Goal: Task Accomplishment & Management: Manage account settings

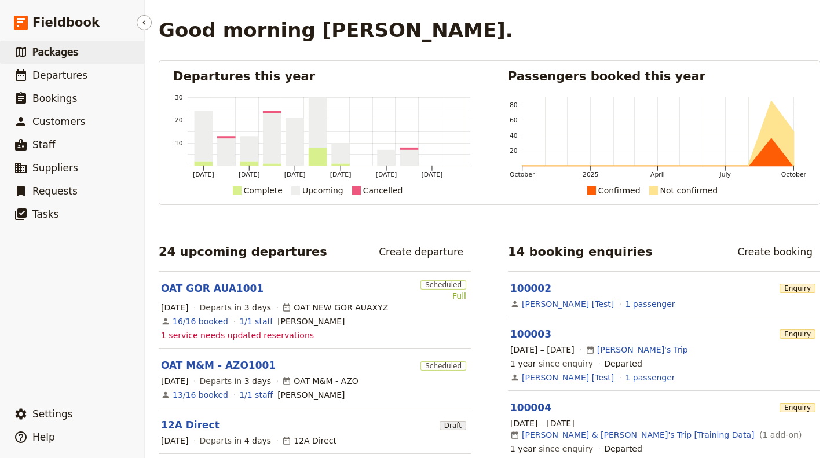
click at [79, 55] on link "​ Packages" at bounding box center [72, 52] width 144 height 23
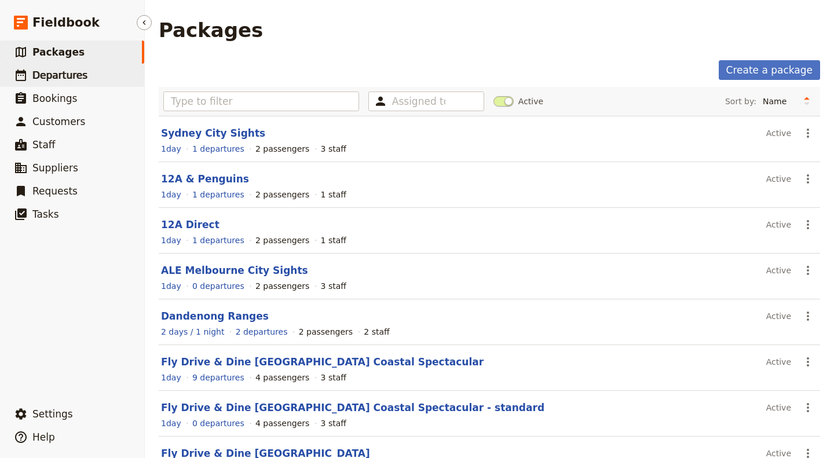
click at [76, 76] on span "Departures" at bounding box center [59, 76] width 55 height 12
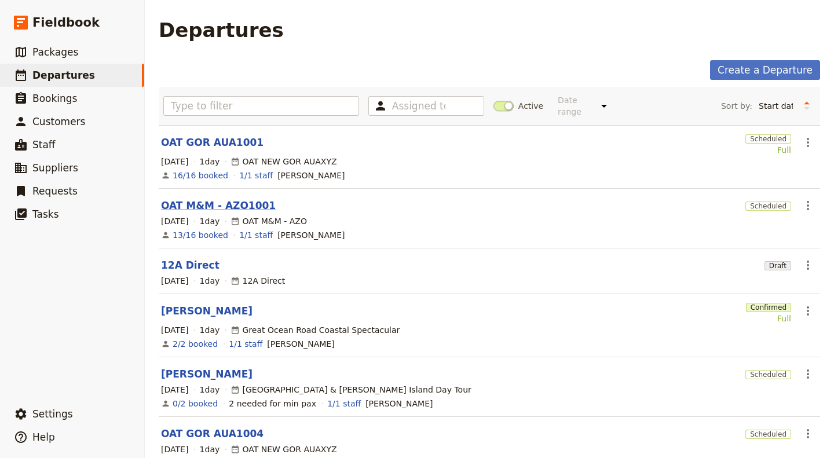
click at [209, 199] on link "OAT M&M - AZO1001" at bounding box center [218, 206] width 115 height 14
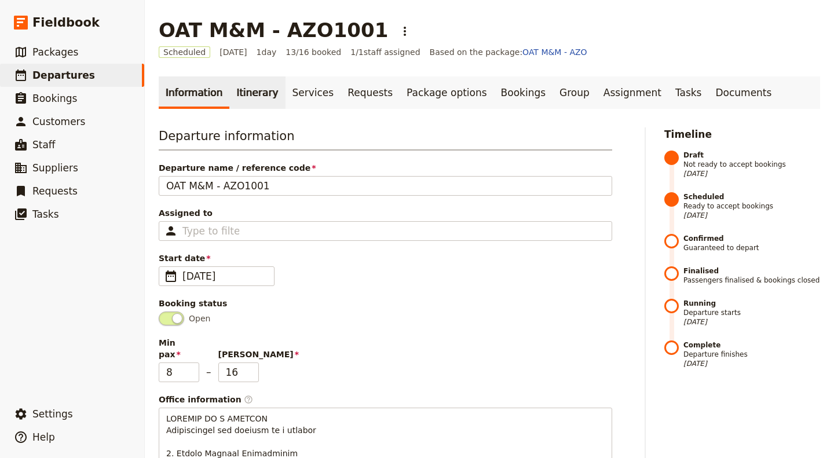
click at [252, 98] on link "Itinerary" at bounding box center [257, 92] width 56 height 32
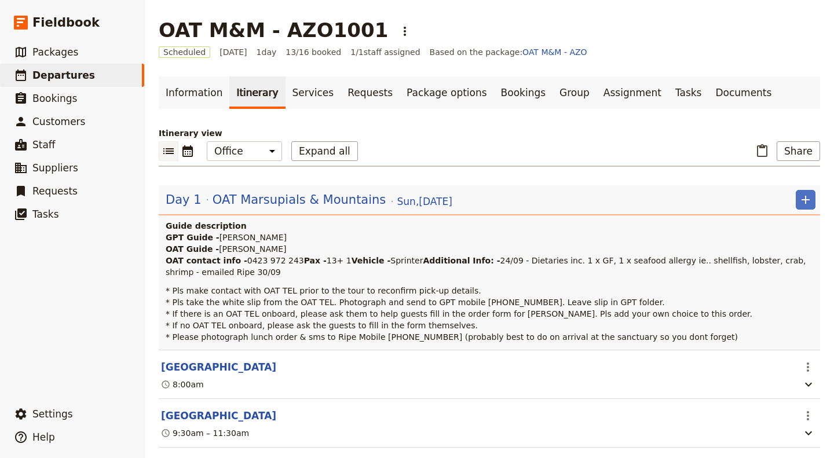
click at [323, 261] on p "GPT Guide - Allan L. OAT Guide - Marc Cote OAT contact info - 0423 972 243 Pax …" at bounding box center [491, 255] width 650 height 46
click at [510, 268] on p "GPT Guide - Allan L. OAT Guide - Marc Cote OAT contact info - 0423 972 243 Pax …" at bounding box center [491, 255] width 650 height 46
click at [324, 206] on span "OAT Marsupials & Mountains" at bounding box center [300, 199] width 174 height 17
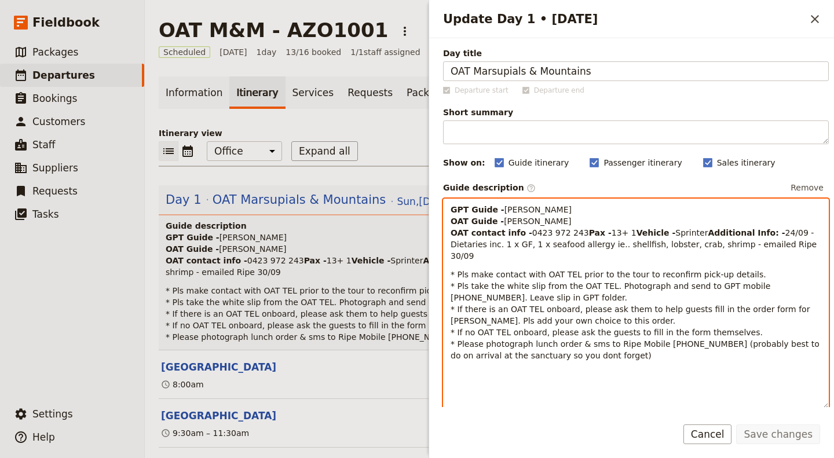
click at [532, 207] on p "GPT Guide - Allan L. OAT Guide - Marc Cote OAT contact info - 0423 972 243 Pax …" at bounding box center [636, 233] width 371 height 58
drag, startPoint x: 528, startPoint y: 213, endPoint x: 498, endPoint y: 212, distance: 30.1
click at [498, 212] on p "GPT Guide - Allan E OAT Guide - Marc Cote OAT contact info - 0423 972 243 Pax -…" at bounding box center [636, 233] width 371 height 58
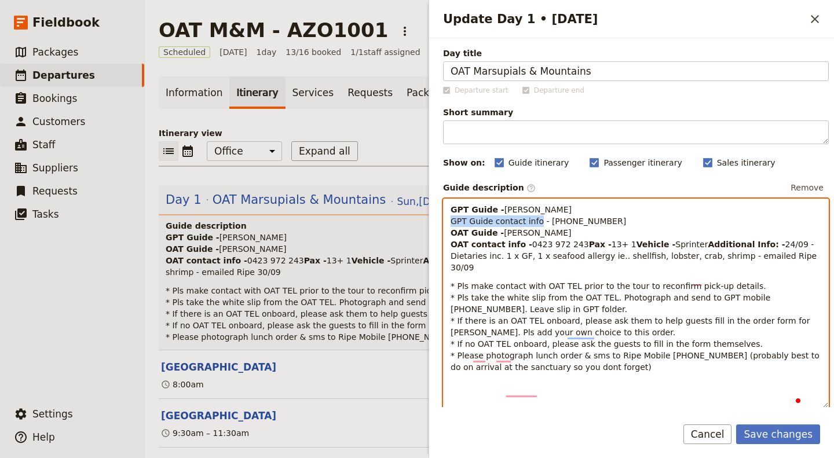
drag, startPoint x: 532, startPoint y: 220, endPoint x: 444, endPoint y: 221, distance: 88.0
click at [444, 221] on div "GPT Guide - Alan Edwards GPT Guide contact info - 0403 61 077 OAT Guide - Marc …" at bounding box center [636, 303] width 385 height 209
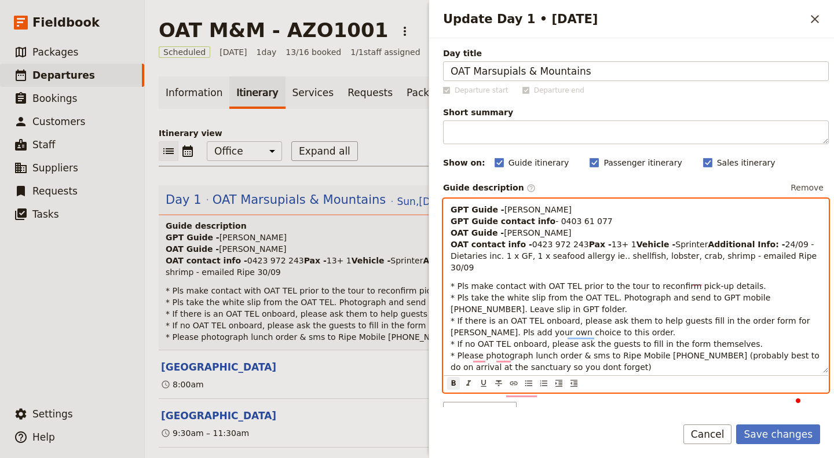
click at [591, 259] on p "GPT Guide - Alan Edwards GPT Guide contact info - 0403 61 077 OAT Guide - Marc …" at bounding box center [636, 239] width 371 height 70
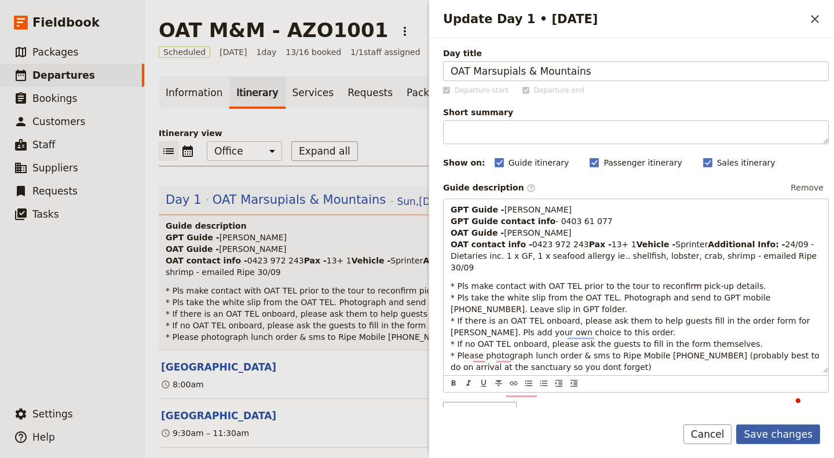
click at [806, 434] on button "Save changes" at bounding box center [778, 435] width 84 height 20
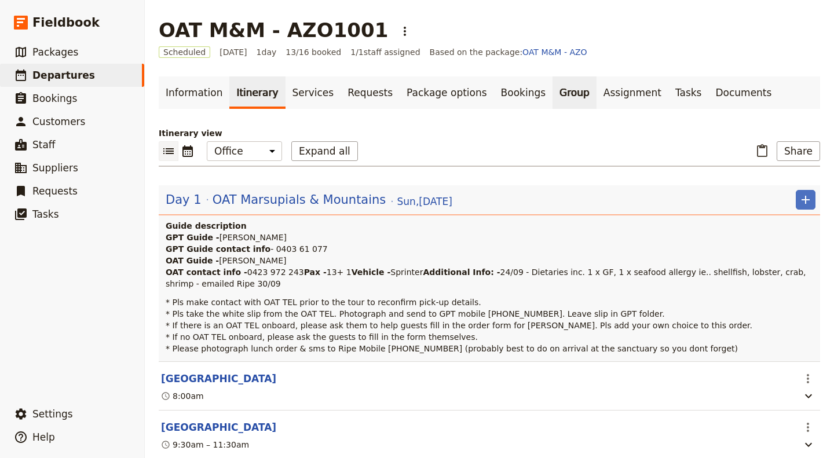
click at [553, 92] on link "Group" at bounding box center [575, 92] width 44 height 32
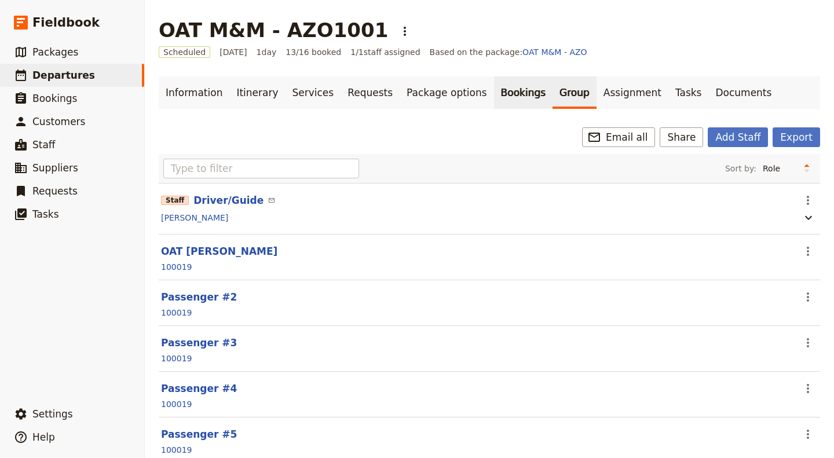
click at [494, 97] on link "Bookings" at bounding box center [523, 92] width 59 height 32
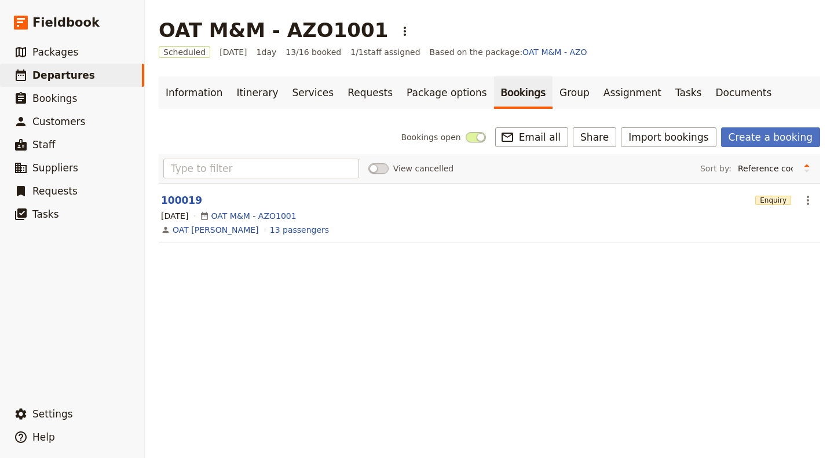
click at [508, 209] on div "5 Oct 2025 OAT M&M - AZO1001" at bounding box center [489, 216] width 659 height 14
click at [270, 210] on link "OAT M&M - AZO1001" at bounding box center [253, 216] width 85 height 12
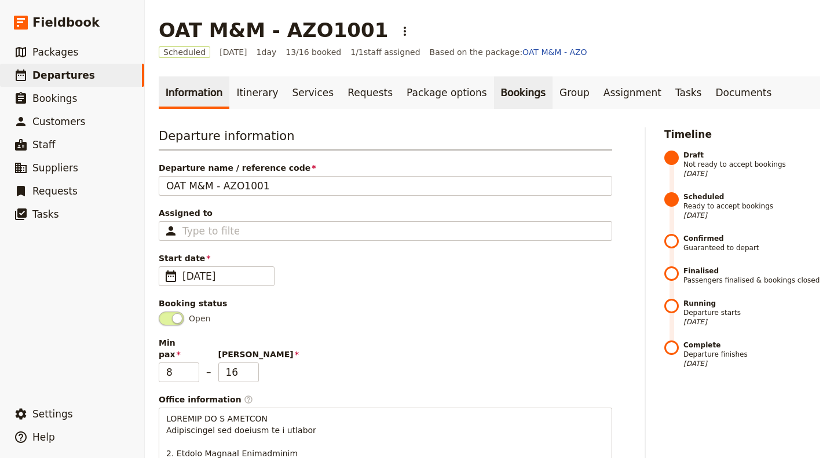
click at [494, 98] on link "Bookings" at bounding box center [523, 92] width 59 height 32
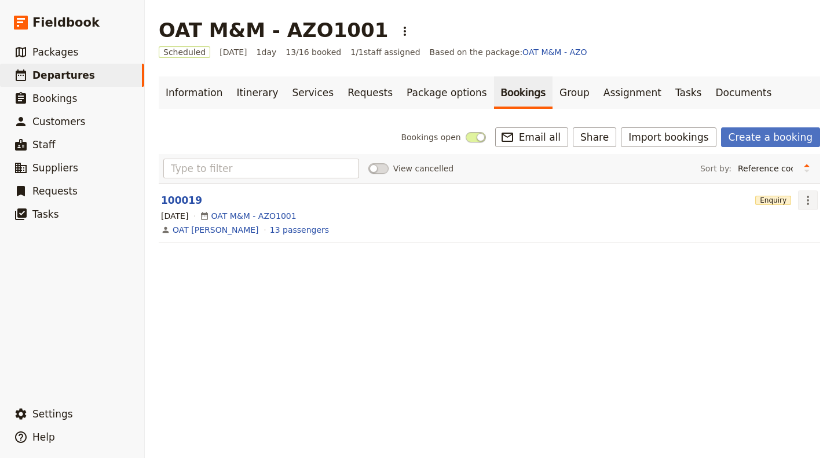
click at [806, 193] on icon "Actions" at bounding box center [808, 200] width 14 height 14
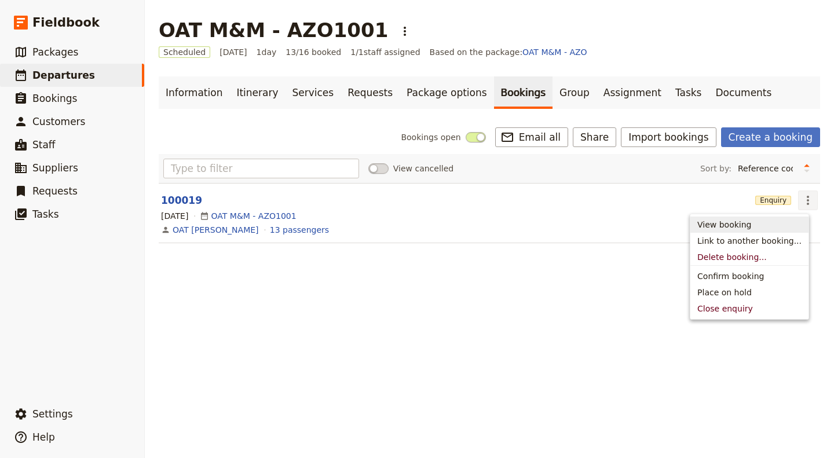
click at [784, 221] on span "View booking" at bounding box center [749, 225] width 104 height 12
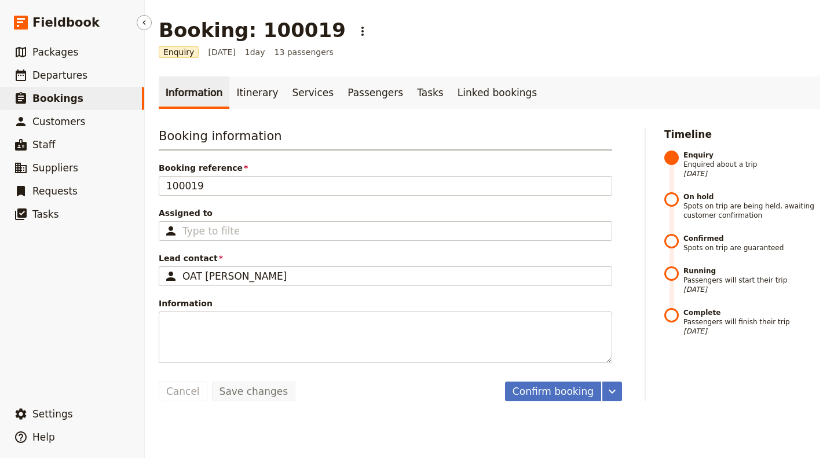
click at [61, 99] on span "Bookings" at bounding box center [57, 99] width 51 height 12
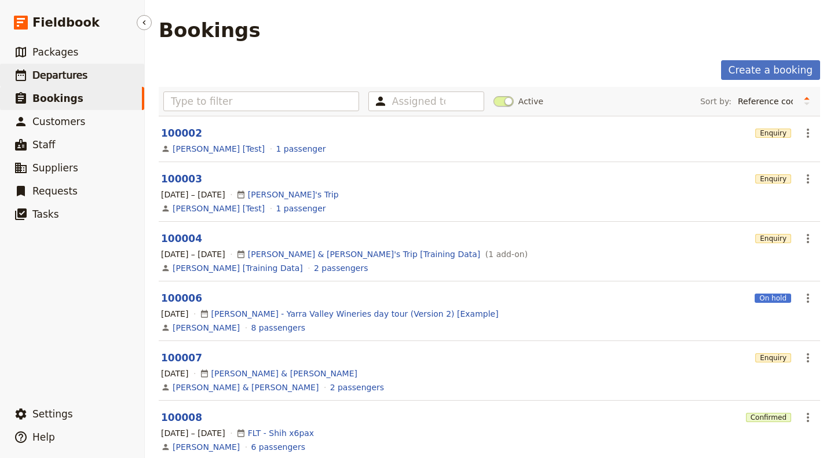
click at [81, 71] on link "​ Departures" at bounding box center [72, 75] width 144 height 23
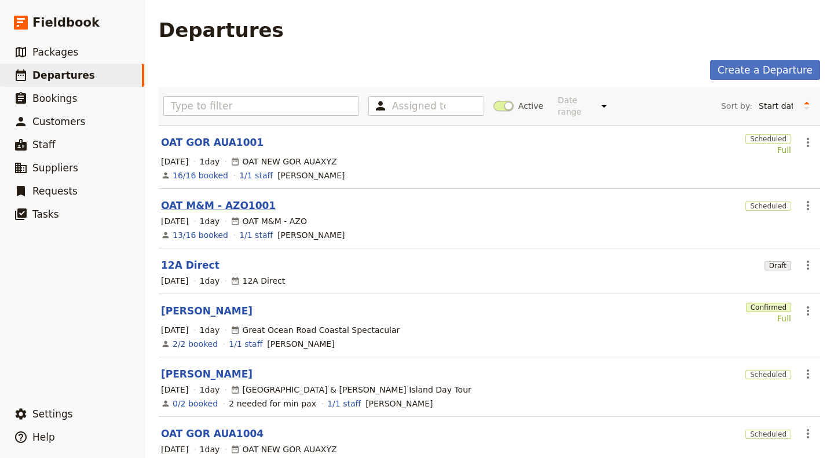
click at [248, 201] on link "OAT M&M - AZO1001" at bounding box center [218, 206] width 115 height 14
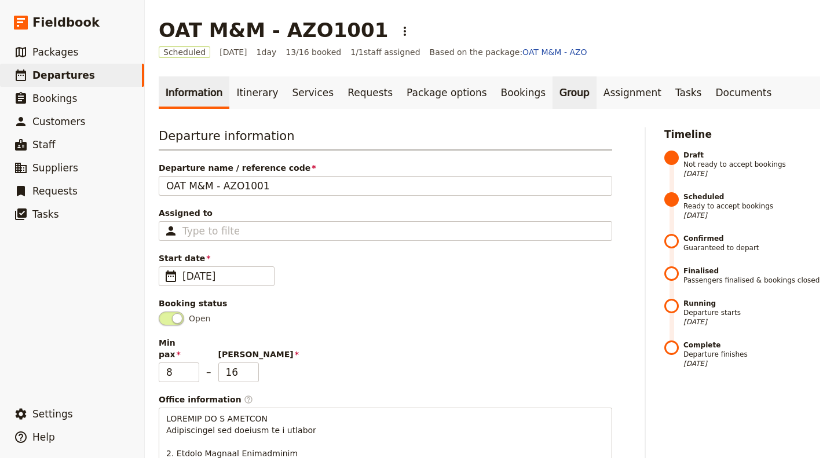
click at [553, 80] on link "Group" at bounding box center [575, 92] width 44 height 32
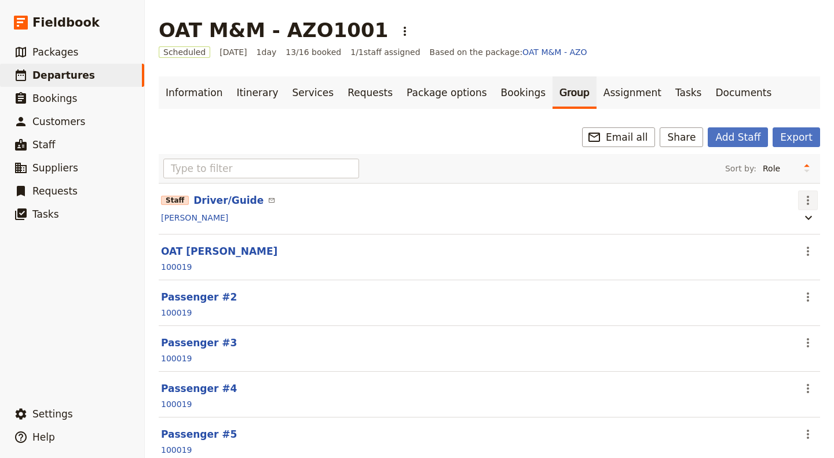
click at [801, 199] on icon "Actions" at bounding box center [808, 200] width 14 height 14
click at [787, 225] on span "Edit staff" at bounding box center [774, 225] width 53 height 12
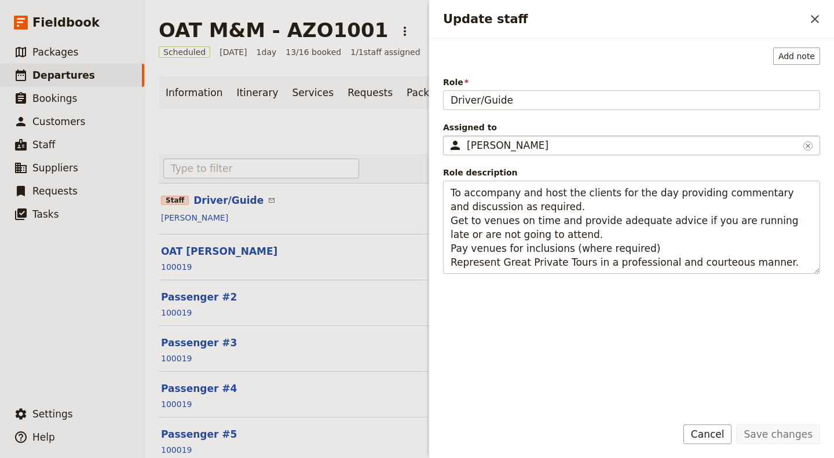
click at [542, 138] on div "Allan Larsen" at bounding box center [633, 145] width 332 height 14
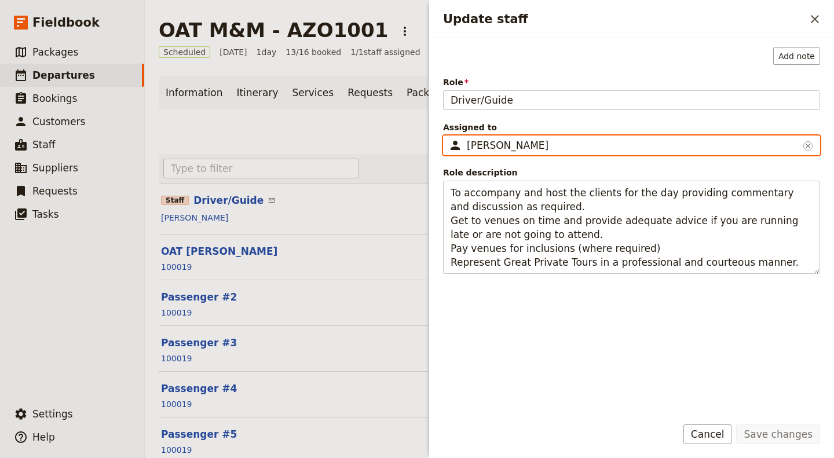
click at [448, 136] on input "Allan Larsen" at bounding box center [448, 136] width 1 height 1
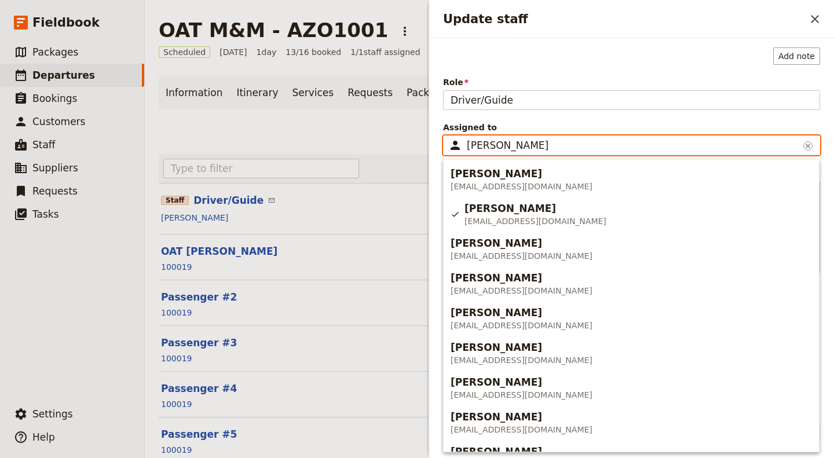
drag, startPoint x: 547, startPoint y: 142, endPoint x: 393, endPoint y: 134, distance: 154.3
click at [393, 134] on div "OAT M&M - AZO1001 ​ Scheduled 5 Oct 2025 1 day 13/16 booked 1 / 1 staff assigne…" at bounding box center [489, 229] width 689 height 458
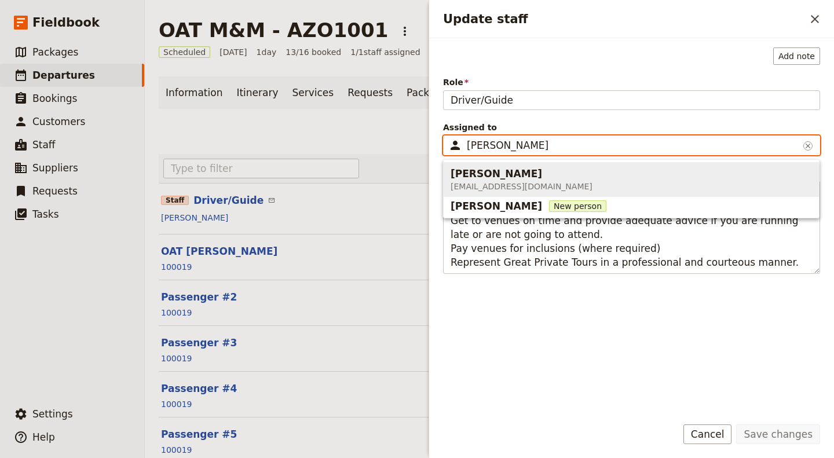
click at [481, 188] on span "alaned1963@gmail.com" at bounding box center [522, 187] width 142 height 12
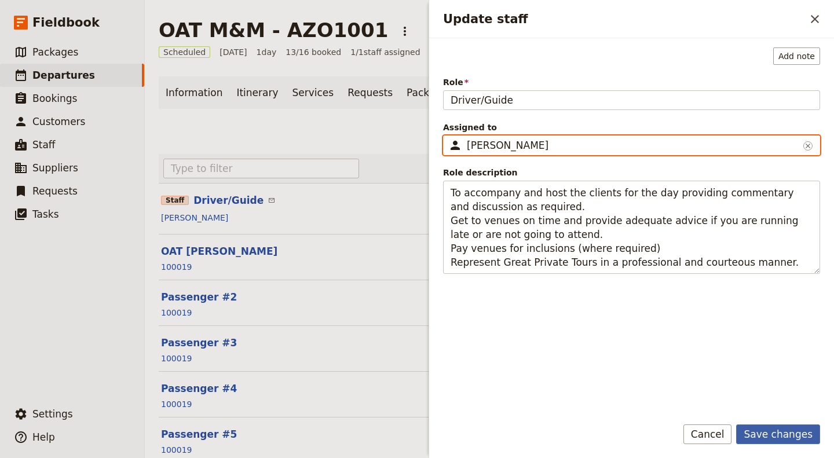
type input "Alan Edwards"
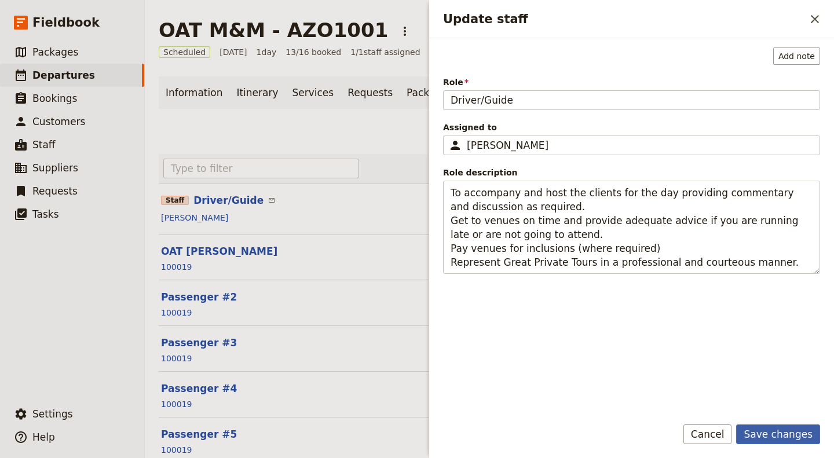
click at [780, 438] on button "Save changes" at bounding box center [778, 435] width 84 height 20
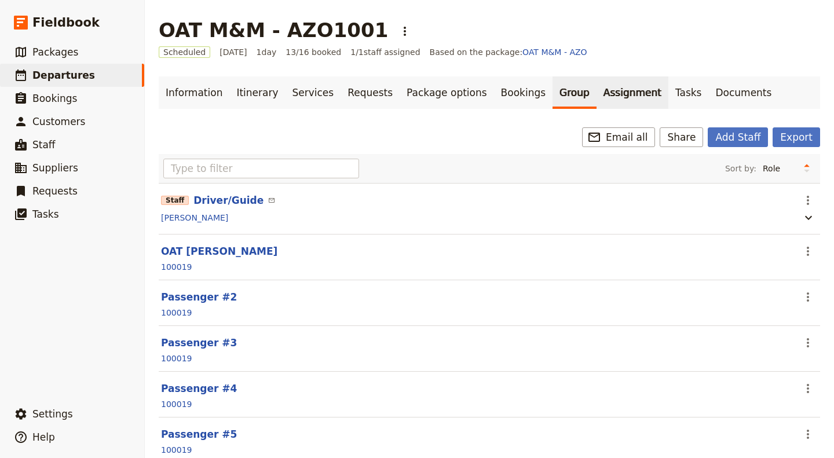
click at [605, 90] on link "Assignment" at bounding box center [633, 92] width 72 height 32
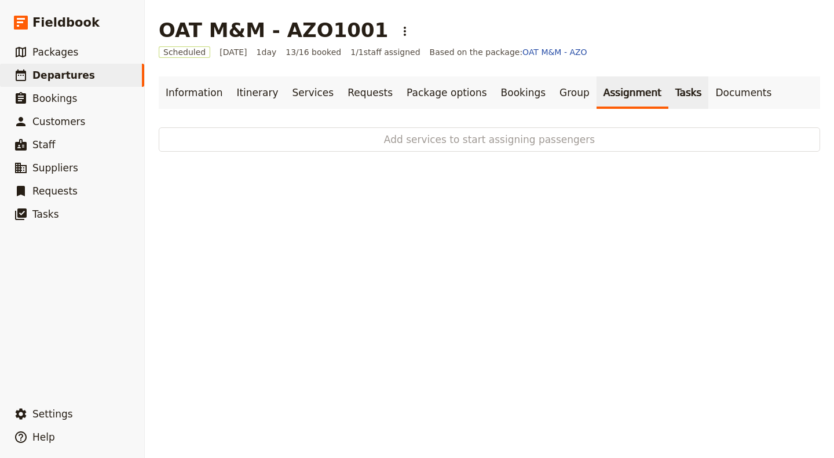
click at [668, 92] on link "Tasks" at bounding box center [688, 92] width 41 height 32
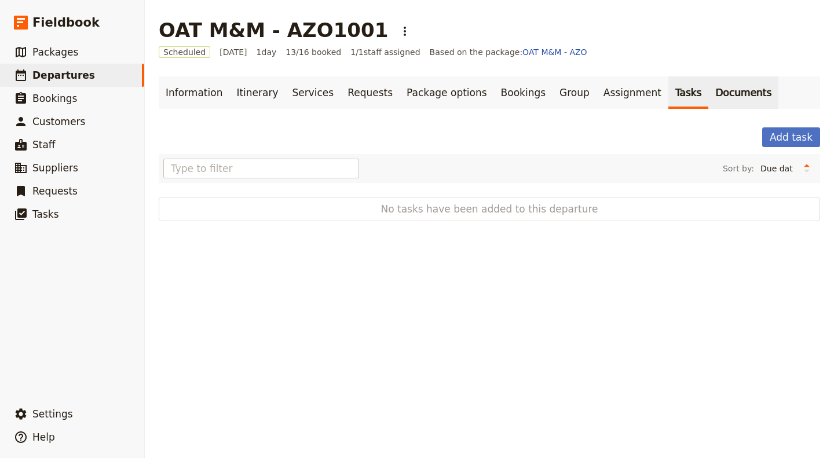
click at [708, 99] on link "Documents" at bounding box center [743, 92] width 70 height 32
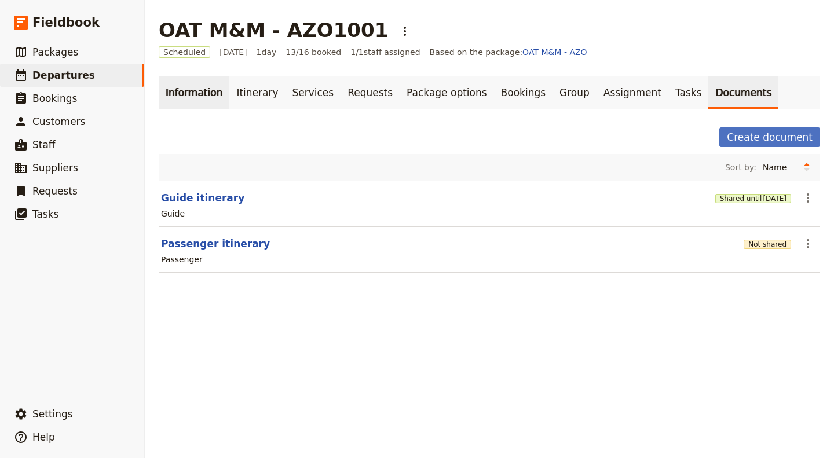
click at [204, 95] on link "Information" at bounding box center [194, 92] width 71 height 32
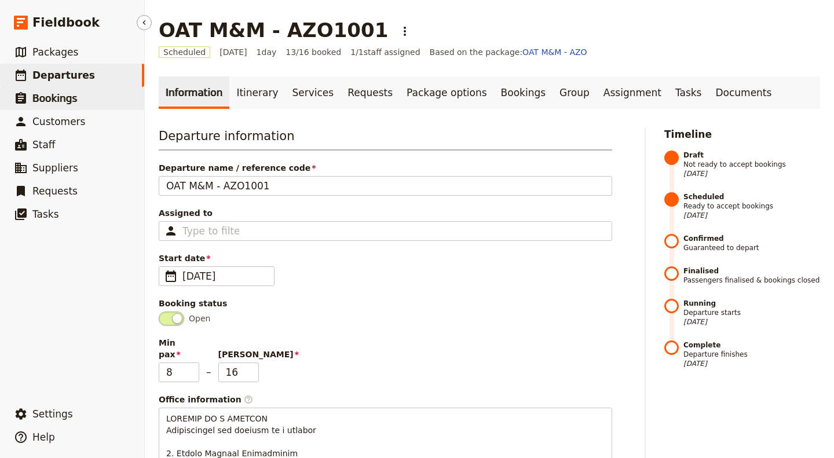
click at [79, 98] on link "​ Bookings" at bounding box center [72, 98] width 144 height 23
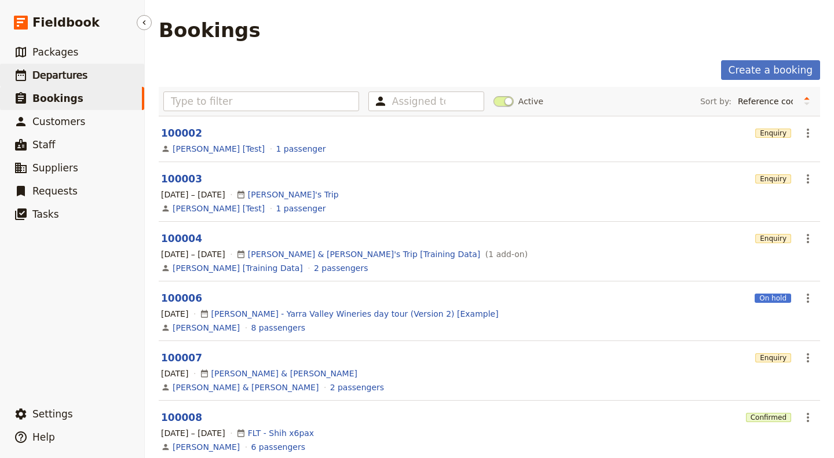
click at [75, 74] on span "Departures" at bounding box center [59, 76] width 55 height 12
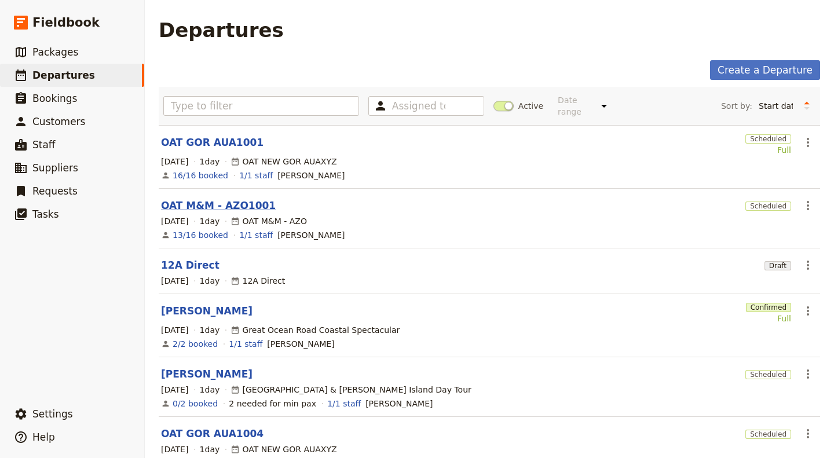
click at [226, 201] on link "OAT M&M - AZO1001" at bounding box center [218, 206] width 115 height 14
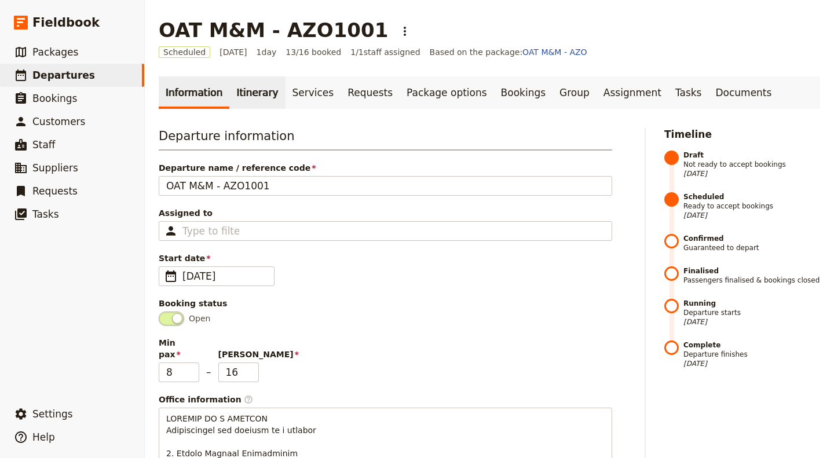
click at [246, 98] on link "Itinerary" at bounding box center [257, 92] width 56 height 32
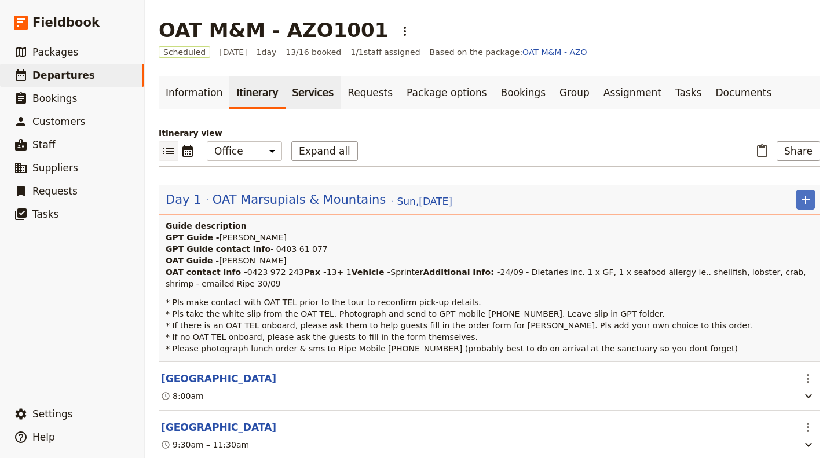
click at [287, 92] on link "Services" at bounding box center [314, 92] width 56 height 32
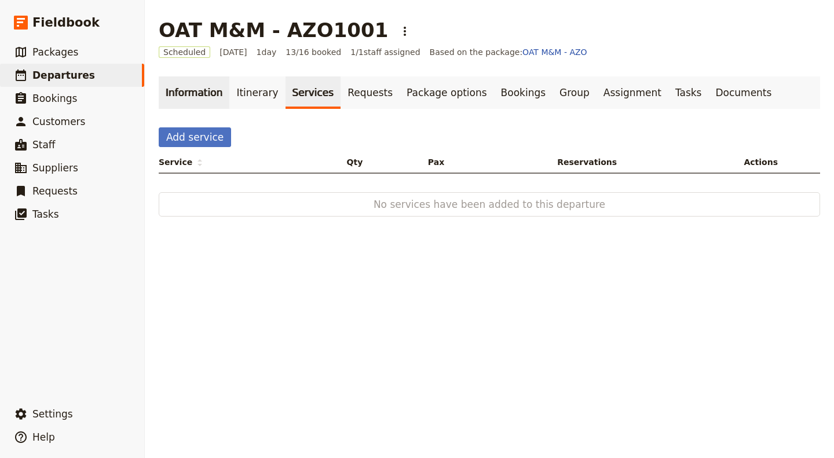
click at [194, 88] on link "Information" at bounding box center [194, 92] width 71 height 32
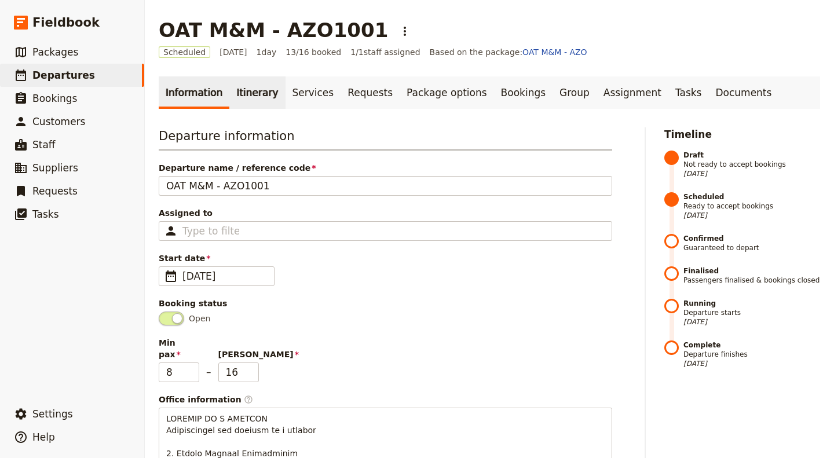
click at [258, 101] on link "Itinerary" at bounding box center [257, 92] width 56 height 32
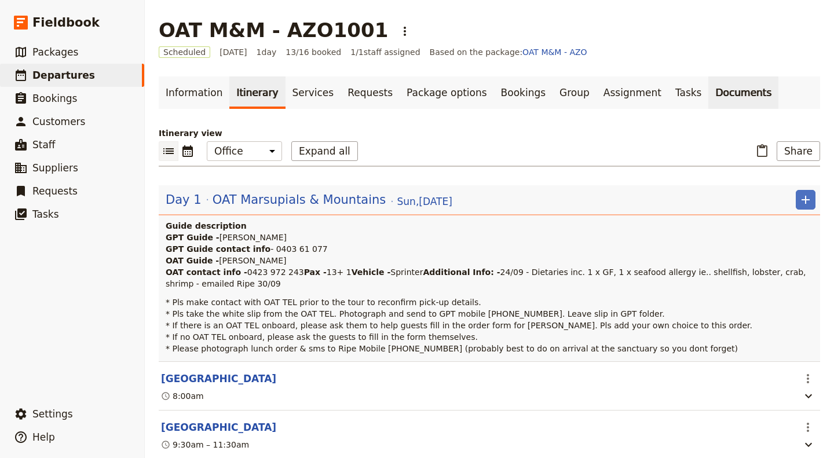
click at [708, 107] on link "Documents" at bounding box center [743, 92] width 70 height 32
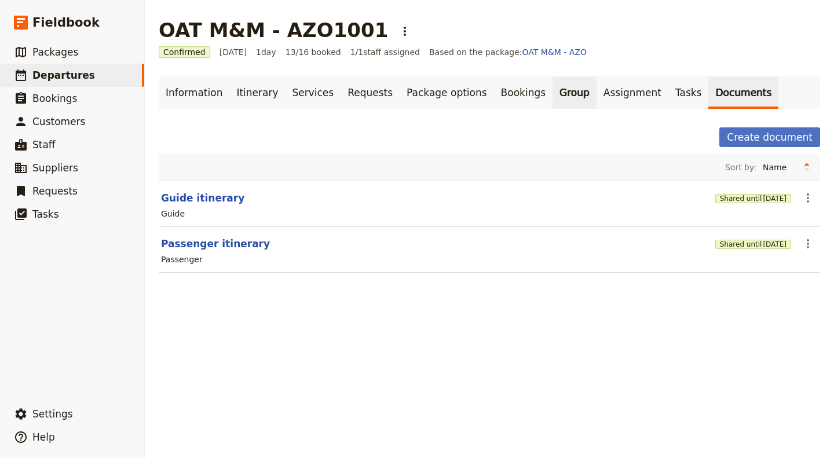
click at [553, 94] on link "Group" at bounding box center [575, 92] width 44 height 32
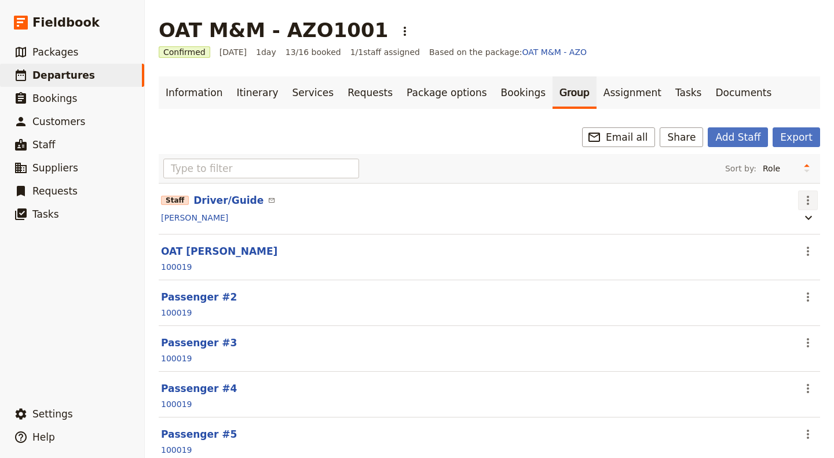
click at [801, 200] on icon "Actions" at bounding box center [808, 200] width 14 height 14
click at [782, 223] on span "Edit staff" at bounding box center [766, 225] width 36 height 12
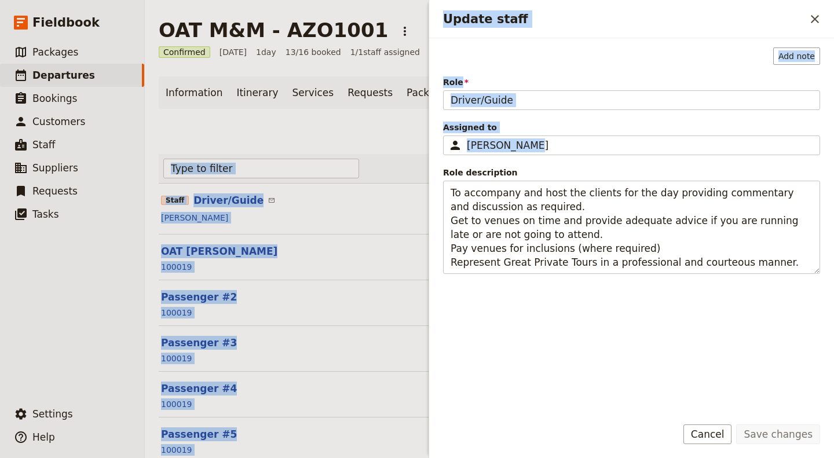
drag, startPoint x: 547, startPoint y: 143, endPoint x: 387, endPoint y: 123, distance: 161.7
click at [384, 123] on div "OAT M&M - AZO1001 ​ Confirmed 5 Oct 2025 1 day 13/16 booked 1 / 1 staff assigne…" at bounding box center [489, 229] width 689 height 458
click at [554, 141] on div "Mark De Leon" at bounding box center [633, 145] width 332 height 14
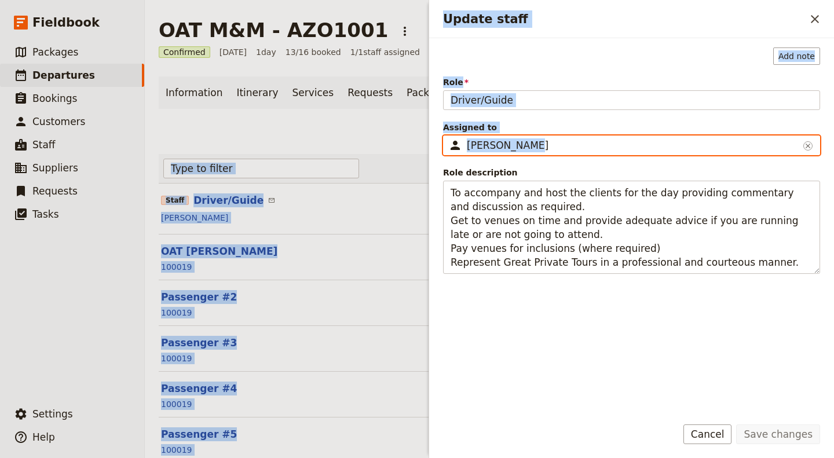
click at [448, 136] on input "Mark De Leon" at bounding box center [448, 136] width 1 height 1
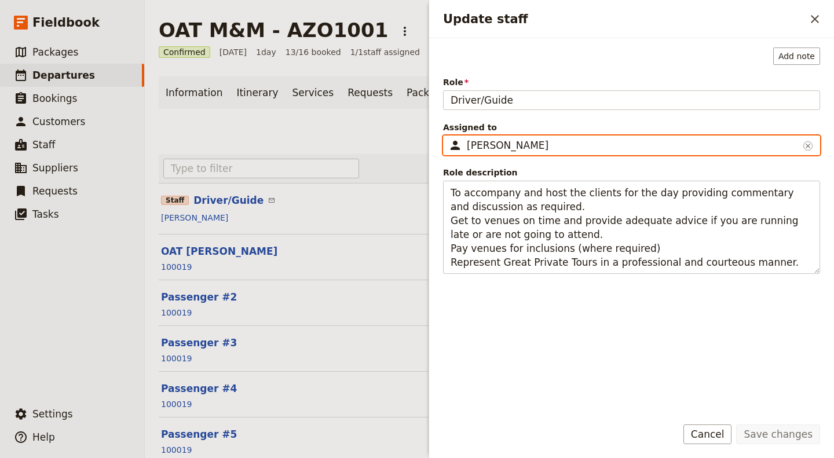
click at [448, 136] on input "Mark De Leon" at bounding box center [448, 136] width 1 height 1
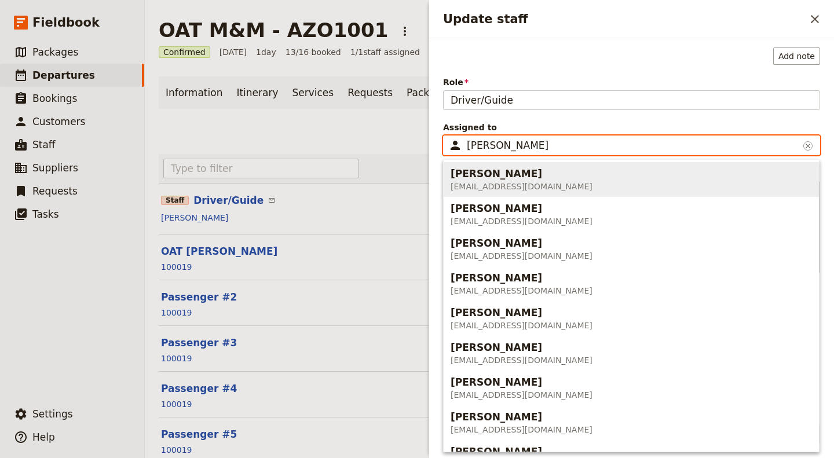
click at [554, 141] on input "Mark De Leon" at bounding box center [633, 145] width 332 height 14
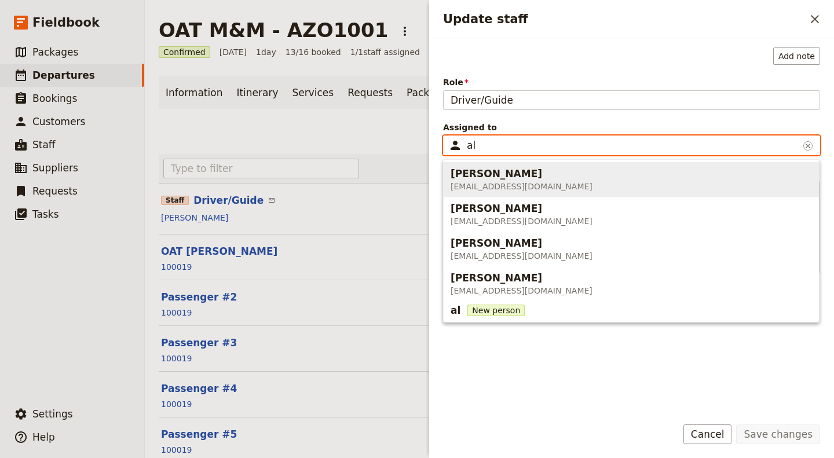
click at [550, 185] on span "Alan Edwards alaned1963@gmail.com" at bounding box center [631, 179] width 361 height 30
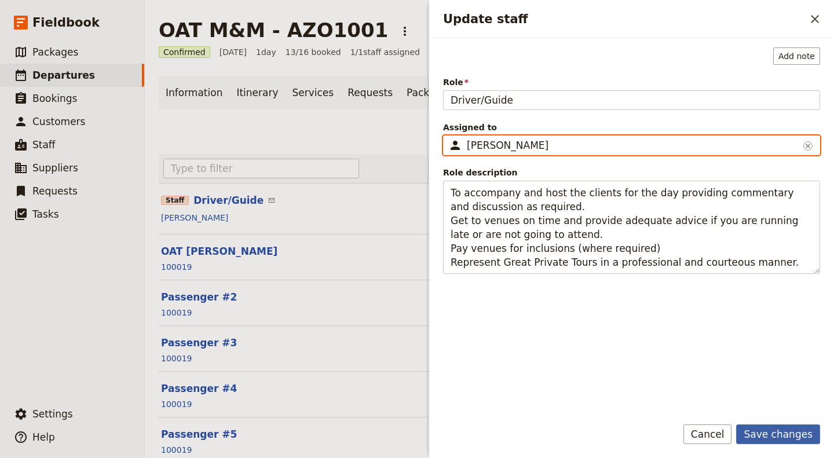
type input "Alan Edwards"
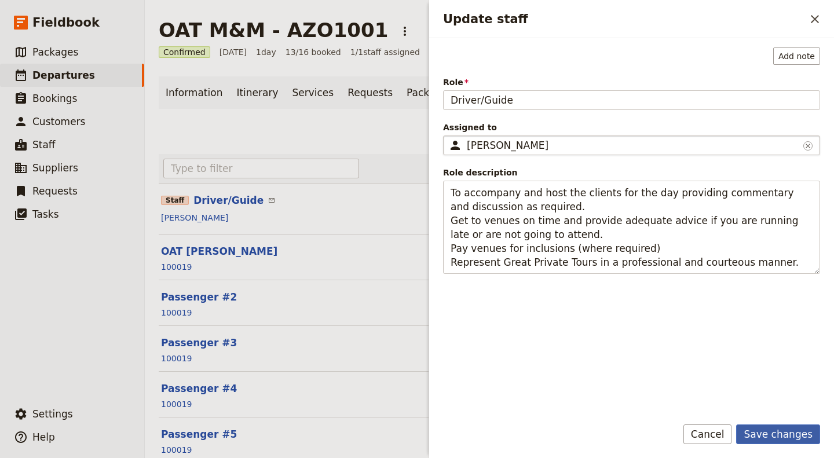
click at [787, 431] on button "Save changes" at bounding box center [778, 435] width 84 height 20
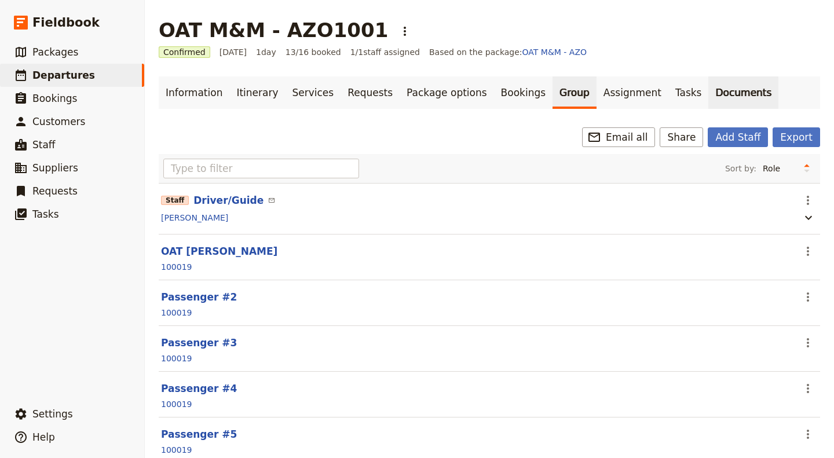
click at [708, 96] on link "Documents" at bounding box center [743, 92] width 70 height 32
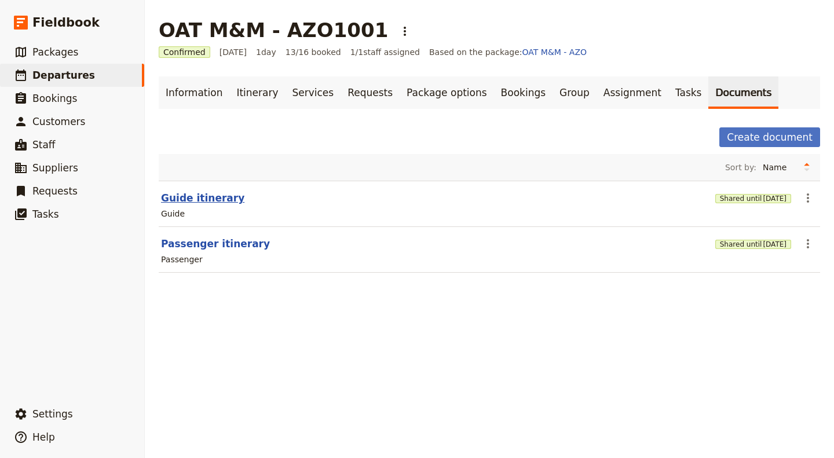
click at [207, 196] on button "Guide itinerary" at bounding box center [202, 198] width 83 height 14
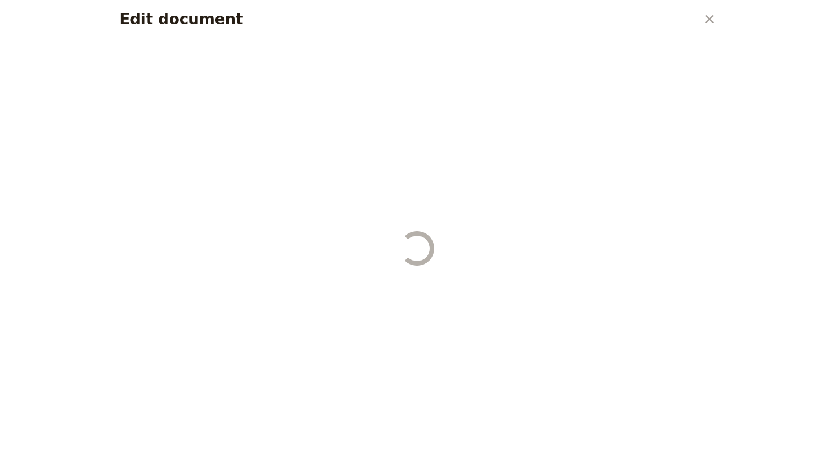
select select "STAFF"
select select "RUN_SHEET"
select select "DEFAULT"
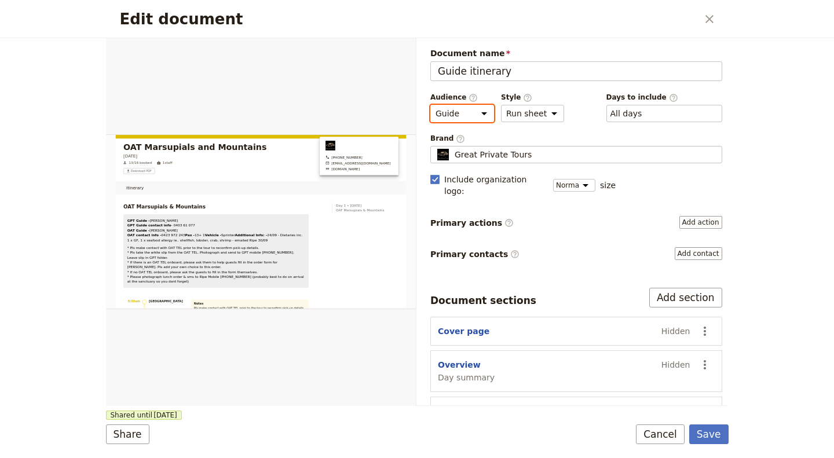
click at [478, 112] on select "Public Passenger Guide" at bounding box center [462, 113] width 64 height 17
click at [566, 47] on span "Document name" at bounding box center [576, 53] width 292 height 12
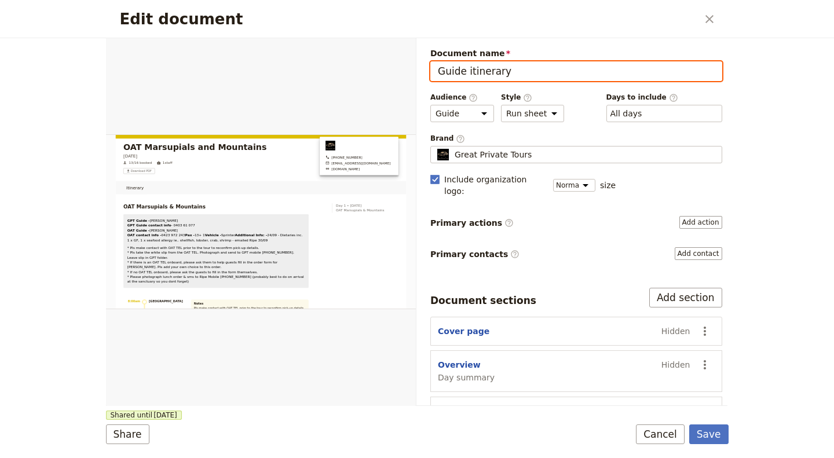
click at [566, 61] on input "Guide itinerary" at bounding box center [576, 71] width 292 height 20
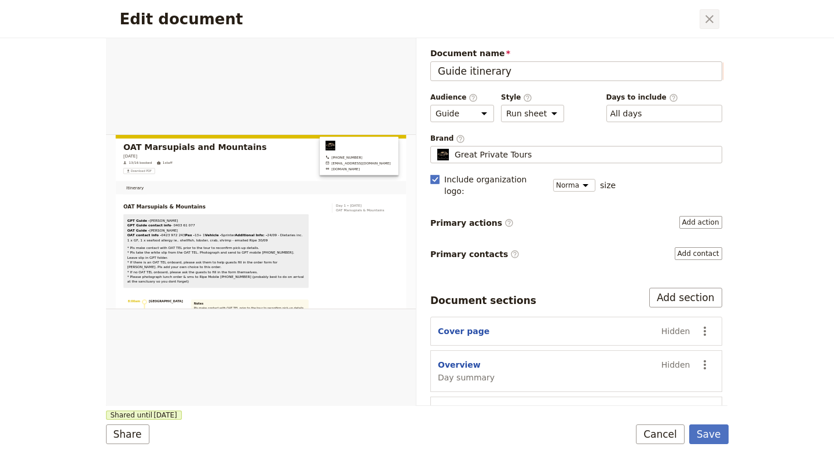
click at [711, 21] on icon "Close dialog" at bounding box center [709, 19] width 8 height 8
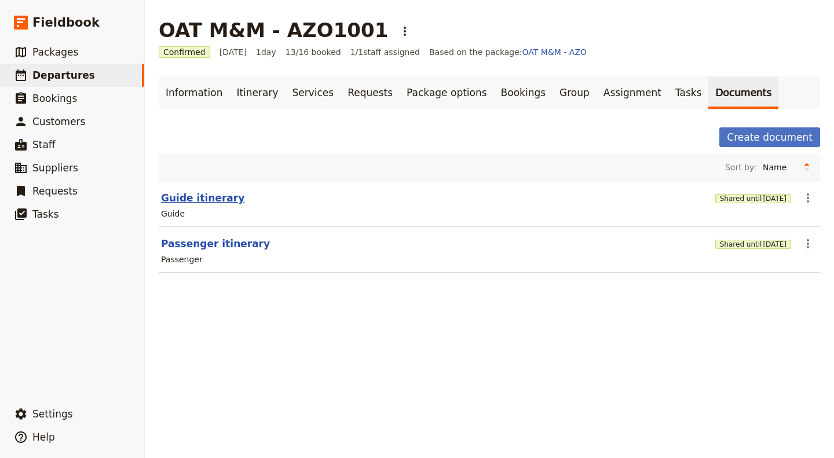
click at [217, 199] on button "Guide itinerary" at bounding box center [202, 198] width 83 height 14
select select "STAFF"
select select "RUN_SHEET"
select select "DEFAULT"
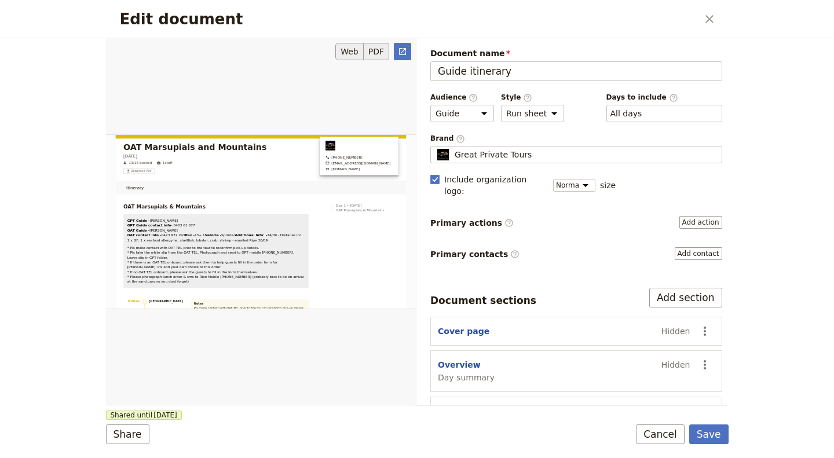
click at [374, 56] on button "PDF" at bounding box center [376, 51] width 25 height 17
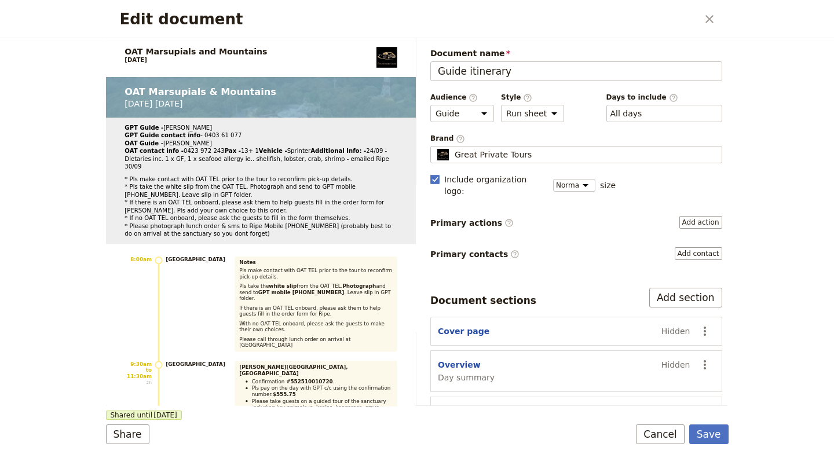
click at [709, 19] on icon "Close dialog" at bounding box center [709, 19] width 8 height 8
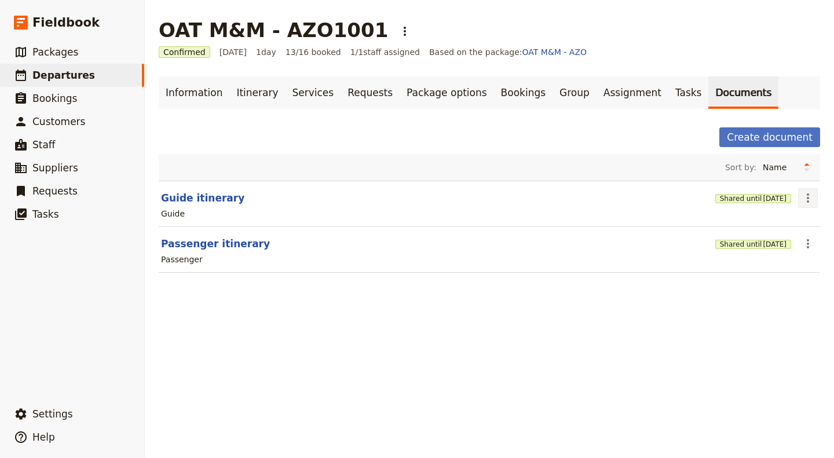
click at [807, 201] on icon "Actions" at bounding box center [808, 197] width 2 height 9
click at [777, 226] on span "Share" at bounding box center [767, 223] width 70 height 12
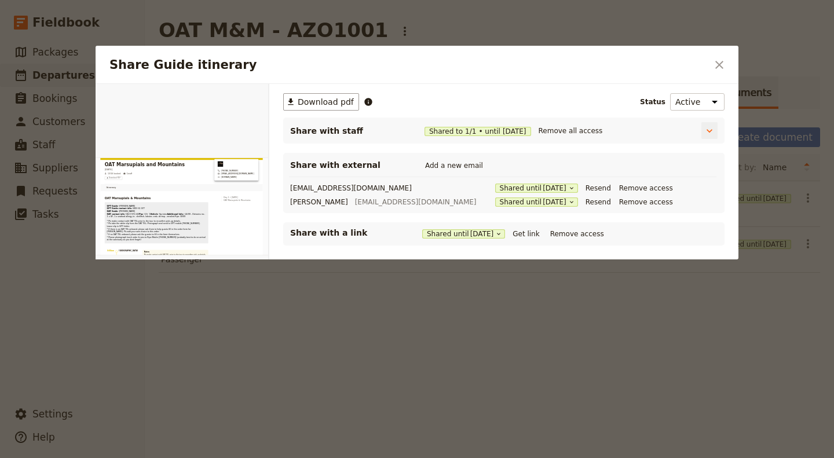
click at [462, 129] on span "Shared to 1 / 1 • until 12 Oct 2025" at bounding box center [478, 131] width 107 height 9
click at [725, 63] on icon "Close dialog" at bounding box center [719, 65] width 14 height 14
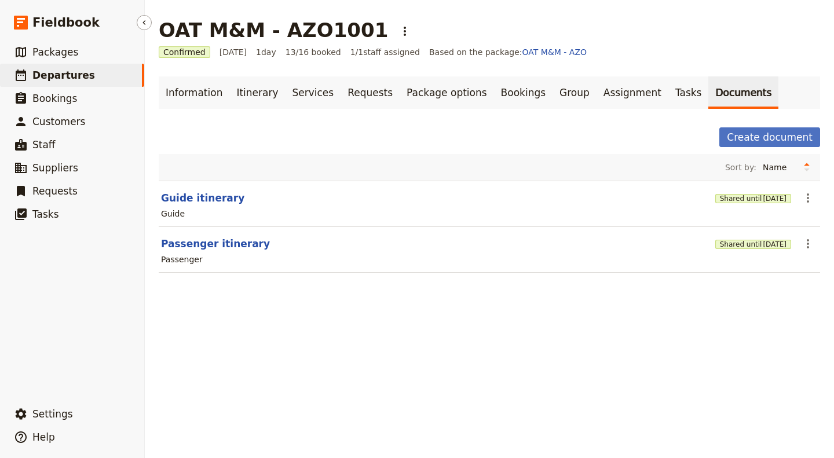
click at [87, 83] on link "​ Departures" at bounding box center [72, 75] width 144 height 23
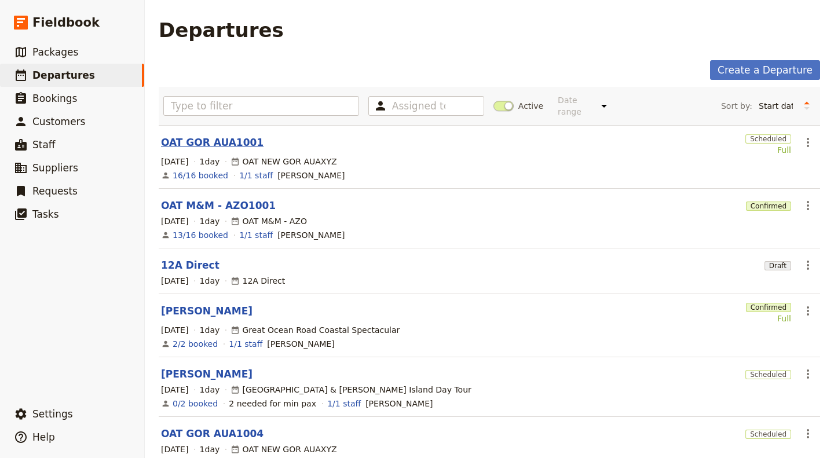
click at [205, 136] on link "OAT GOR AUA1001" at bounding box center [212, 143] width 103 height 14
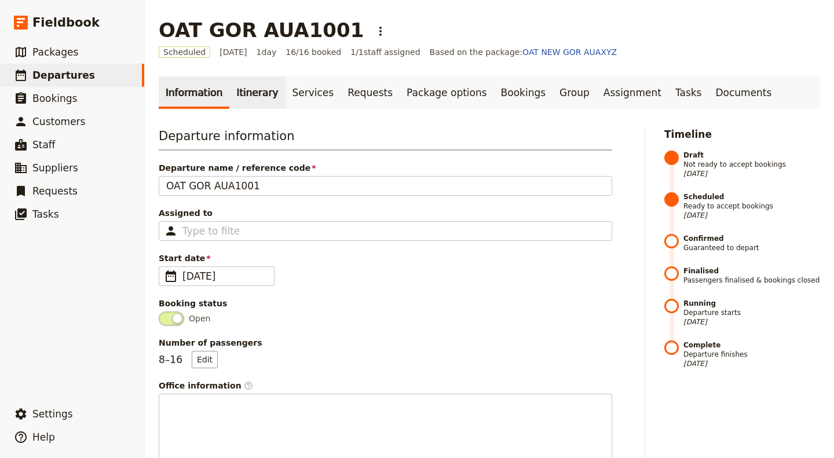
click at [262, 93] on link "Itinerary" at bounding box center [257, 92] width 56 height 32
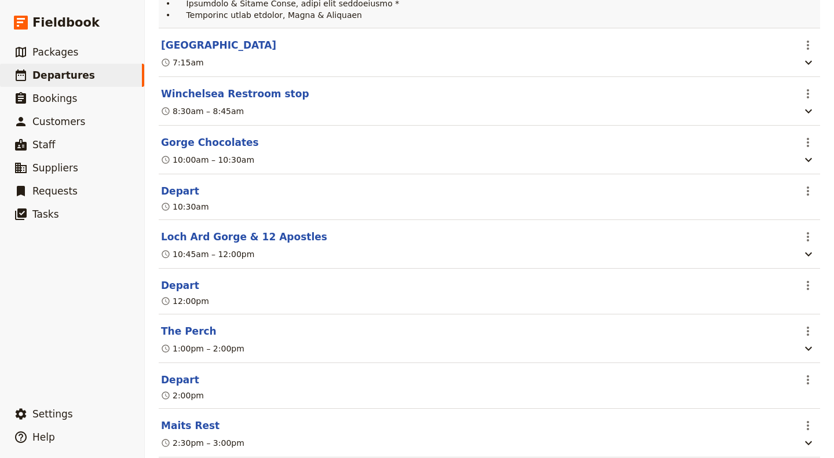
scroll to position [521, 0]
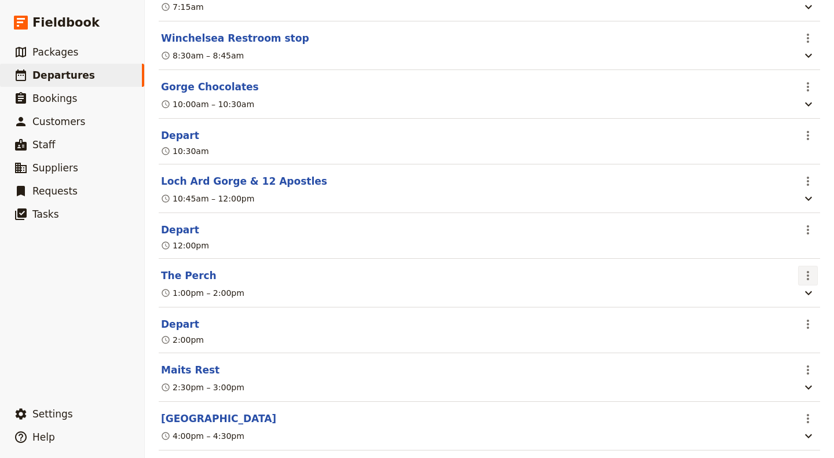
click at [806, 277] on icon "Actions" at bounding box center [808, 276] width 14 height 14
click at [777, 299] on span "Edit this itinerary item" at bounding box center [745, 301] width 91 height 12
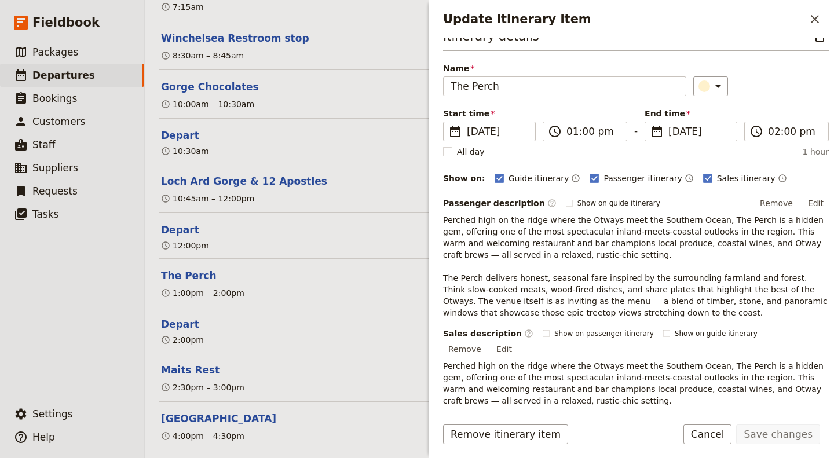
scroll to position [0, 0]
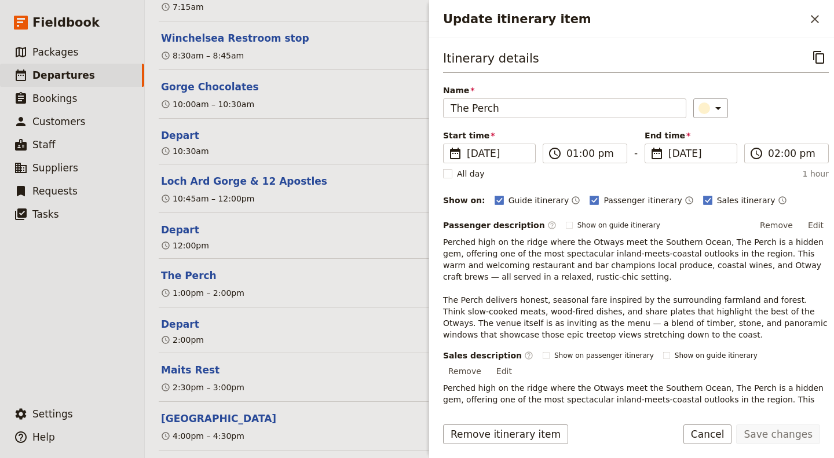
click at [567, 283] on p "Perched high on the ridge where the Otways meet the Southern Ocean, The Perch i…" at bounding box center [636, 288] width 386 height 104
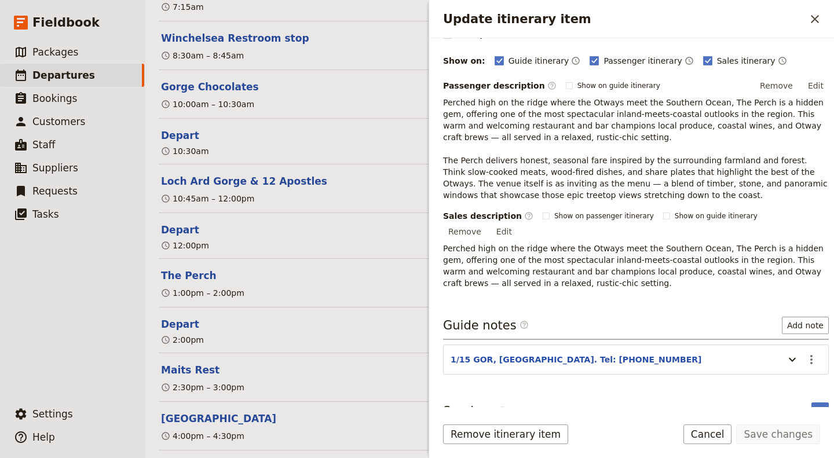
scroll to position [142, 0]
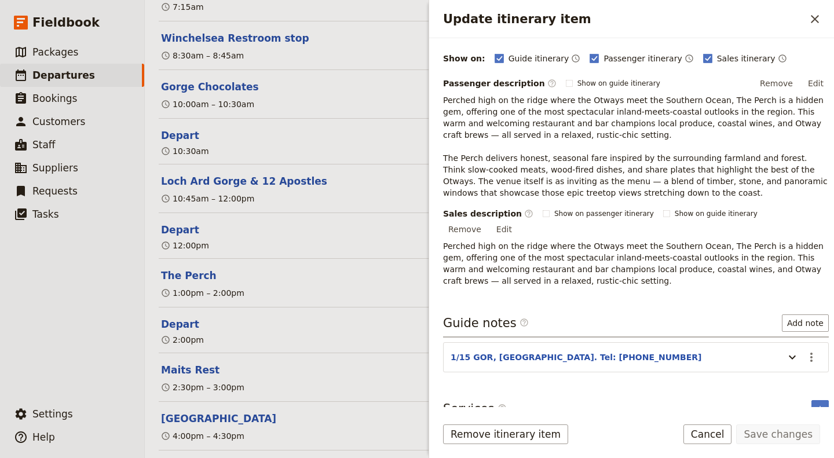
click at [620, 352] on header "1/15 GOR, [GEOGRAPHIC_DATA]. Tel: [PHONE_NUMBER]" at bounding box center [615, 359] width 328 height 14
click at [789, 350] on icon "Update itinerary item" at bounding box center [792, 357] width 14 height 14
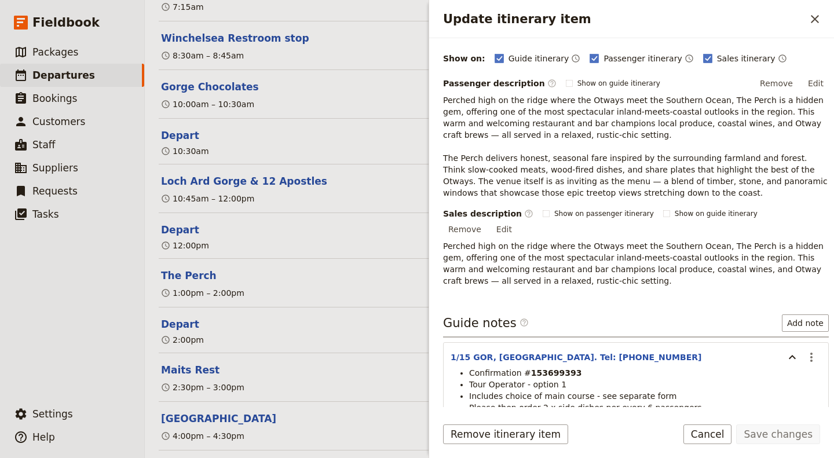
scroll to position [200, 0]
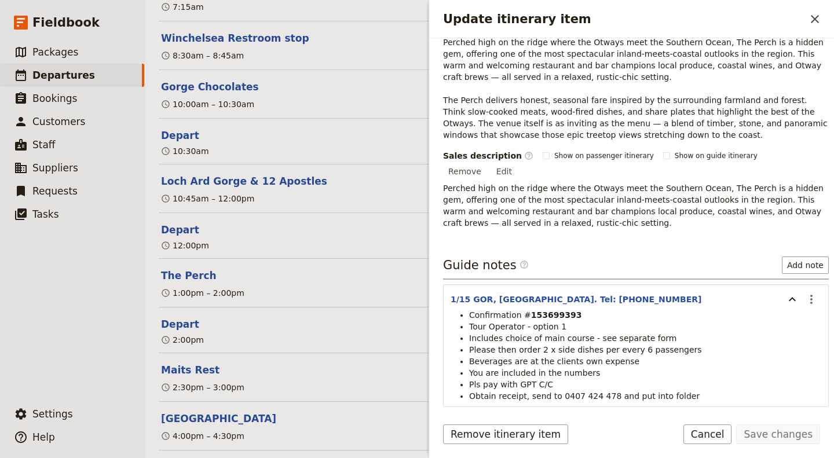
click at [544, 379] on li "Pls pay with GPT C/C" at bounding box center [645, 385] width 352 height 12
click at [806, 293] on icon "Actions" at bounding box center [812, 300] width 14 height 14
click at [782, 310] on span "Edit note" at bounding box center [769, 308] width 36 height 12
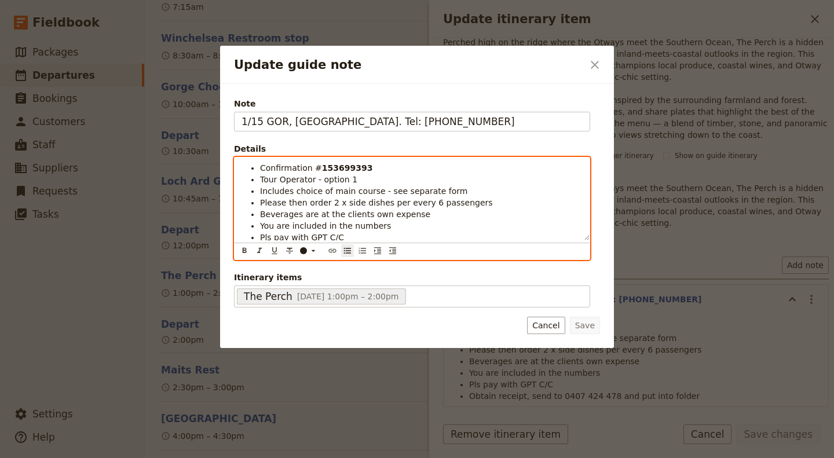
drag, startPoint x: 336, startPoint y: 237, endPoint x: 301, endPoint y: 232, distance: 35.1
click at [296, 233] on ul "Confirmation # 153699393 Tour Operator - option 1 Includes choice of main cours…" at bounding box center [412, 208] width 341 height 93
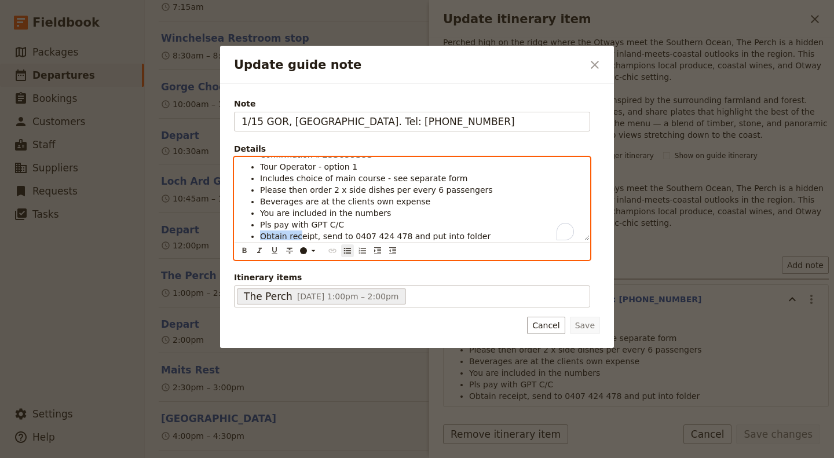
scroll to position [13, 0]
click at [299, 224] on span "Pls pay with GPT C/C" at bounding box center [302, 224] width 84 height 9
drag, startPoint x: 354, startPoint y: 223, endPoint x: 259, endPoint y: 223, distance: 94.4
click at [260, 223] on li "Pls pay with GPT C/C" at bounding box center [421, 225] width 323 height 12
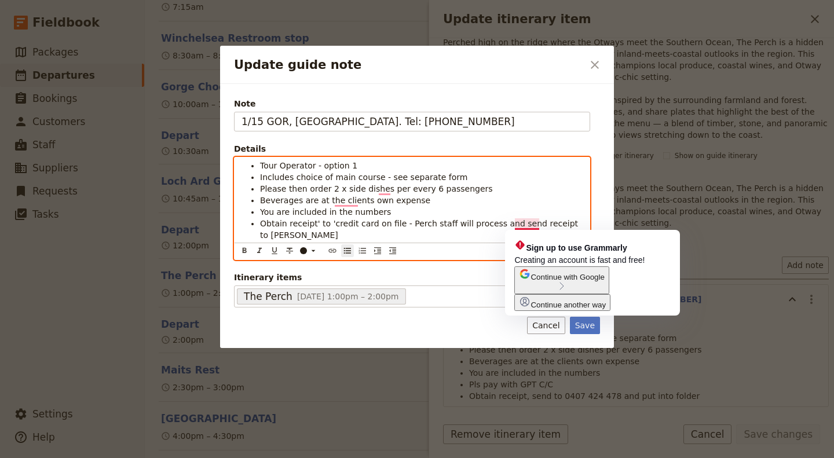
click at [440, 224] on span "Obtain receipt' to 'credit card on file - Perch staff will process and send rec…" at bounding box center [420, 229] width 321 height 21
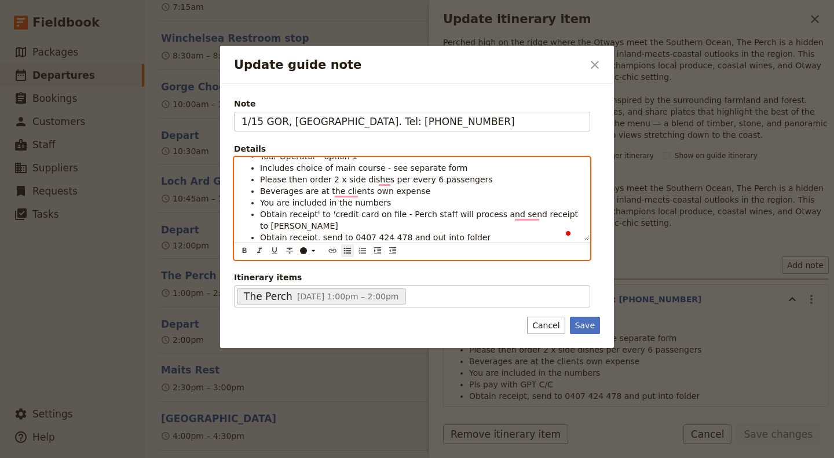
scroll to position [25, 0]
click at [335, 224] on li "Obtain receipt' to 'credit card on file - Perch staff will process and send rec…" at bounding box center [421, 217] width 323 height 23
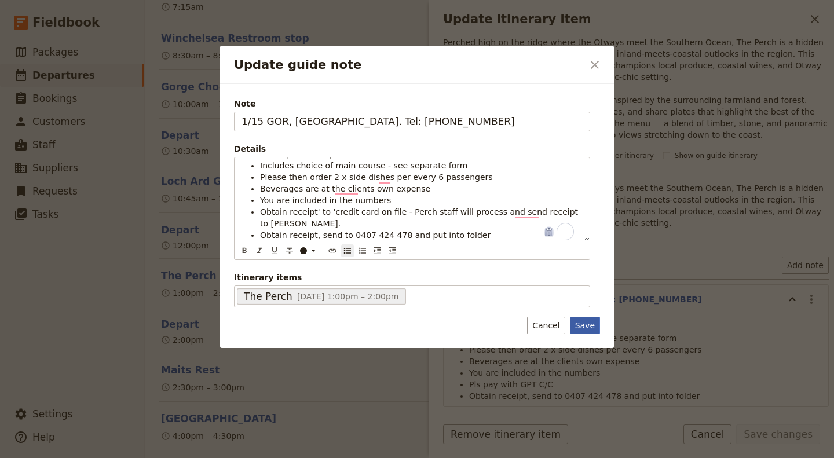
click at [591, 328] on button "Save" at bounding box center [585, 325] width 30 height 17
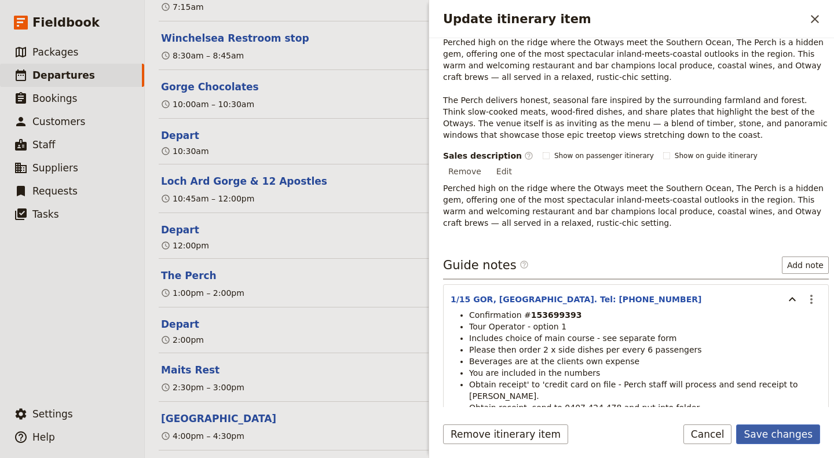
click at [770, 437] on button "Save changes" at bounding box center [778, 435] width 84 height 20
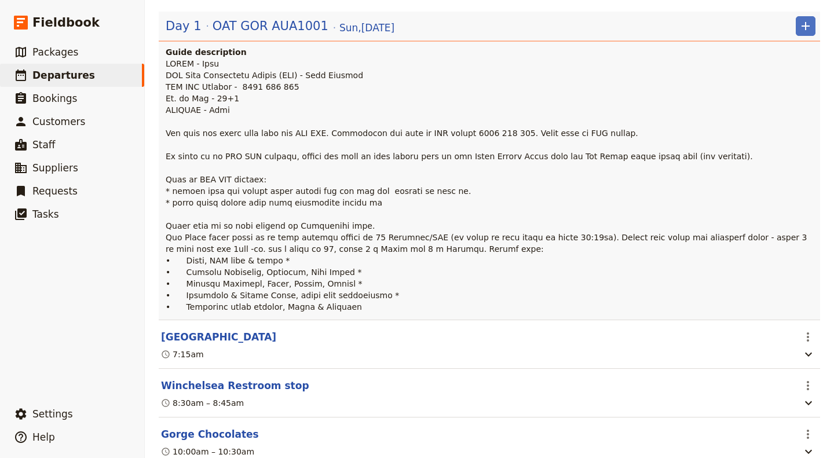
scroll to position [0, 0]
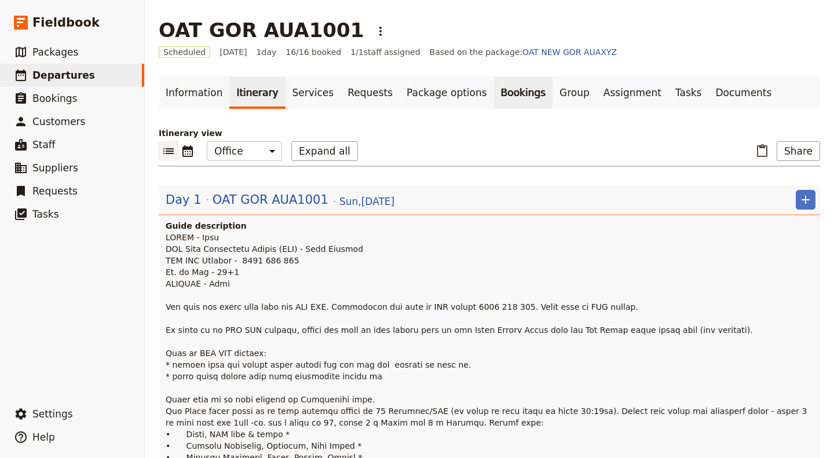
click at [494, 79] on link "Bookings" at bounding box center [523, 92] width 59 height 32
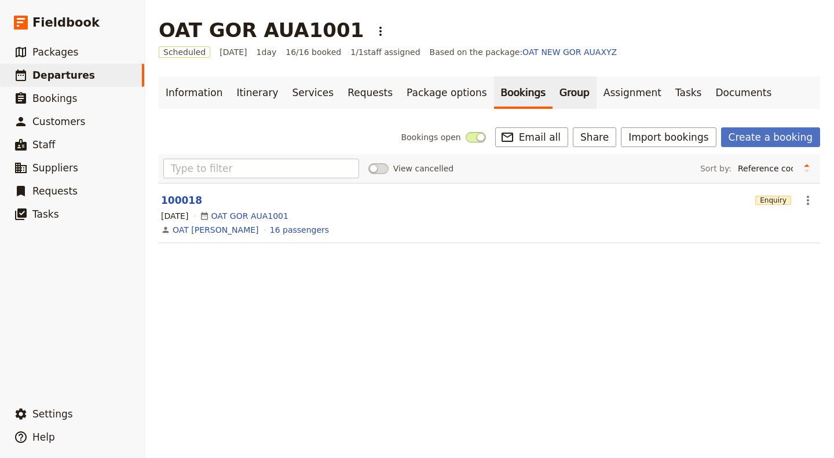
click at [553, 95] on link "Group" at bounding box center [575, 92] width 44 height 32
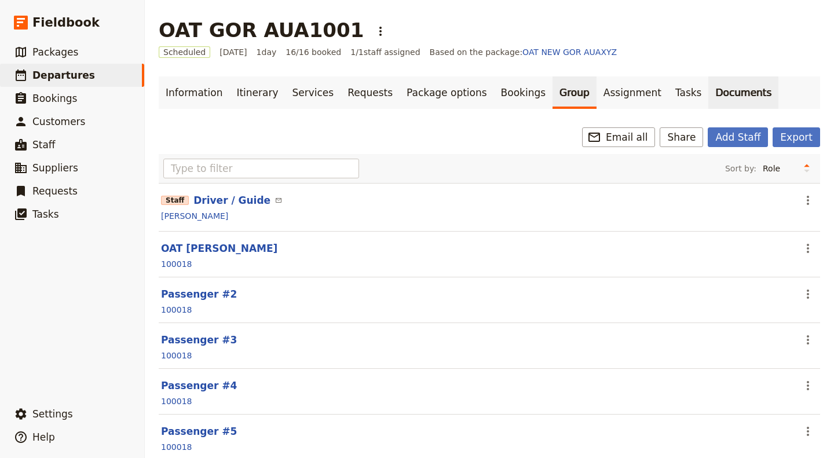
click at [708, 96] on link "Documents" at bounding box center [743, 92] width 70 height 32
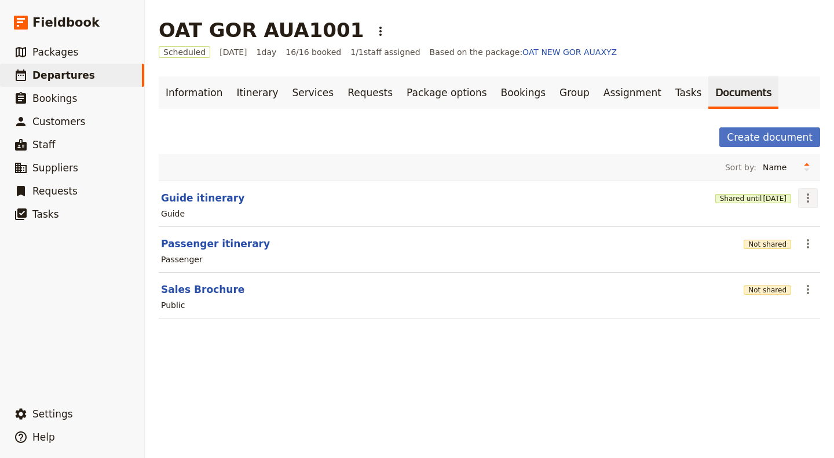
click at [802, 199] on icon "Actions" at bounding box center [808, 198] width 14 height 14
click at [785, 218] on span "Share" at bounding box center [767, 223] width 70 height 12
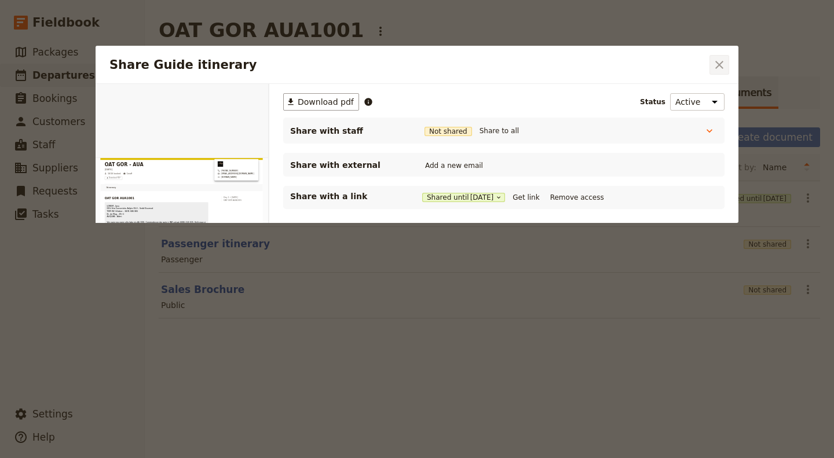
click at [714, 71] on icon "Close dialog" at bounding box center [719, 65] width 14 height 14
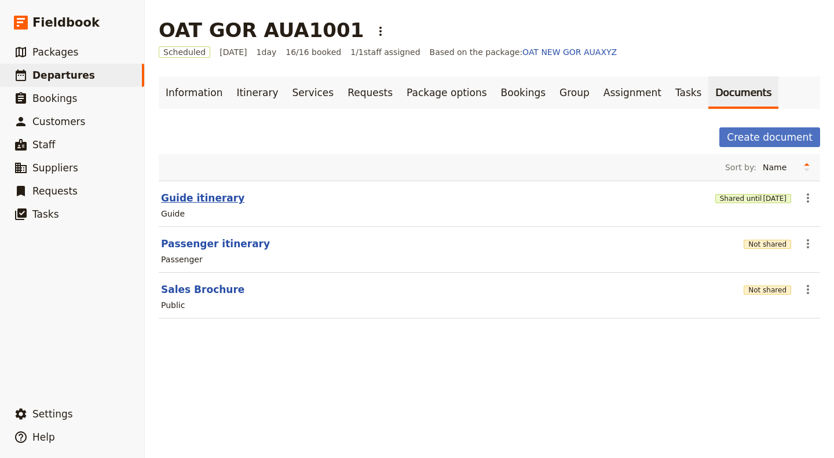
click at [199, 195] on button "Guide itinerary" at bounding box center [202, 198] width 83 height 14
select select "STAFF"
select select "RUN_SHEET"
select select "DEFAULT"
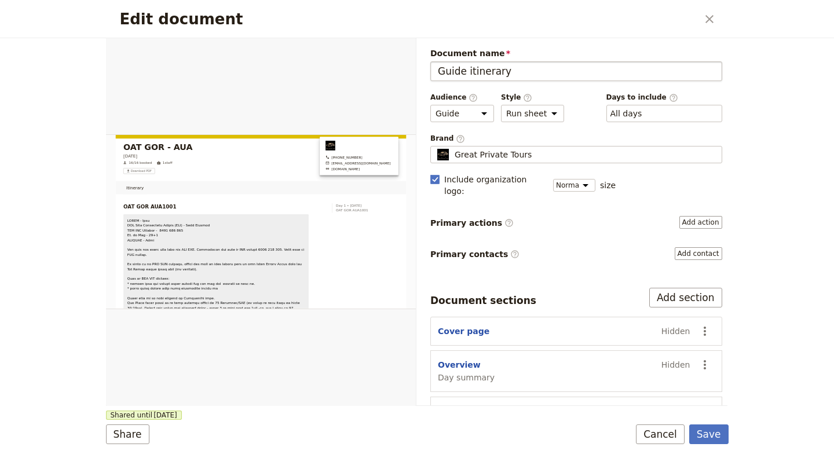
click at [561, 67] on input "Guide itinerary" at bounding box center [576, 71] width 292 height 20
click at [565, 81] on div "Document name Guide itinerary Preview Audience ​ Public Passenger Guide Style ​…" at bounding box center [576, 286] width 292 height 479
click at [506, 114] on select "Brochure Run sheet" at bounding box center [532, 113] width 63 height 17
click at [531, 49] on span "Document name" at bounding box center [576, 53] width 292 height 12
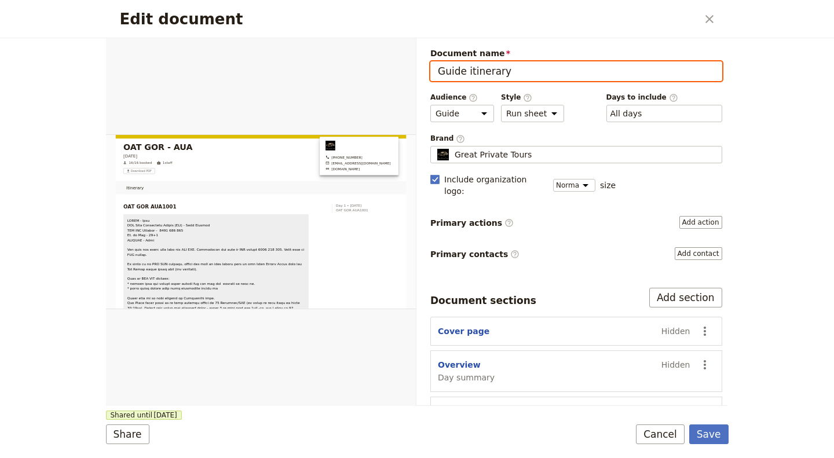
click at [531, 61] on input "Guide itinerary" at bounding box center [576, 71] width 292 height 20
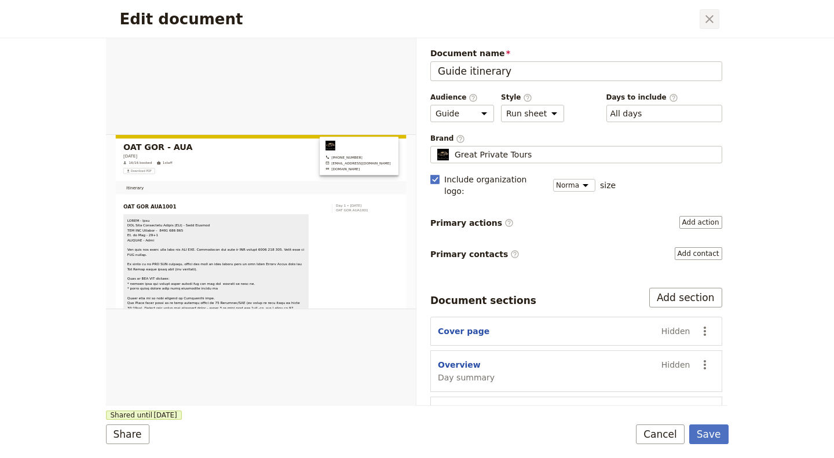
click at [705, 16] on icon "Close dialog" at bounding box center [710, 19] width 14 height 14
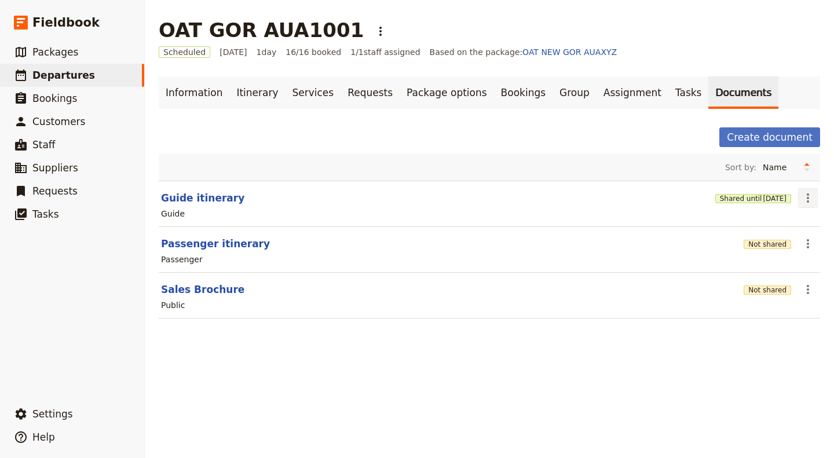
click at [806, 193] on icon "Actions" at bounding box center [808, 198] width 14 height 14
click at [204, 204] on section "Guide itinerary Shared until 5 Nov 2025 ​ Guide" at bounding box center [489, 204] width 661 height 46
click at [203, 199] on button "Guide itinerary" at bounding box center [202, 198] width 83 height 14
select select "STAFF"
select select "RUN_SHEET"
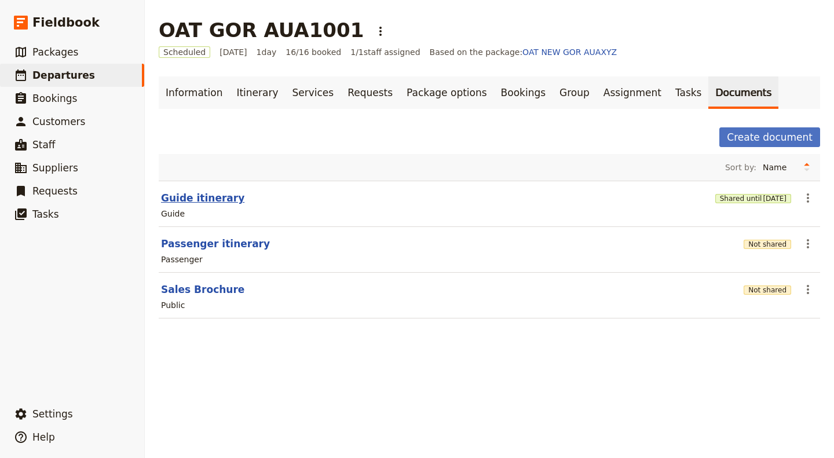
select select "DEFAULT"
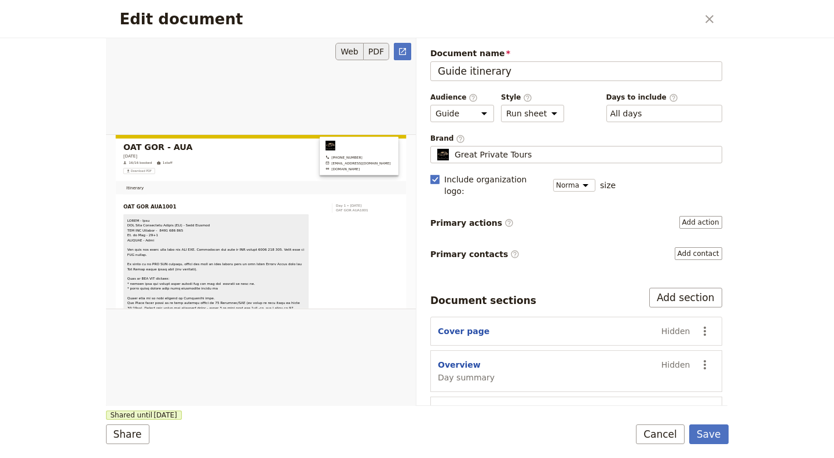
click at [381, 49] on button "PDF" at bounding box center [376, 51] width 25 height 17
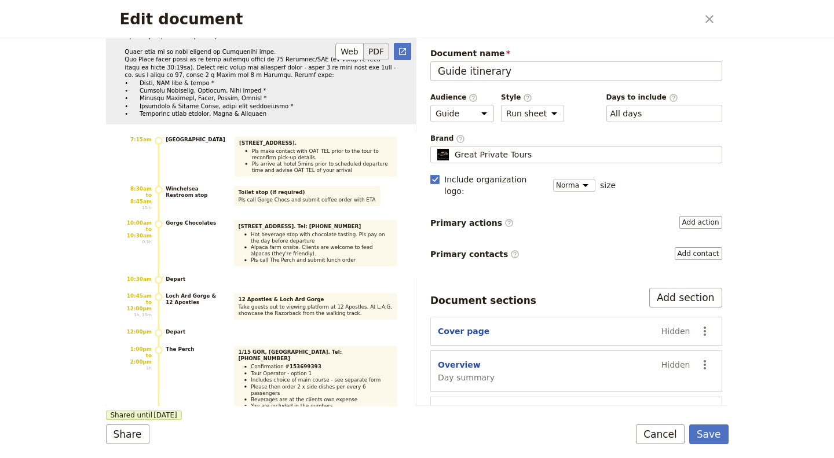
scroll to position [232, 0]
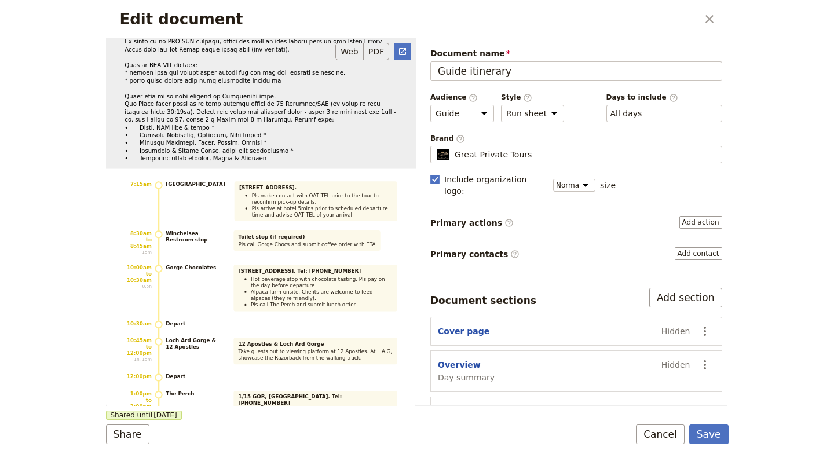
click at [351, 49] on button "Web" at bounding box center [349, 51] width 28 height 17
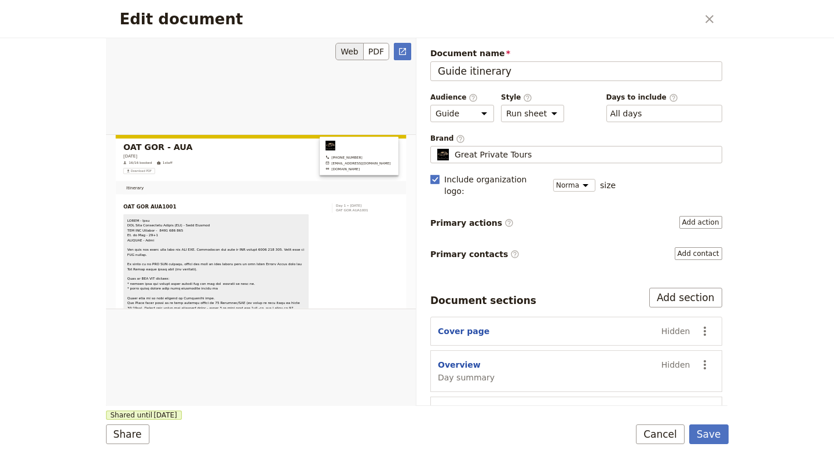
scroll to position [116, 0]
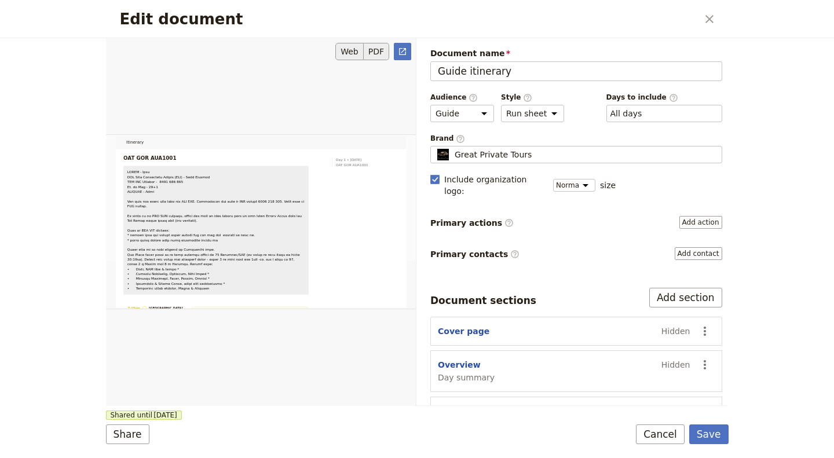
click at [378, 43] on button "PDF" at bounding box center [376, 51] width 25 height 17
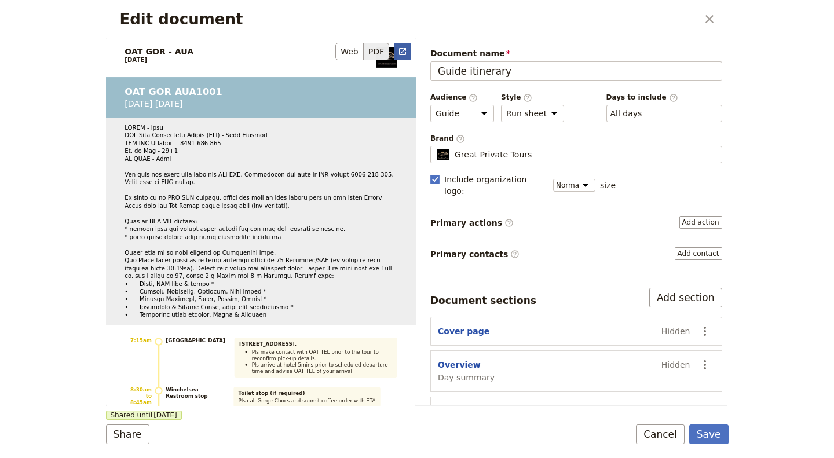
click at [398, 53] on icon "Open full preview" at bounding box center [402, 51] width 9 height 9
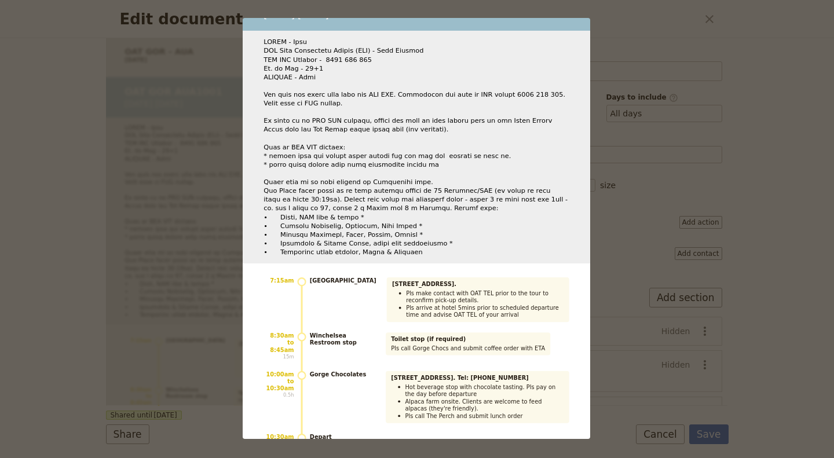
scroll to position [0, 0]
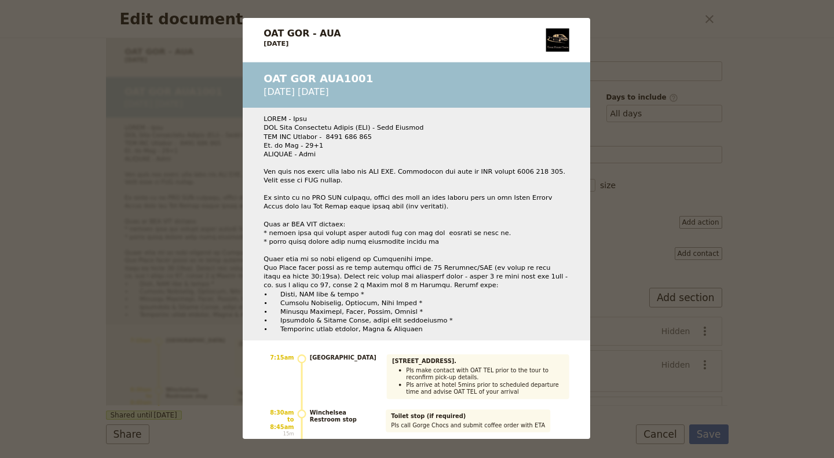
click at [690, 19] on div "OAT GOR -​ AUA 5 Oct 2025 OAT GOR AUA1001 Sunday 5 Oct 7:15am Rendezvous Hotel …" at bounding box center [417, 229] width 834 height 458
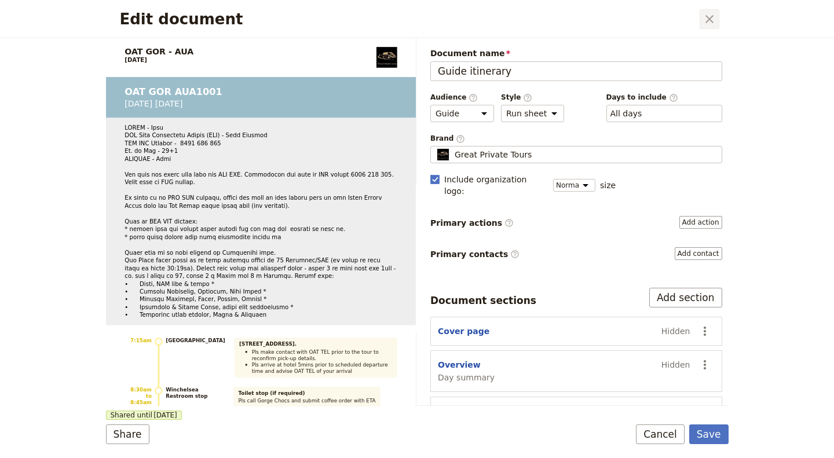
click at [711, 18] on icon "Close dialog" at bounding box center [709, 19] width 8 height 8
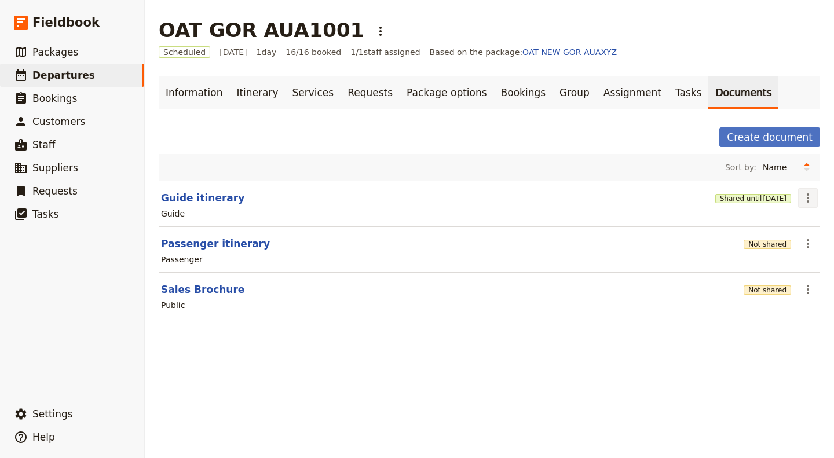
click at [801, 199] on icon "Actions" at bounding box center [808, 198] width 14 height 14
click at [774, 218] on span "Share" at bounding box center [767, 223] width 70 height 12
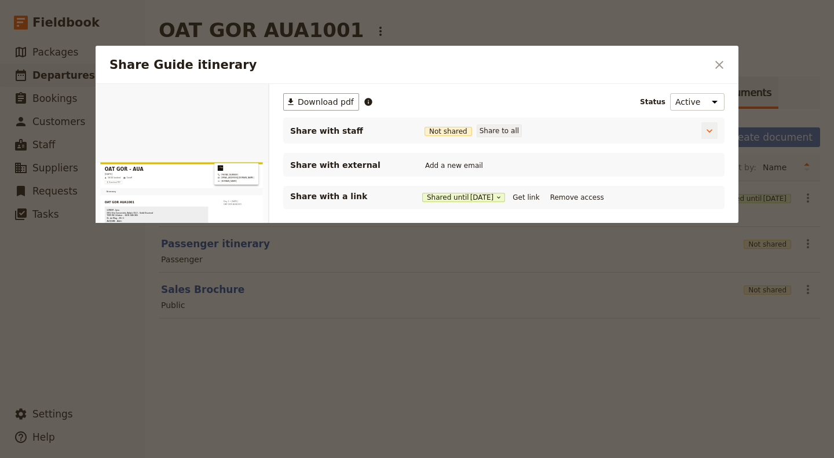
click at [501, 129] on button "Share to all" at bounding box center [499, 131] width 45 height 13
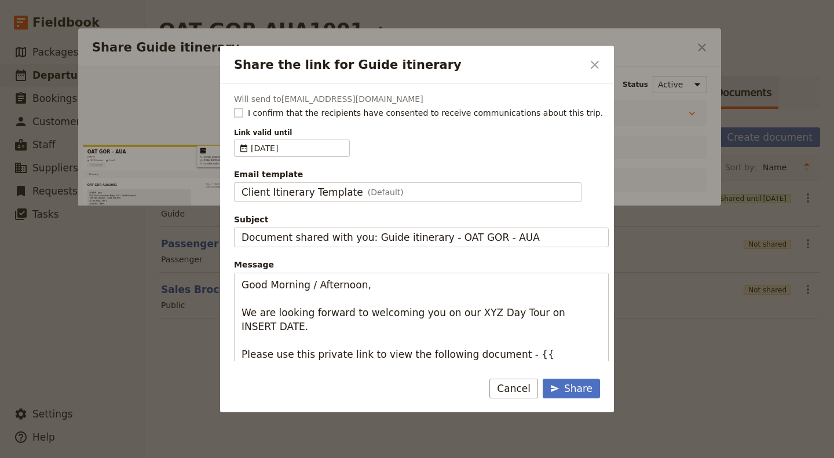
click at [243, 108] on rect "Share the link for Guide itinerary" at bounding box center [238, 112] width 9 height 9
click at [234, 107] on input "I confirm that the recipients have consented to receive communications about th…" at bounding box center [233, 107] width 1 height 1
checkbox input "true"
click at [295, 151] on span "5 Nov 2025" at bounding box center [298, 148] width 94 height 12
click at [239, 140] on input "05/11/2025" at bounding box center [239, 140] width 1 height 1
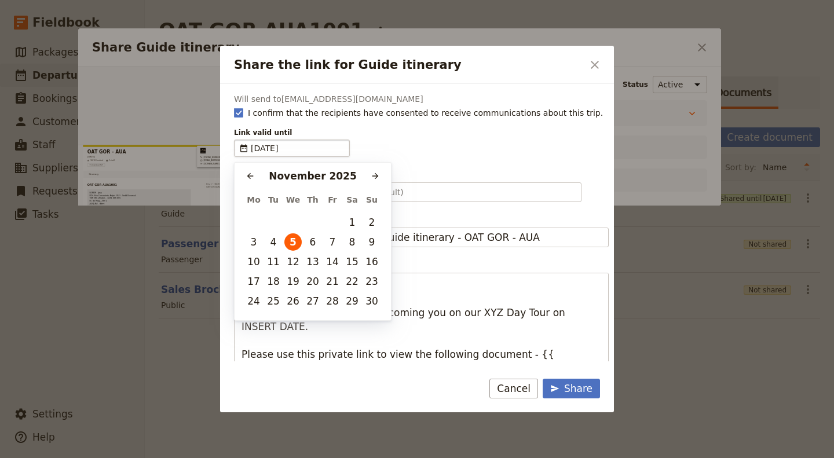
click at [398, 138] on div "Link valid until ​ 05/11/2025" at bounding box center [421, 142] width 375 height 29
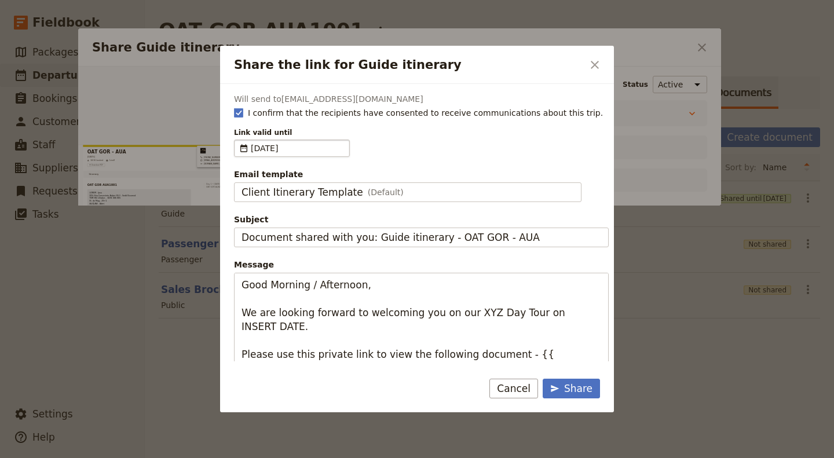
click at [332, 150] on span "5 Nov 2025" at bounding box center [298, 148] width 94 height 12
click at [293, 149] on input "05/11/2025" at bounding box center [298, 148] width 94 height 12
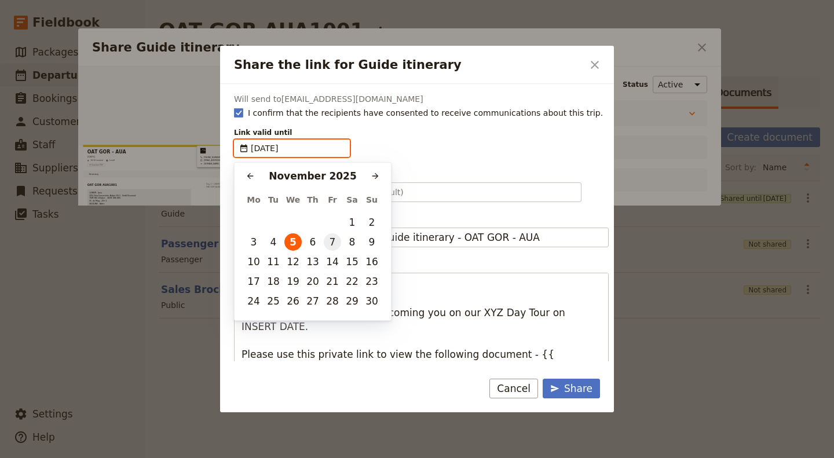
click at [332, 243] on button "7" at bounding box center [332, 241] width 17 height 17
type input "07/11/2025"
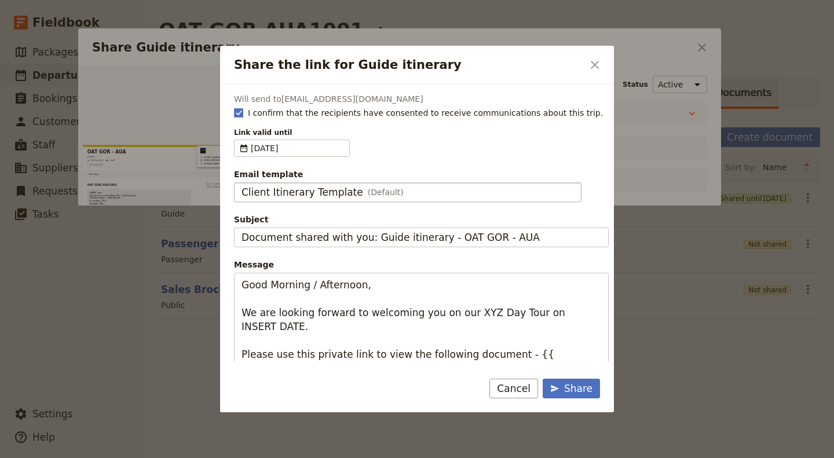
click at [407, 192] on div "Client Itinerary Template (Default)" at bounding box center [408, 192] width 332 height 14
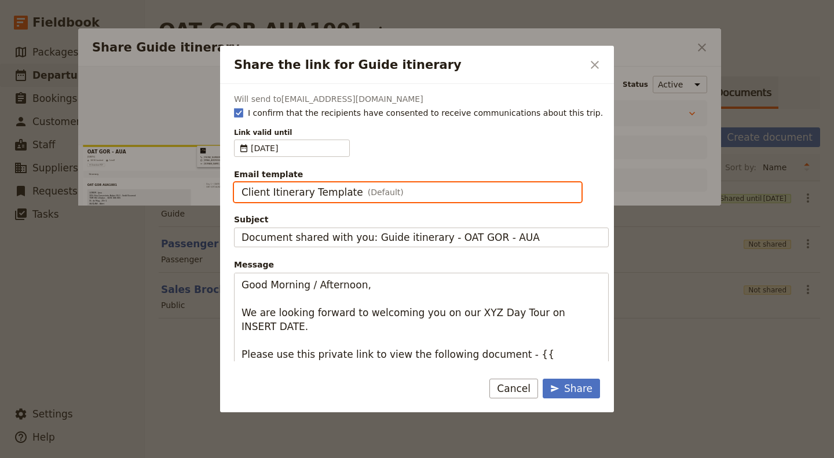
click at [242, 183] on input "Client Itinerary Template" at bounding box center [241, 182] width 1 height 1
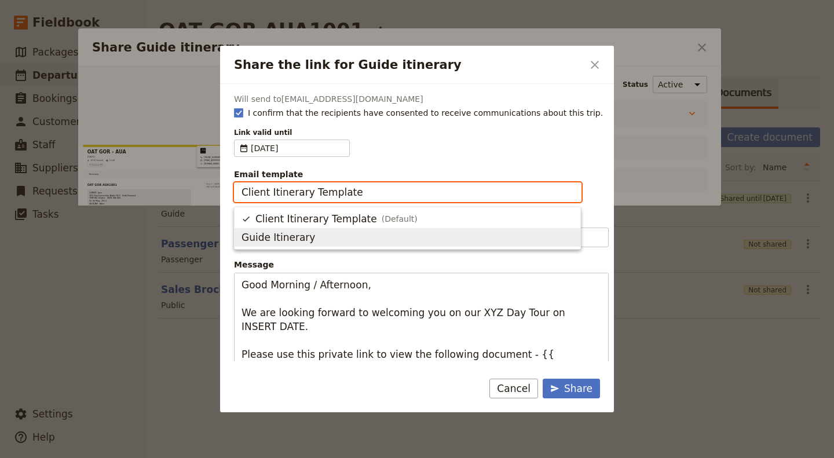
click at [365, 235] on span "Guide Itinerary" at bounding box center [408, 238] width 332 height 14
type input "Guide Itinerary"
type input "TOUR NAME & Date"
type textarea "Hi {{ contact_name }} Please find a link to your upcoming tour of OAT GOR - AUA…"
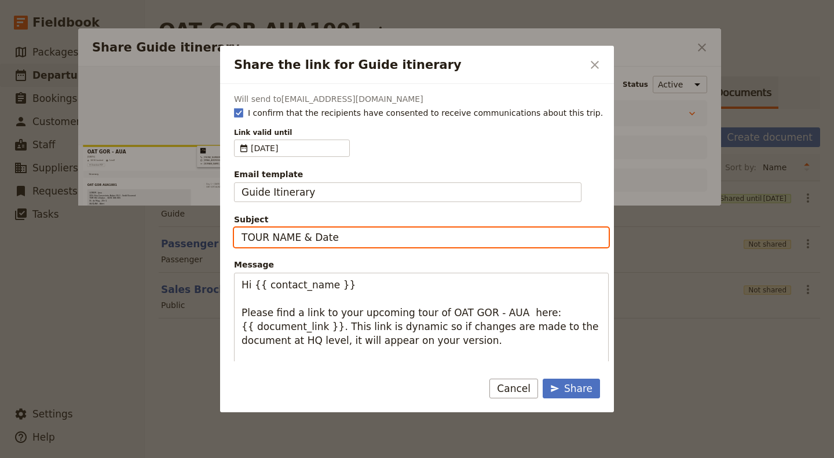
drag, startPoint x: 350, startPoint y: 232, endPoint x: 163, endPoint y: 235, distance: 187.1
click at [121, 458] on div "Share the link for Guide itinerary ​ Will send to CoryCorbett@gmail.com I confi…" at bounding box center [417, 458] width 834 height 0
paste input "OAT m&M Sun 5 Oct"
click at [271, 236] on input "OAT m&M Sun 5 Oct" at bounding box center [421, 238] width 375 height 20
type input "OAT M&M Sun 5 Oct"
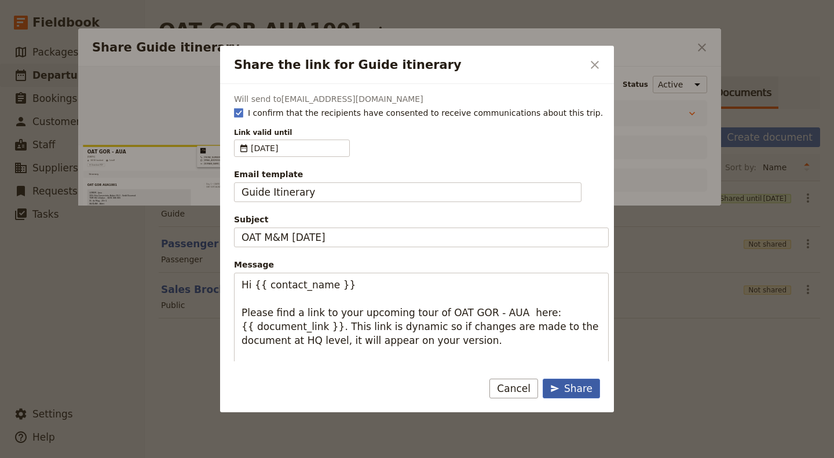
click at [588, 391] on div "Share" at bounding box center [571, 389] width 42 height 14
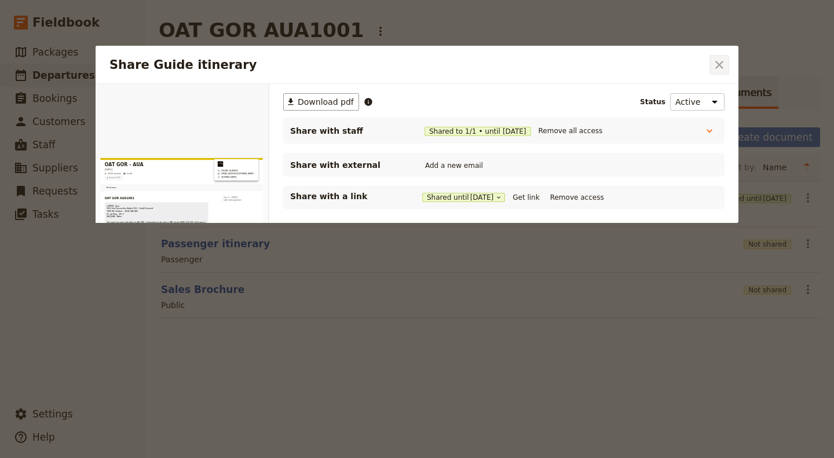
click at [726, 61] on icon "Close dialog" at bounding box center [719, 65] width 14 height 14
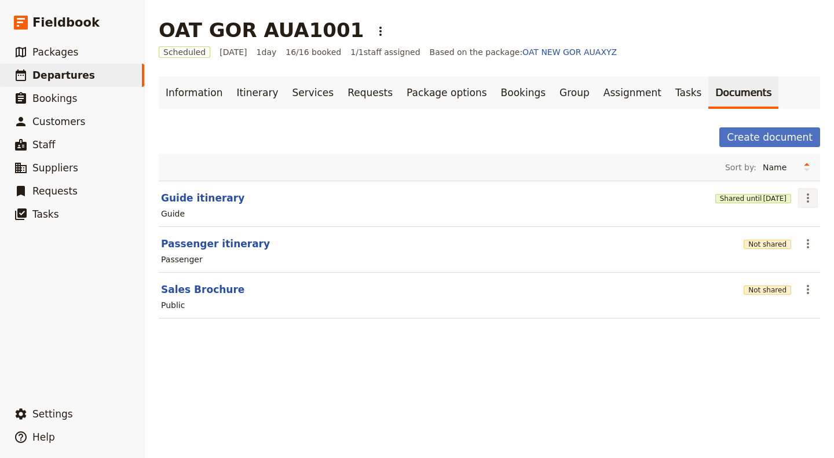
click at [801, 197] on icon "Actions" at bounding box center [808, 198] width 14 height 14
click at [763, 224] on span "Share" at bounding box center [767, 223] width 70 height 12
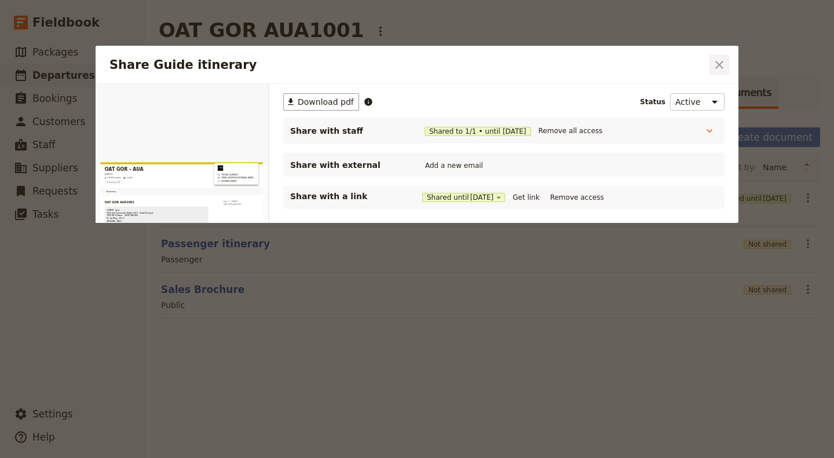
click at [728, 64] on button "​" at bounding box center [720, 65] width 20 height 20
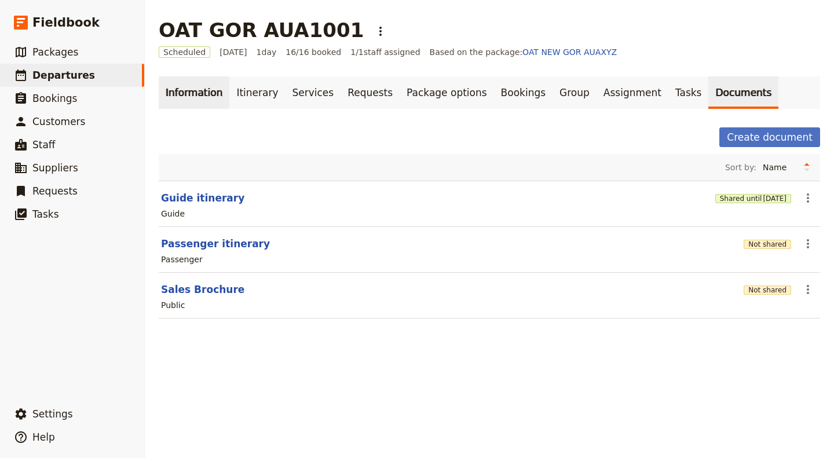
click at [182, 93] on link "Information" at bounding box center [194, 92] width 71 height 32
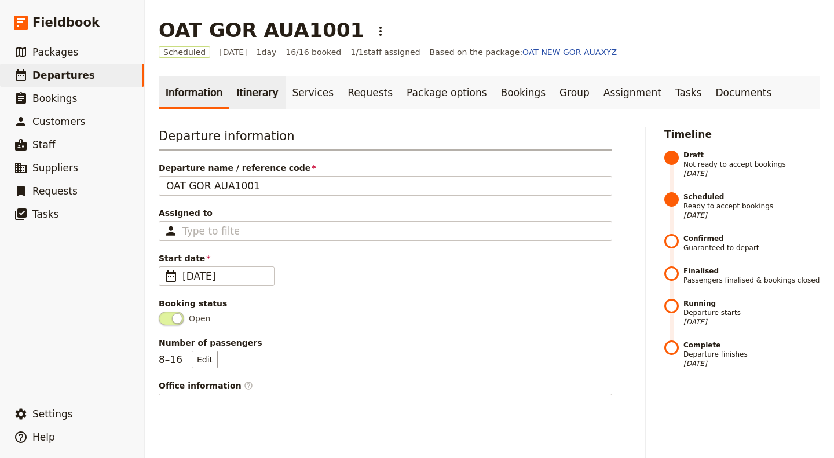
click at [240, 93] on link "Itinerary" at bounding box center [257, 92] width 56 height 32
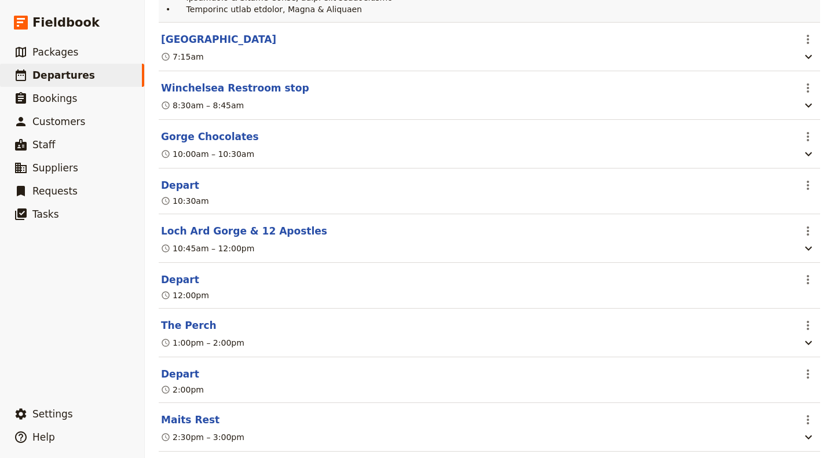
scroll to position [579, 0]
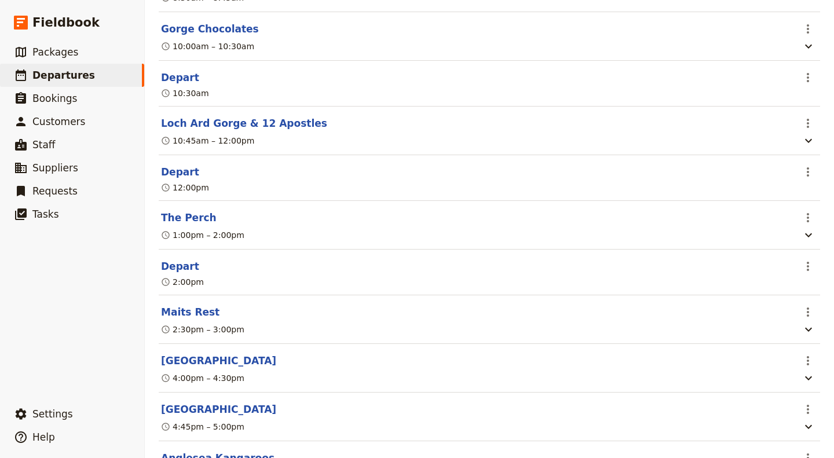
click at [439, 242] on div "1:00pm – 2:00pm" at bounding box center [477, 235] width 635 height 14
click at [801, 218] on icon "Actions" at bounding box center [808, 218] width 14 height 14
click at [774, 239] on span "Edit this itinerary item" at bounding box center [745, 243] width 91 height 12
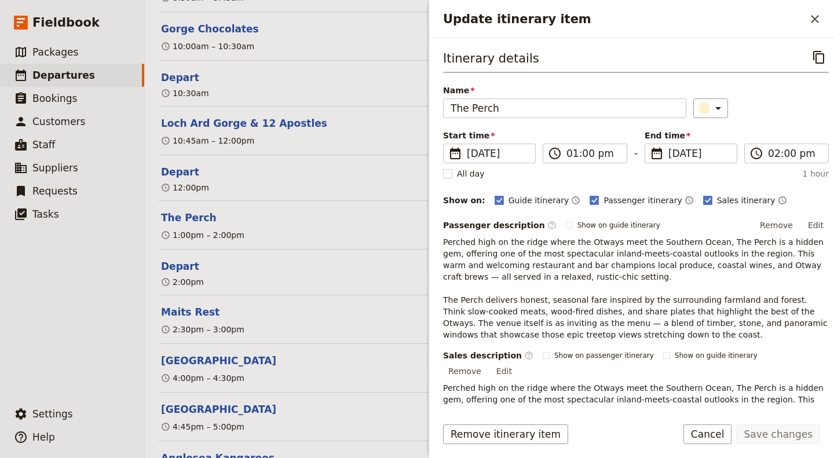
scroll to position [142, 0]
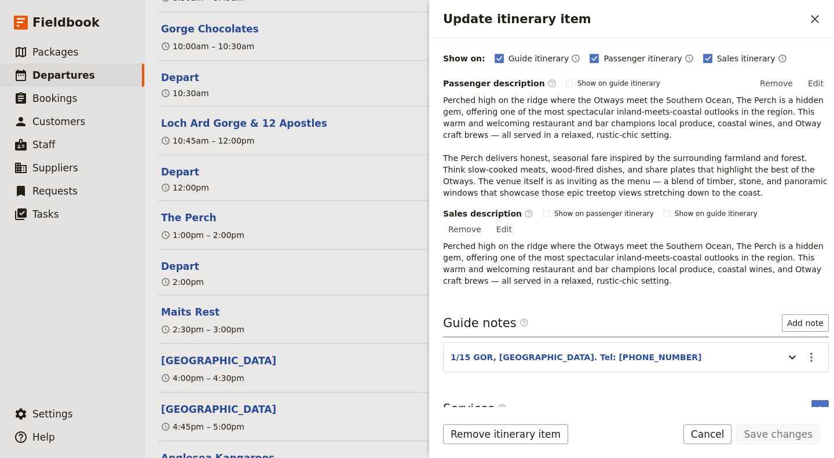
click at [613, 352] on header "1/15 GOR, [GEOGRAPHIC_DATA]. Tel: [PHONE_NUMBER]" at bounding box center [615, 359] width 328 height 14
click at [785, 350] on icon "Update itinerary item" at bounding box center [792, 357] width 14 height 14
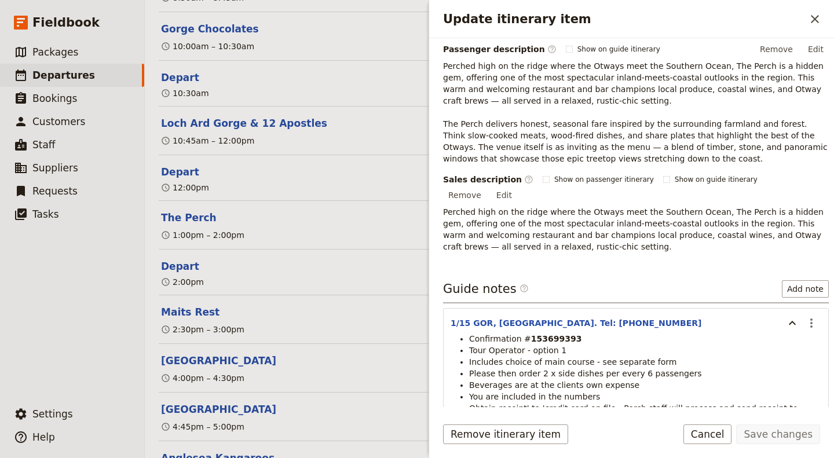
scroll to position [235, 0]
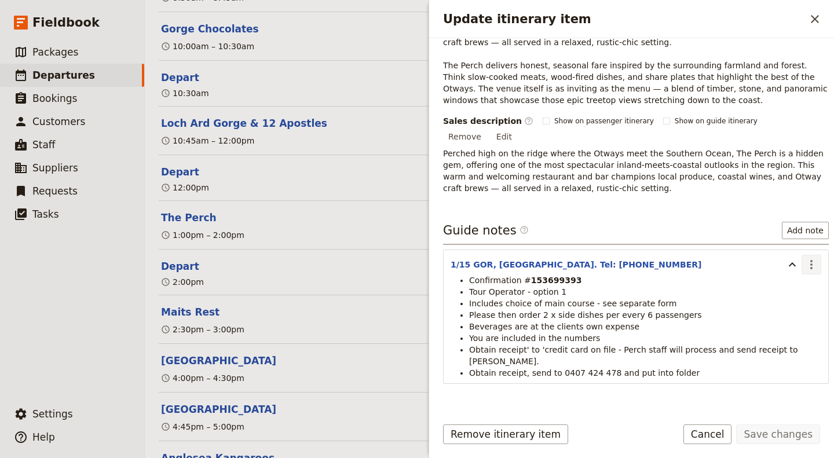
click at [805, 258] on icon "Actions" at bounding box center [812, 265] width 14 height 14
click at [794, 270] on span "Edit note" at bounding box center [778, 274] width 54 height 12
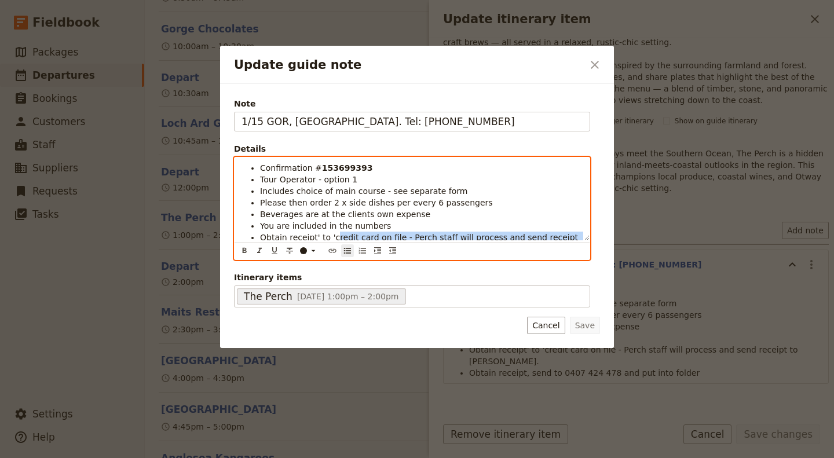
scroll to position [25, 0]
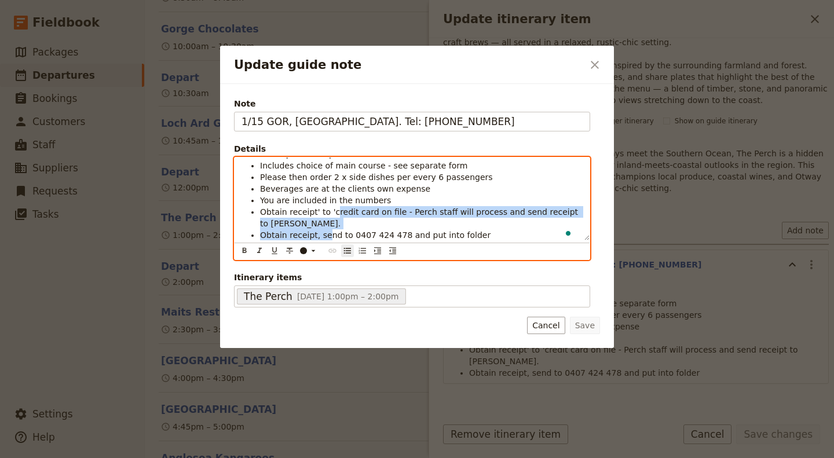
drag, startPoint x: 329, startPoint y: 237, endPoint x: 334, endPoint y: 229, distance: 9.2
click at [324, 238] on ul "Confirmation # 153699393 Tour Operator - option 1 Includes choice of main cours…" at bounding box center [412, 189] width 341 height 104
click at [338, 222] on li "Obtain receipt' to 'credit card on file - Perch staff will process and send rec…" at bounding box center [421, 217] width 323 height 23
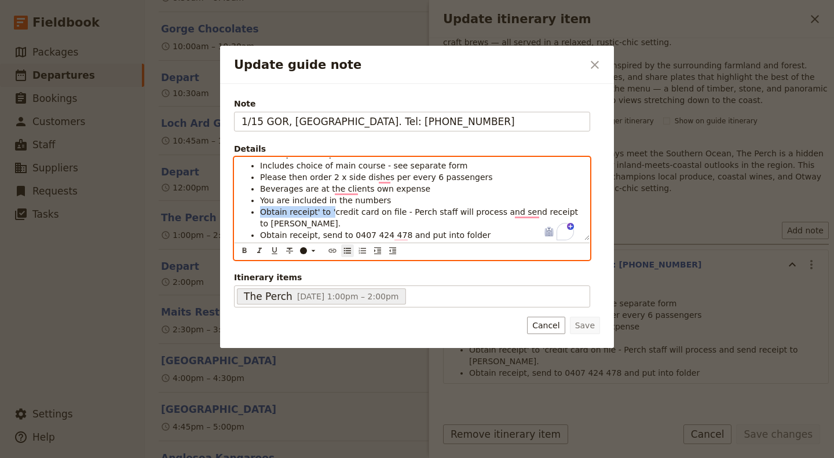
drag, startPoint x: 327, startPoint y: 211, endPoint x: 262, endPoint y: 213, distance: 64.9
click at [262, 213] on span "Obtain receipt' to 'credit card on file - Perch staff will process and send rec…" at bounding box center [420, 217] width 321 height 21
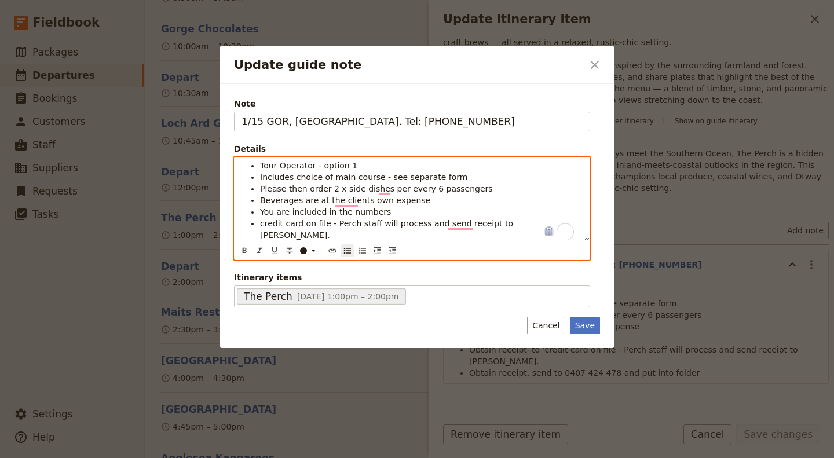
click at [264, 222] on span "credit card on file - Perch staff will process and send receipt to Sharon." at bounding box center [388, 229] width 256 height 21
click at [461, 224] on span "Credit card on file - Perch staff will process and send receipt to Sharon." at bounding box center [388, 229] width 257 height 21
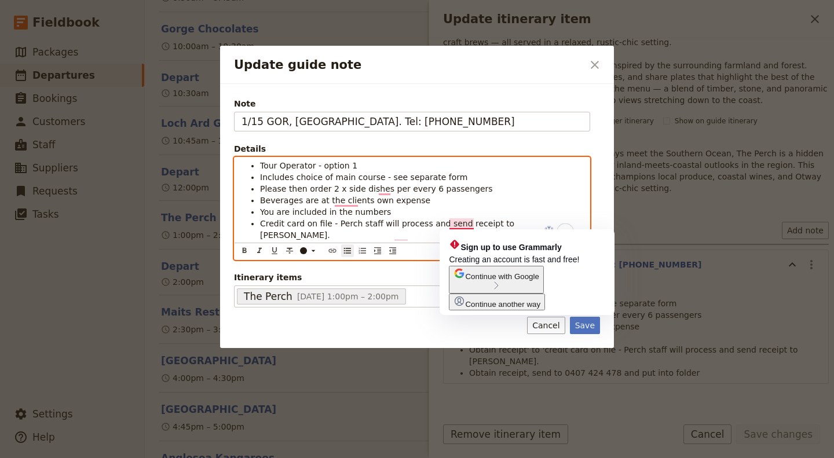
click at [462, 222] on span "Credit card on file - Perch staff will process and send receipt to Sharon." at bounding box center [388, 229] width 257 height 21
click at [464, 210] on li "You are included in the numbers" at bounding box center [421, 212] width 323 height 12
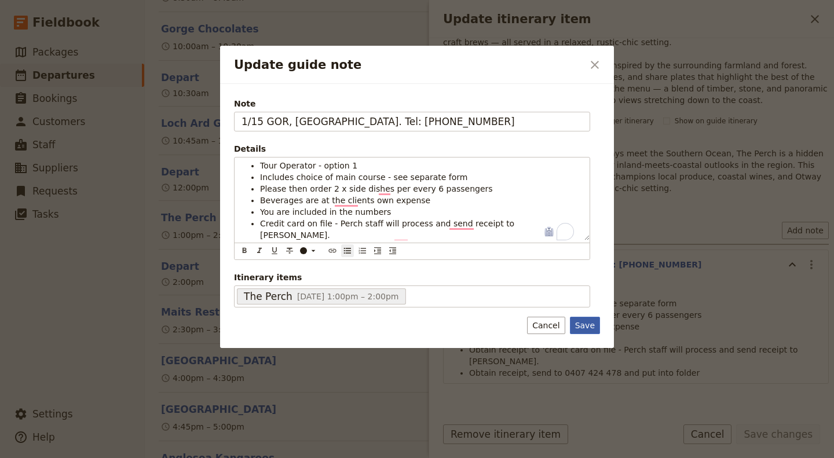
click at [586, 323] on button "Save" at bounding box center [585, 325] width 30 height 17
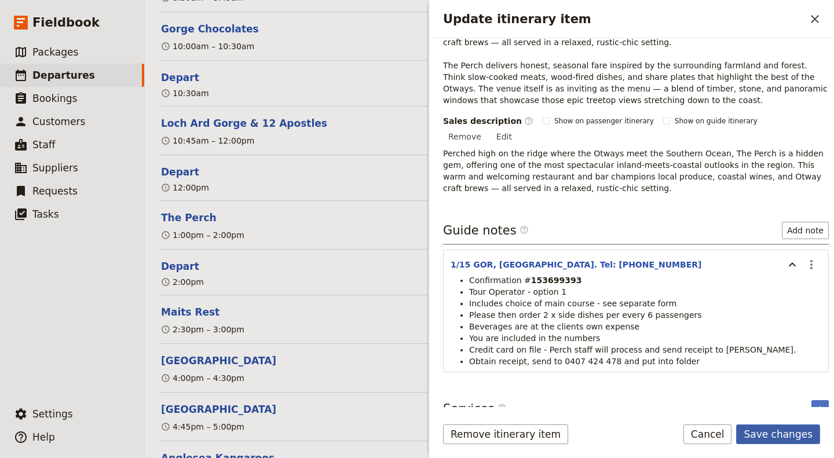
click at [774, 429] on button "Save changes" at bounding box center [778, 435] width 84 height 20
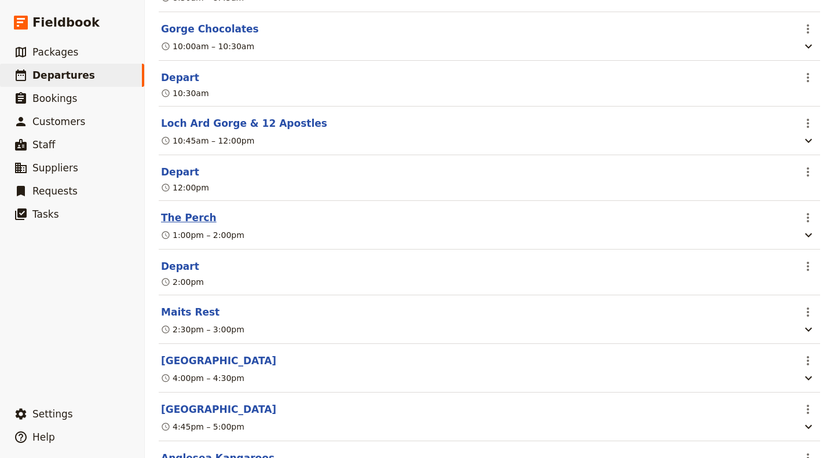
click at [191, 218] on button "The Perch" at bounding box center [189, 218] width 56 height 14
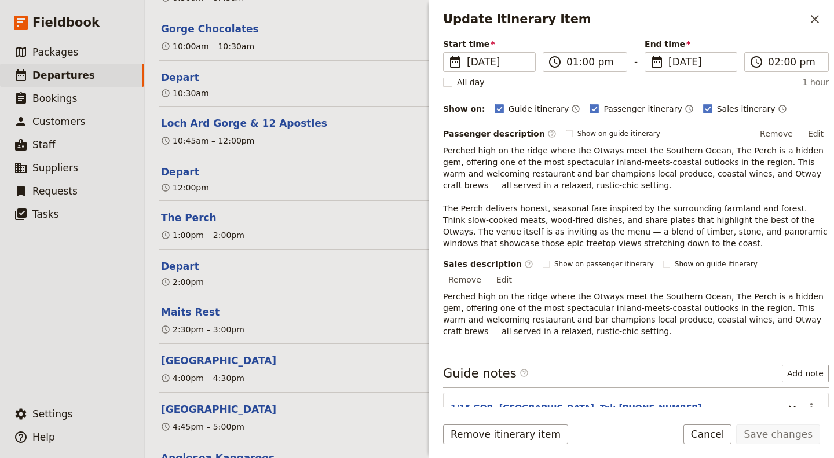
scroll to position [142, 0]
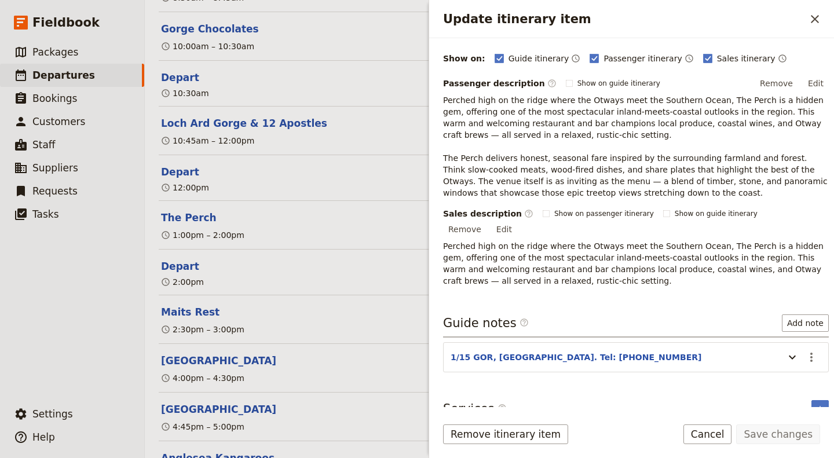
click at [689, 352] on header "1/15 GOR, [GEOGRAPHIC_DATA]. Tel: [PHONE_NUMBER]" at bounding box center [615, 359] width 328 height 14
click at [785, 350] on icon "Update itinerary item" at bounding box center [792, 357] width 14 height 14
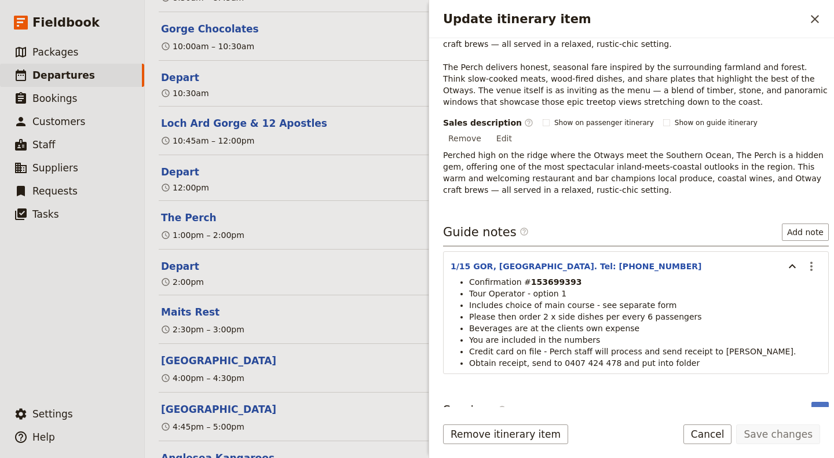
scroll to position [235, 0]
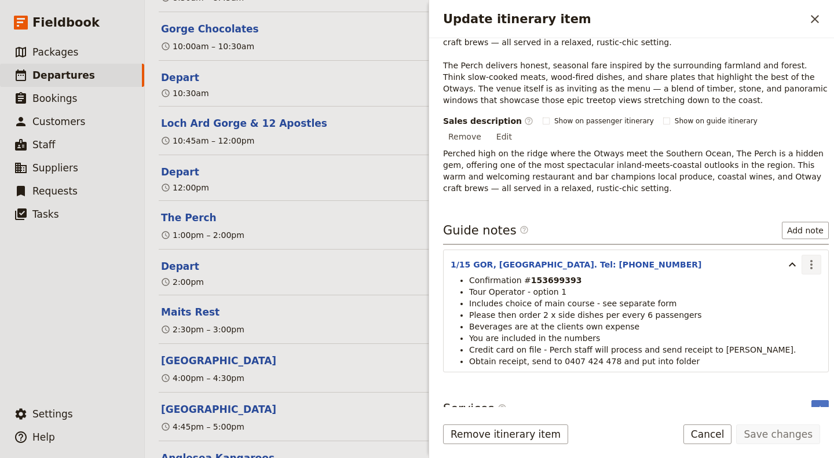
click at [806, 258] on icon "Actions" at bounding box center [812, 265] width 14 height 14
click at [799, 270] on span "Edit note" at bounding box center [778, 274] width 54 height 12
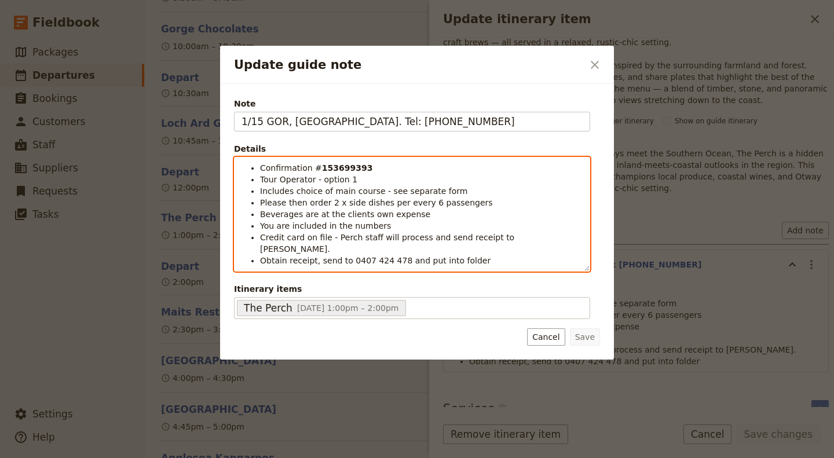
click at [366, 254] on div "Confirmation # 153699393 Tour Operator - option 1 Includes choice of main cours…" at bounding box center [412, 214] width 356 height 115
click at [366, 258] on icon "Numbered list" at bounding box center [362, 262] width 9 height 9
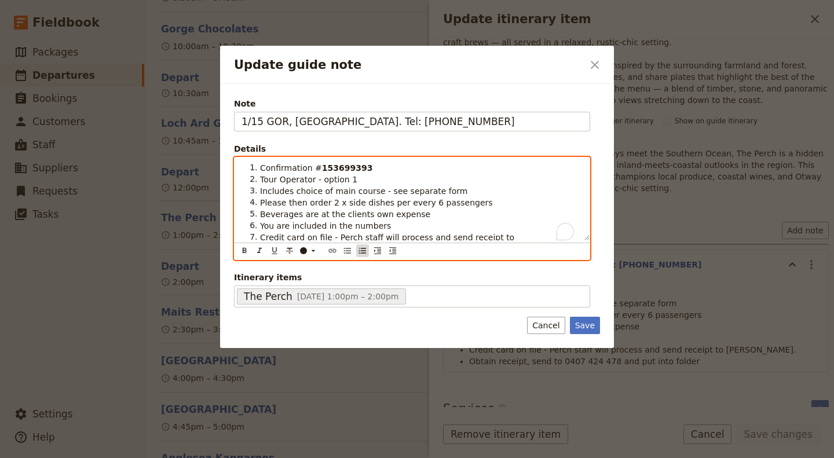
scroll to position [14, 0]
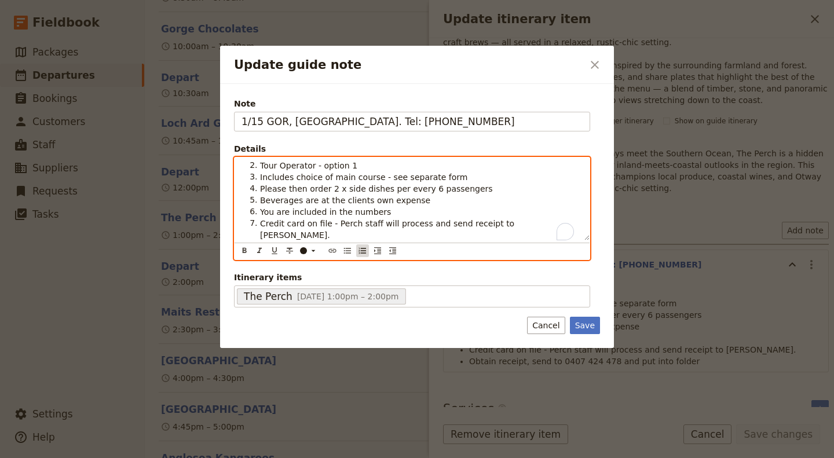
click at [366, 254] on icon "Numbered list" at bounding box center [362, 250] width 9 height 9
click at [377, 242] on span "Obtain receipt, send to 0407 424 478 and put into folder" at bounding box center [375, 246] width 231 height 9
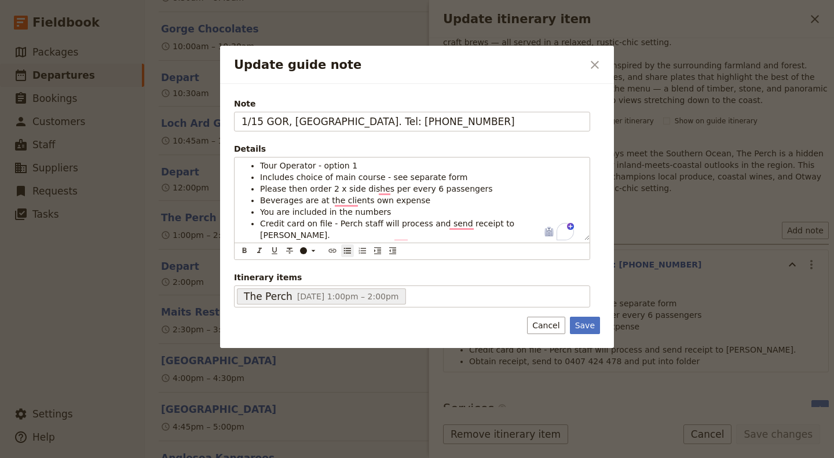
click at [564, 333] on div "Note 1/15 GOR, Lavers Hill. Tel: 5237 3110 Details Confirmation # 153699393 Tou…" at bounding box center [417, 216] width 394 height 264
click at [554, 323] on button "Cancel" at bounding box center [546, 325] width 38 height 17
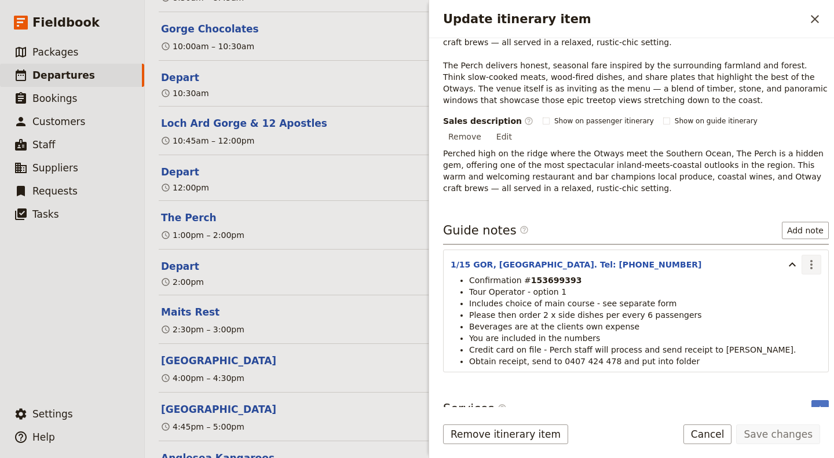
click at [810, 260] on icon "Actions" at bounding box center [811, 264] width 2 height 9
click at [790, 273] on span "Edit note" at bounding box center [778, 274] width 54 height 12
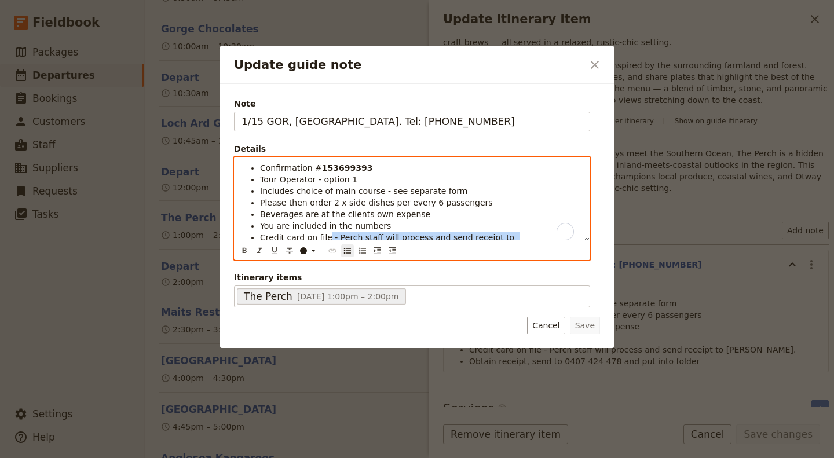
drag, startPoint x: 473, startPoint y: 251, endPoint x: 324, endPoint y: 236, distance: 149.6
click at [324, 239] on ul "Confirmation # 153699393 Tour Operator - option 1 Includes choice of main cours…" at bounding box center [412, 214] width 341 height 104
click at [323, 224] on span "You are included in the numbers" at bounding box center [325, 225] width 131 height 9
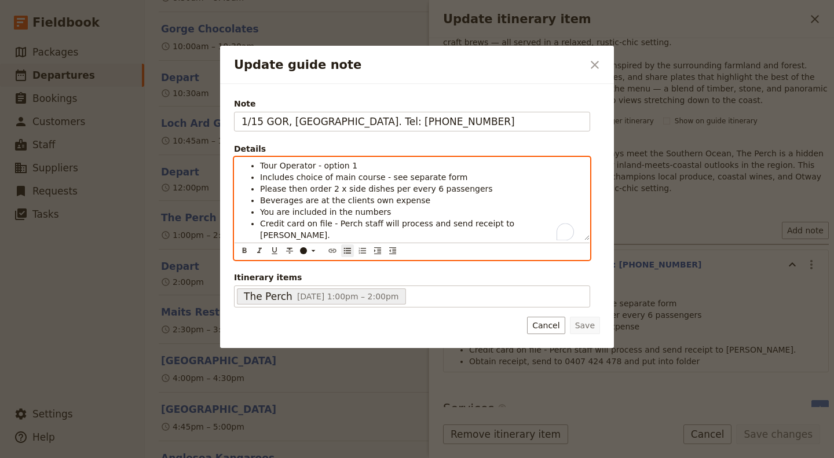
click at [323, 242] on span "Obtain receipt, send to 0407 424 478 and put into folder" at bounding box center [375, 246] width 231 height 9
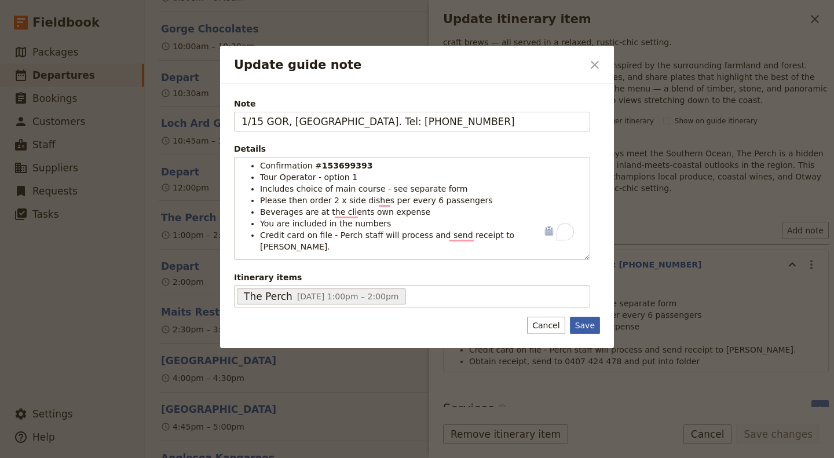
click at [584, 324] on button "Save" at bounding box center [585, 325] width 30 height 17
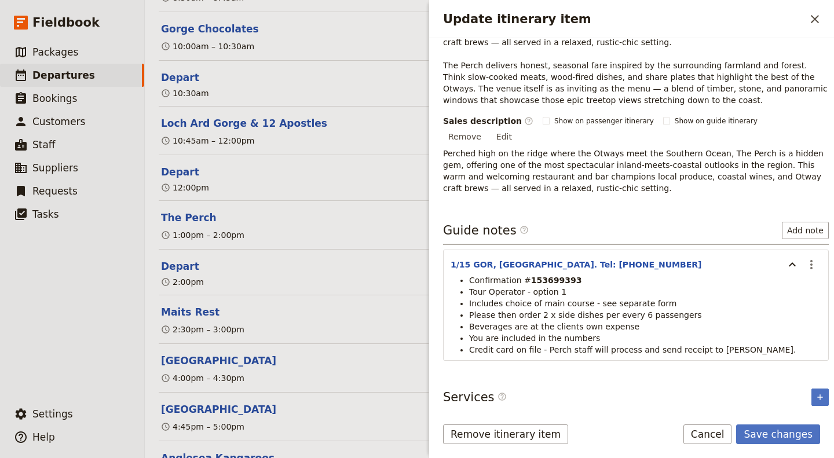
scroll to position [223, 0]
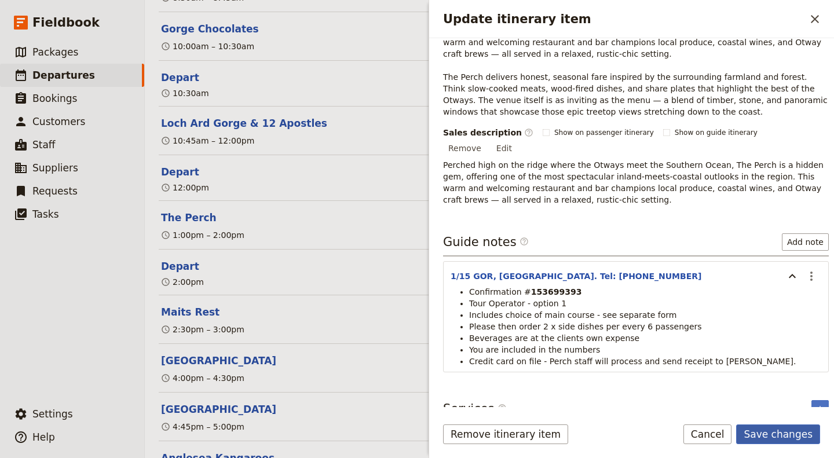
click at [778, 433] on button "Save changes" at bounding box center [778, 435] width 84 height 20
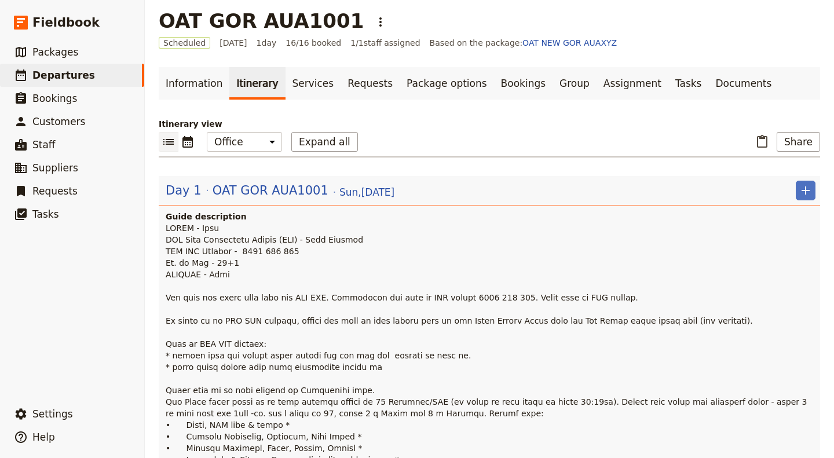
scroll to position [0, 0]
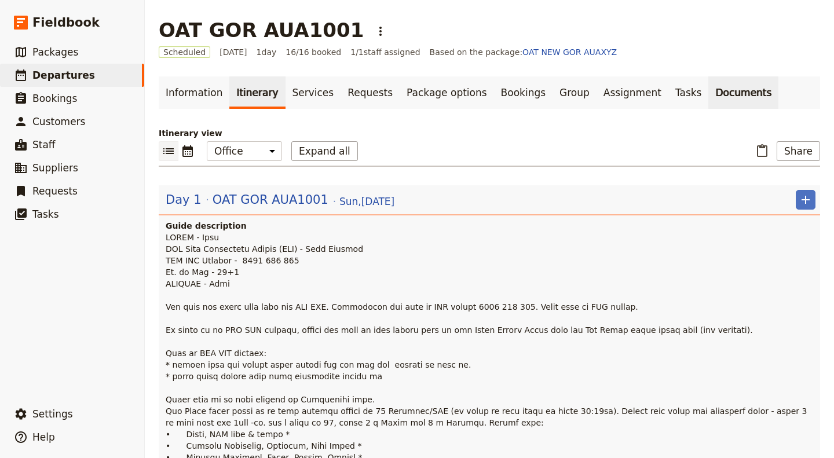
click at [708, 98] on link "Documents" at bounding box center [743, 92] width 70 height 32
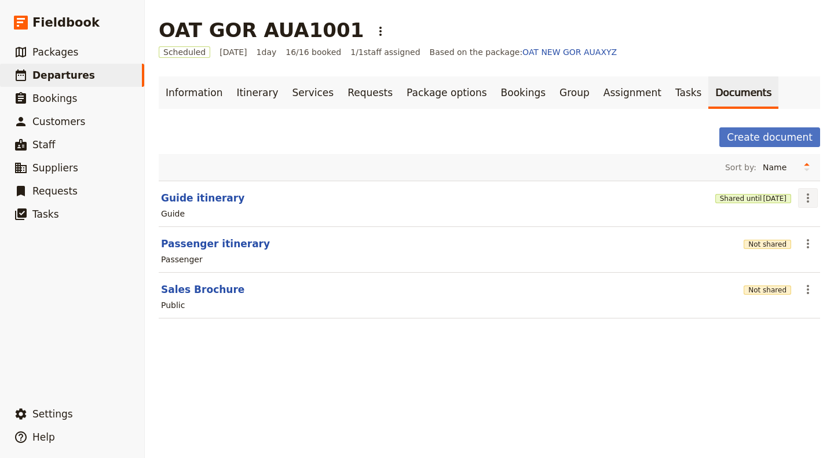
click at [803, 199] on icon "Actions" at bounding box center [808, 198] width 14 height 14
click at [778, 216] on button "Share" at bounding box center [767, 222] width 84 height 16
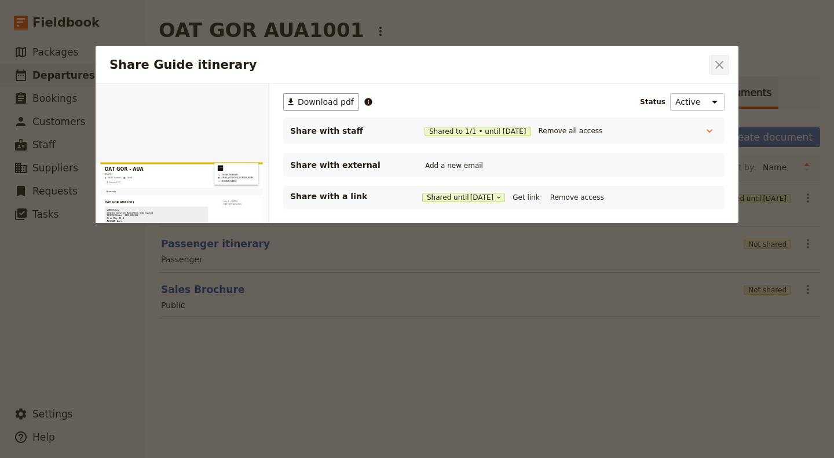
click at [715, 70] on icon "Close dialog" at bounding box center [719, 65] width 14 height 14
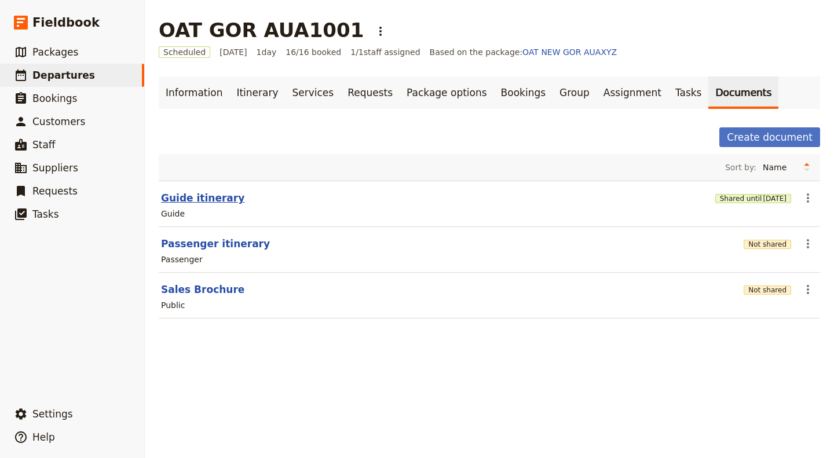
click at [199, 199] on button "Guide itinerary" at bounding box center [202, 198] width 83 height 14
select select "STAFF"
select select "RUN_SHEET"
select select "DEFAULT"
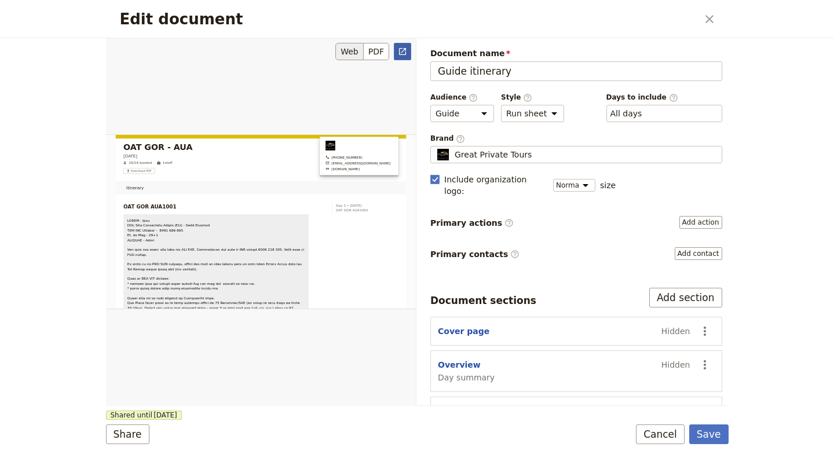
click at [408, 49] on link "​" at bounding box center [402, 51] width 17 height 17
click at [723, 434] on button "Save" at bounding box center [708, 435] width 39 height 20
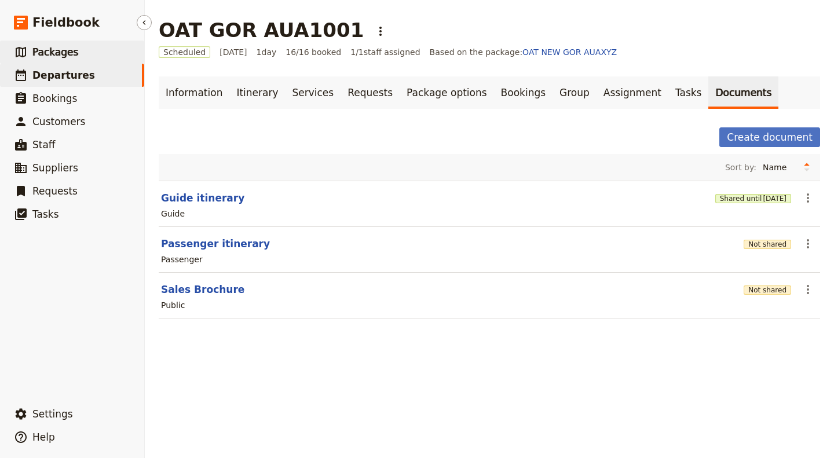
click at [97, 45] on link "​ Packages" at bounding box center [72, 52] width 144 height 23
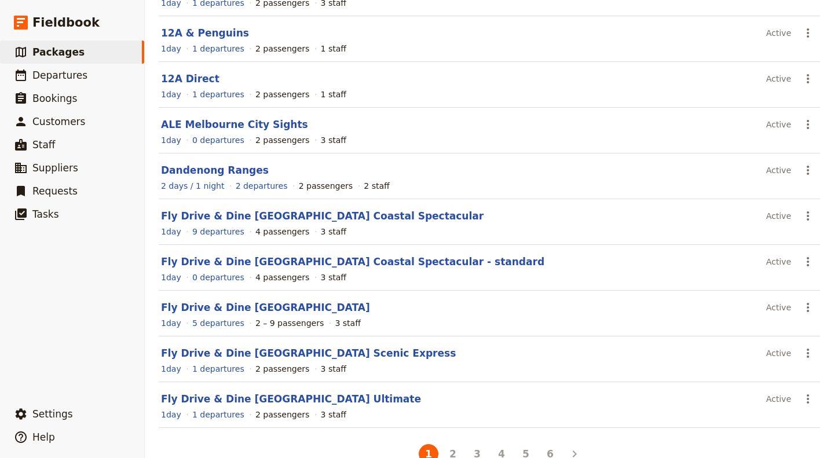
scroll to position [169, 0]
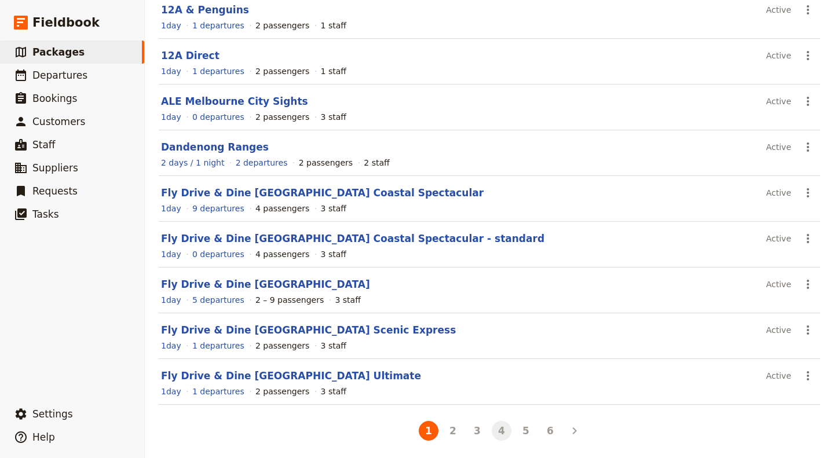
click at [496, 433] on button "4" at bounding box center [502, 431] width 20 height 20
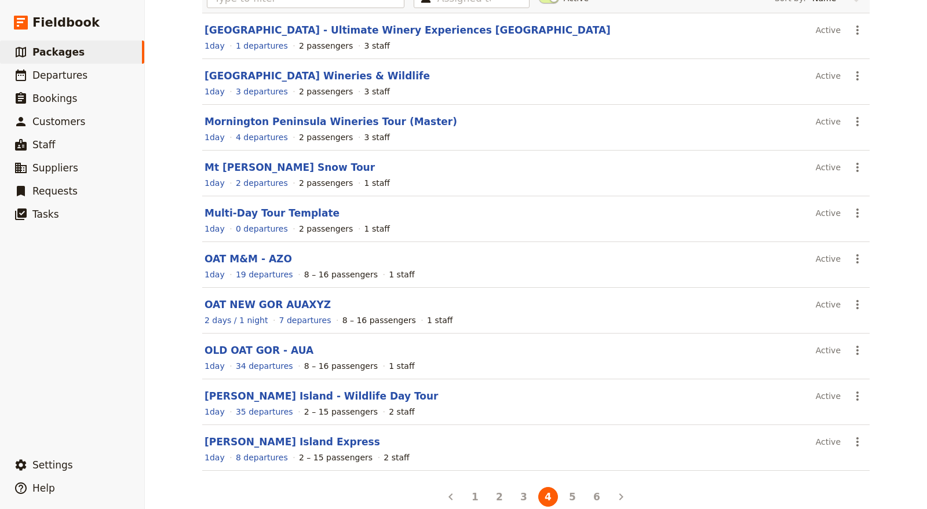
scroll to position [119, 0]
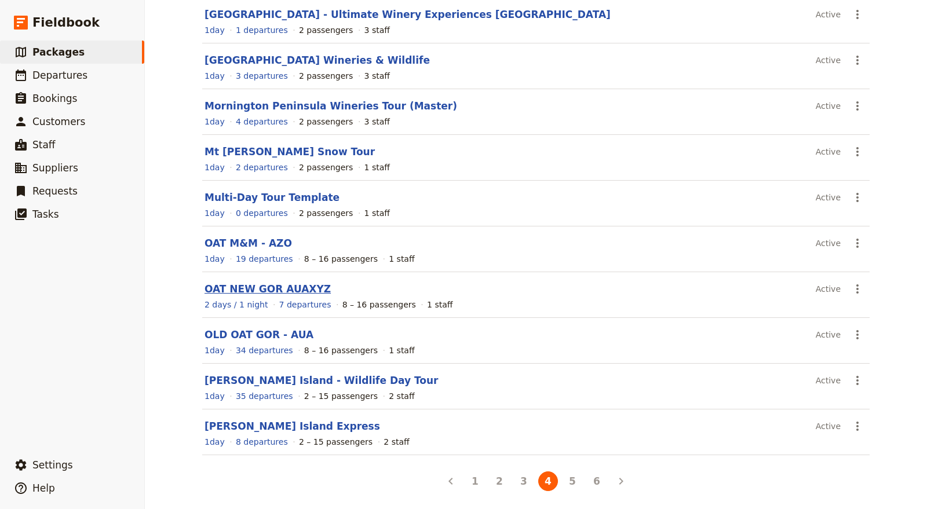
click at [269, 284] on link "OAT NEW GOR AUAXYZ" at bounding box center [267, 289] width 126 height 12
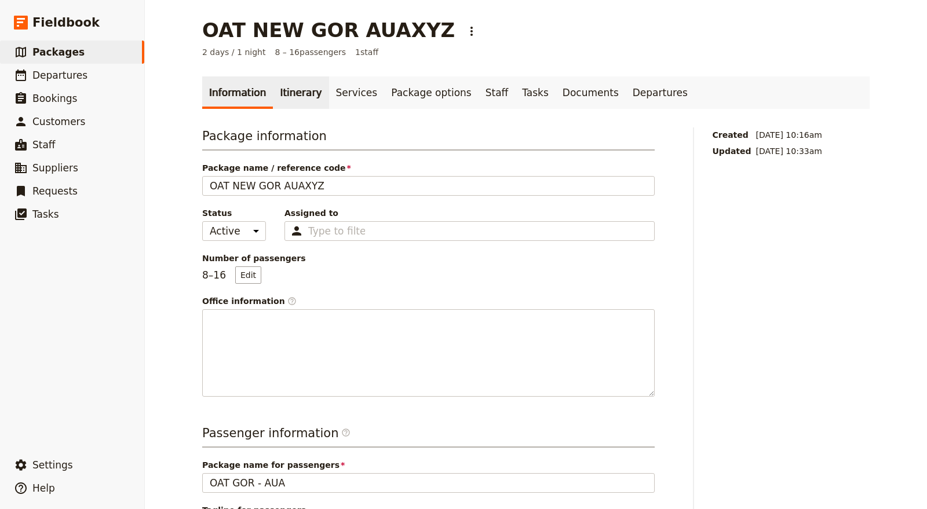
click at [298, 98] on link "Itinerary" at bounding box center [301, 92] width 56 height 32
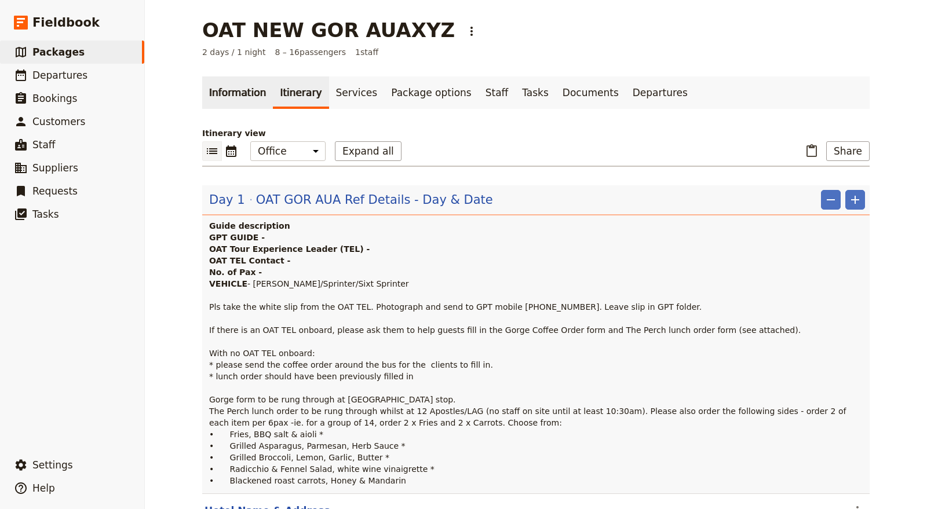
click at [229, 89] on link "Information" at bounding box center [237, 92] width 71 height 32
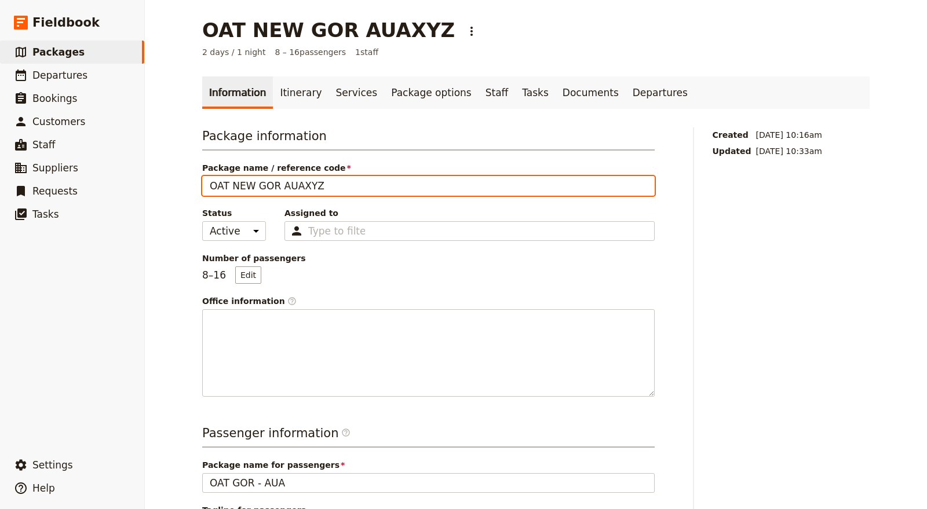
click at [267, 182] on input "OAT NEW GOR AUAXYZ" at bounding box center [428, 186] width 452 height 20
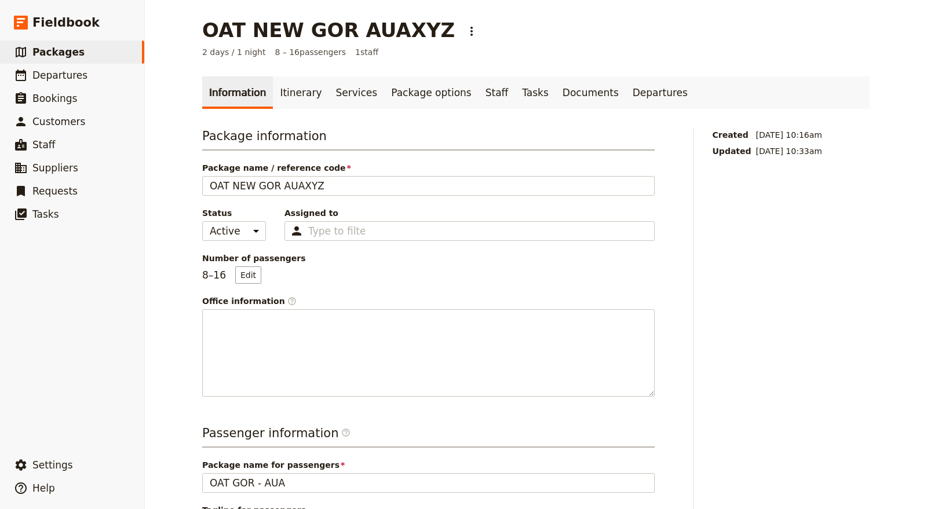
click at [172, 195] on div "OAT NEW GOR AUAXYZ ​ 2 days / 1 night 8 – 16 passengers 1 staff Information Iti…" at bounding box center [536, 254] width 782 height 509
click at [302, 92] on link "Itinerary" at bounding box center [301, 92] width 56 height 32
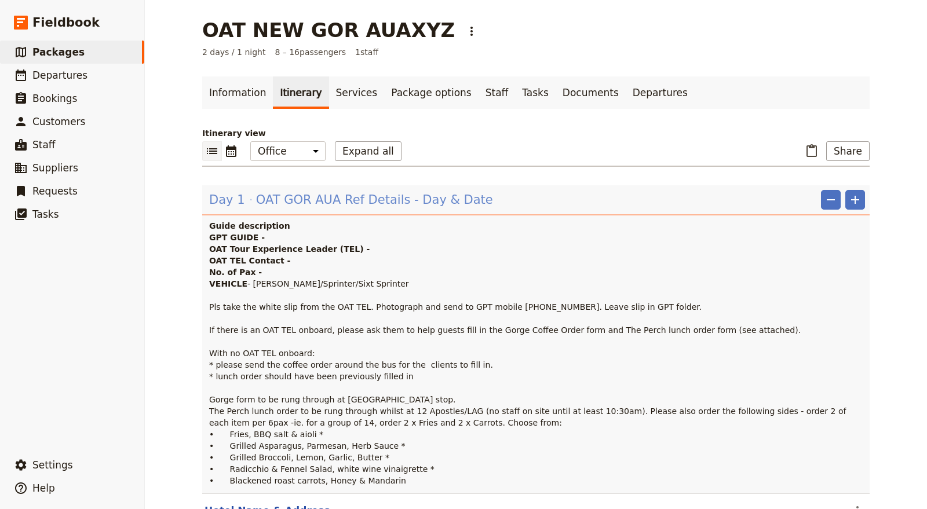
click at [443, 207] on span "OAT GOR AUA Ref Details - Day & Date" at bounding box center [374, 199] width 237 height 17
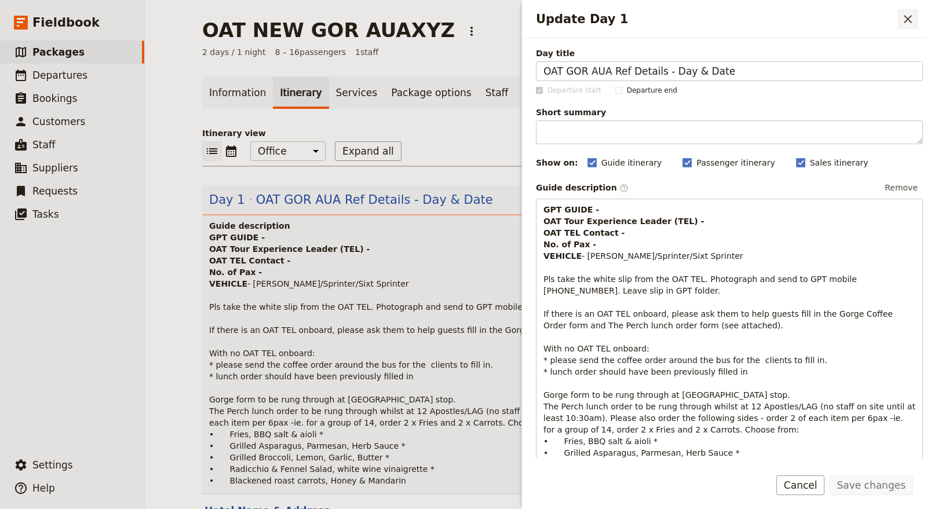
click at [833, 20] on icon "Close drawer" at bounding box center [908, 19] width 8 height 8
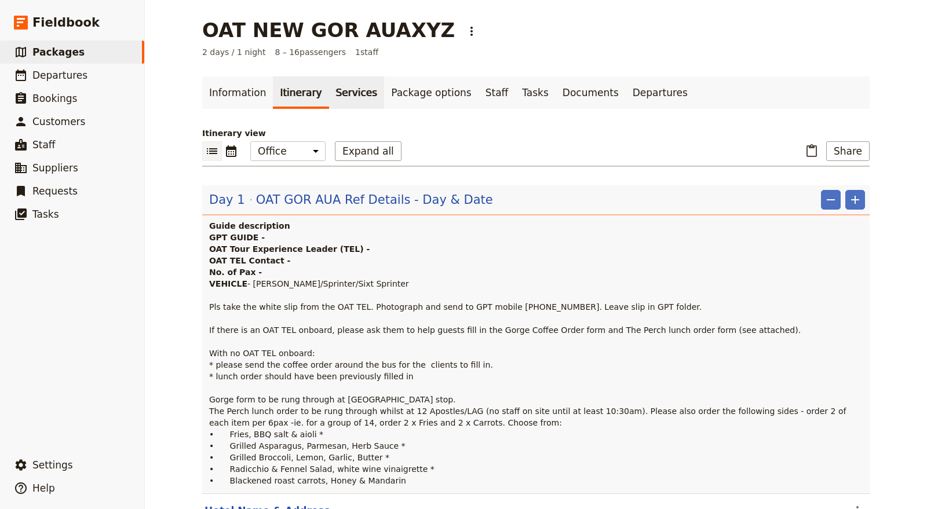
click at [348, 93] on link "Services" at bounding box center [357, 92] width 56 height 32
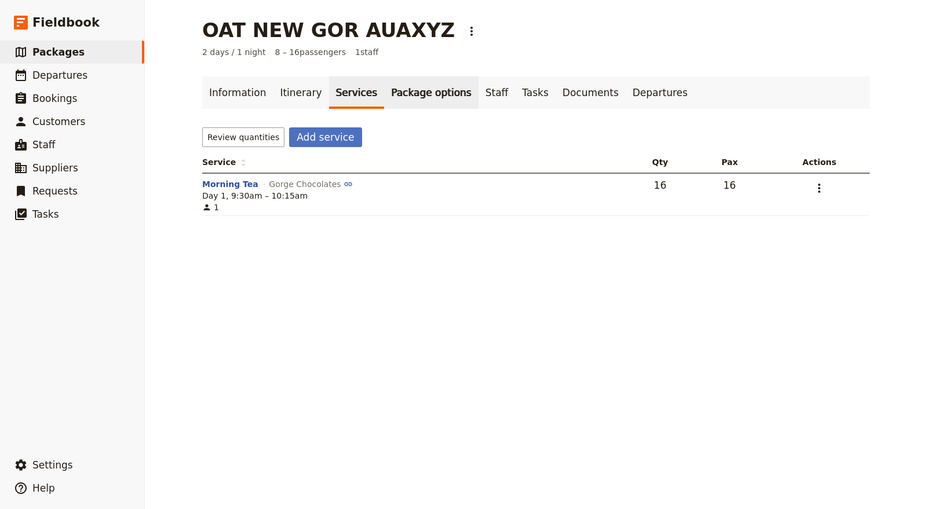
click at [389, 90] on link "Package options" at bounding box center [431, 92] width 94 height 32
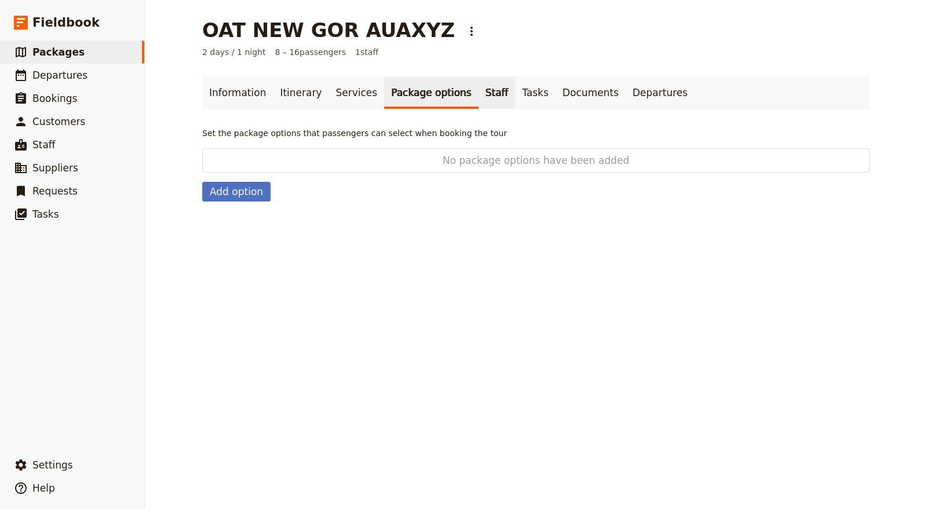
click at [478, 95] on link "Staff" at bounding box center [496, 92] width 37 height 32
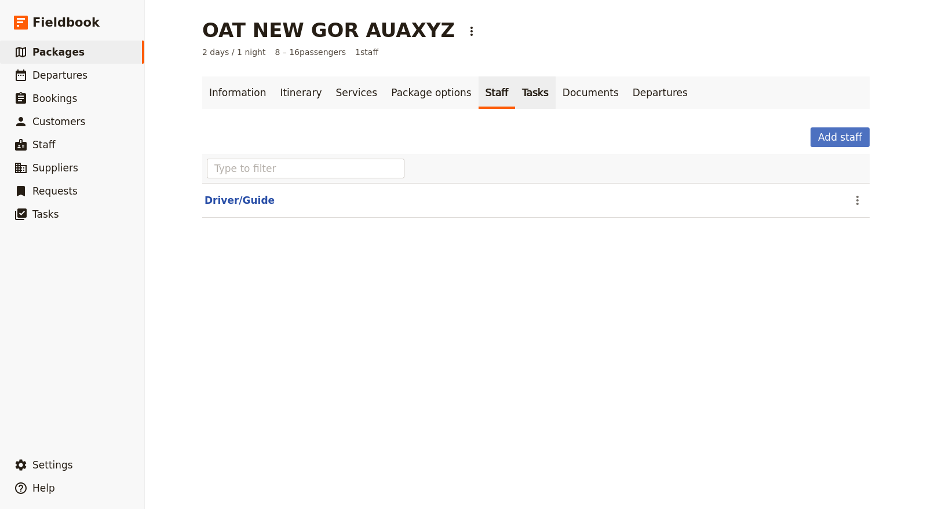
click at [515, 87] on link "Tasks" at bounding box center [535, 92] width 41 height 32
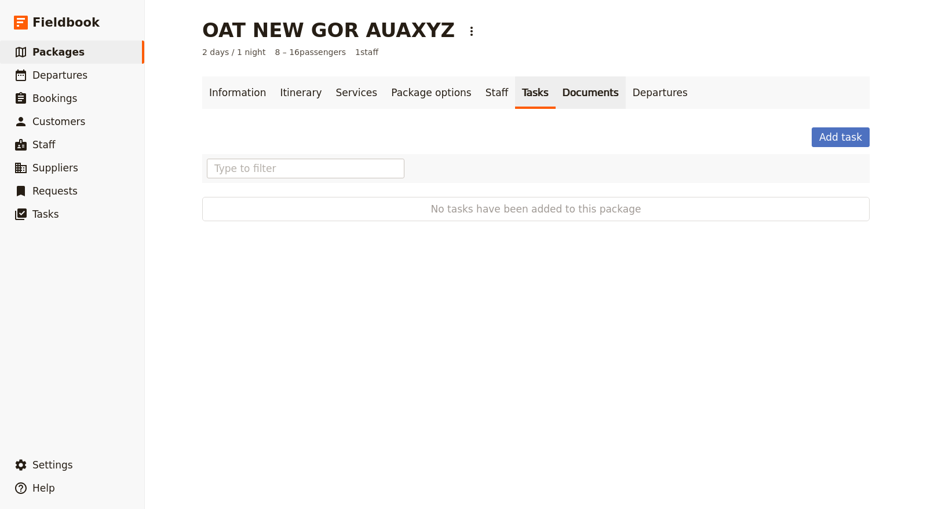
click at [555, 84] on link "Documents" at bounding box center [590, 92] width 70 height 32
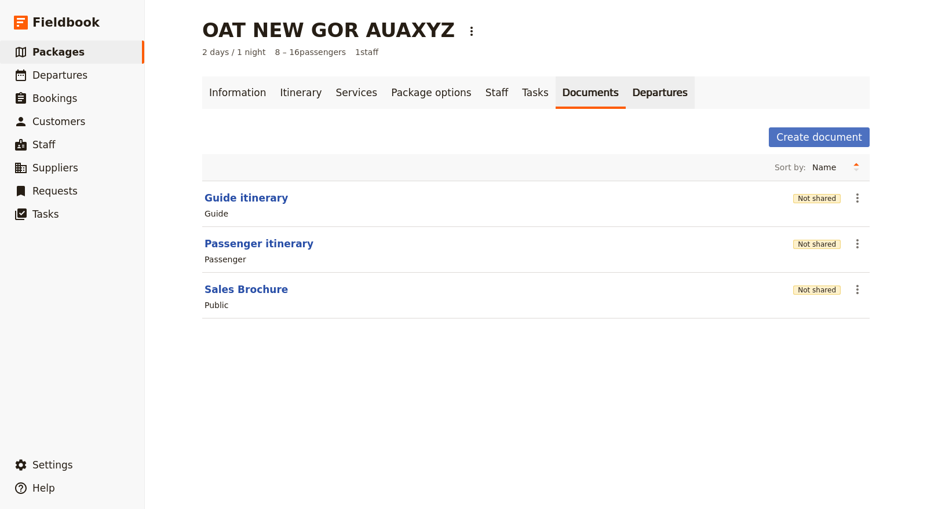
click at [626, 88] on link "Departures" at bounding box center [660, 92] width 69 height 32
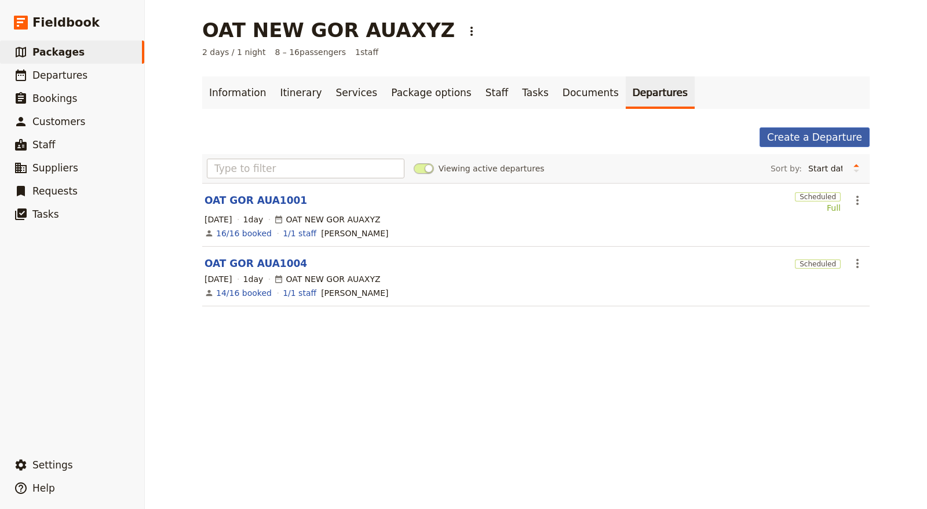
click at [833, 136] on link "Create a Departure" at bounding box center [814, 137] width 110 height 20
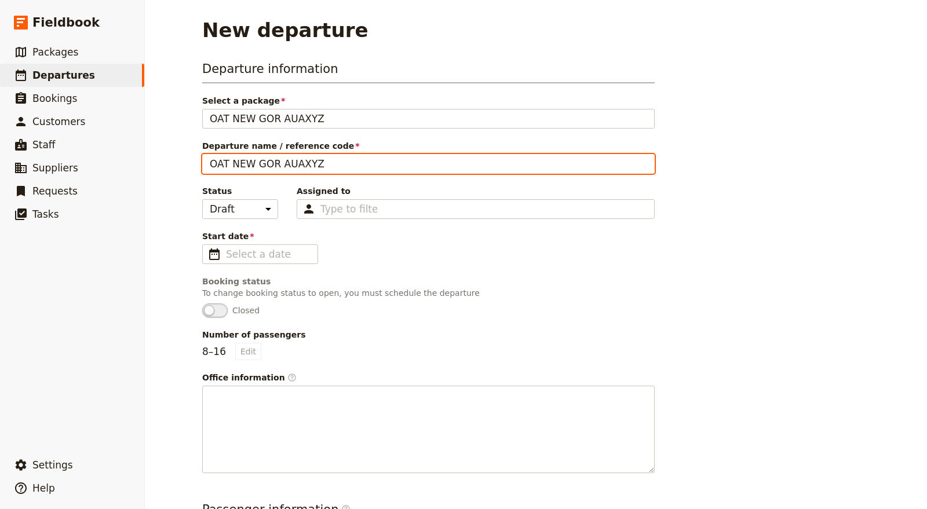
drag, startPoint x: 291, startPoint y: 164, endPoint x: 359, endPoint y: 164, distance: 68.3
click at [359, 164] on input "OAT NEW GOR AUAXYZ" at bounding box center [428, 164] width 452 height 20
click at [235, 163] on input "OAT NEW GOR AUAXYZ" at bounding box center [428, 164] width 452 height 20
drag, startPoint x: 267, startPoint y: 162, endPoint x: 313, endPoint y: 162, distance: 45.8
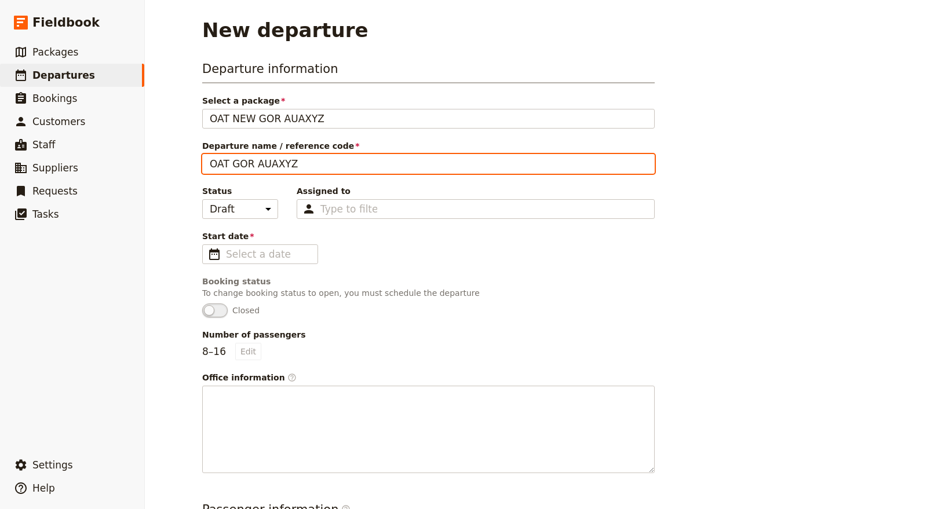
click at [313, 162] on input "OAT GOR AUAXYZ" at bounding box center [428, 164] width 452 height 20
type input "OAT GOR AUA1004"
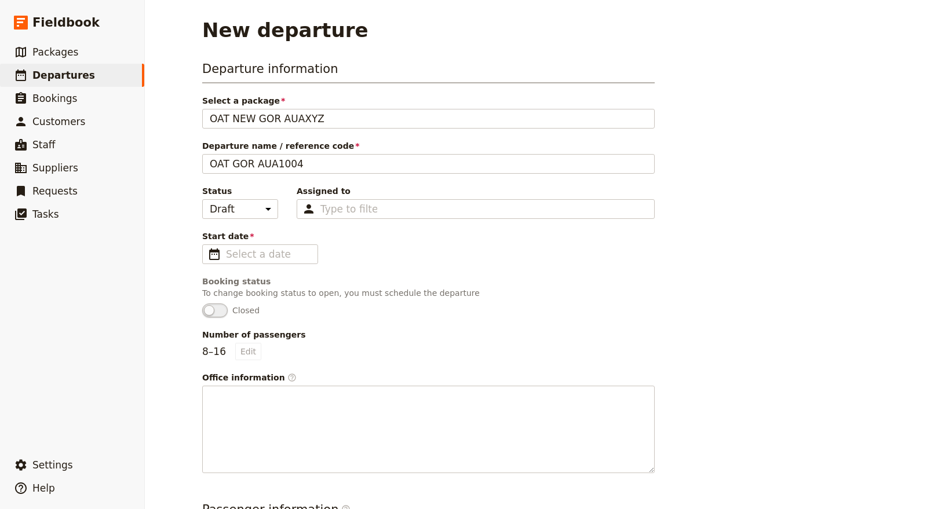
click at [376, 262] on div "Start date ​ Please fill out this field." at bounding box center [428, 248] width 452 height 34
type input "dd/mm/yyyy"
click at [249, 252] on input "dd/mm/yyyy" at bounding box center [268, 254] width 85 height 14
click at [243, 250] on input "dd/mm/yyyy" at bounding box center [268, 254] width 85 height 14
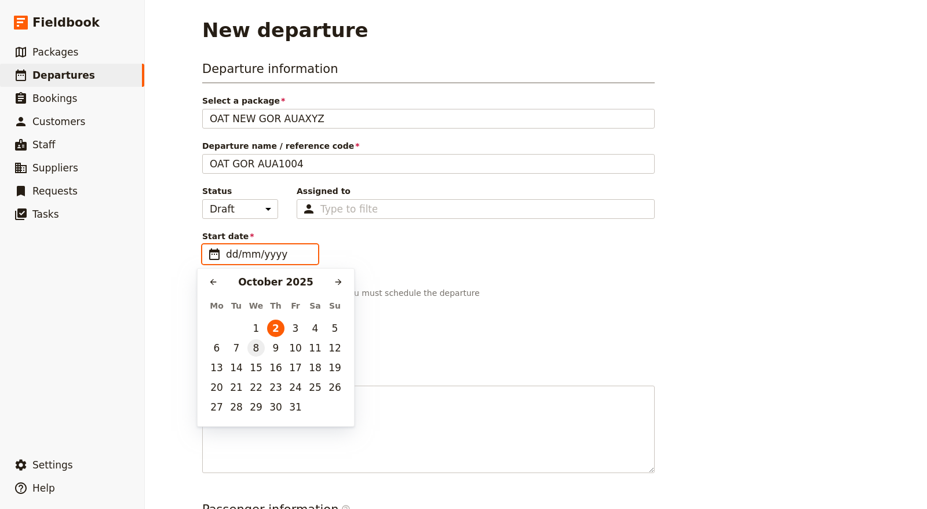
click at [255, 345] on button "8" at bounding box center [255, 347] width 17 height 17
type input "[DATE]"
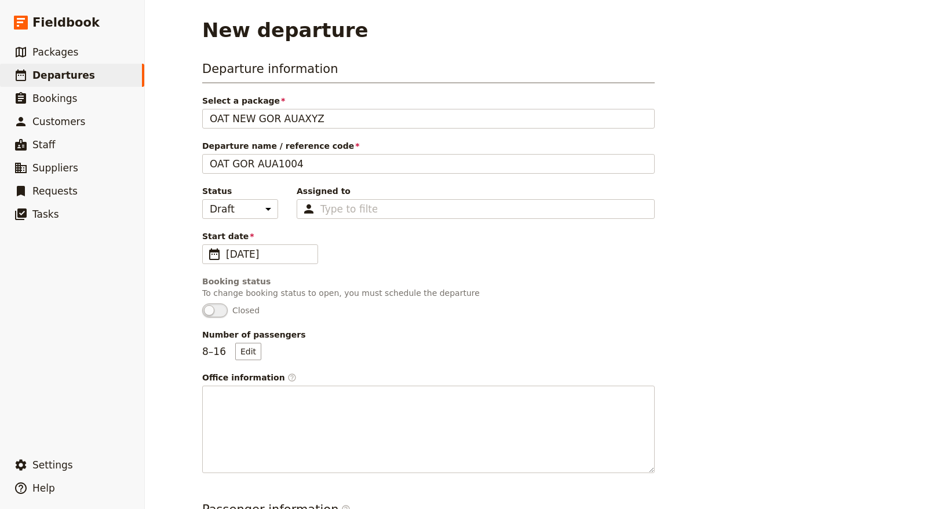
click at [470, 269] on div "Departure information Select a package OAT NEW GOR AUAXYZ OAT NEW GOR AUAXYZ De…" at bounding box center [428, 266] width 452 height 413
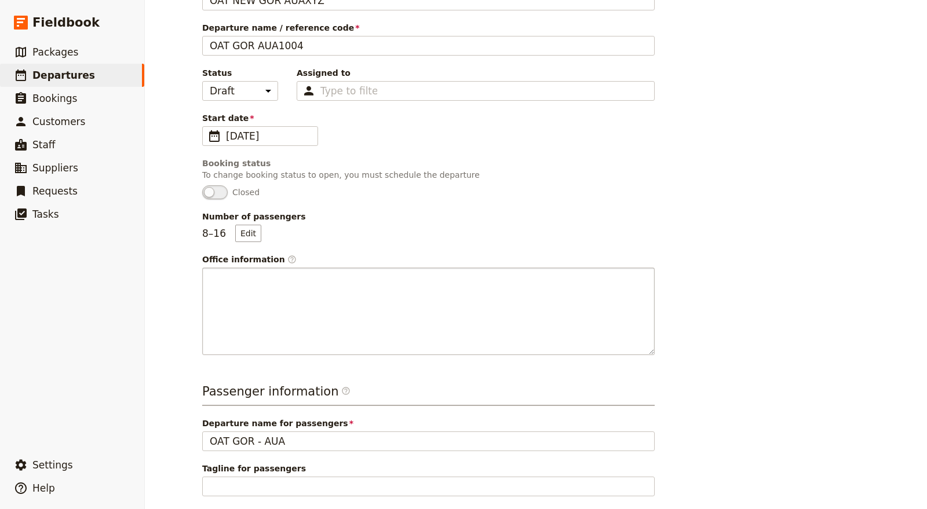
scroll to position [129, 0]
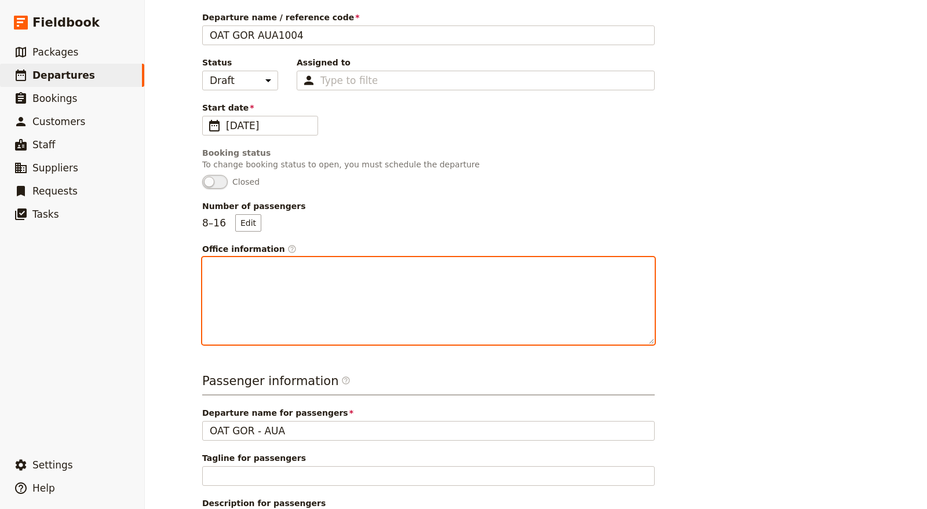
click at [440, 277] on div at bounding box center [428, 301] width 451 height 86
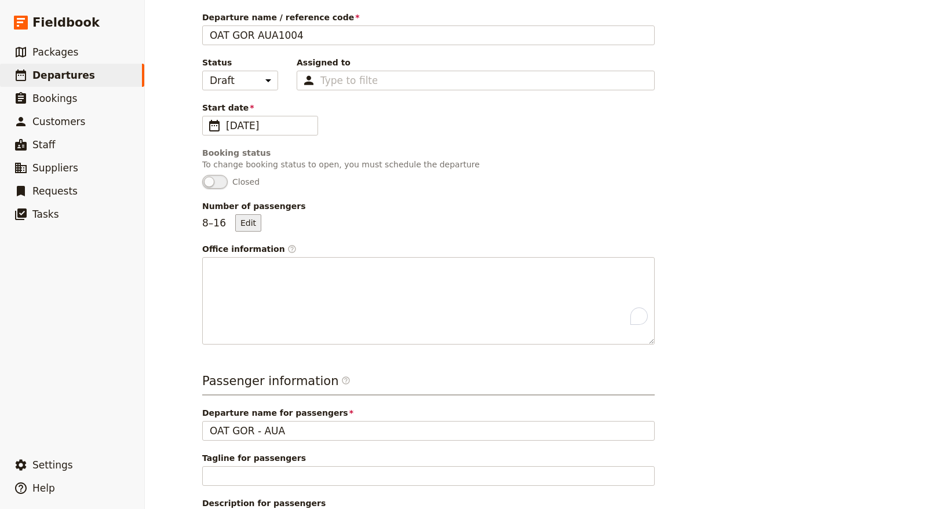
click at [250, 225] on button "Edit" at bounding box center [248, 222] width 26 height 17
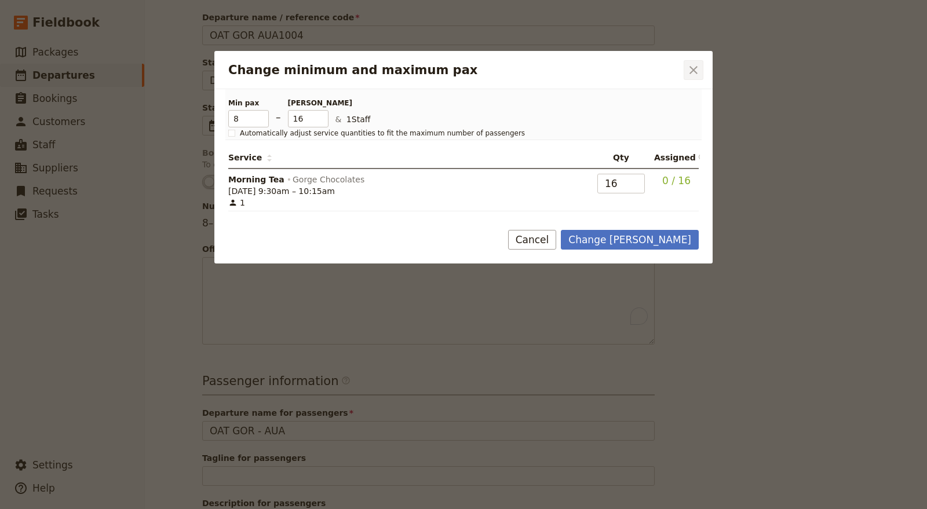
click at [696, 71] on icon "Close dialog" at bounding box center [693, 70] width 14 height 14
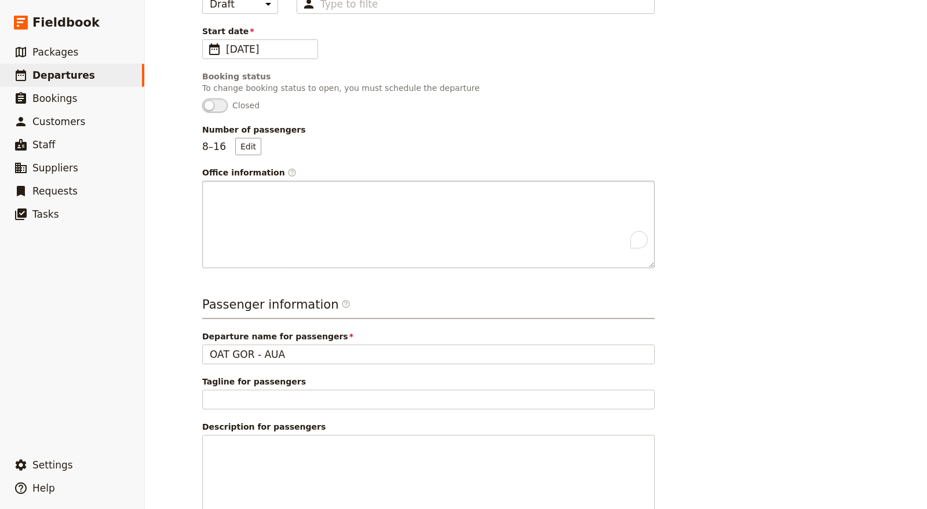
scroll to position [283, 0]
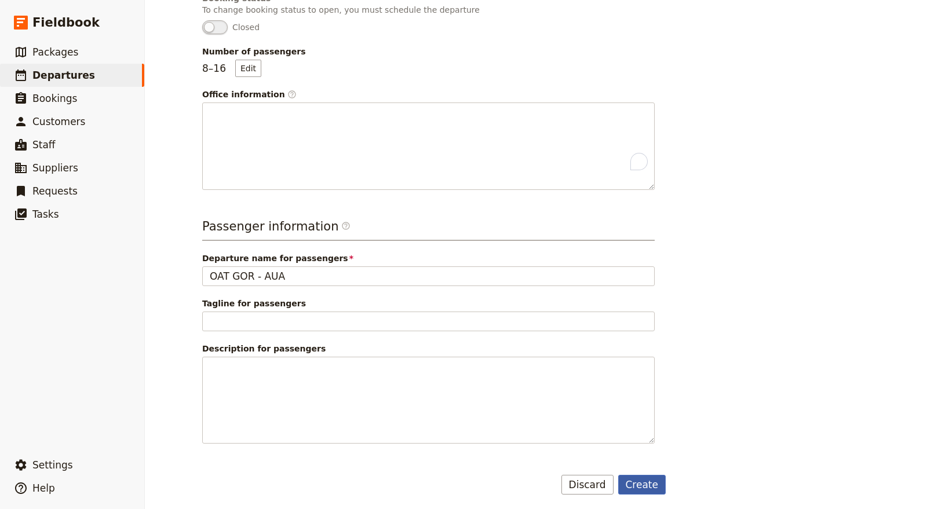
click at [643, 458] on button "Create" at bounding box center [642, 485] width 48 height 20
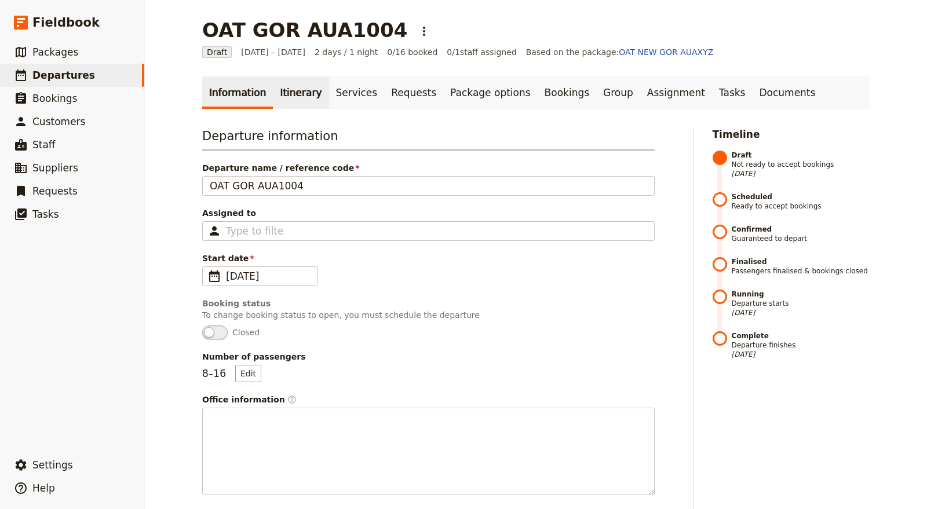
click at [298, 90] on link "Itinerary" at bounding box center [301, 92] width 56 height 32
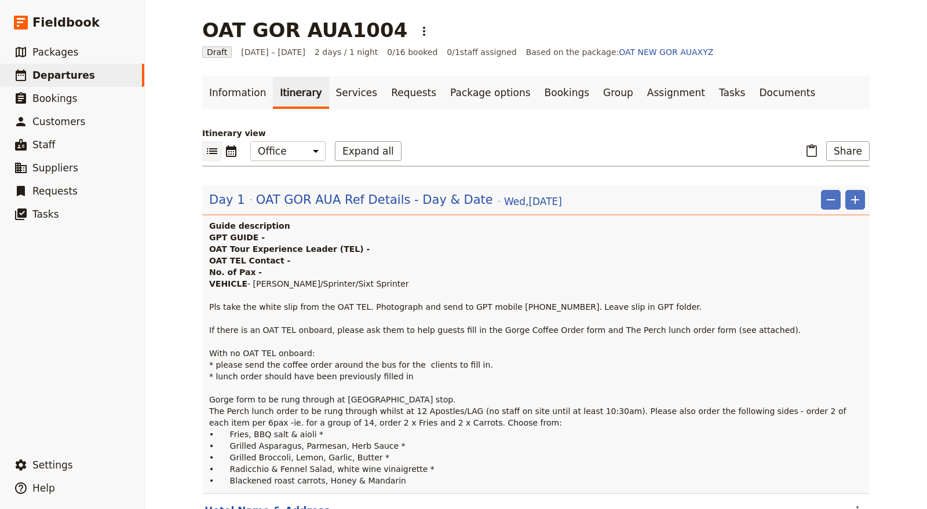
click at [337, 255] on p "GPT GUIDE - OAT Tour Experience Leader (TEL) - OAT TEL Contact - No. of Pax - V…" at bounding box center [537, 359] width 656 height 255
click at [514, 195] on span "Wed , 8 Oct 2025" at bounding box center [533, 202] width 58 height 14
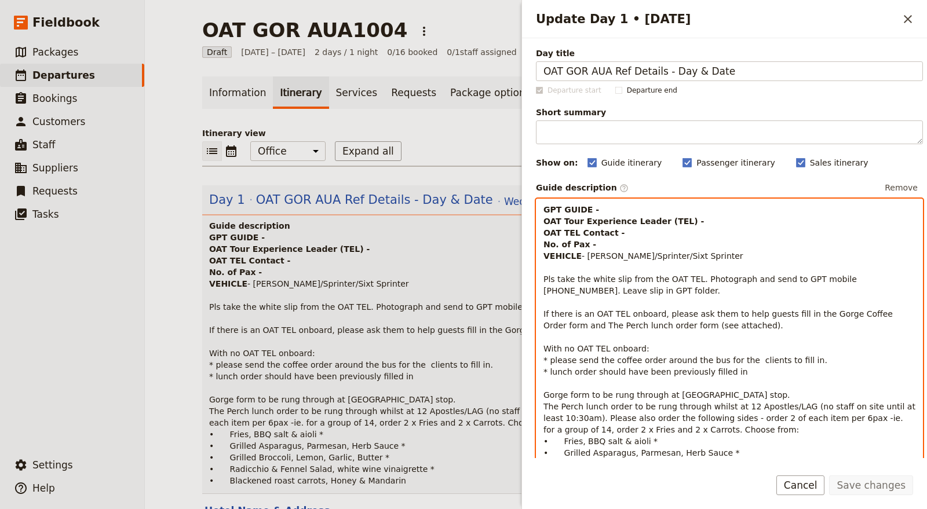
click at [619, 215] on strong "GPT GUIDE - OAT Tour Experience Leader (TEL) - OAT TEL Contact - No. of Pax - V…" at bounding box center [624, 233] width 163 height 56
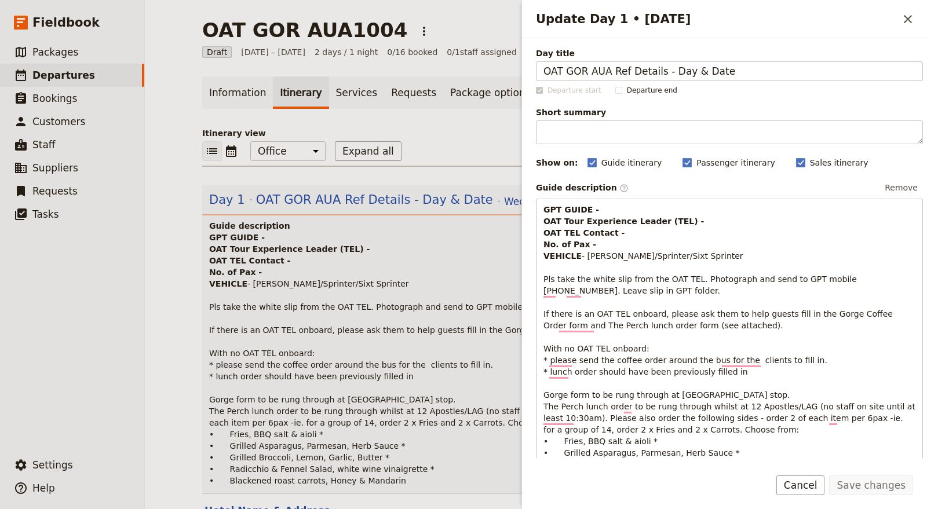
click at [650, 184] on div "Guide description ​ Remove" at bounding box center [729, 187] width 387 height 17
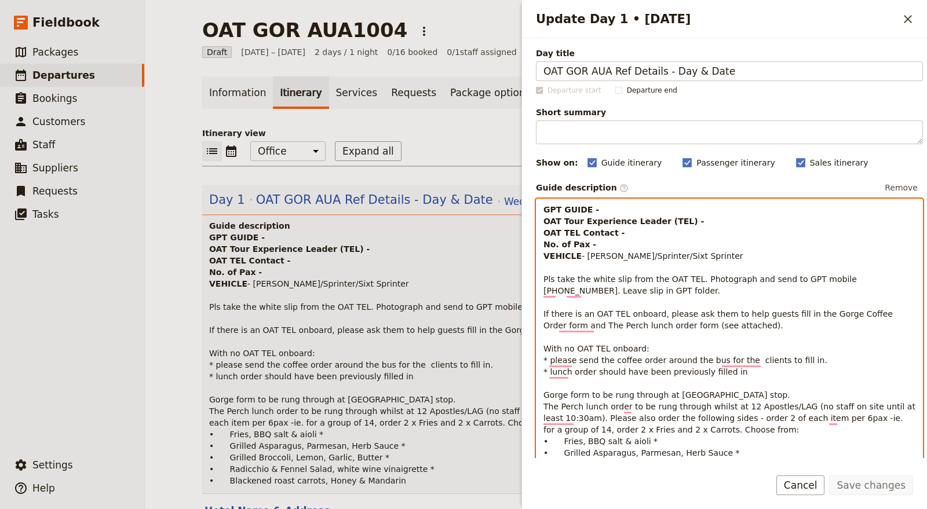
click at [629, 222] on strong "GPT GUIDE - OAT Tour Experience Leader (TEL) - OAT TEL Contact - No. of Pax - V…" at bounding box center [624, 233] width 163 height 56
click at [615, 213] on p "GPT GUIDE - OAT Tour Experience Leader (TEL) - OAT TEL Contact - No. of Pax - V…" at bounding box center [729, 349] width 372 height 290
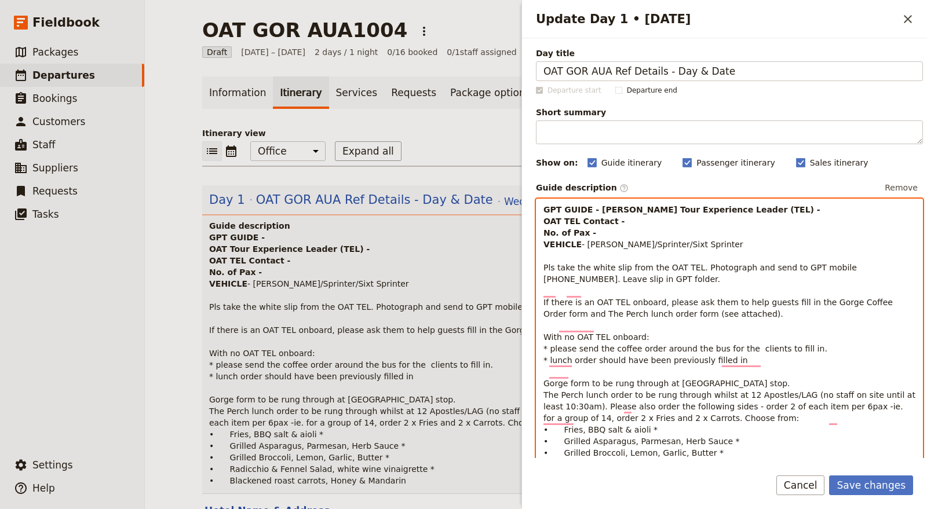
click at [664, 237] on p "GPT GUIDE - Cory OAT Tour Experience Leader (TEL) - OAT TEL Contact - No. of Pa…" at bounding box center [729, 343] width 372 height 278
click at [685, 217] on p "GPT GUIDE - Cory OAT Tour Experience Leader (TEL) - OAT TEL Contact - No. of Pa…" at bounding box center [729, 343] width 372 height 278
click at [610, 209] on strong "GPT GUIDE - Cory OAT Tour Experience Leader (TEL) -" at bounding box center [681, 209] width 277 height 9
click at [609, 209] on strong "GPT GUIDE - Cory OAT Tour Experience Leader (TEL) -" at bounding box center [681, 209] width 277 height 9
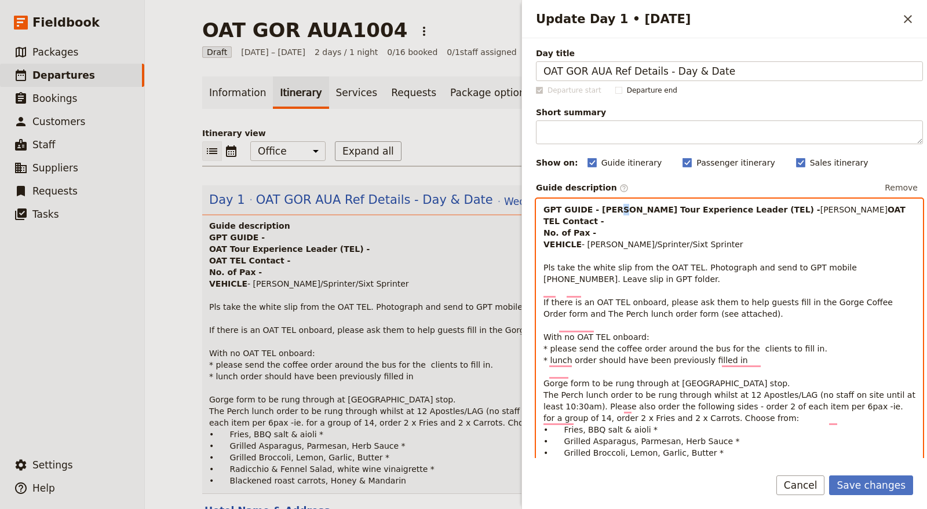
click at [602, 213] on strong "GPT GUIDE - Cory OAT Tour Experience Leader (TEL) -" at bounding box center [681, 209] width 277 height 9
click at [618, 226] on p "GPT GUIDE - Cory OAT Tour Experience Leader (TEL) - Grant Hyde OAT TEL Contact …" at bounding box center [729, 343] width 372 height 278
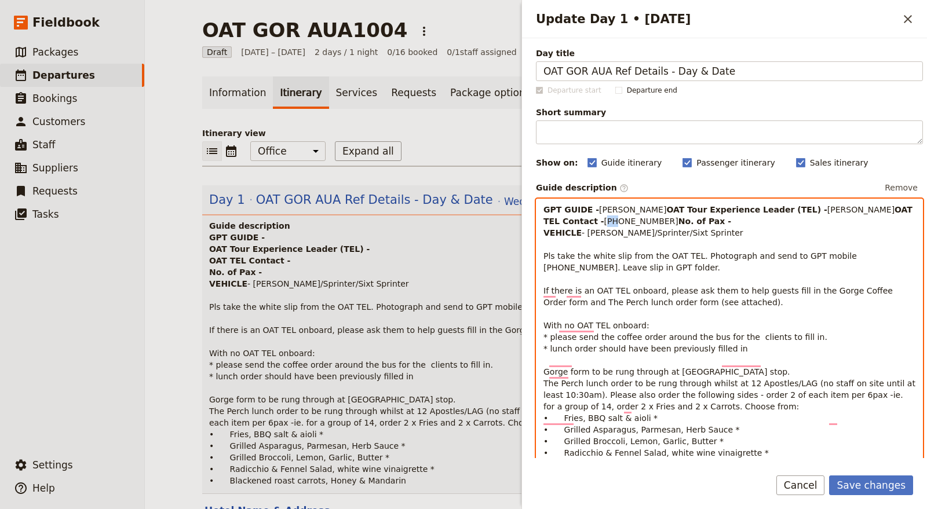
drag, startPoint x: 630, startPoint y: 232, endPoint x: 622, endPoint y: 234, distance: 8.3
click at [622, 226] on span "+61 409 922 364" at bounding box center [641, 221] width 74 height 9
drag, startPoint x: 672, startPoint y: 233, endPoint x: 611, endPoint y: 234, distance: 60.8
click at [611, 234] on p "GPT GUIDE - Cory OAT Tour Experience Leader (TEL) - Grant Hyde OAT TEL Contact …" at bounding box center [729, 337] width 372 height 266
click at [644, 250] on span "- Rosa/Sprinter/Sixt Sprinter Pls take the white slip from the OAT TEL. Photogr…" at bounding box center [730, 348] width 374 height 241
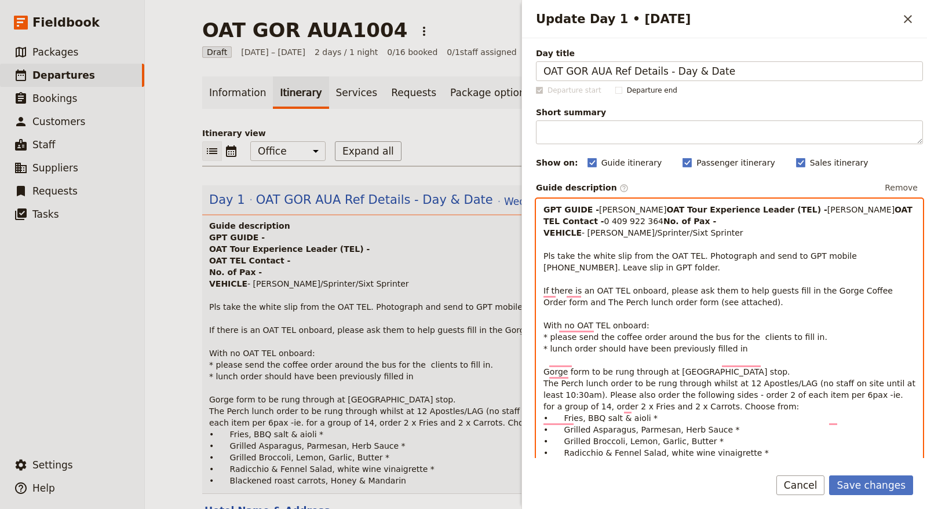
click at [597, 249] on p "GPT GUIDE - Cory OAT Tour Experience Leader (TEL) - Grant Hyde OAT TEL Contact …" at bounding box center [729, 337] width 372 height 266
drag, startPoint x: 601, startPoint y: 258, endPoint x: 710, endPoint y: 254, distance: 108.9
click at [710, 254] on p "GPT GUIDE - Cory OAT Tour Experience Leader (TEL) - Grant Hyde OAT TEL Contact …" at bounding box center [729, 337] width 372 height 266
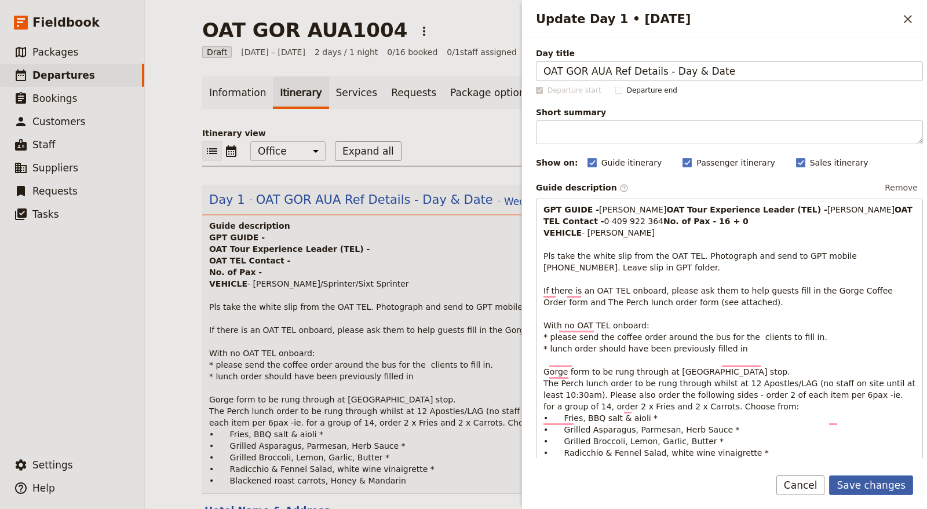
click at [833, 458] on button "Save changes" at bounding box center [871, 486] width 84 height 20
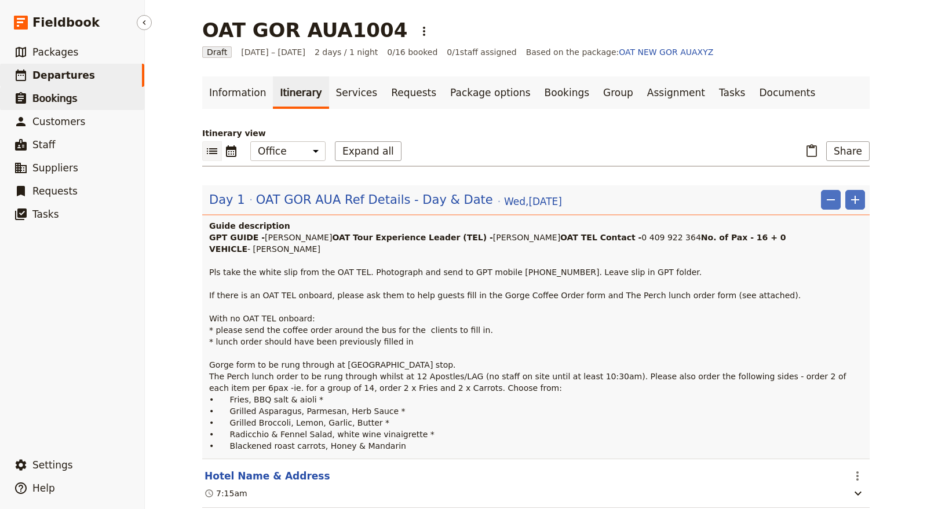
click at [72, 97] on link "​ Bookings" at bounding box center [72, 98] width 144 height 23
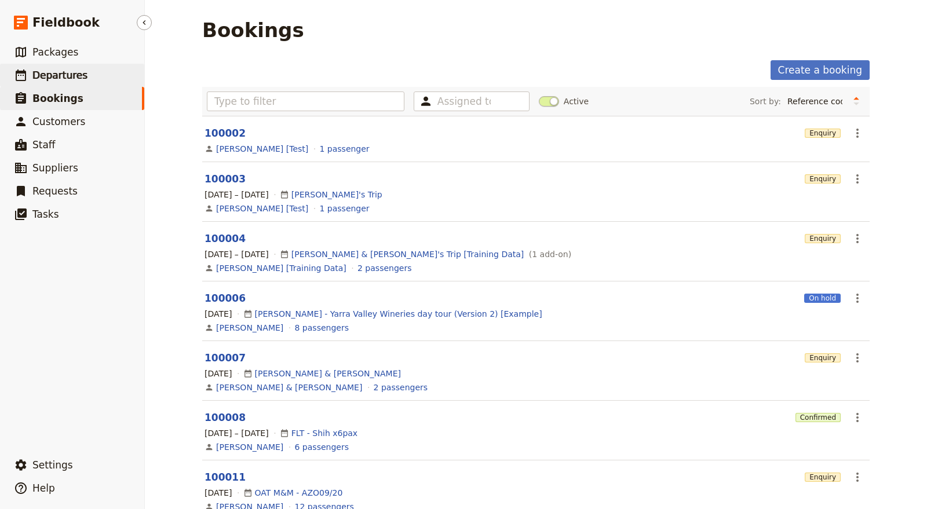
click at [89, 75] on link "​ Departures" at bounding box center [72, 75] width 144 height 23
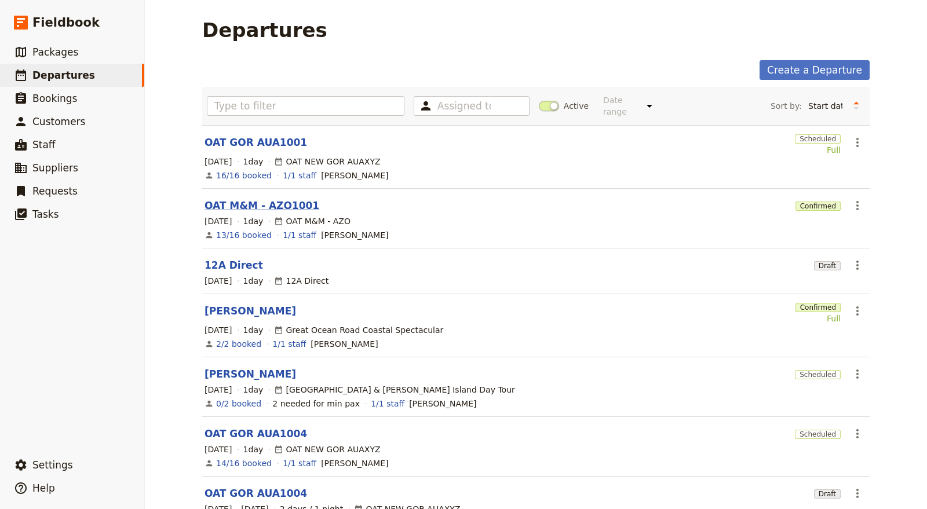
click at [255, 199] on link "OAT M&M - AZO1001" at bounding box center [261, 206] width 115 height 14
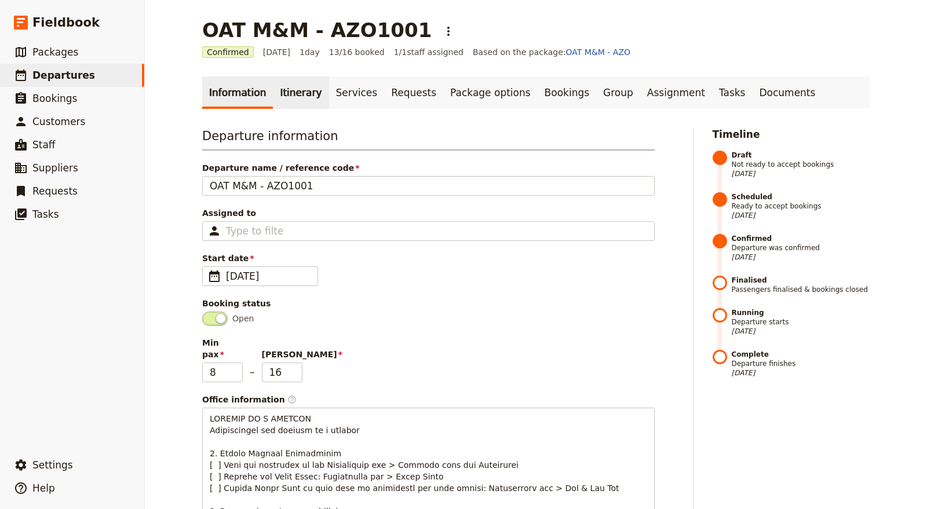
click at [291, 93] on link "Itinerary" at bounding box center [301, 92] width 56 height 32
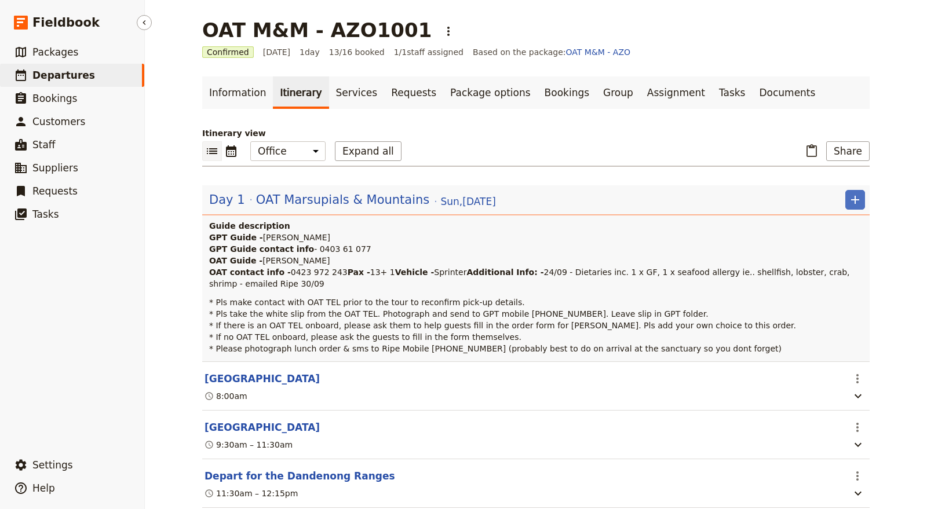
click at [74, 64] on link "​ Departures" at bounding box center [72, 75] width 144 height 23
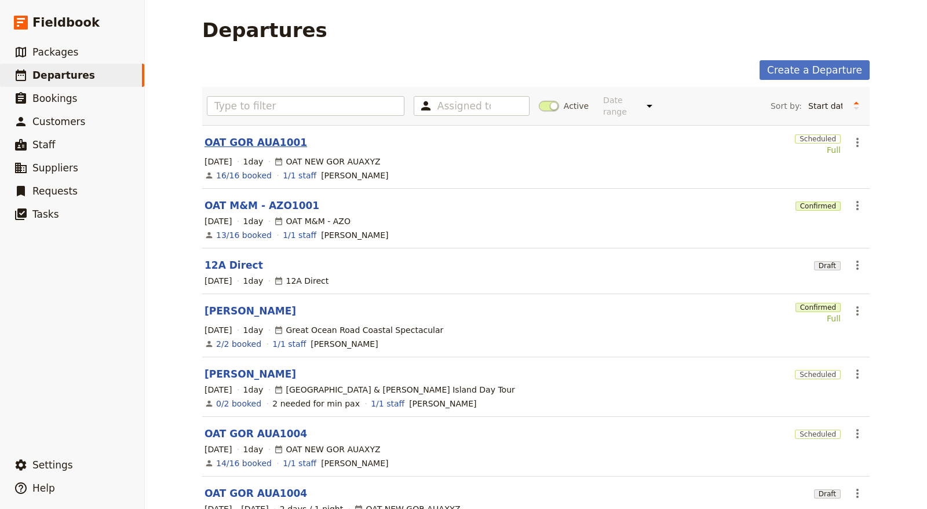
click at [258, 136] on link "OAT GOR AUA1001" at bounding box center [255, 143] width 103 height 14
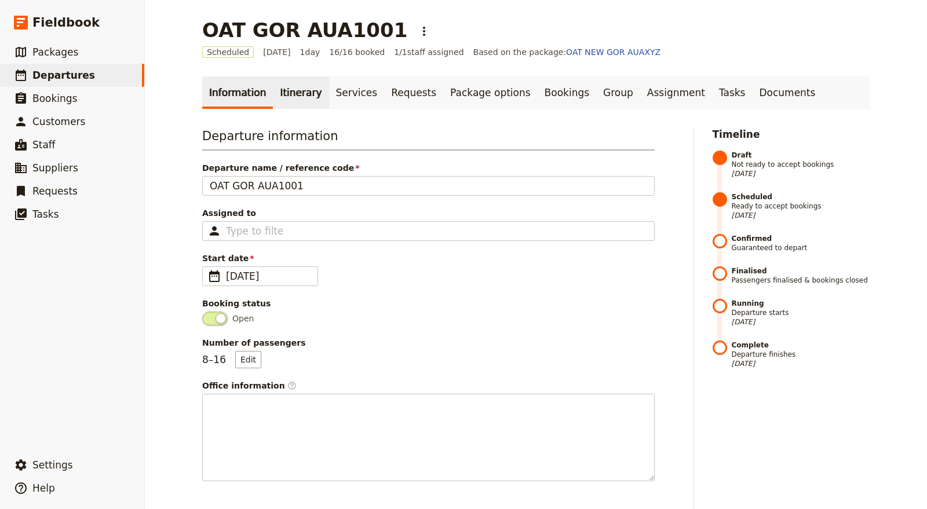
click at [284, 78] on link "Itinerary" at bounding box center [301, 92] width 56 height 32
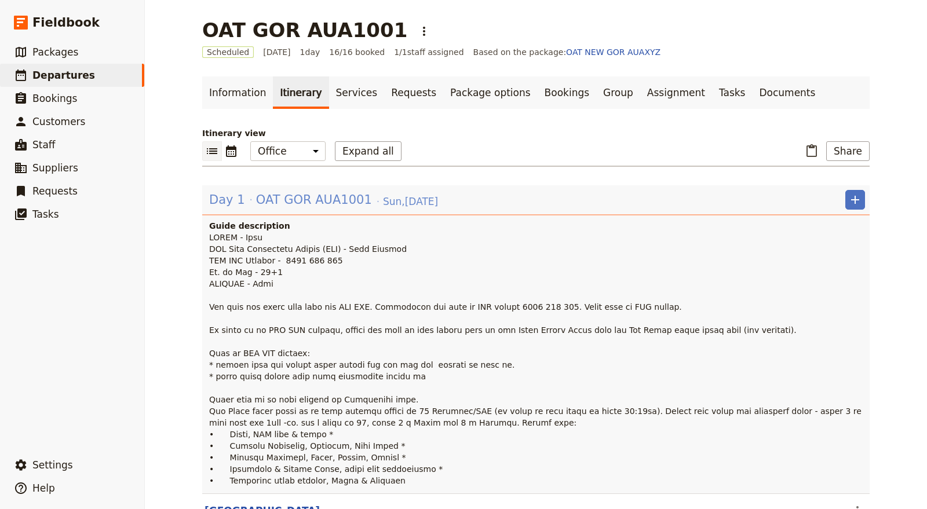
drag, startPoint x: 456, startPoint y: 193, endPoint x: 303, endPoint y: 205, distance: 154.0
click at [303, 205] on div "Day 1 OAT GOR AUA1001 Sun , 5 Oct 2025 ​" at bounding box center [537, 200] width 656 height 20
click at [303, 205] on span "OAT GOR AUA1001" at bounding box center [314, 199] width 116 height 17
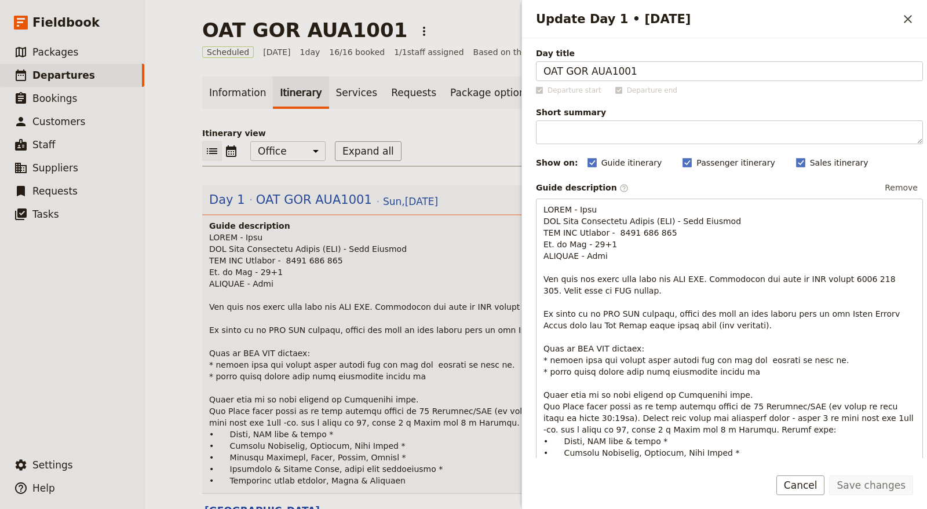
drag, startPoint x: 683, startPoint y: 72, endPoint x: 482, endPoint y: 67, distance: 201.6
click at [482, 69] on div "OAT GOR AUA1001 ​ Scheduled 5 Oct 2025 1 day 16/16 booked 1 / 1 staff assigned …" at bounding box center [536, 254] width 782 height 509
click at [833, 15] on icon "Close drawer" at bounding box center [908, 19] width 14 height 14
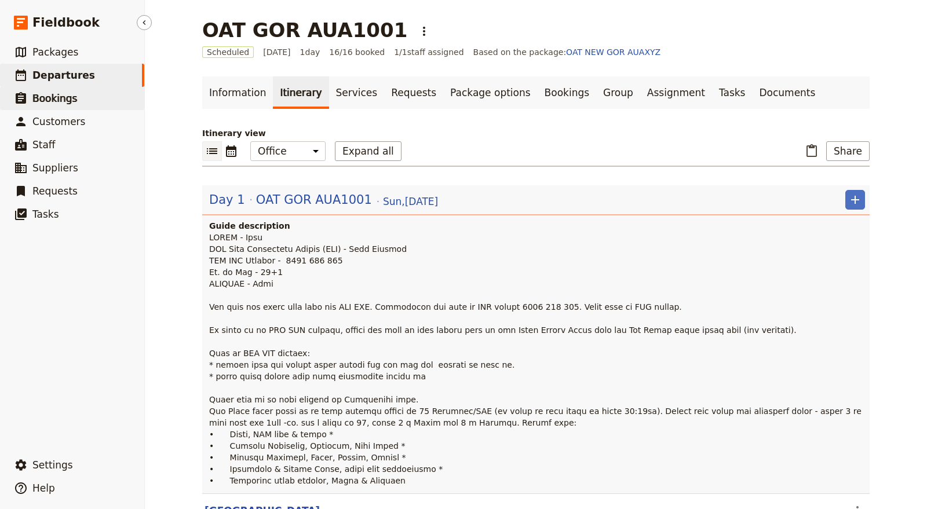
click at [90, 100] on link "​ Bookings" at bounding box center [72, 98] width 144 height 23
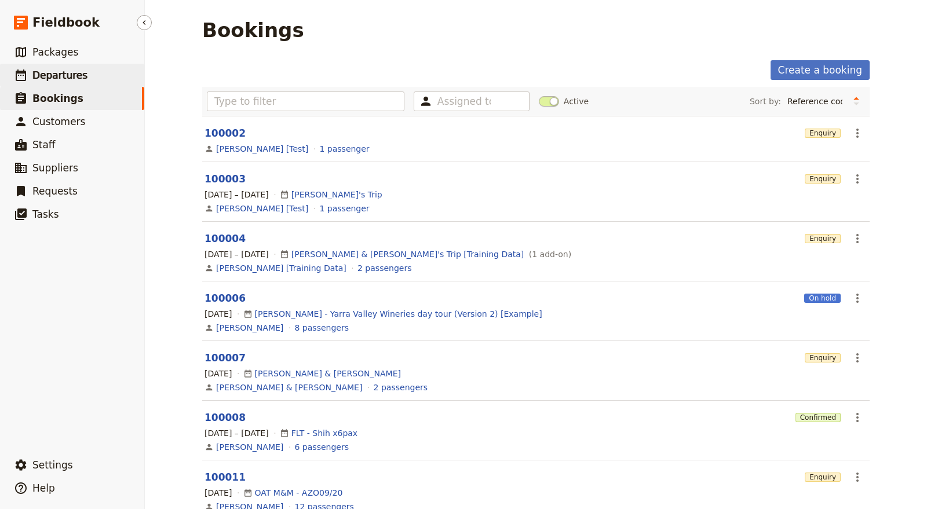
click at [49, 67] on link "​ Departures" at bounding box center [72, 75] width 144 height 23
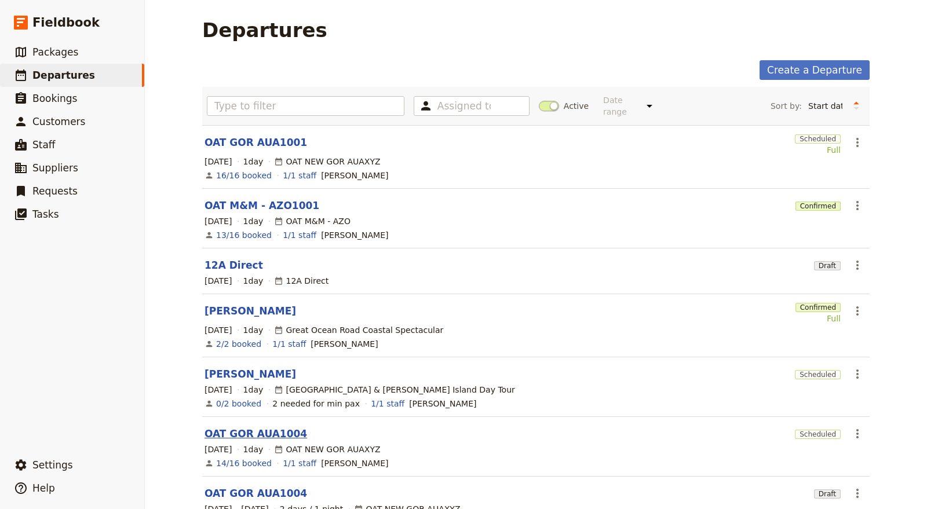
click at [267, 427] on link "OAT GOR AUA1004" at bounding box center [255, 434] width 103 height 14
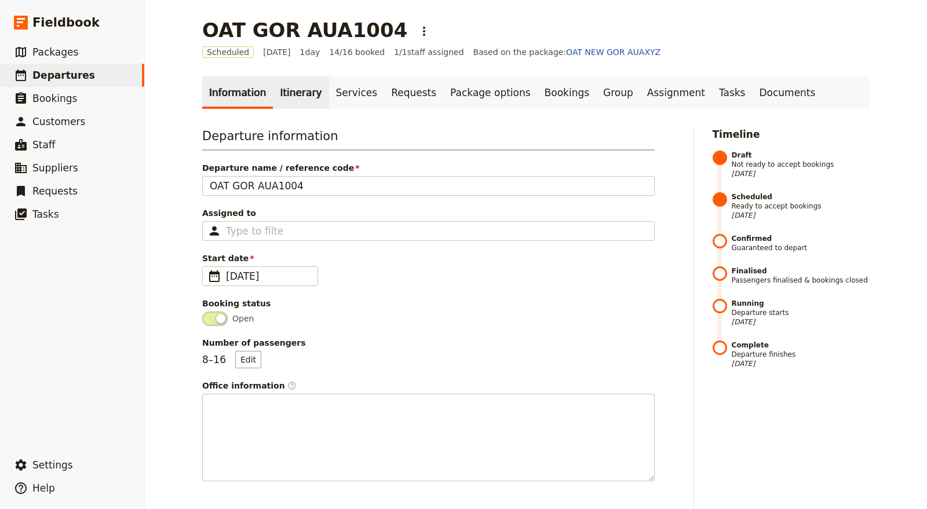
click at [292, 103] on link "Itinerary" at bounding box center [301, 92] width 56 height 32
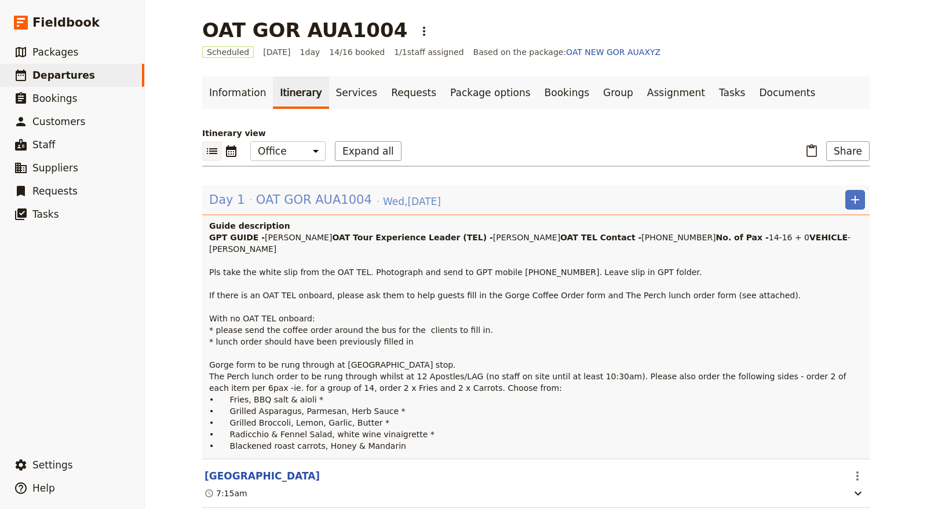
click at [383, 206] on span "Wed , 8 Oct 2025" at bounding box center [412, 202] width 58 height 14
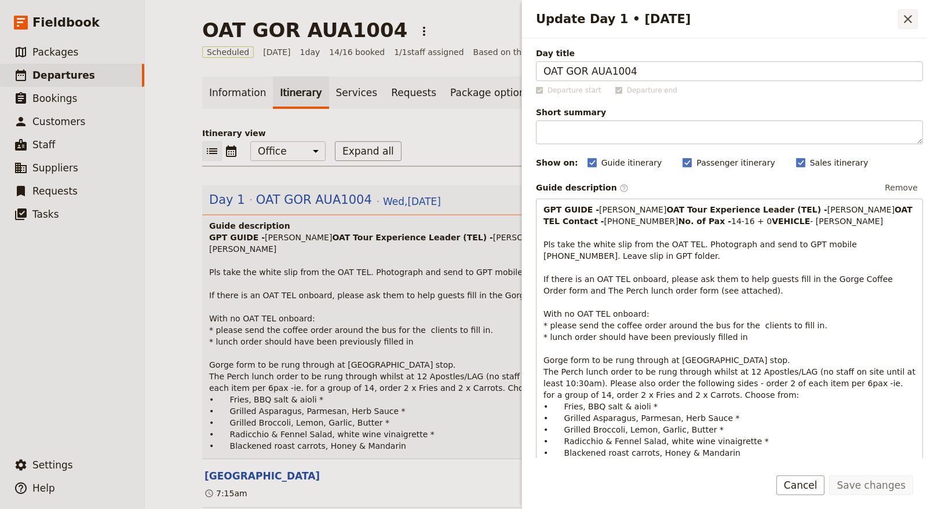
click at [833, 16] on icon "Close drawer" at bounding box center [908, 19] width 8 height 8
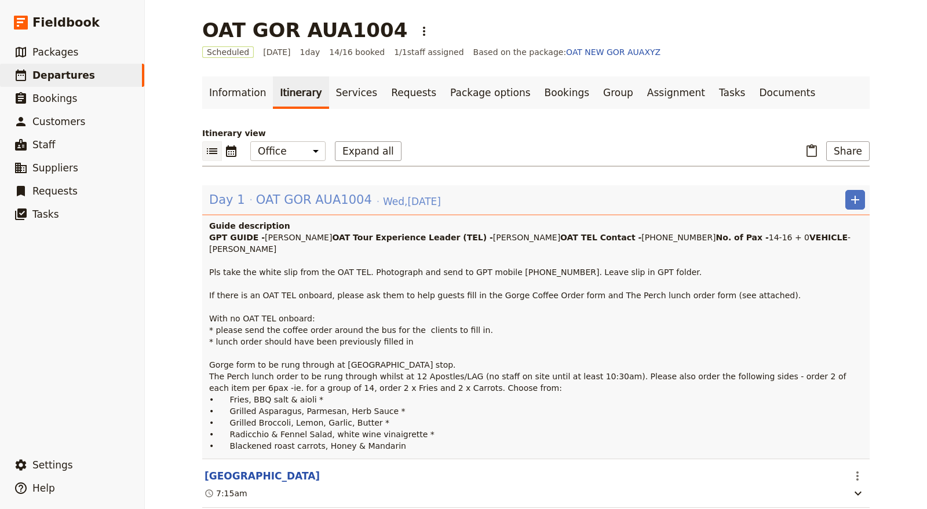
click at [283, 202] on span "OAT GOR AUA1004" at bounding box center [314, 199] width 116 height 17
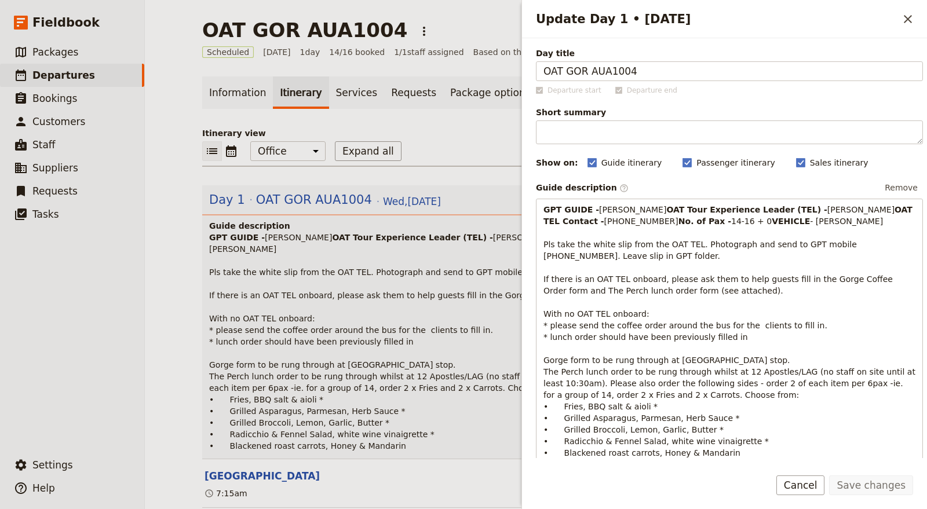
click at [833, 16] on icon "Close drawer" at bounding box center [908, 19] width 8 height 8
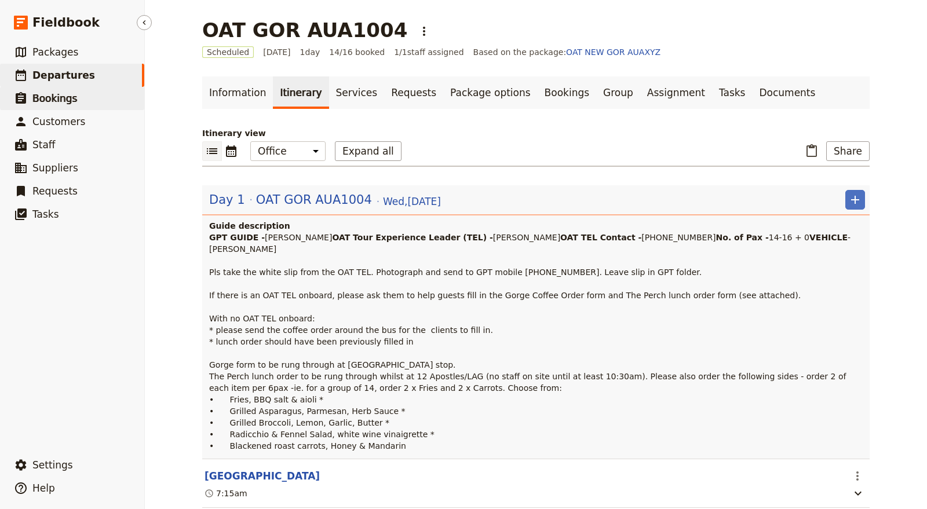
click at [53, 105] on span "Bookings" at bounding box center [54, 99] width 45 height 14
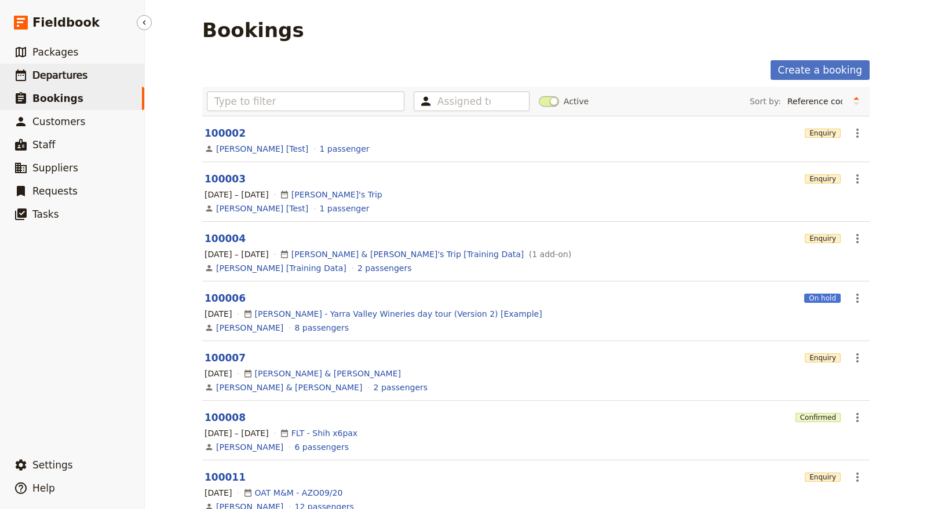
click at [59, 76] on span "Departures" at bounding box center [59, 76] width 55 height 12
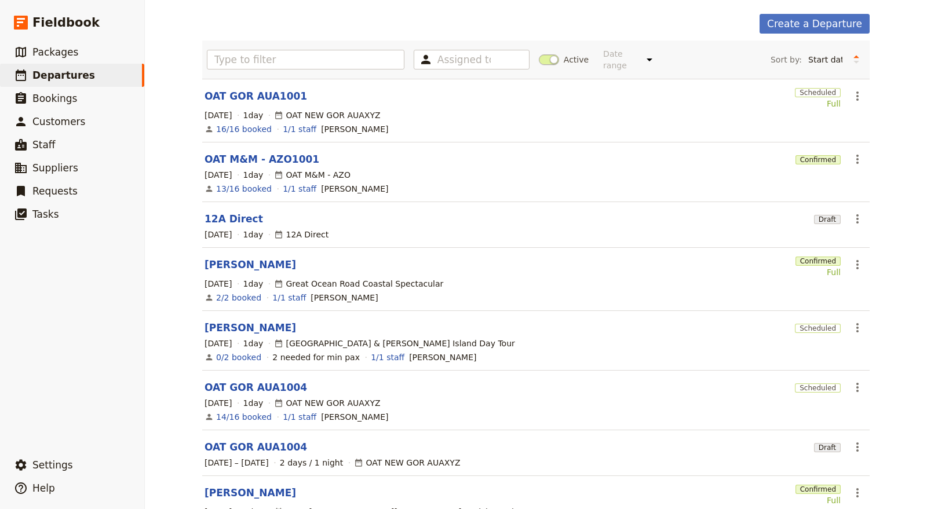
scroll to position [64, 0]
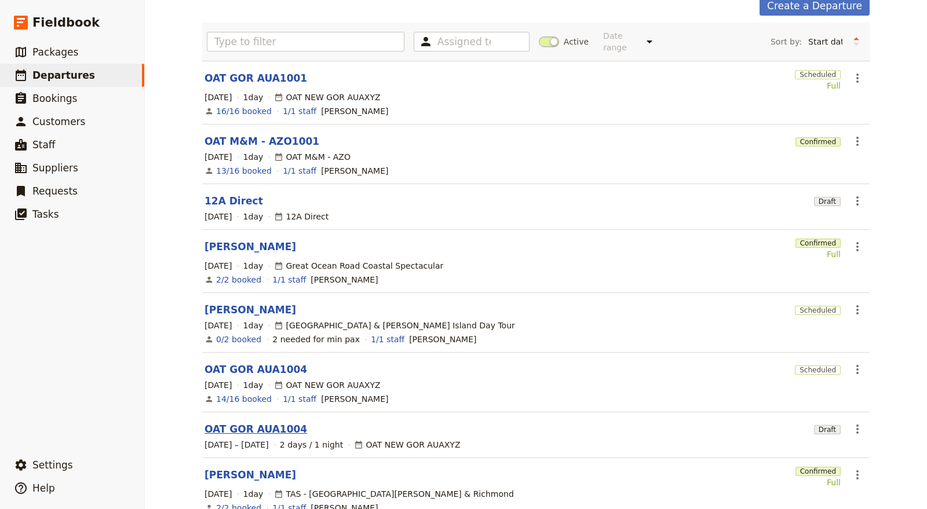
click at [278, 422] on link "OAT GOR AUA1004" at bounding box center [255, 429] width 103 height 14
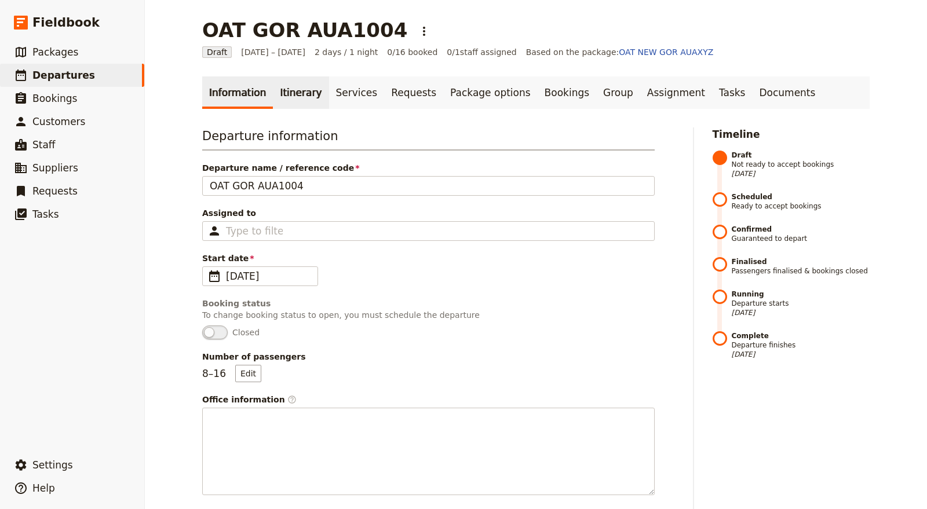
click at [275, 97] on link "Itinerary" at bounding box center [301, 92] width 56 height 32
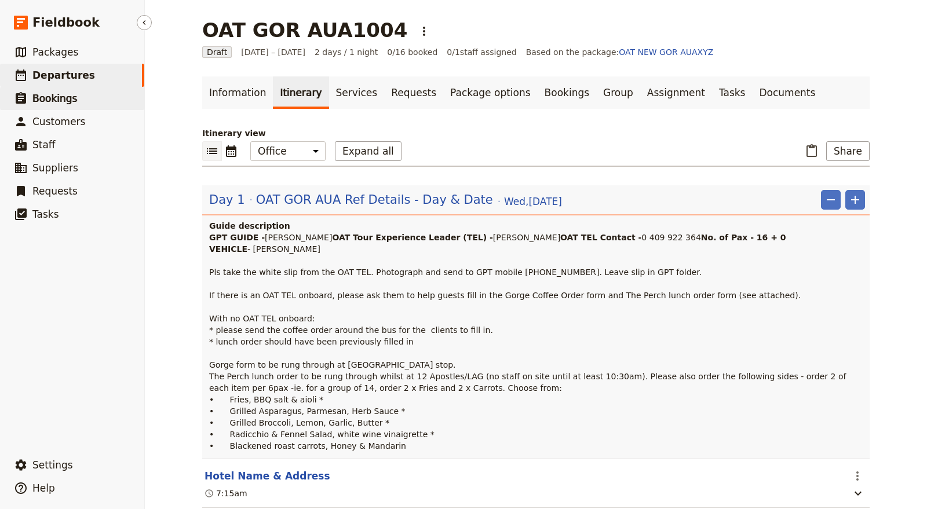
click at [63, 95] on span "Bookings" at bounding box center [54, 99] width 45 height 12
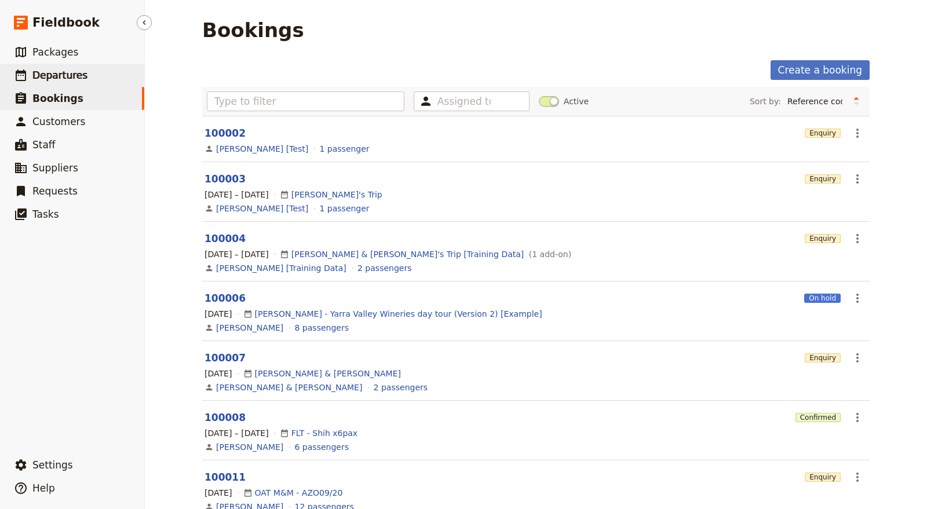
click at [84, 71] on link "​ Departures" at bounding box center [72, 75] width 144 height 23
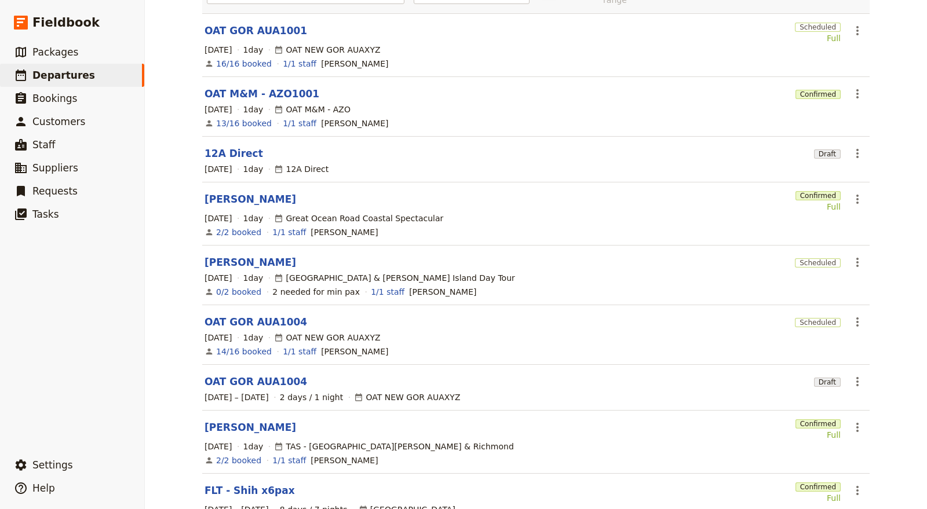
scroll to position [230, 0]
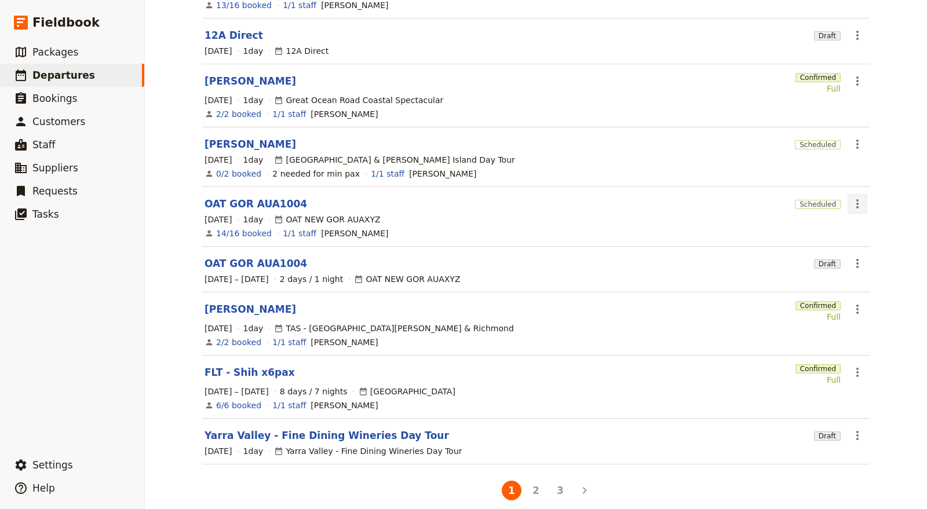
click at [833, 197] on icon "Actions" at bounding box center [857, 204] width 14 height 14
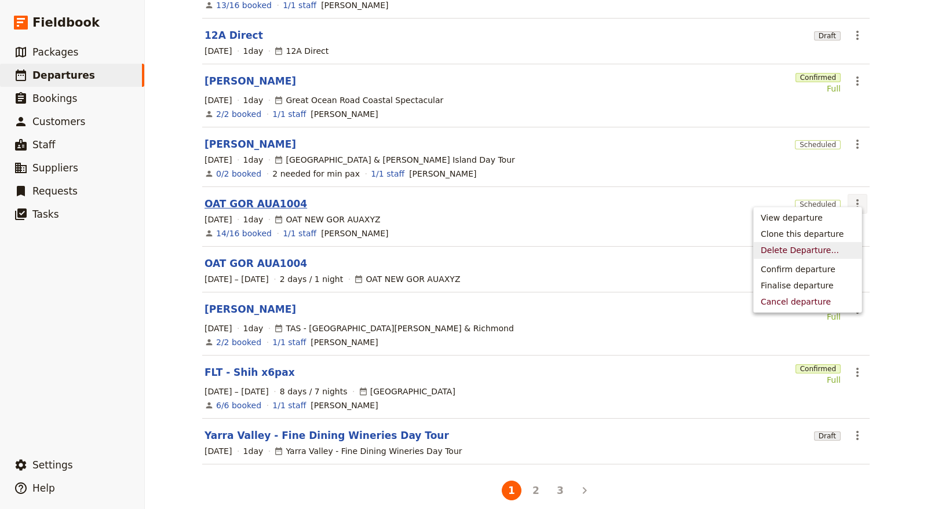
click at [255, 197] on link "OAT GOR AUA1004" at bounding box center [255, 204] width 103 height 14
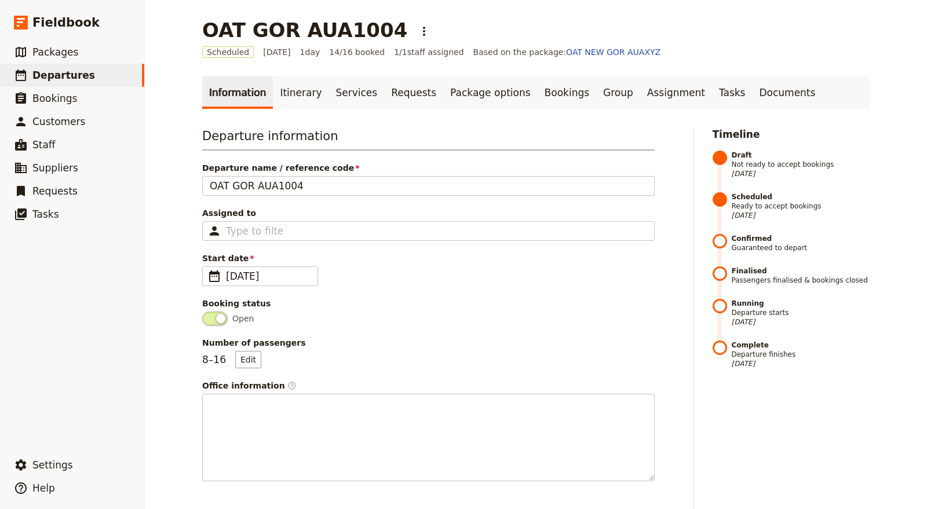
click at [293, 69] on main "OAT GOR AUA1004 ​ Scheduled 8 Oct 2025 1 day 14/16 booked 1 / 1 staff assigned …" at bounding box center [535, 430] width 695 height 860
click at [291, 89] on link "Itinerary" at bounding box center [301, 92] width 56 height 32
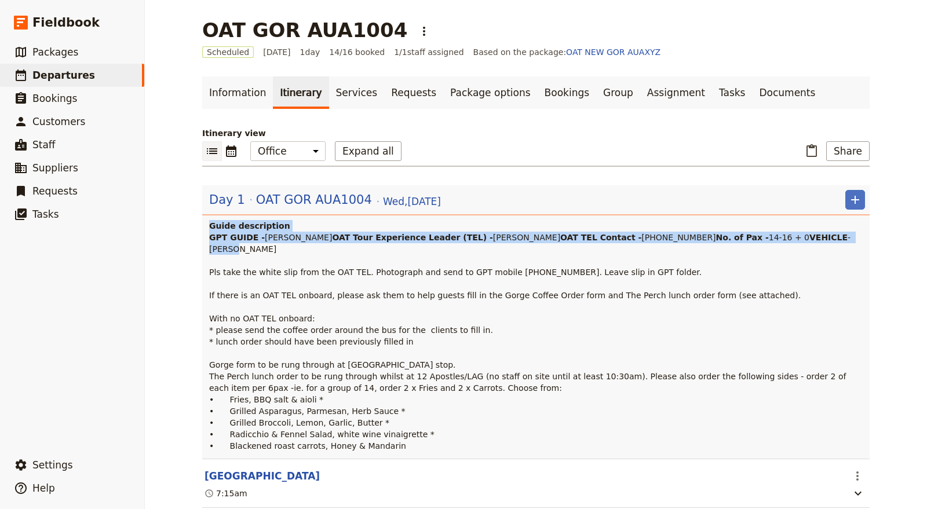
drag, startPoint x: 268, startPoint y: 288, endPoint x: 195, endPoint y: 226, distance: 96.1
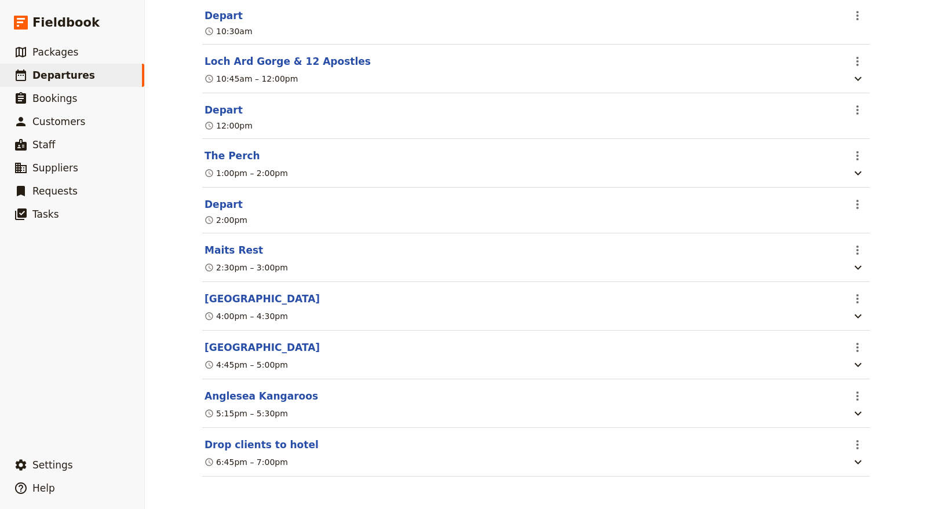
scroll to position [255, 0]
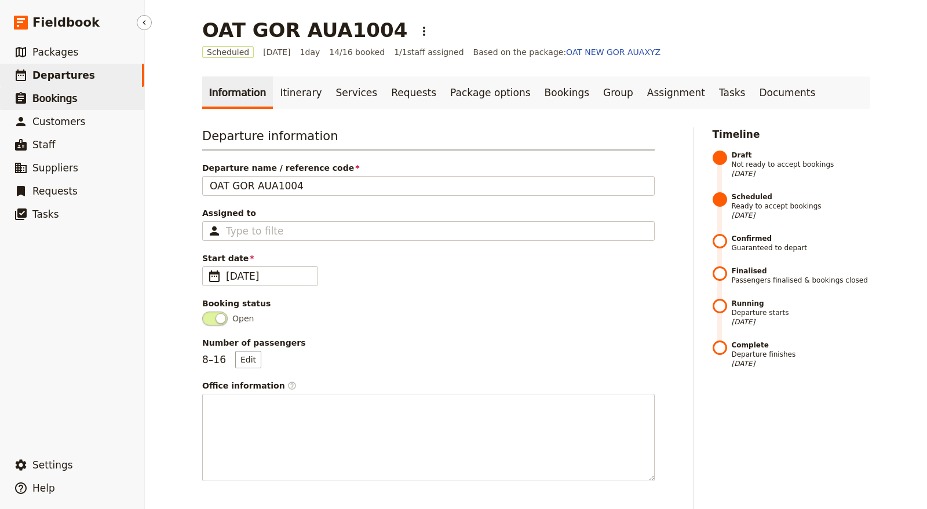
click at [81, 93] on link "​ Bookings" at bounding box center [72, 98] width 144 height 23
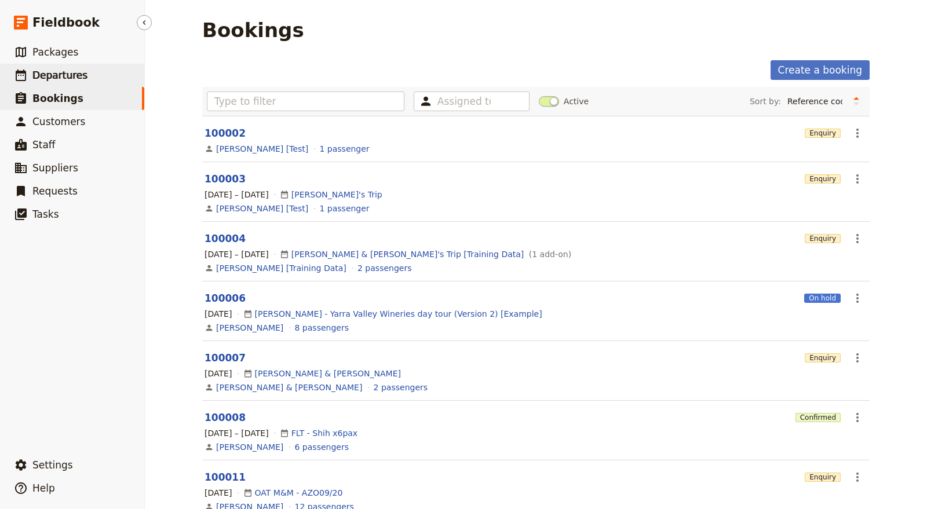
click at [89, 79] on link "​ Departures" at bounding box center [72, 75] width 144 height 23
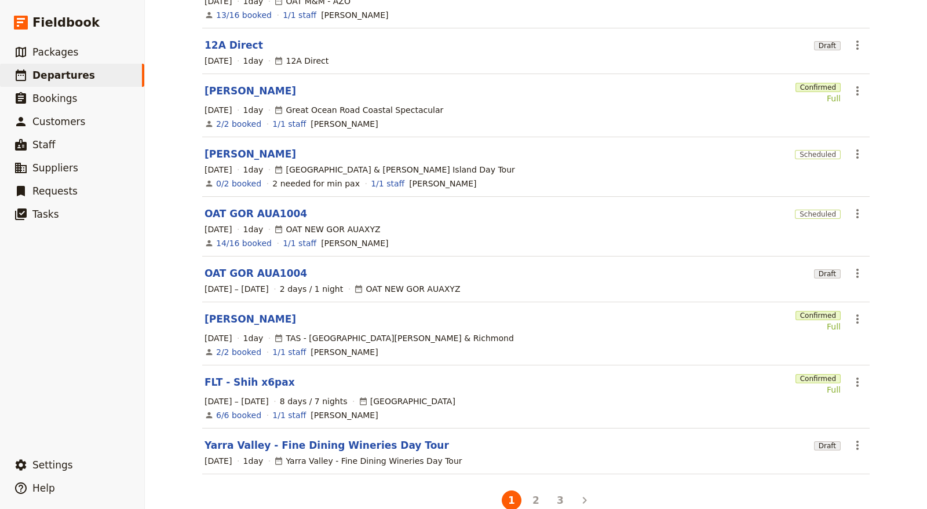
scroll to position [230, 0]
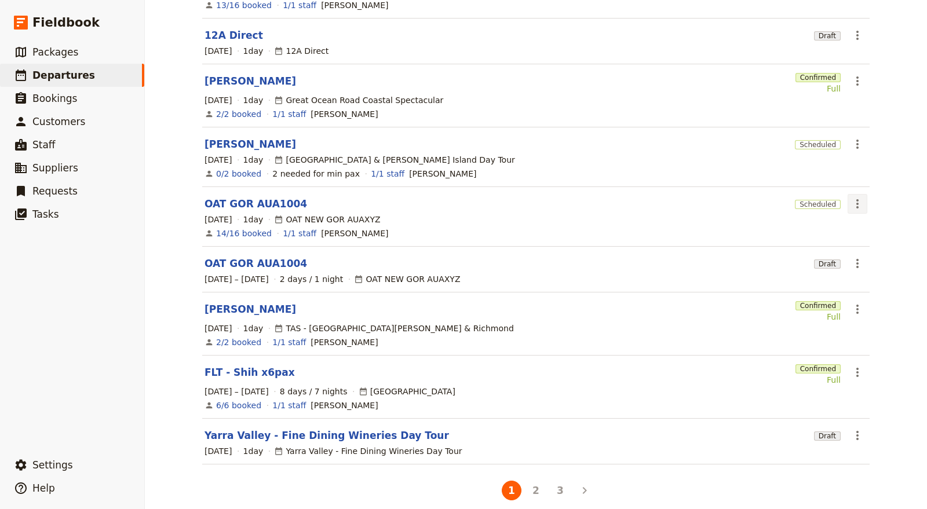
click at [833, 197] on icon "Actions" at bounding box center [857, 204] width 14 height 14
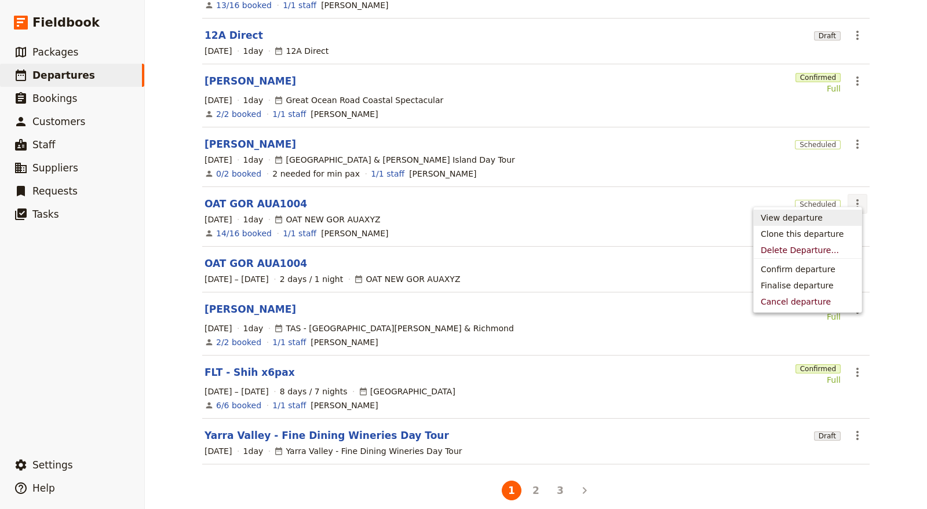
click at [833, 269] on div "Departures Create a Departure Assigned to Active Date range This week Next week…" at bounding box center [536, 254] width 782 height 509
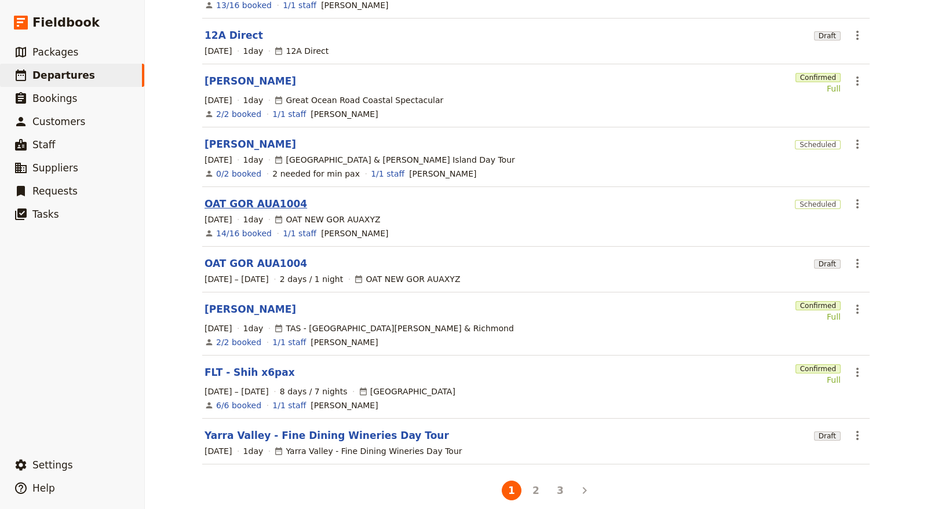
click at [262, 197] on link "OAT GOR AUA1004" at bounding box center [255, 204] width 103 height 14
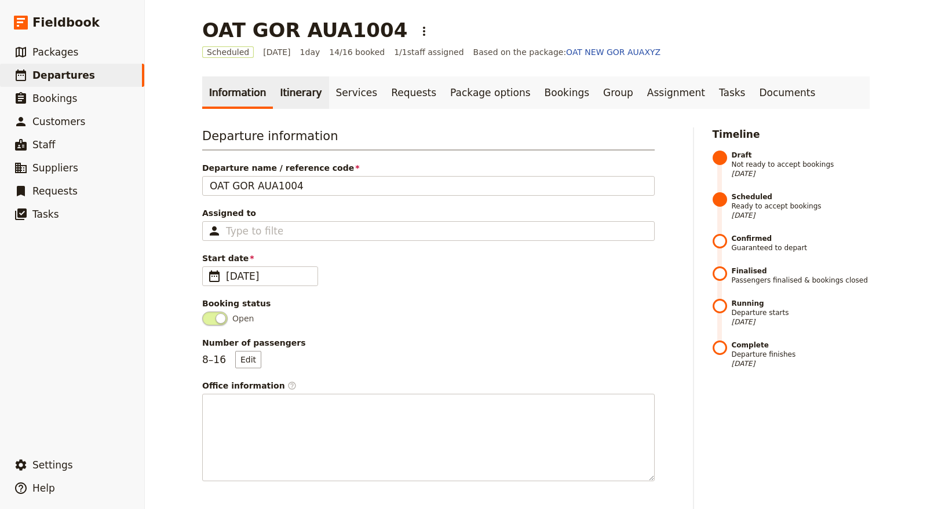
click at [283, 89] on link "Itinerary" at bounding box center [301, 92] width 56 height 32
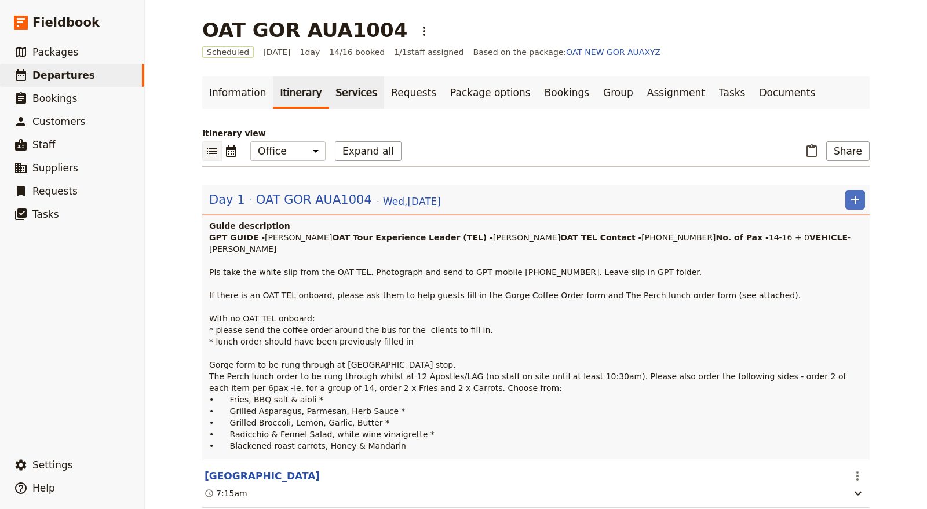
click at [343, 98] on link "Services" at bounding box center [357, 92] width 56 height 32
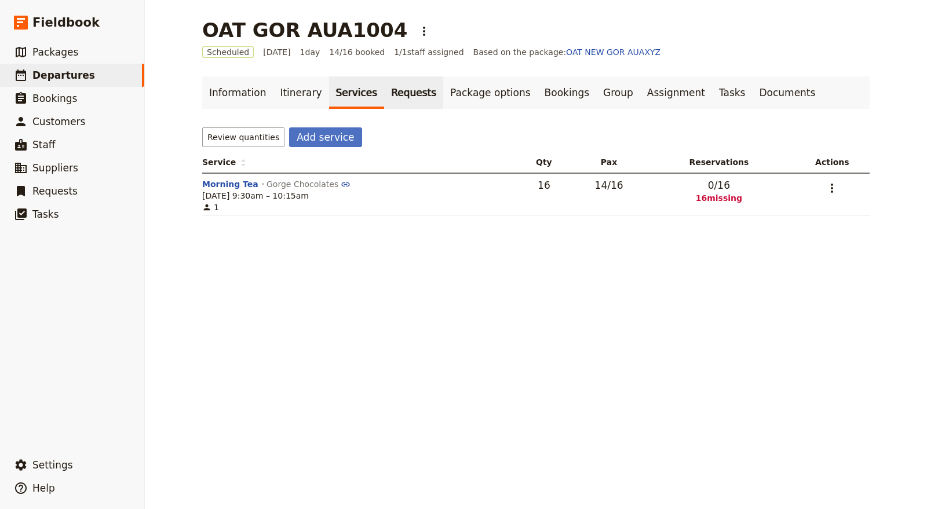
click at [384, 97] on link "Requests" at bounding box center [413, 92] width 59 height 32
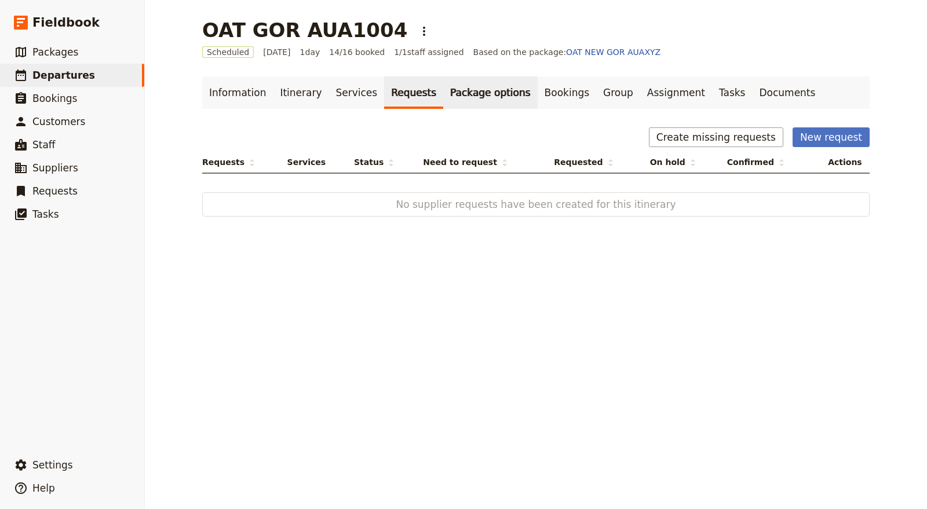
click at [443, 96] on link "Package options" at bounding box center [490, 92] width 94 height 32
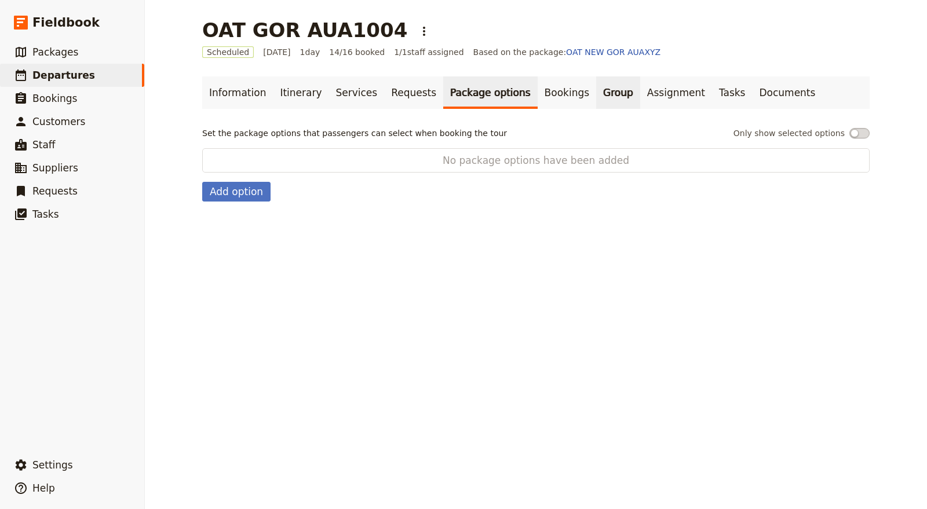
click at [596, 92] on link "Group" at bounding box center [618, 92] width 44 height 32
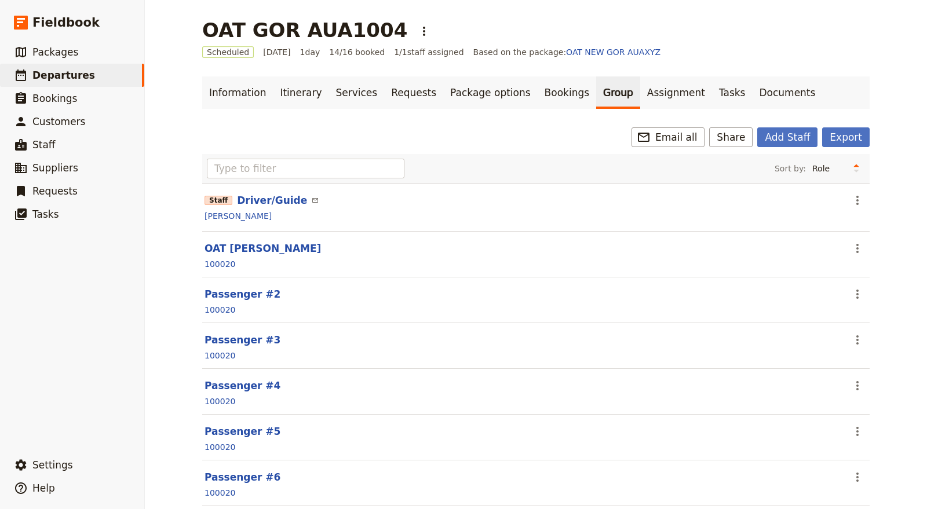
click at [596, 92] on link "Group" at bounding box center [618, 92] width 44 height 32
click at [640, 91] on link "Assignment" at bounding box center [676, 92] width 72 height 32
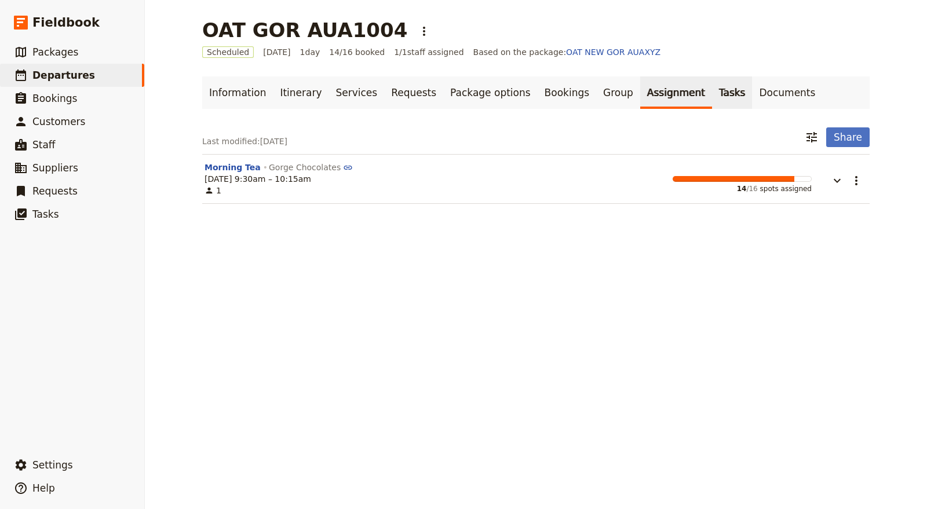
click at [712, 88] on link "Tasks" at bounding box center [732, 92] width 41 height 32
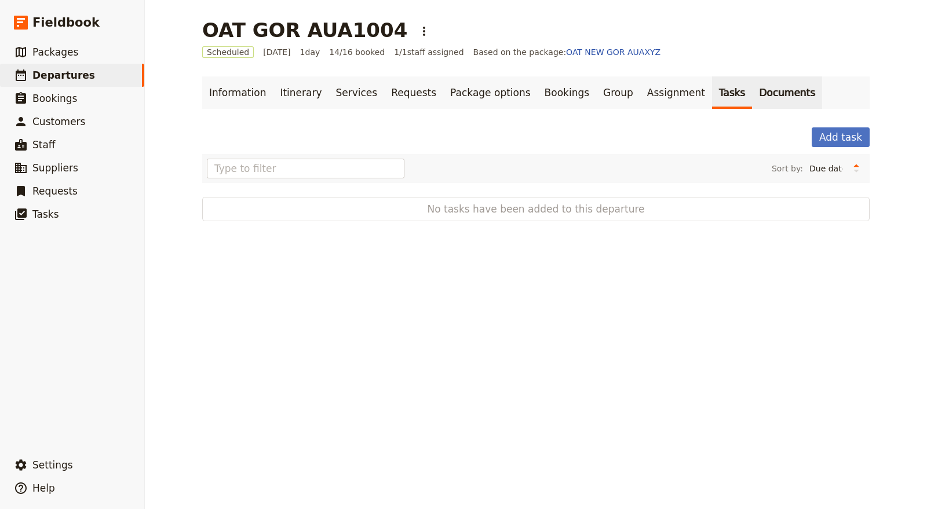
click at [752, 90] on link "Documents" at bounding box center [787, 92] width 70 height 32
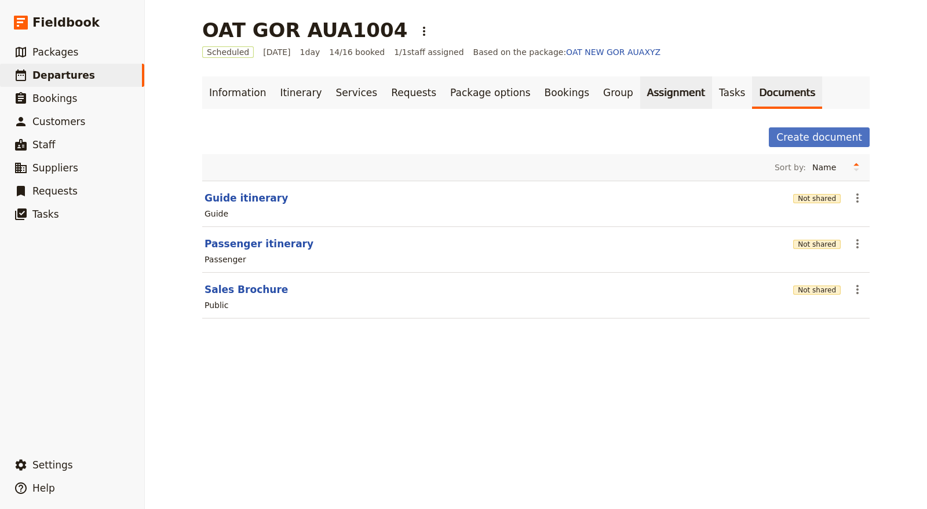
click at [651, 85] on link "Assignment" at bounding box center [676, 92] width 72 height 32
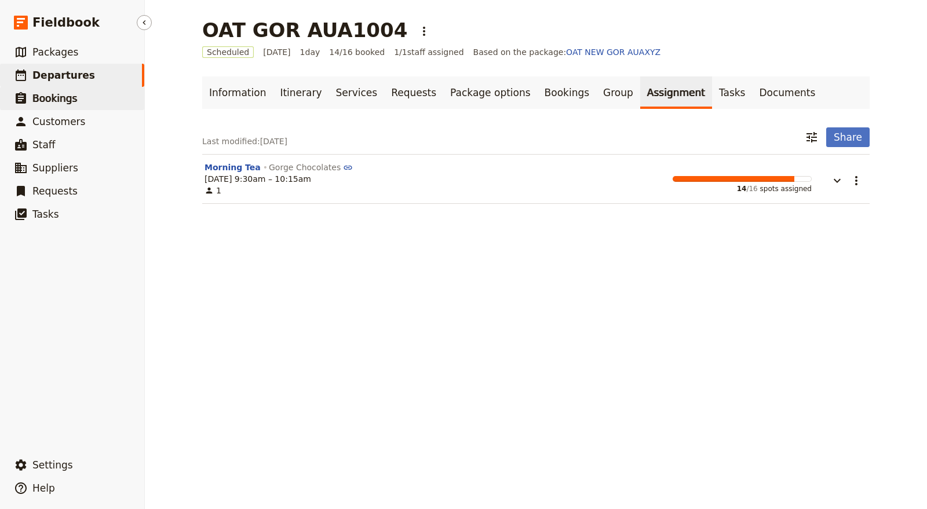
click at [90, 96] on link "​ Bookings" at bounding box center [72, 98] width 144 height 23
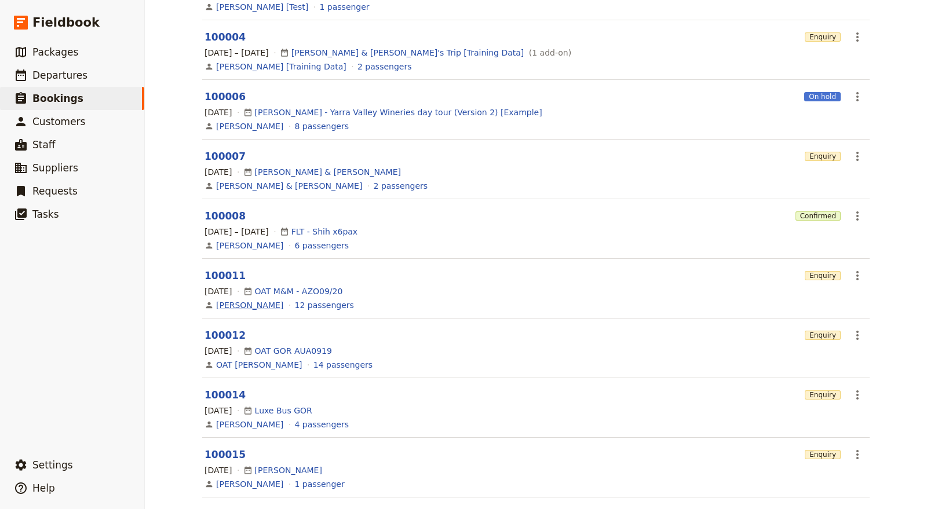
scroll to position [244, 0]
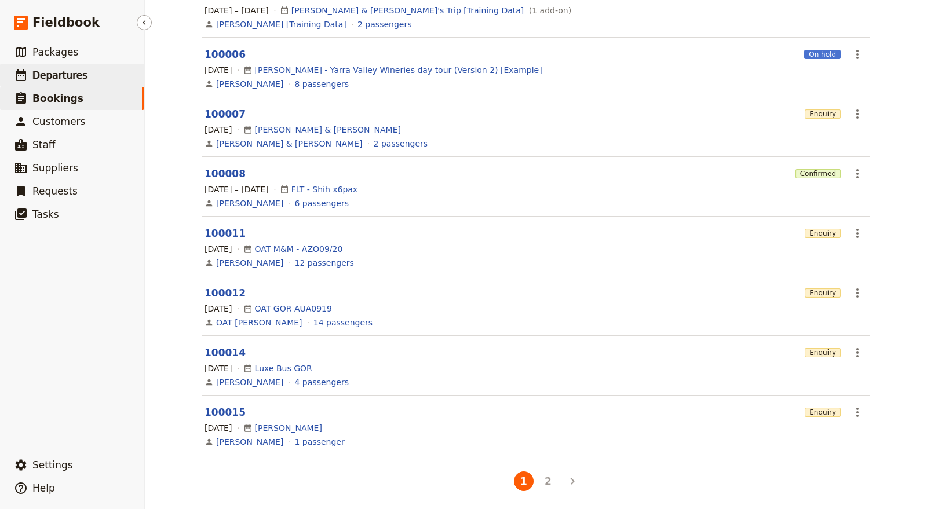
click at [65, 65] on link "​ Departures" at bounding box center [72, 75] width 144 height 23
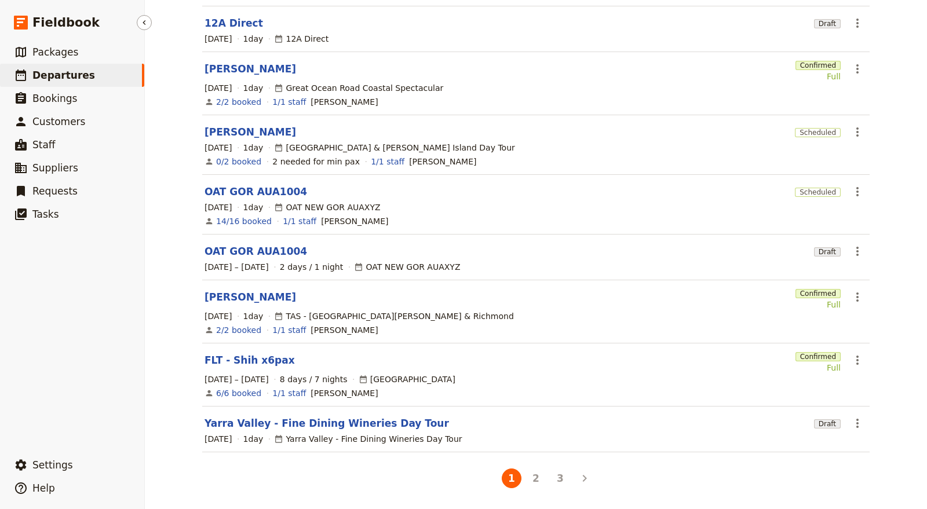
scroll to position [230, 0]
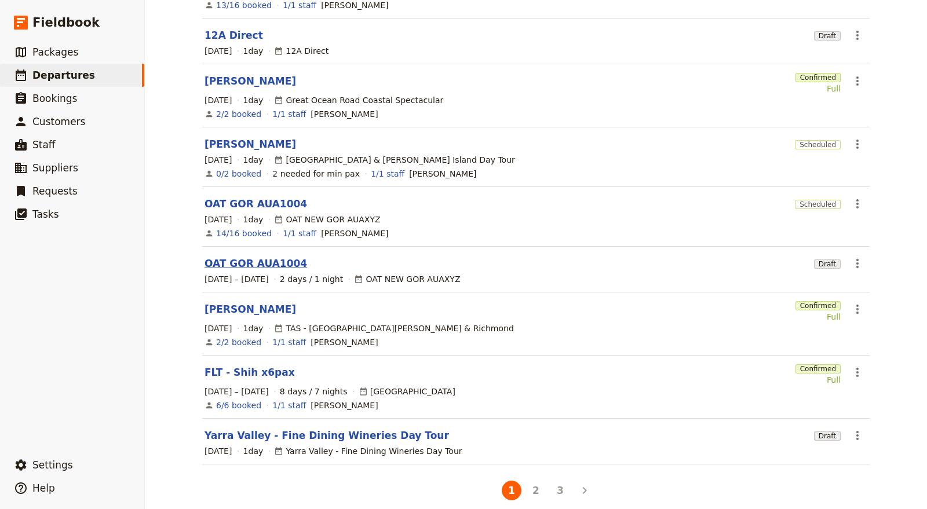
click at [265, 257] on link "OAT GOR AUA1004" at bounding box center [255, 264] width 103 height 14
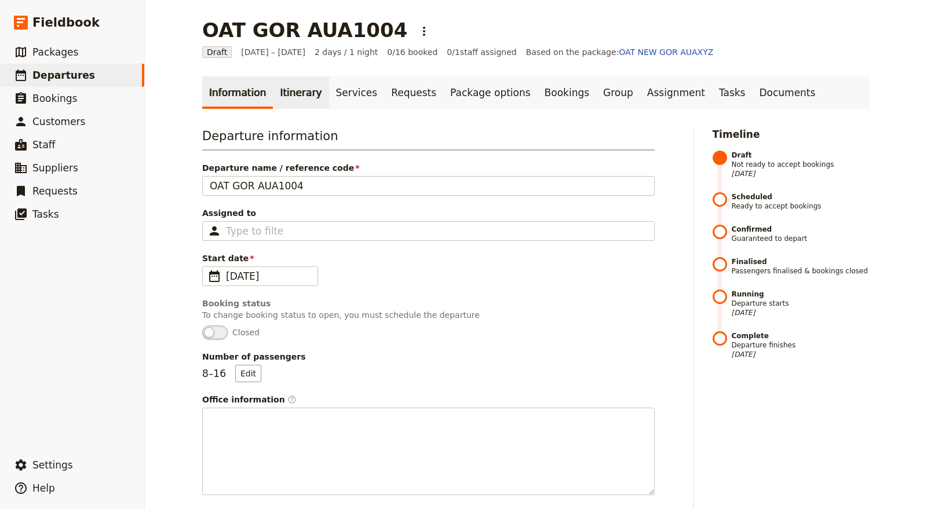
click at [276, 95] on link "Itinerary" at bounding box center [301, 92] width 56 height 32
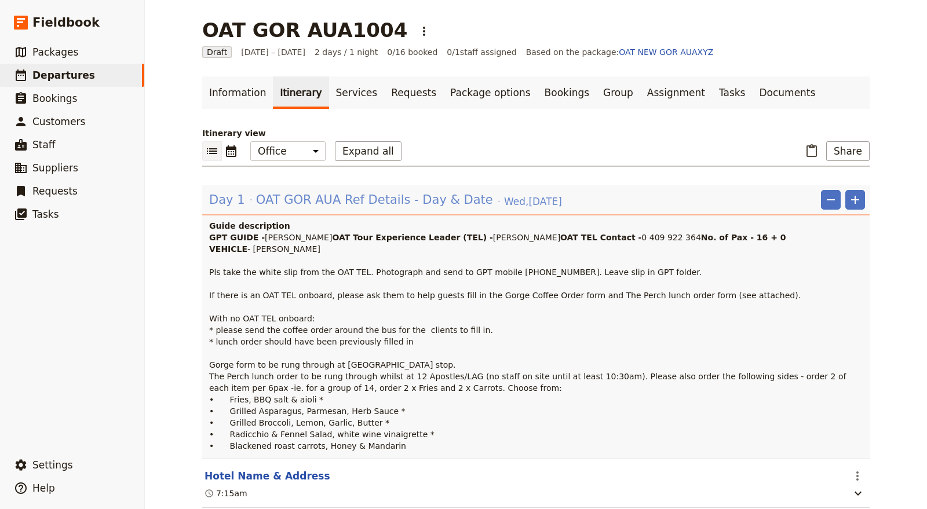
click at [363, 206] on span "OAT GOR AUA Ref Details - Day & Date" at bounding box center [374, 199] width 237 height 17
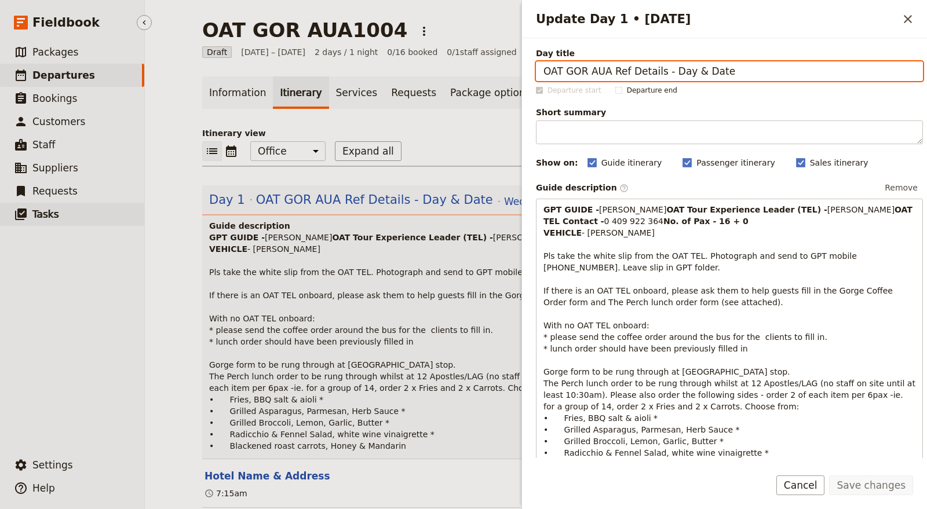
drag, startPoint x: 104, startPoint y: 261, endPoint x: 87, endPoint y: 208, distance: 55.7
click at [104, 261] on ul "​ Packages ​ Departures ​ Bookings ​ Customers ​ Staff ​ Suppliers ​ Requests ​…" at bounding box center [72, 245] width 144 height 408
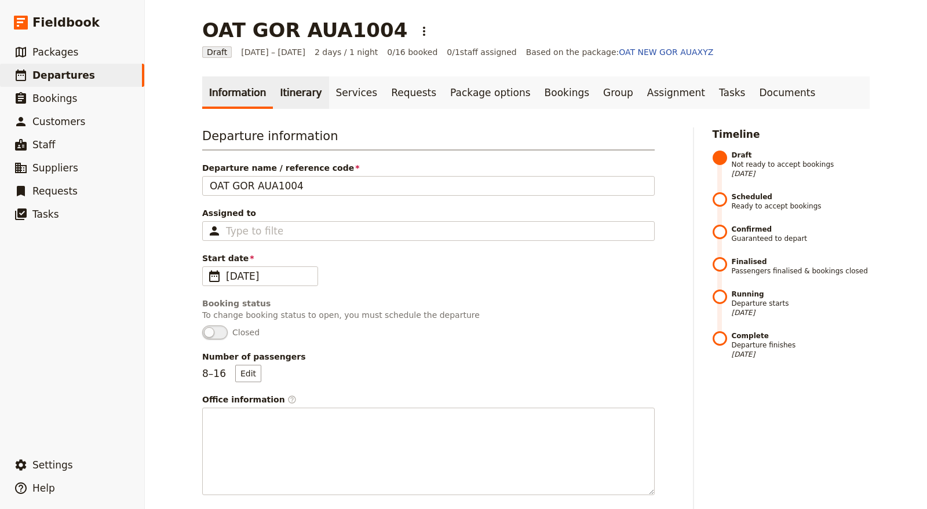
click at [277, 100] on link "Itinerary" at bounding box center [301, 92] width 56 height 32
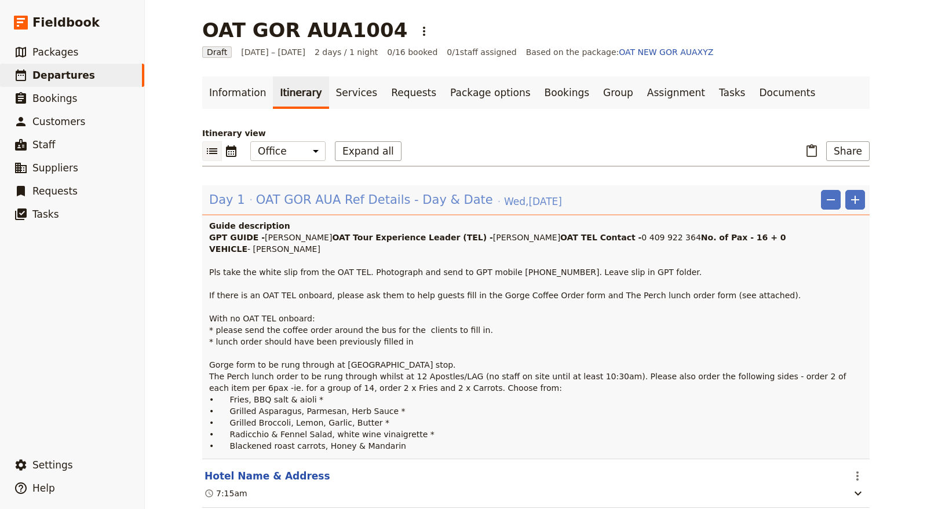
click at [350, 199] on span "OAT GOR AUA Ref Details - Day & Date" at bounding box center [374, 199] width 237 height 17
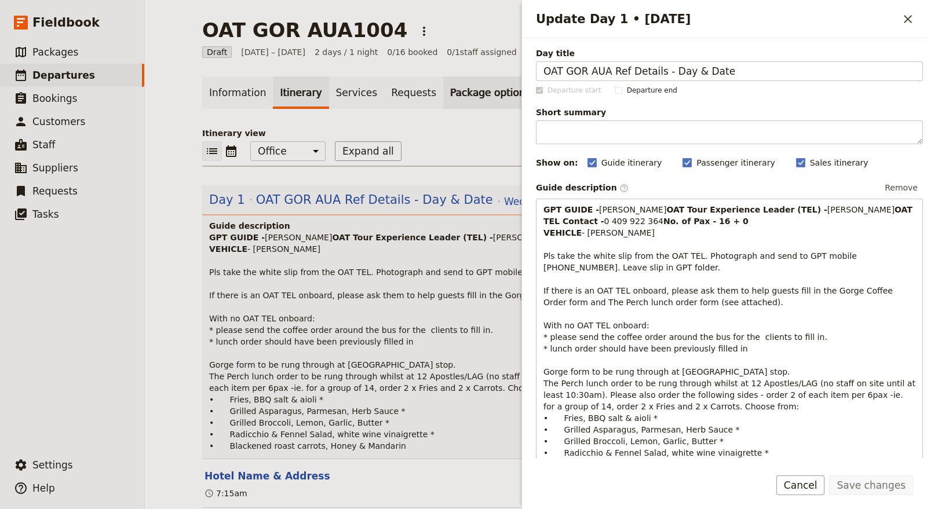
drag, startPoint x: 711, startPoint y: 63, endPoint x: 445, endPoint y: 90, distance: 267.2
click at [445, 90] on div "OAT GOR AUA1004 ​ Draft 8 – 9 Oct 2025 2 days / 1 night 0/16 booked 0 / 1 staff…" at bounding box center [536, 254] width 782 height 509
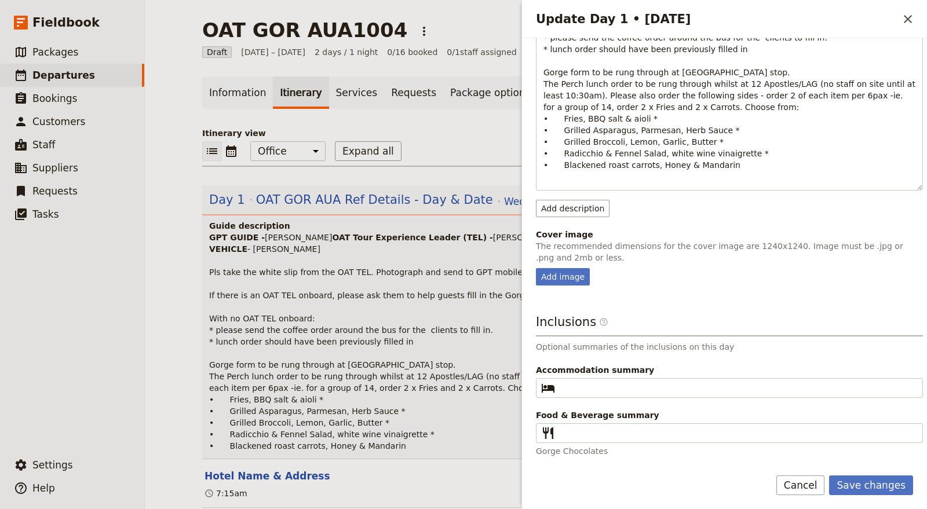
type input "OAT GOR AUA1004"
click at [833, 458] on button "Save changes" at bounding box center [871, 486] width 84 height 20
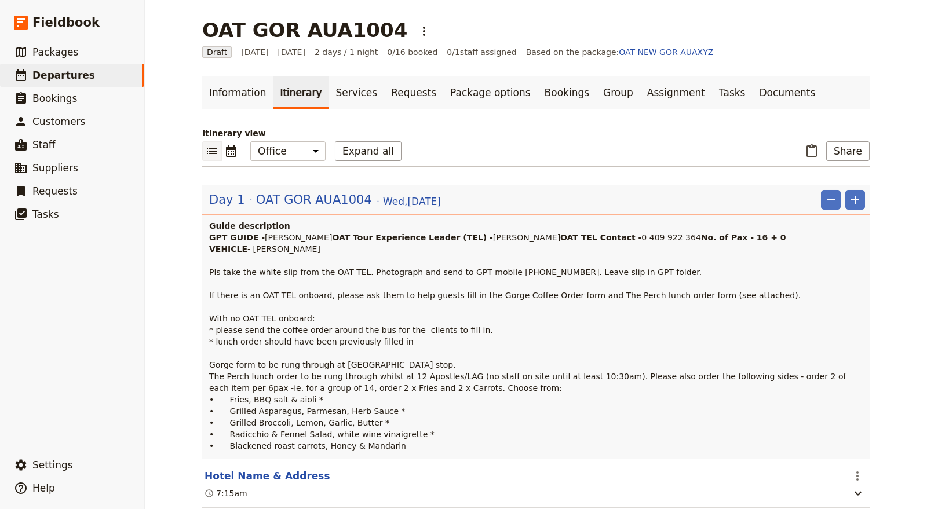
click at [281, 288] on p "GPT GUIDE - Cory OAT Tour Experience Leader (TEL) - Grant Hyde OAT TEL Contact …" at bounding box center [537, 342] width 656 height 220
click at [271, 279] on p "GPT GUIDE - Cory OAT Tour Experience Leader (TEL) - Grant Hyde OAT TEL Contact …" at bounding box center [537, 342] width 656 height 220
click at [265, 254] on strong "No. of Pax - 16 + 0 VEHICLE" at bounding box center [497, 243] width 577 height 21
click at [345, 196] on span "OAT GOR AUA1004" at bounding box center [314, 199] width 116 height 17
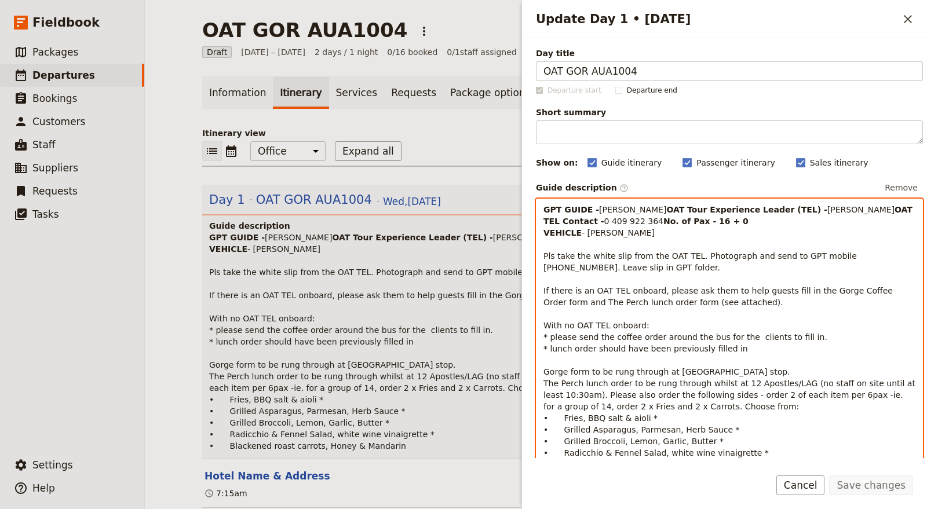
click at [593, 237] on strong "No. of Pax - 16 + 0 VEHICLE" at bounding box center [645, 227] width 205 height 21
click at [590, 237] on strong "No. of Pax - 16 + 0 VEHICLE" at bounding box center [645, 227] width 205 height 21
drag, startPoint x: 636, startPoint y: 243, endPoint x: 590, endPoint y: 244, distance: 45.8
click at [590, 244] on p "GPT GUIDE - Cory OAT Tour Experience Leader (TEL) - Grant Hyde OAT TEL Contact …" at bounding box center [729, 337] width 372 height 266
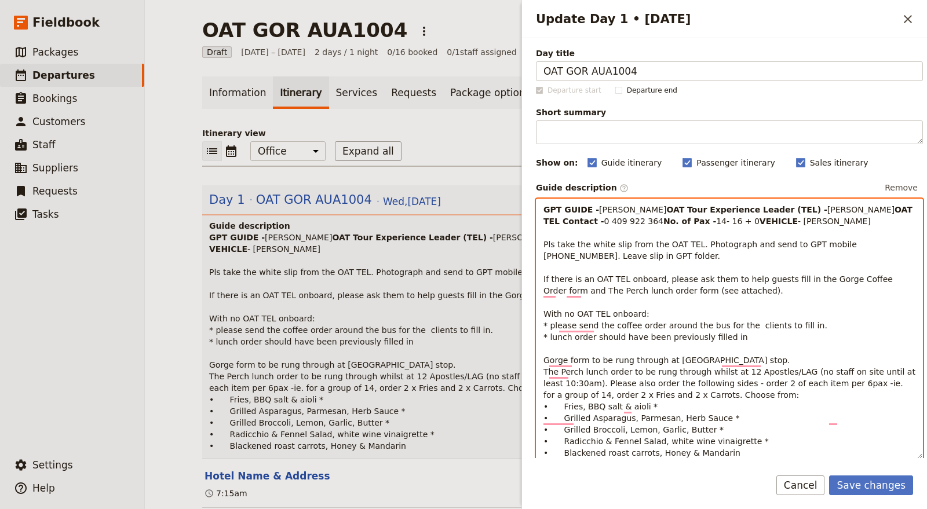
click at [637, 250] on p "GPT GUIDE - [PERSON_NAME] Tour Experience Leader (TEL) - [PERSON_NAME] OAT TEL …" at bounding box center [729, 331] width 372 height 255
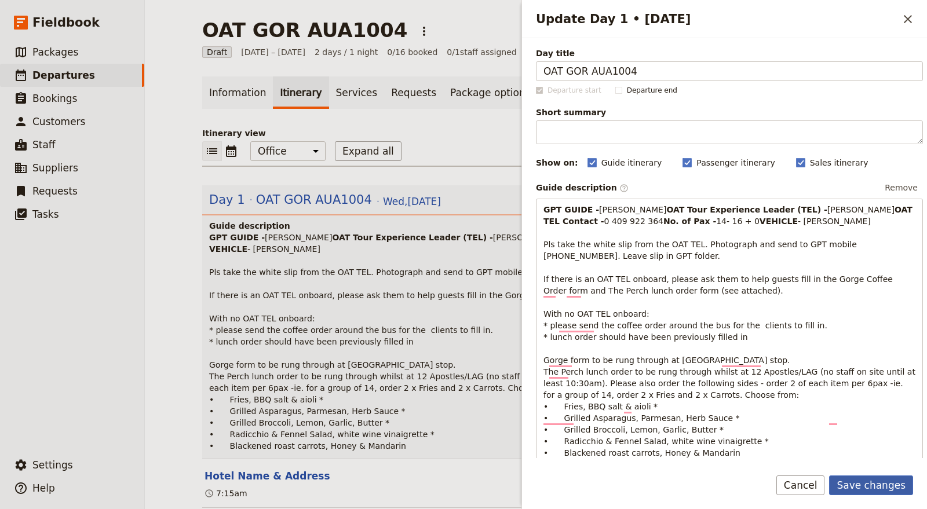
click at [833, 458] on button "Save changes" at bounding box center [871, 486] width 84 height 20
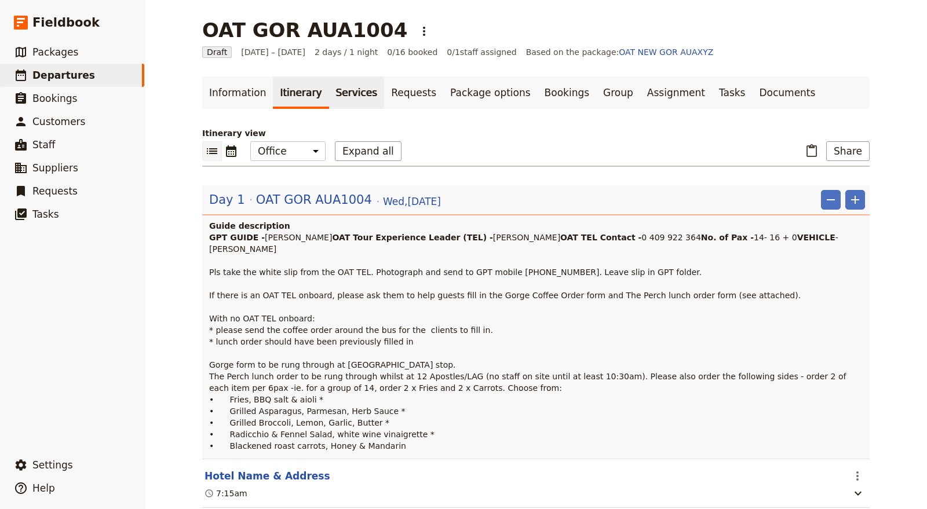
click at [329, 92] on link "Services" at bounding box center [357, 92] width 56 height 32
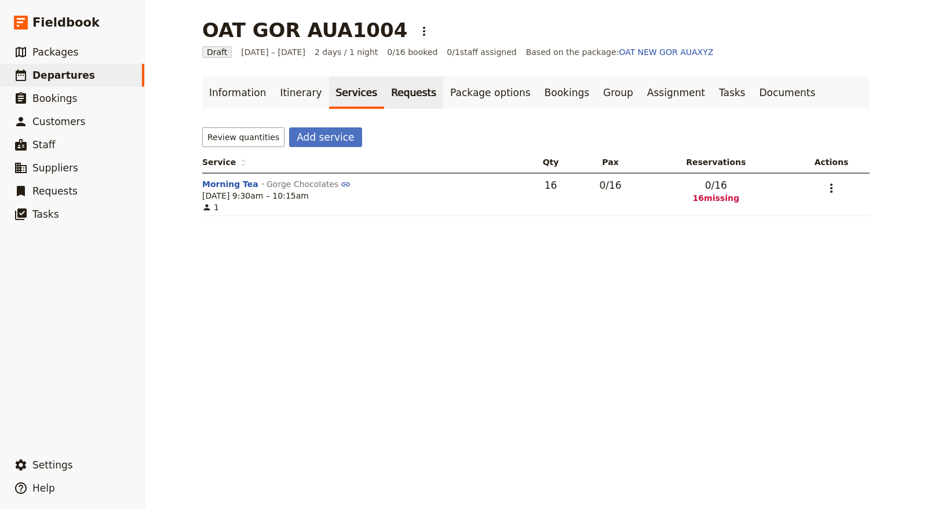
click at [398, 90] on link "Requests" at bounding box center [413, 92] width 59 height 32
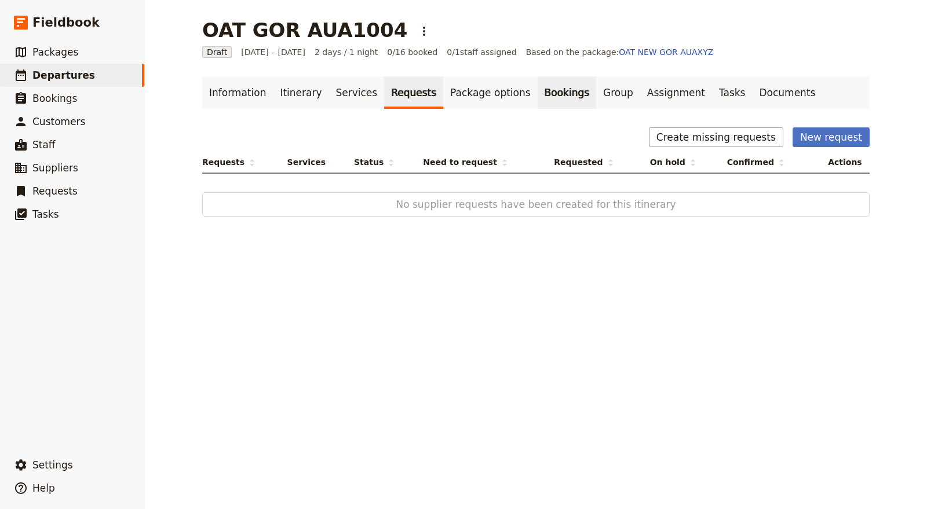
click at [538, 80] on link "Bookings" at bounding box center [567, 92] width 59 height 32
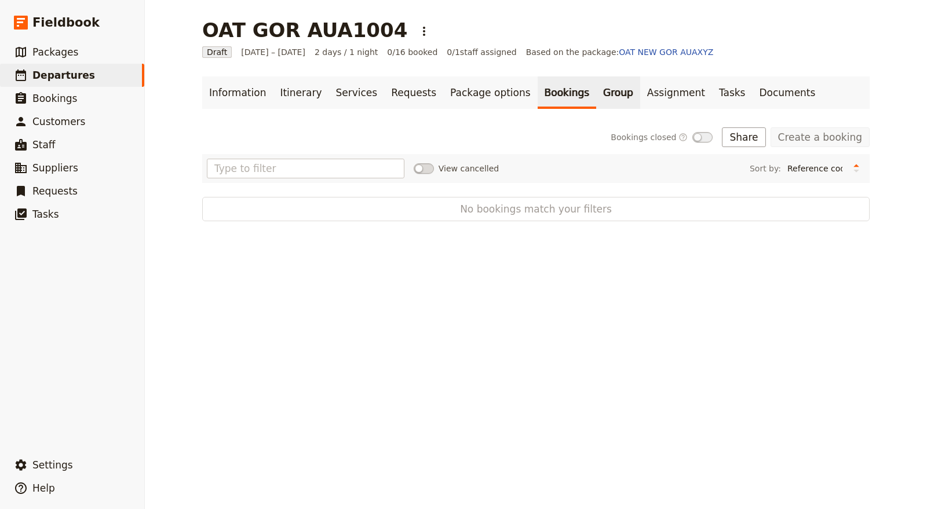
click at [596, 91] on link "Group" at bounding box center [618, 92] width 44 height 32
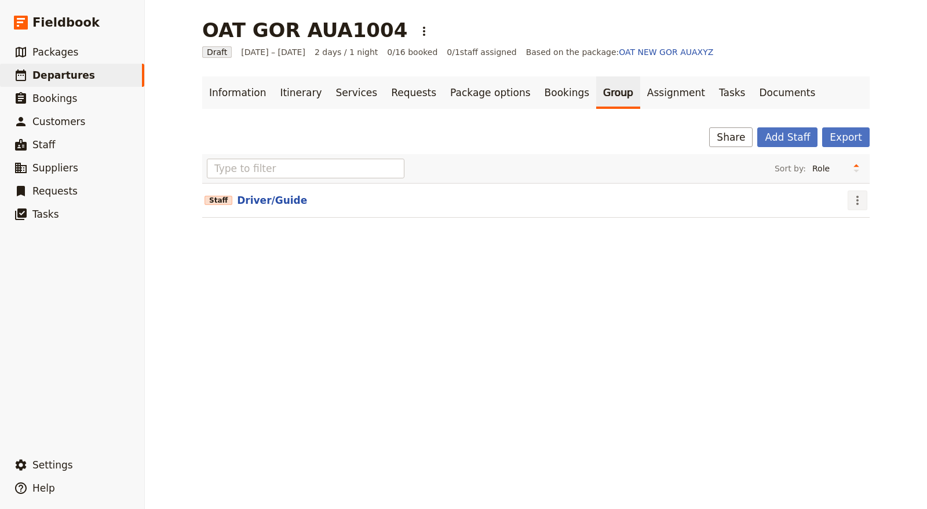
click at [833, 197] on icon "Actions" at bounding box center [857, 200] width 14 height 14
click at [794, 145] on button "Add Staff" at bounding box center [787, 137] width 60 height 20
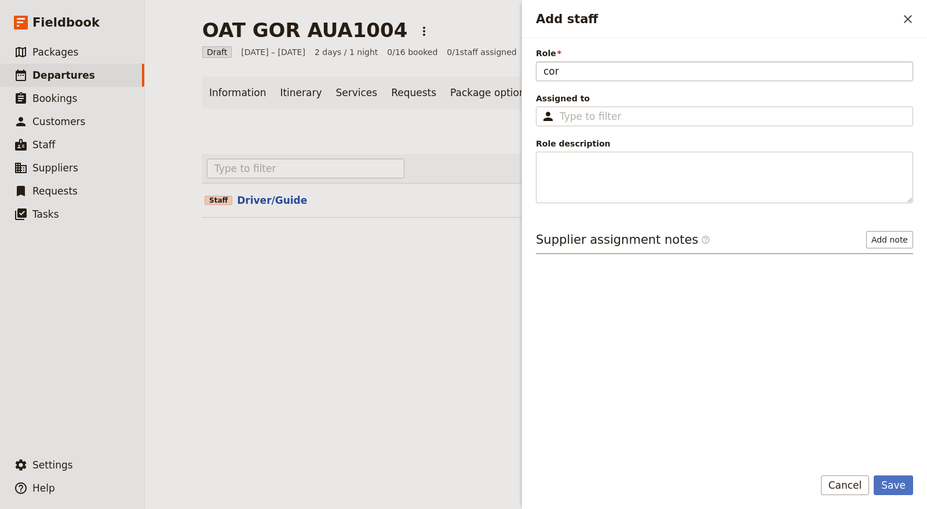
type input "cory"
drag, startPoint x: 595, startPoint y: 71, endPoint x: 513, endPoint y: 68, distance: 82.9
click at [513, 68] on div "OAT GOR AUA1004 ​ Draft 8 – 9 Oct 2025 2 days / 1 night 0/16 booked 0 / 1 staff…" at bounding box center [536, 254] width 782 height 509
click at [833, 24] on icon "Close drawer" at bounding box center [908, 19] width 14 height 14
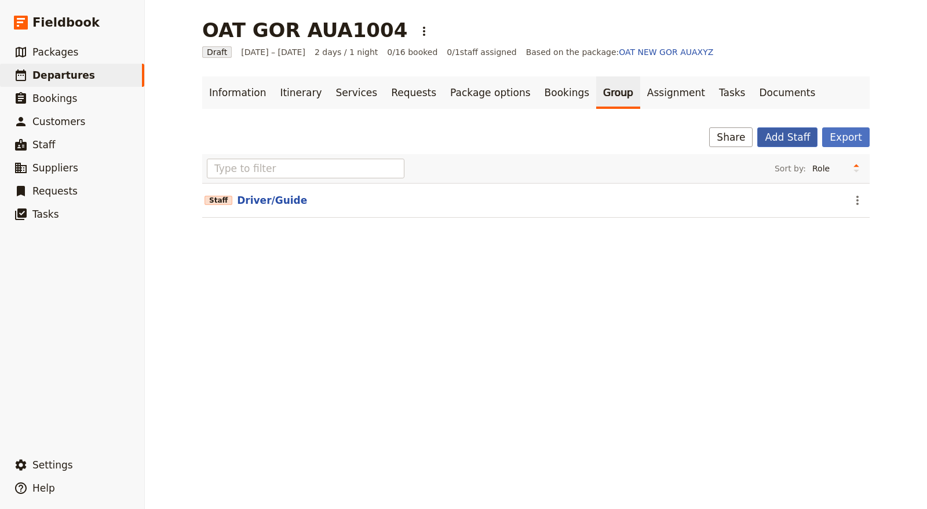
click at [788, 136] on button "Add Staff" at bounding box center [787, 137] width 60 height 20
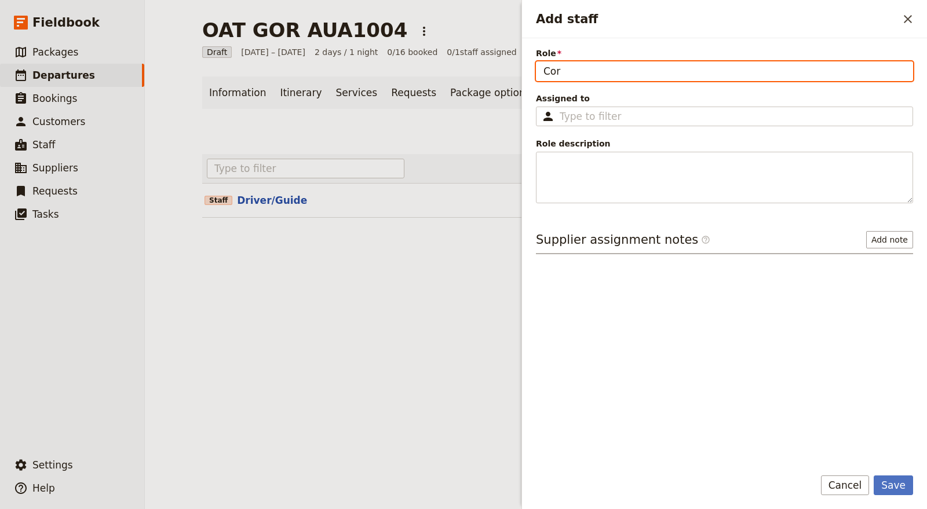
drag, startPoint x: 571, startPoint y: 79, endPoint x: 456, endPoint y: 75, distance: 114.8
click at [456, 75] on div "OAT GOR AUA1004 ​ Draft 8 – 9 Oct 2025 2 days / 1 night 0/16 booked 0 / 1 staff…" at bounding box center [536, 254] width 782 height 509
type input "Driver/Guide"
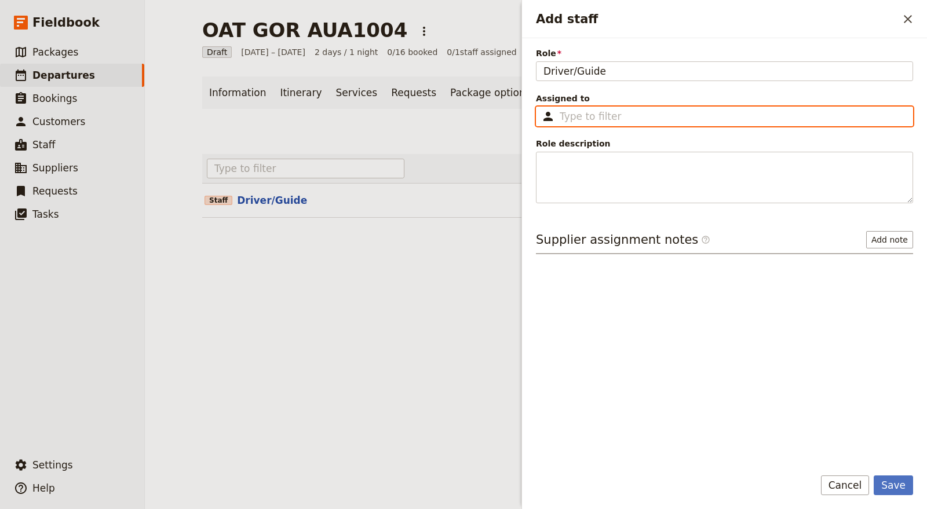
click at [610, 118] on input "Assigned to ​" at bounding box center [733, 116] width 346 height 14
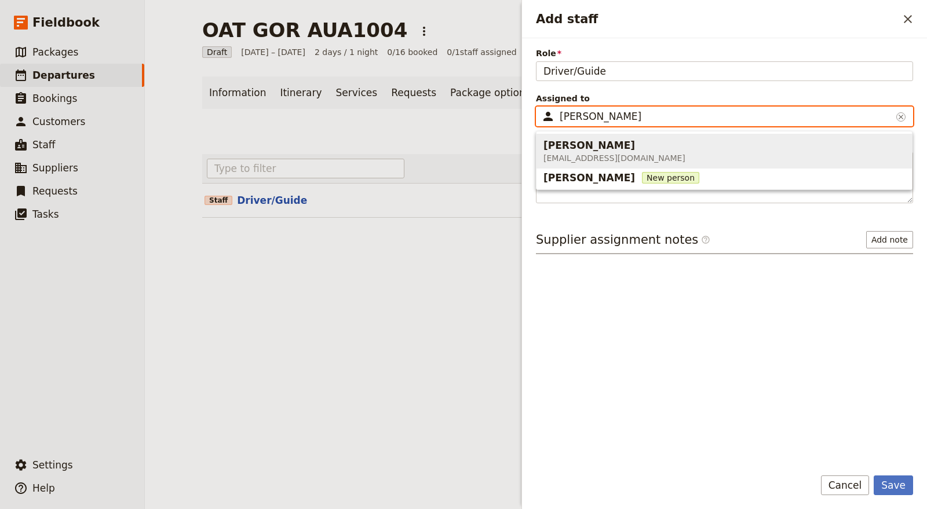
click at [615, 151] on div "[PERSON_NAME]" at bounding box center [614, 145] width 142 height 14
type input "[PERSON_NAME]"
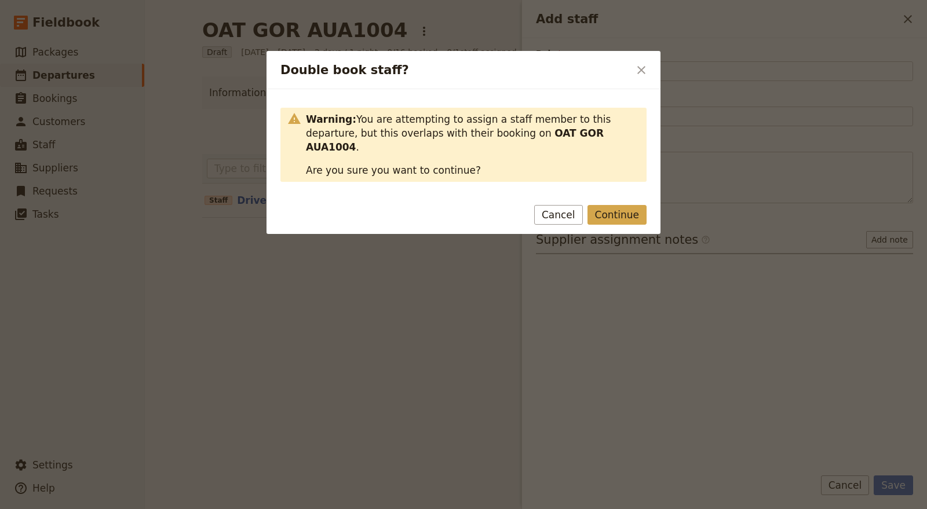
click at [630, 205] on button "Continue" at bounding box center [616, 215] width 59 height 20
type input "[PERSON_NAME]"
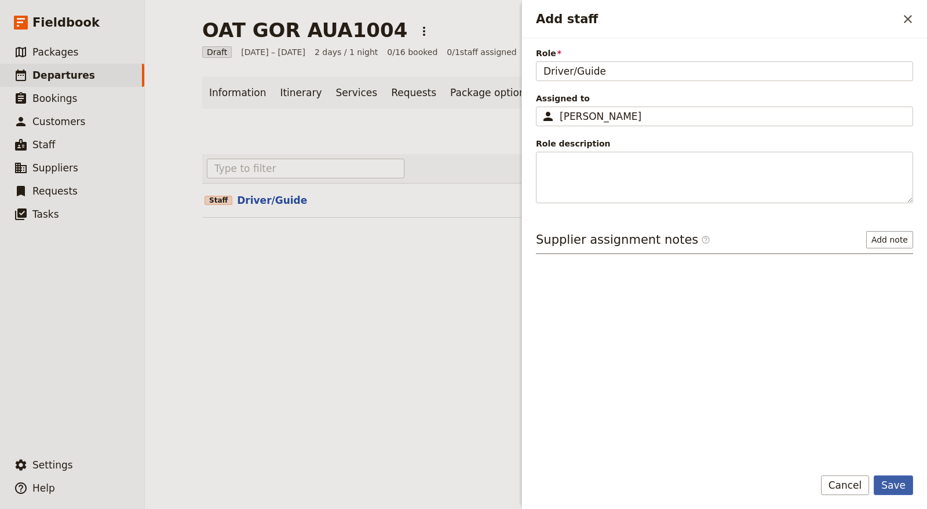
click at [833, 458] on button "Save" at bounding box center [892, 486] width 39 height 20
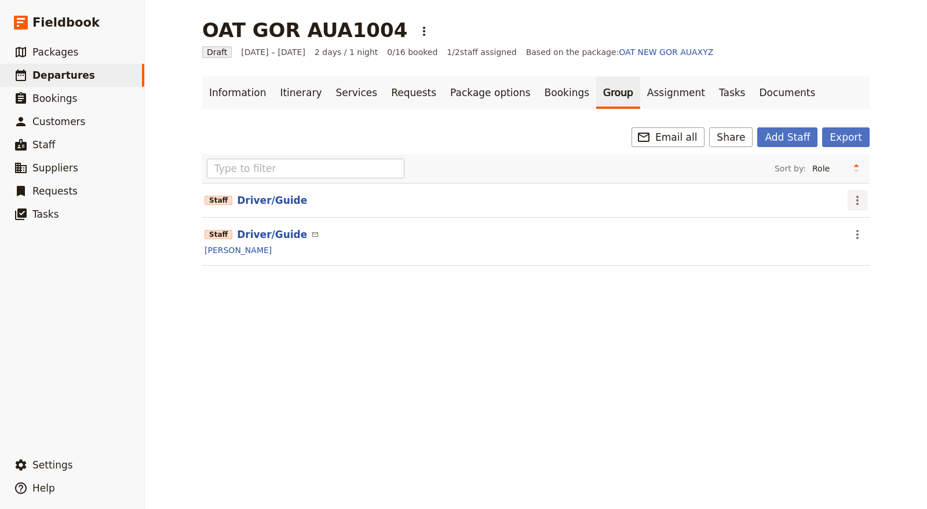
click at [833, 202] on icon "Actions" at bounding box center [857, 200] width 14 height 14
click at [833, 239] on span "Remove staff" at bounding box center [876, 241] width 53 height 12
click at [640, 92] on link "Assignment" at bounding box center [676, 92] width 72 height 32
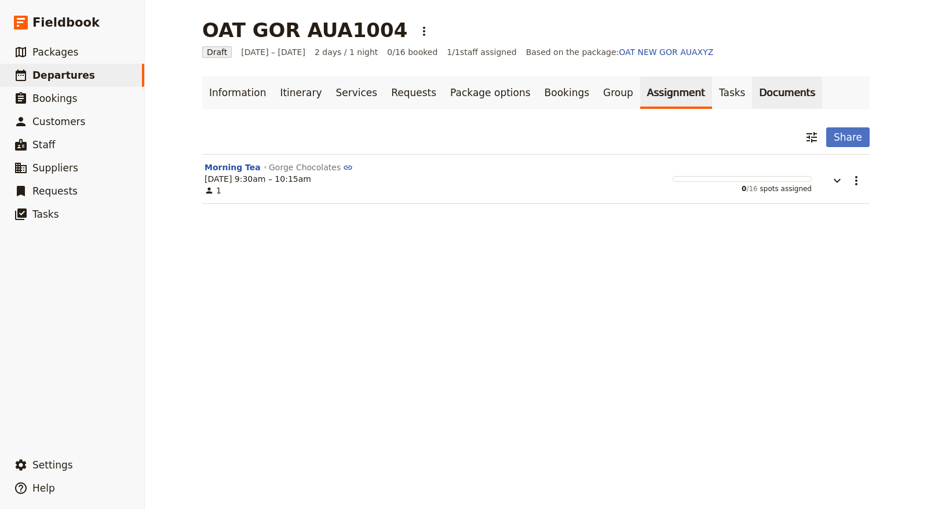
click at [752, 88] on link "Documents" at bounding box center [787, 92] width 70 height 32
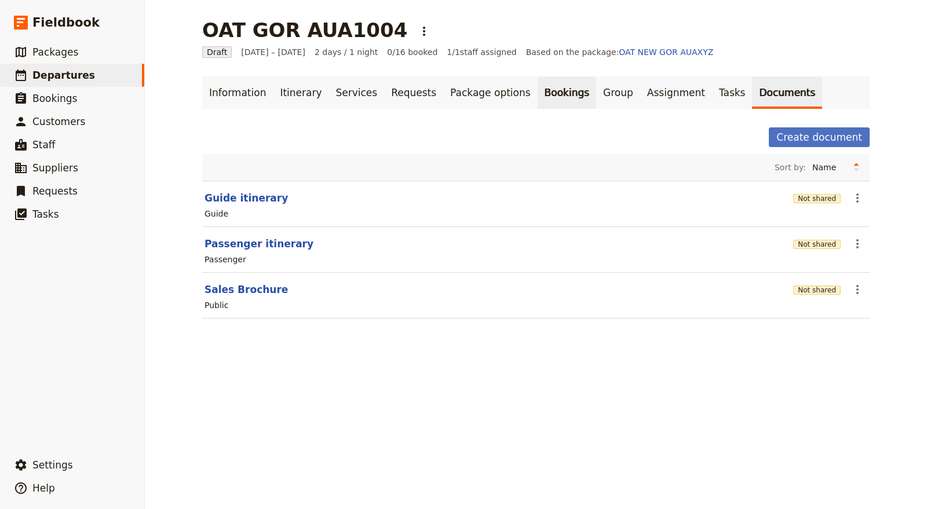
click at [538, 80] on link "Bookings" at bounding box center [567, 92] width 59 height 32
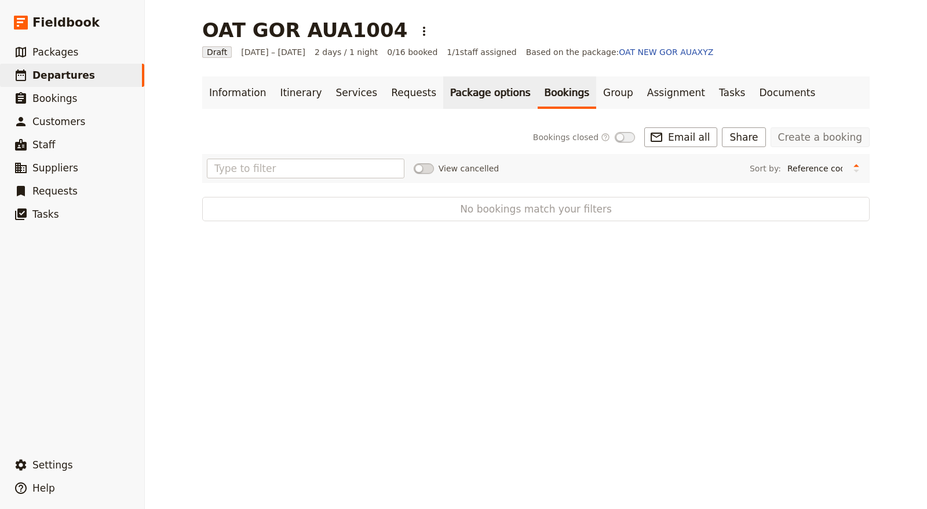
click at [454, 87] on link "Package options" at bounding box center [490, 92] width 94 height 32
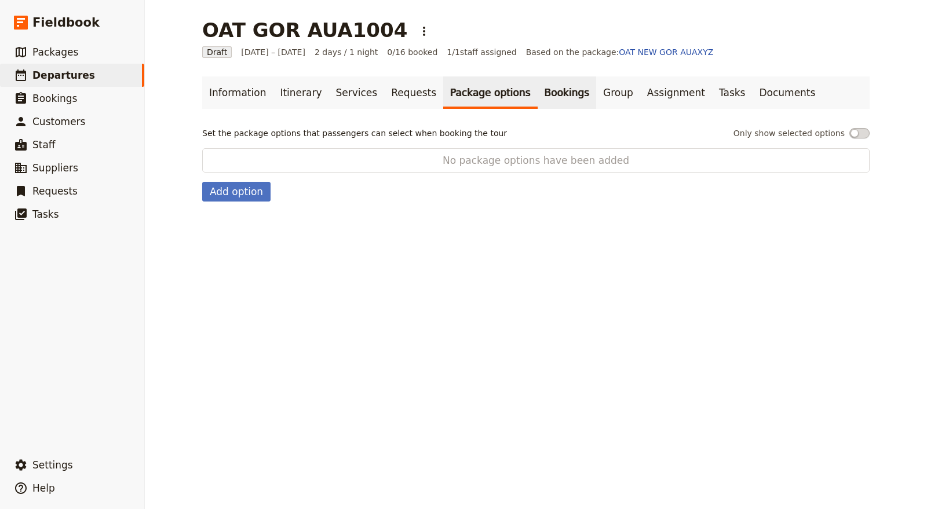
click at [538, 87] on link "Bookings" at bounding box center [567, 92] width 59 height 32
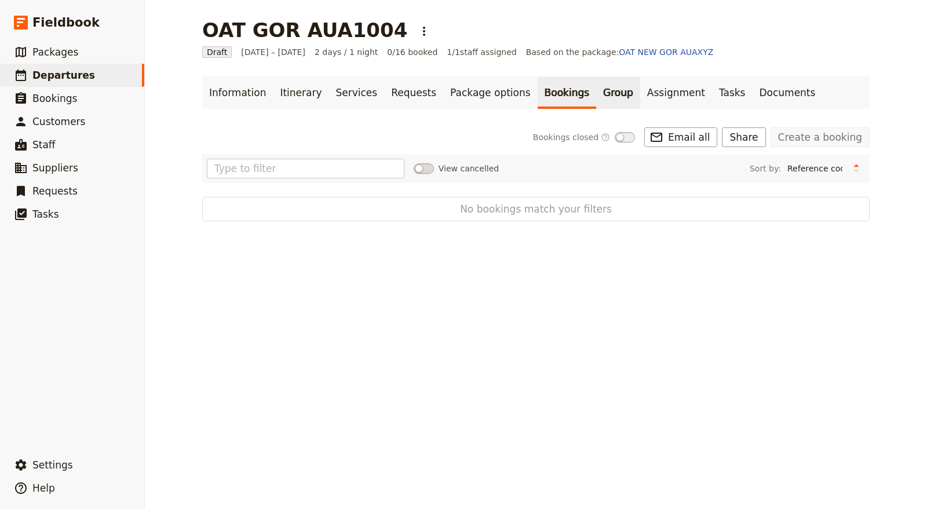
click at [596, 93] on link "Group" at bounding box center [618, 92] width 44 height 32
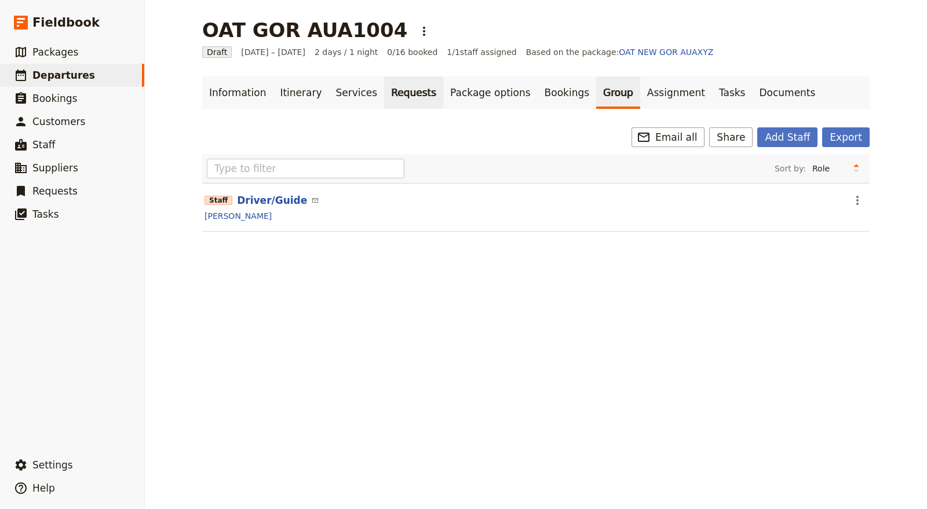
click at [384, 91] on link "Requests" at bounding box center [413, 92] width 59 height 32
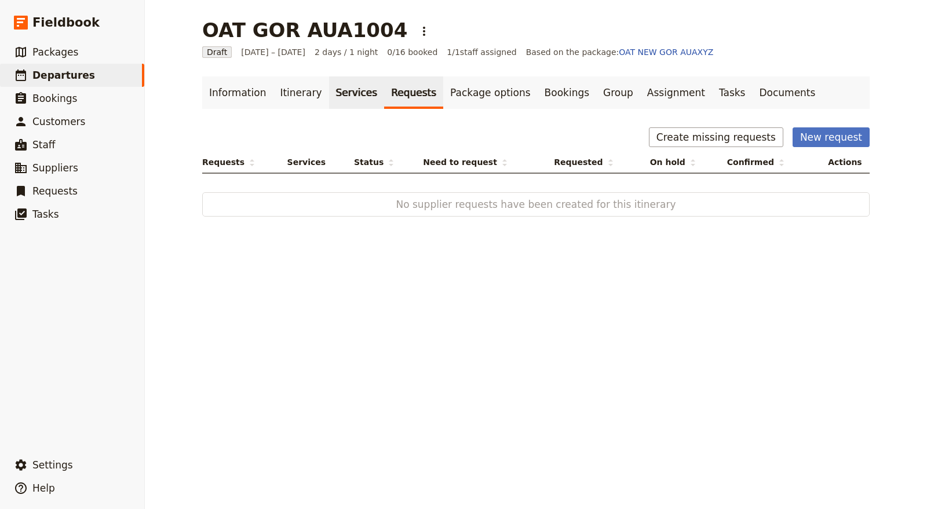
click at [329, 100] on link "Services" at bounding box center [357, 92] width 56 height 32
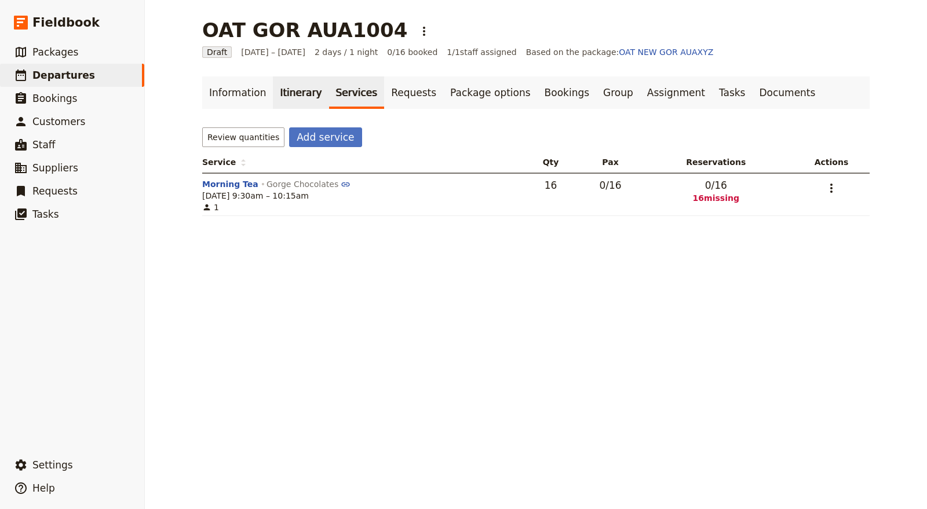
click at [302, 93] on link "Itinerary" at bounding box center [301, 92] width 56 height 32
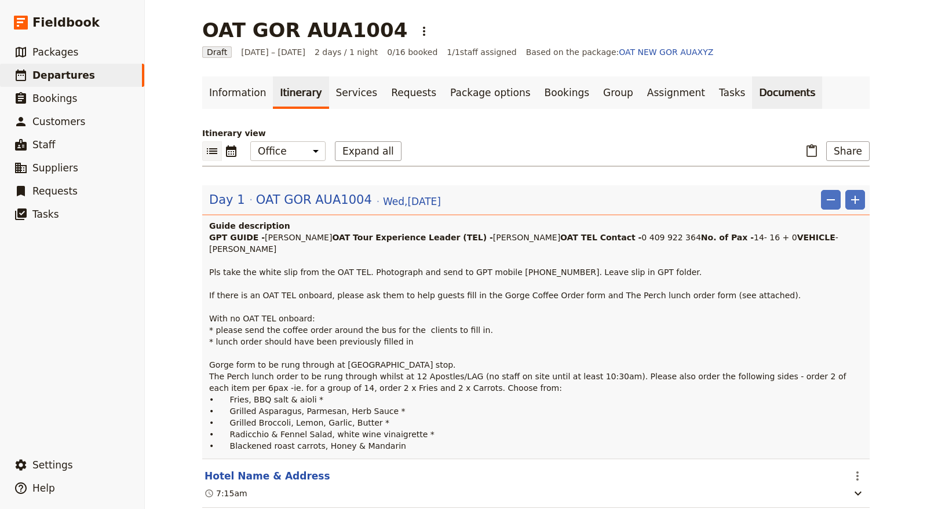
click at [752, 92] on link "Documents" at bounding box center [787, 92] width 70 height 32
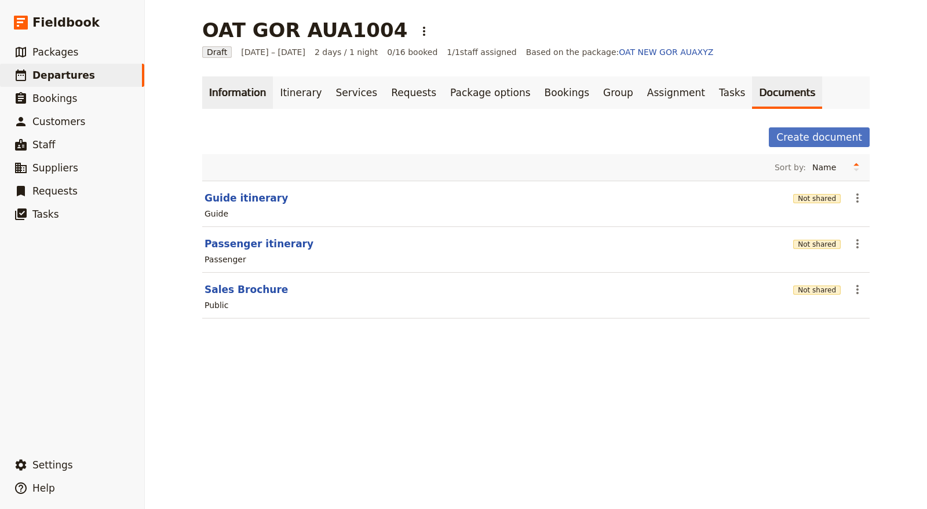
click at [207, 90] on link "Information" at bounding box center [237, 92] width 71 height 32
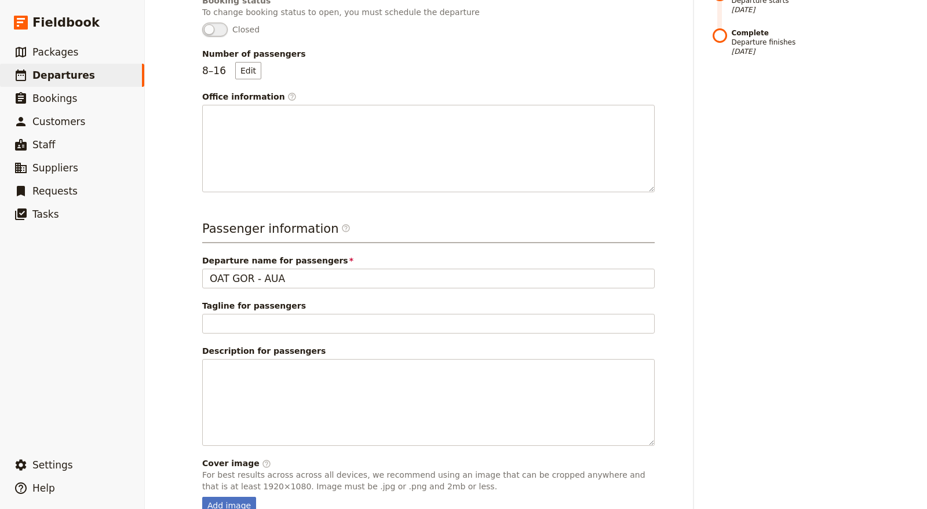
scroll to position [361, 0]
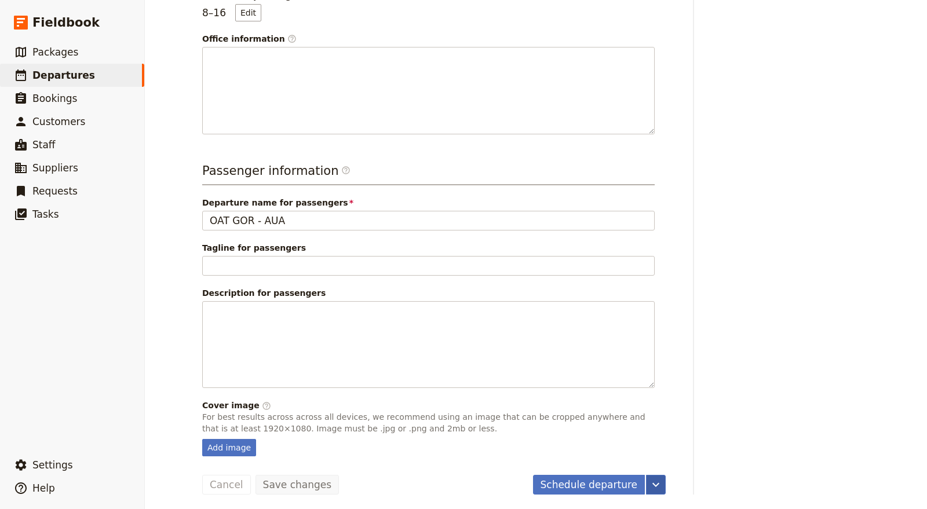
click at [660, 458] on button "​" at bounding box center [656, 485] width 20 height 20
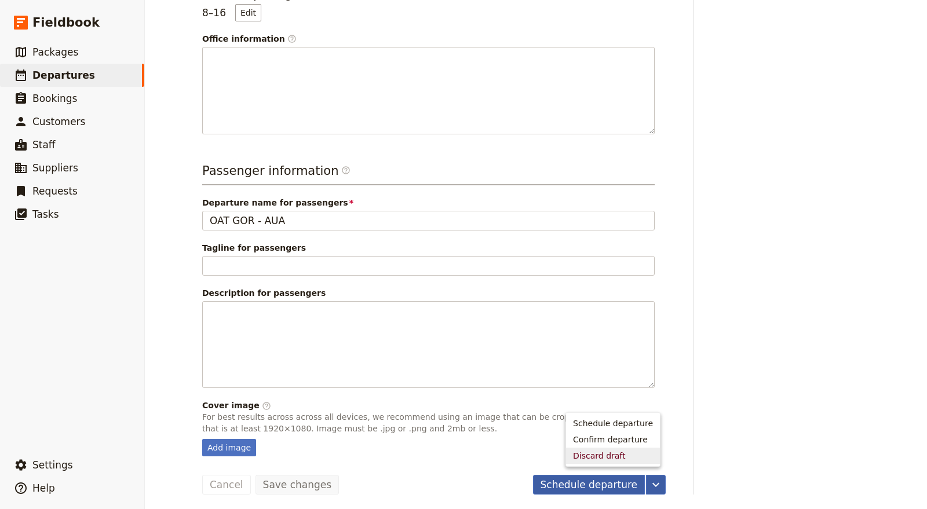
click at [624, 458] on button "Schedule departure" at bounding box center [589, 485] width 112 height 20
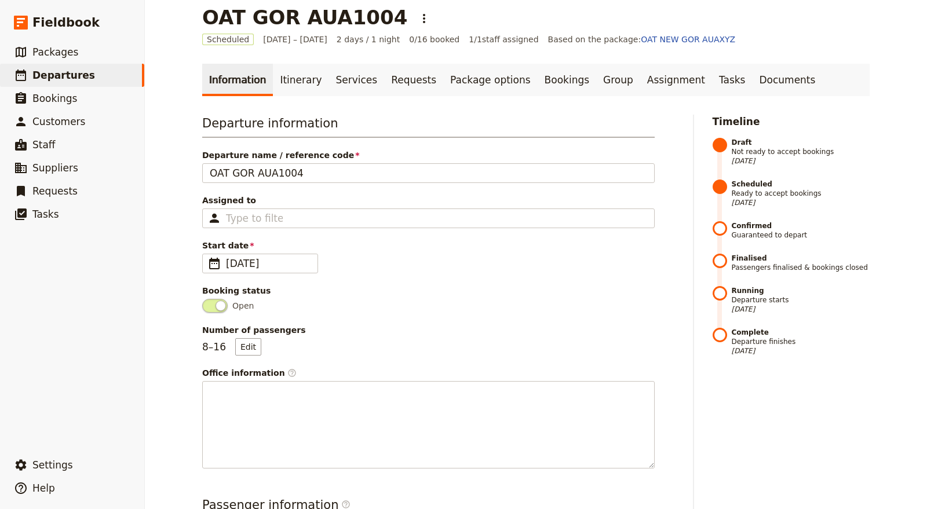
scroll to position [0, 0]
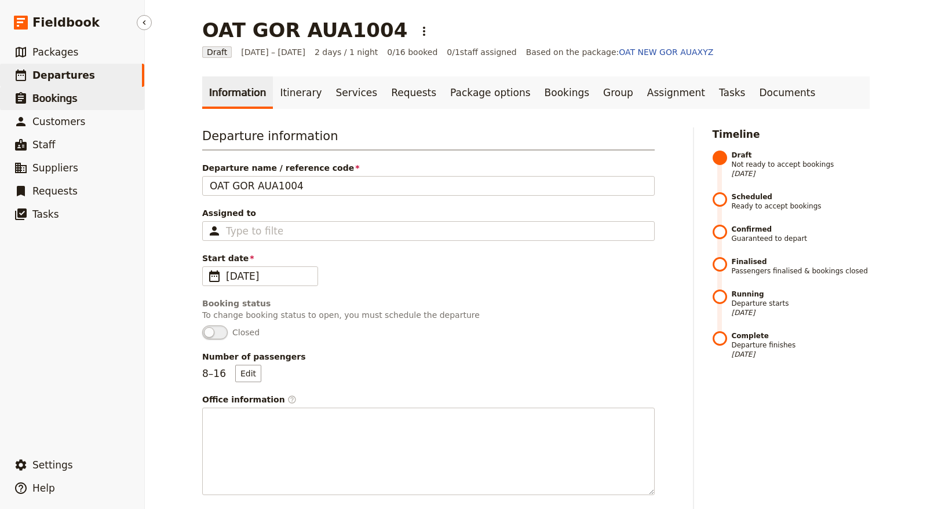
click at [68, 101] on span "Bookings" at bounding box center [54, 99] width 45 height 12
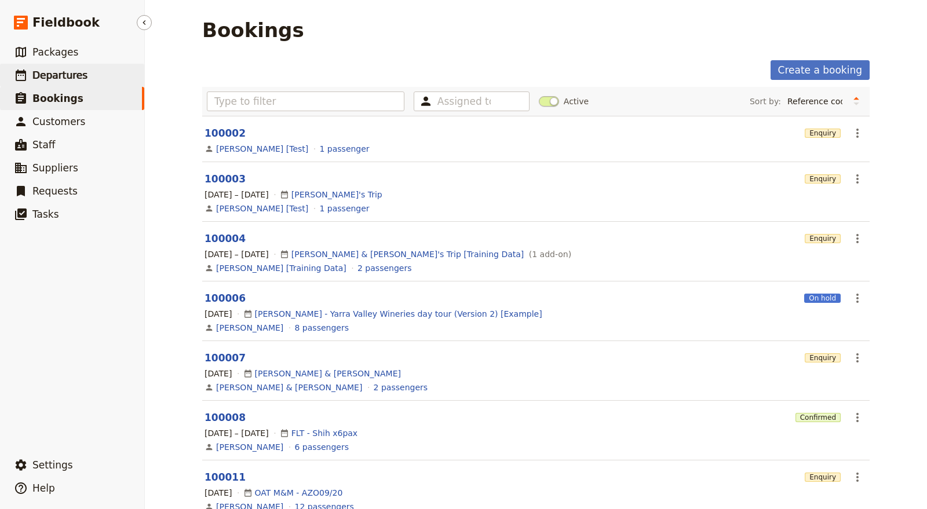
click at [77, 78] on span "Departures" at bounding box center [59, 76] width 55 height 12
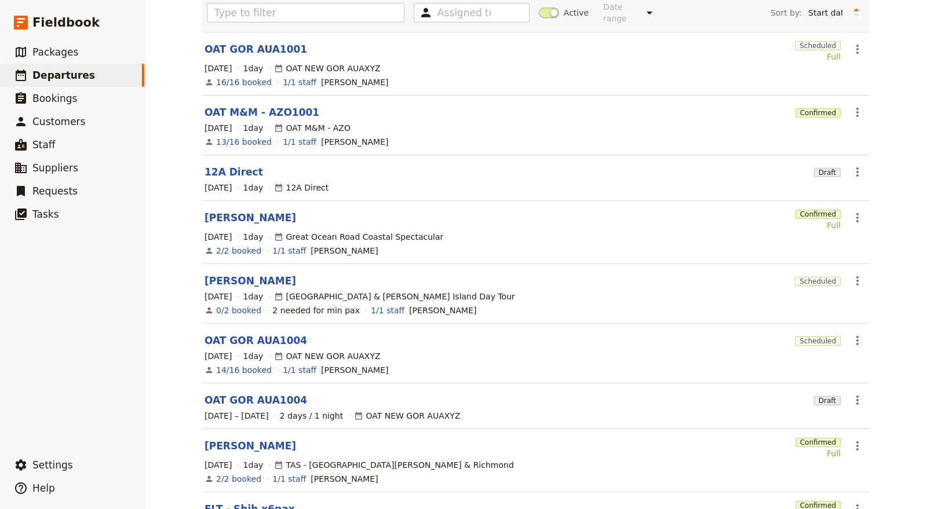
scroll to position [230, 0]
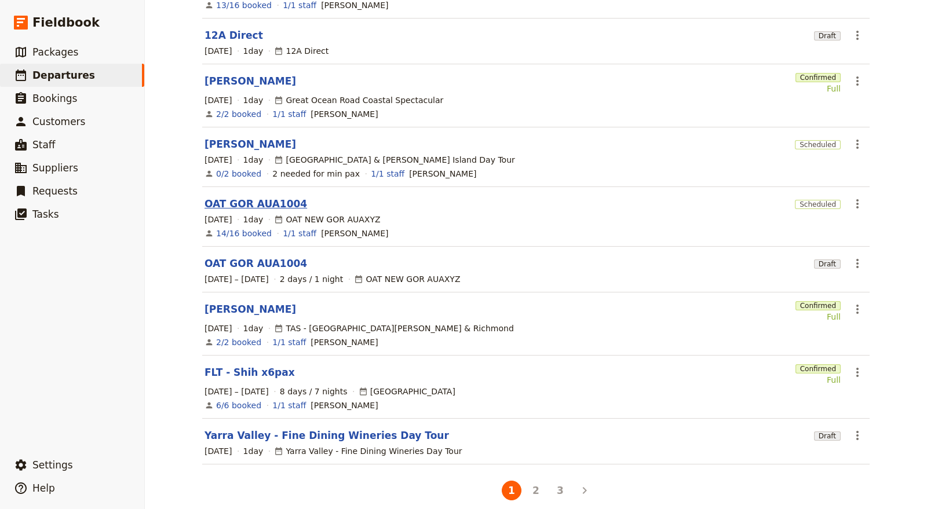
click at [250, 197] on link "OAT GOR AUA1004" at bounding box center [255, 204] width 103 height 14
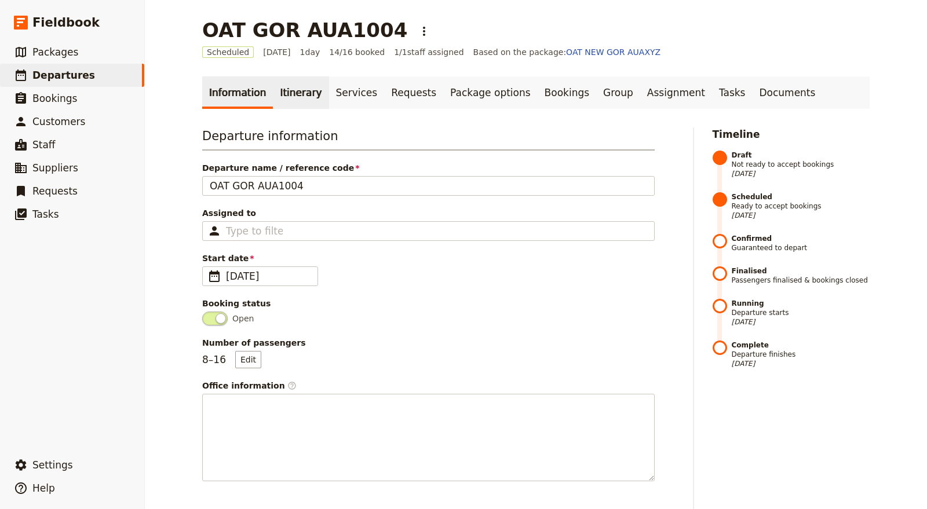
click at [291, 87] on link "Itinerary" at bounding box center [301, 92] width 56 height 32
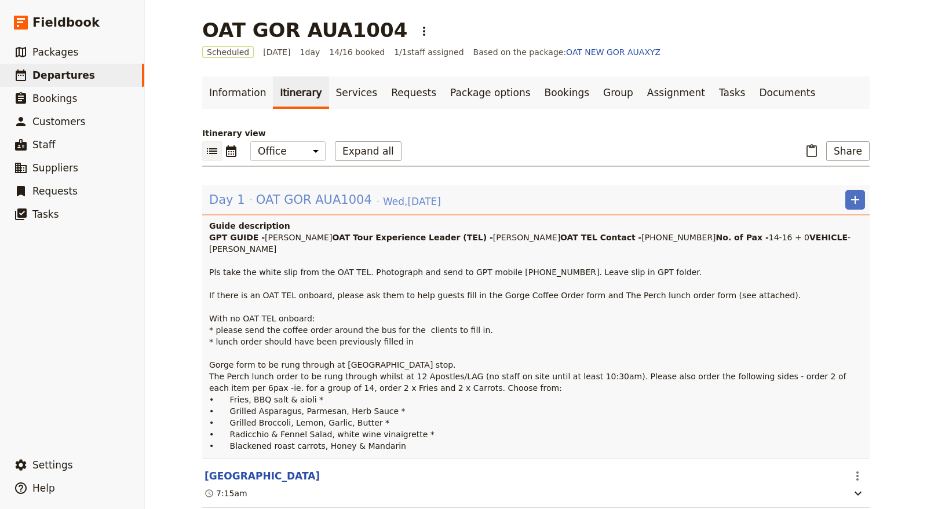
click at [383, 198] on span "Wed , 8 Oct 2025" at bounding box center [412, 202] width 58 height 14
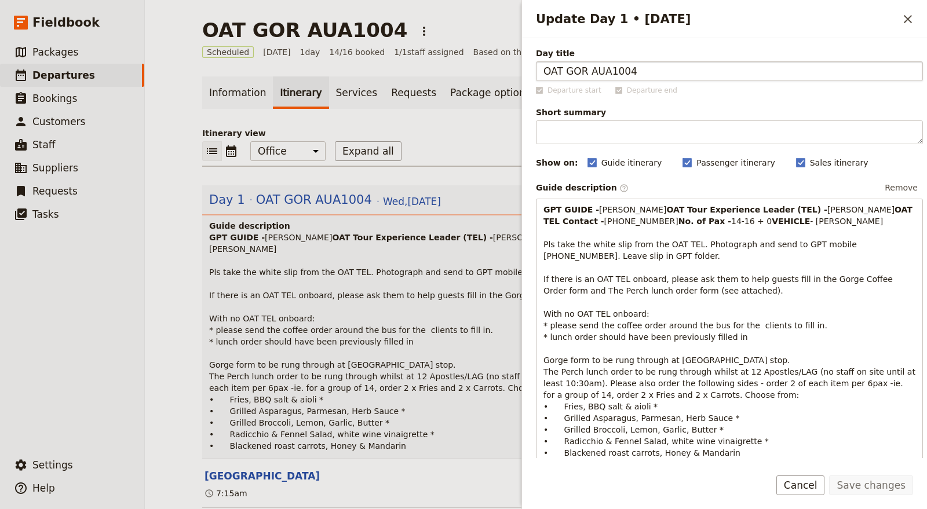
click at [591, 65] on input "OAT GOR AUA1004" at bounding box center [729, 71] width 387 height 20
drag, startPoint x: 621, startPoint y: 70, endPoint x: 484, endPoint y: 71, distance: 136.7
click at [486, 71] on div "OAT GOR AUA1004 ​ Scheduled 8 Oct 2025 1 day 14/16 booked 1 / 1 staff assigned …" at bounding box center [536, 254] width 782 height 509
click at [910, 15] on icon "Close drawer" at bounding box center [908, 19] width 14 height 14
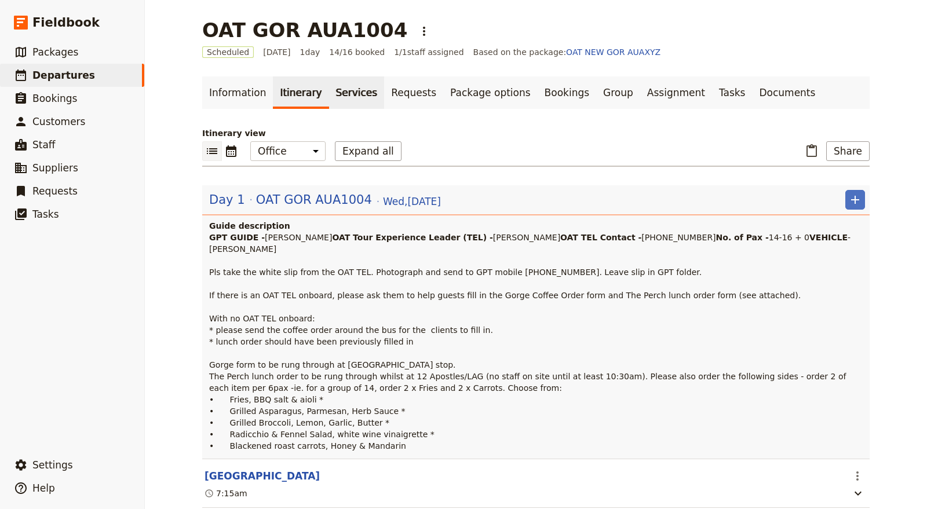
click at [329, 103] on link "Services" at bounding box center [357, 92] width 56 height 32
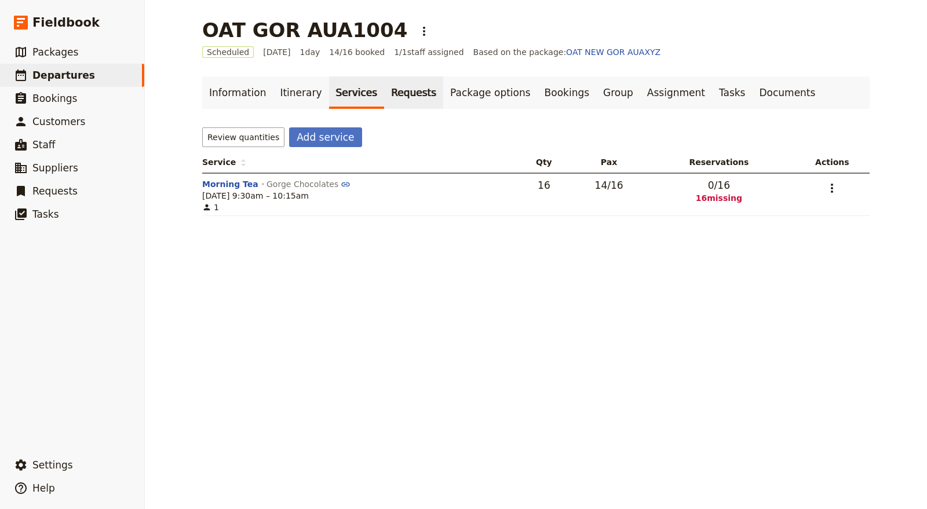
click at [397, 93] on link "Requests" at bounding box center [413, 92] width 59 height 32
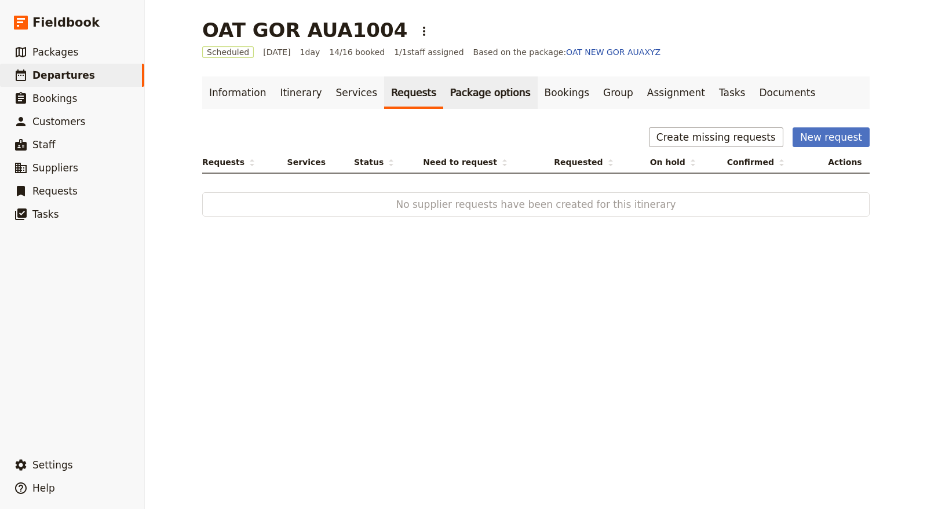
click at [455, 95] on link "Package options" at bounding box center [490, 92] width 94 height 32
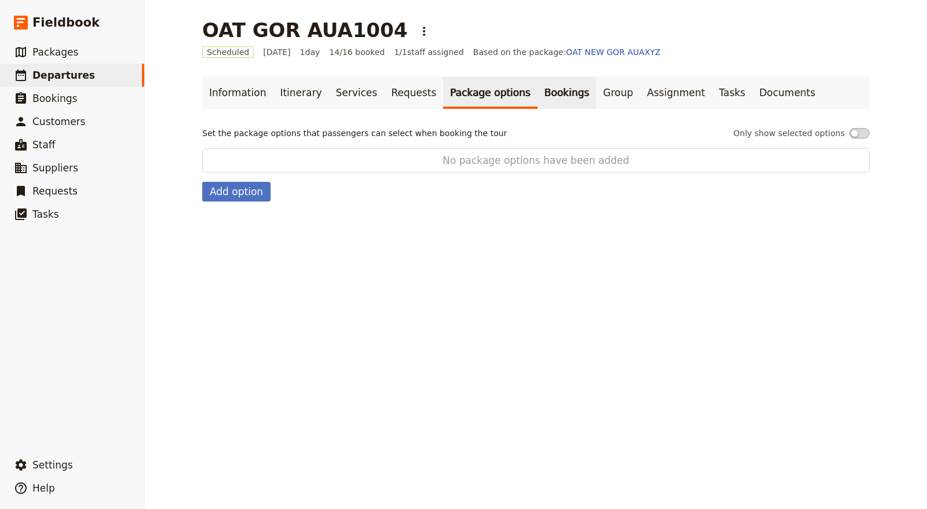
click at [538, 95] on link "Bookings" at bounding box center [567, 92] width 59 height 32
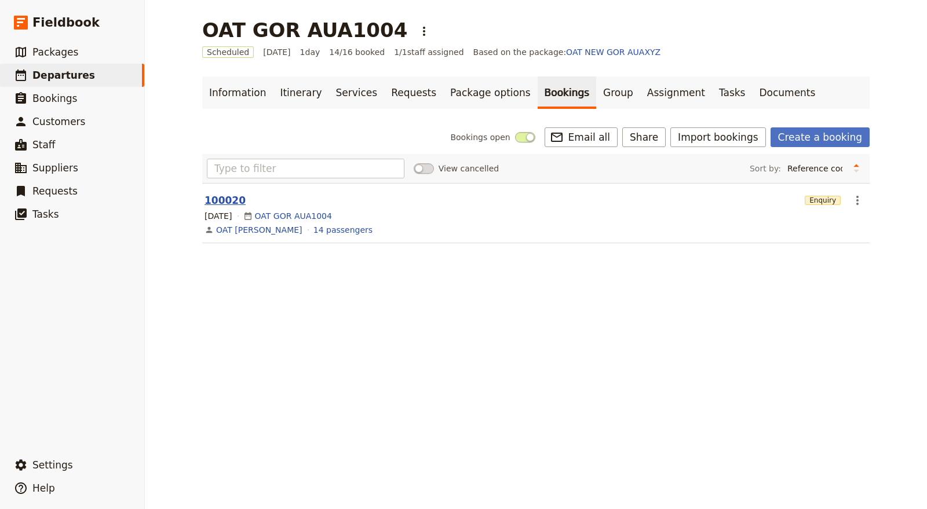
click at [222, 200] on button "100020" at bounding box center [224, 200] width 41 height 14
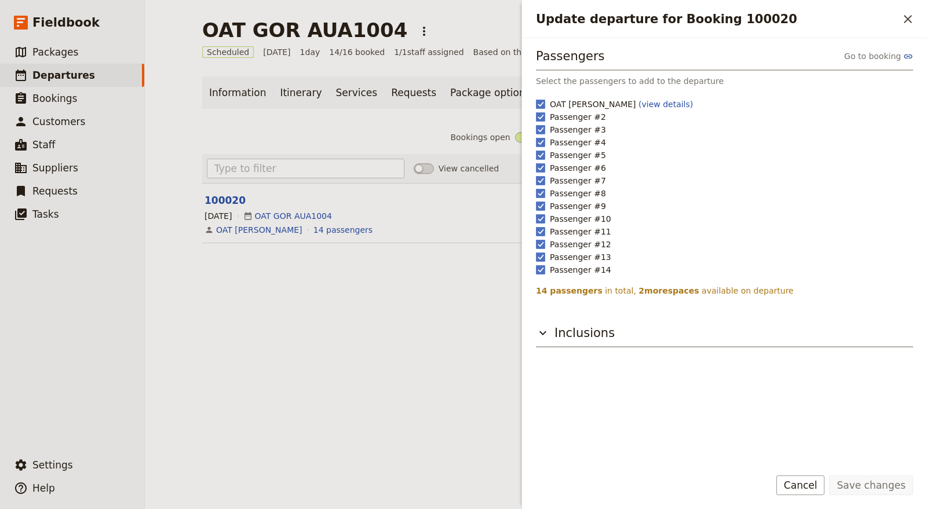
click at [912, 16] on icon "Close drawer" at bounding box center [908, 19] width 14 height 14
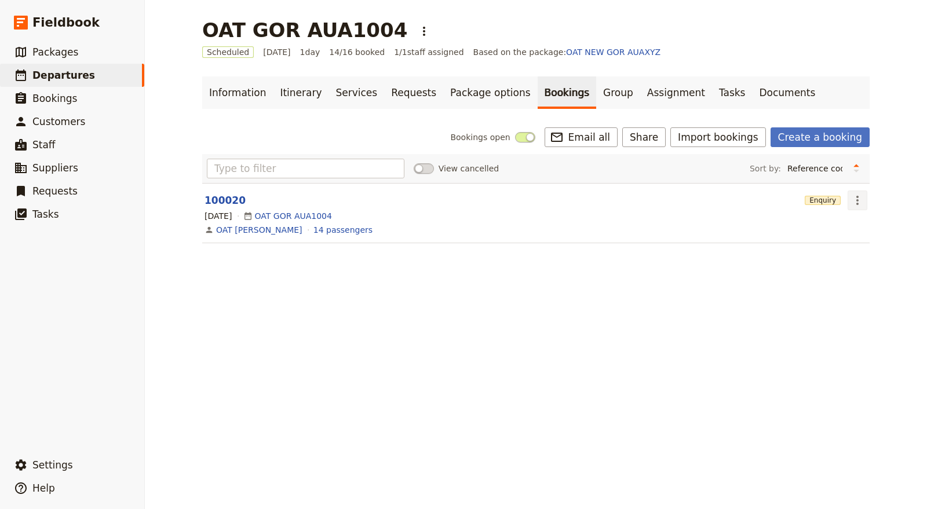
click at [858, 204] on icon "Actions" at bounding box center [857, 200] width 14 height 14
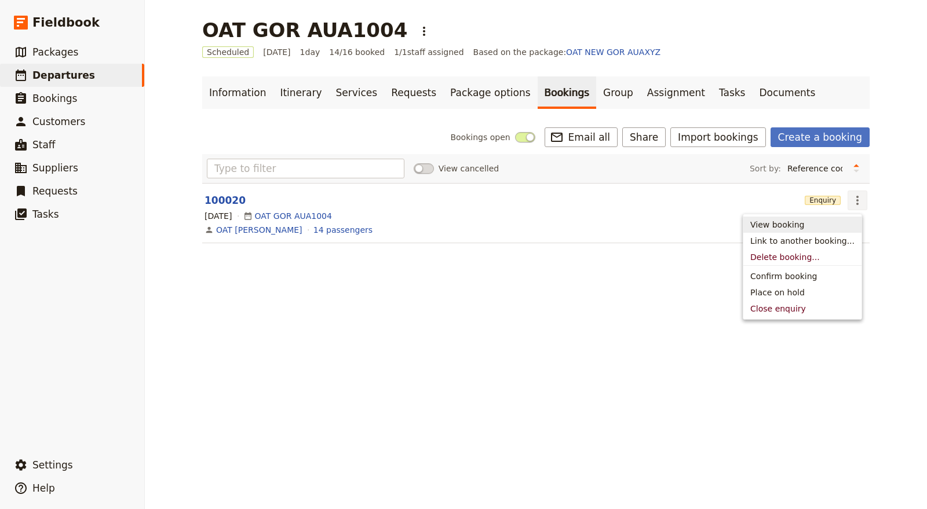
click at [832, 221] on span "View booking" at bounding box center [802, 225] width 104 height 12
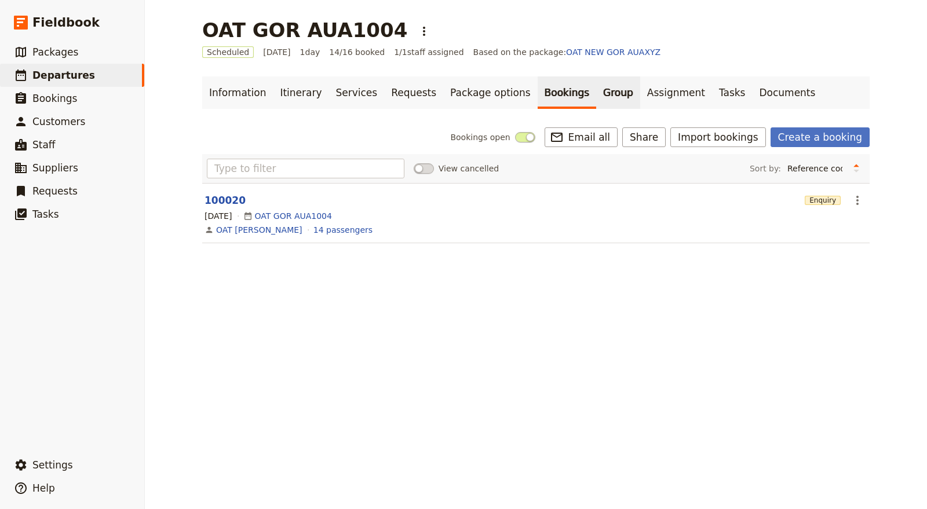
click at [596, 93] on link "Group" at bounding box center [618, 92] width 44 height 32
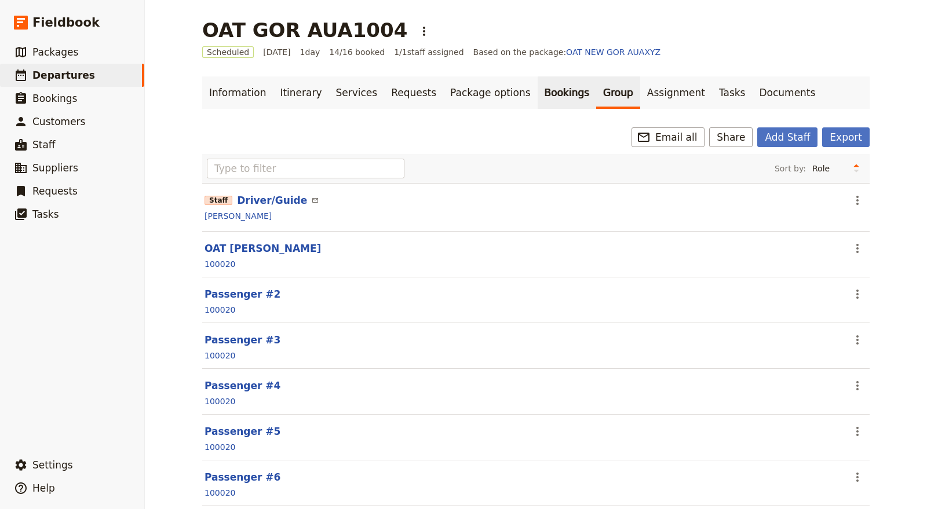
click at [538, 97] on link "Bookings" at bounding box center [567, 92] width 59 height 32
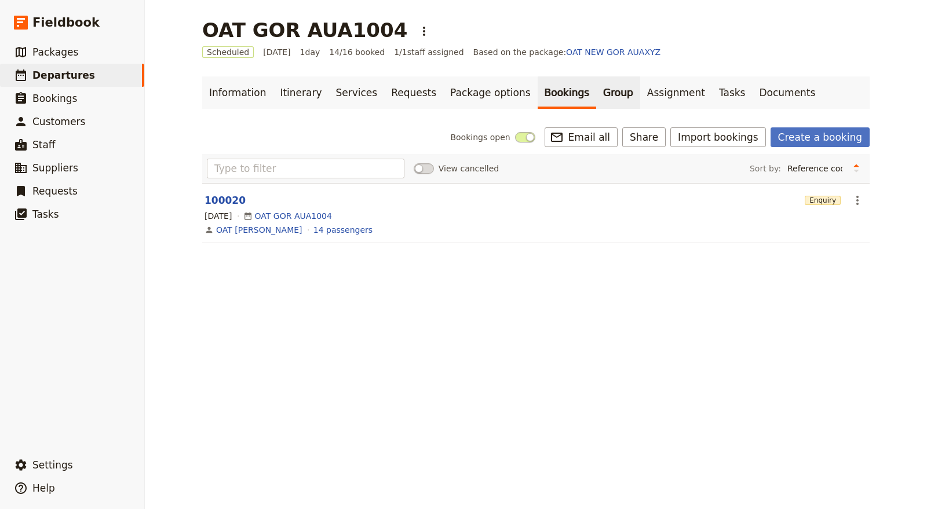
click at [596, 90] on link "Group" at bounding box center [618, 92] width 44 height 32
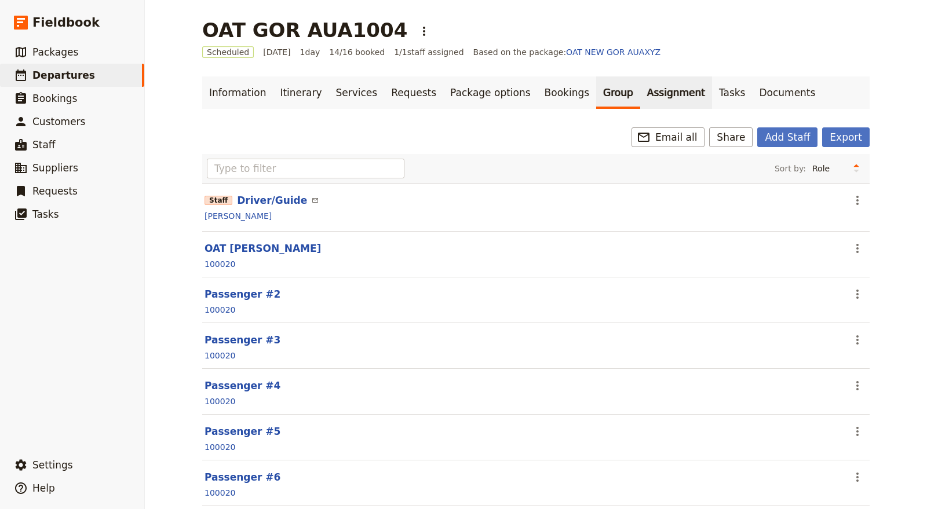
click at [640, 88] on link "Assignment" at bounding box center [676, 92] width 72 height 32
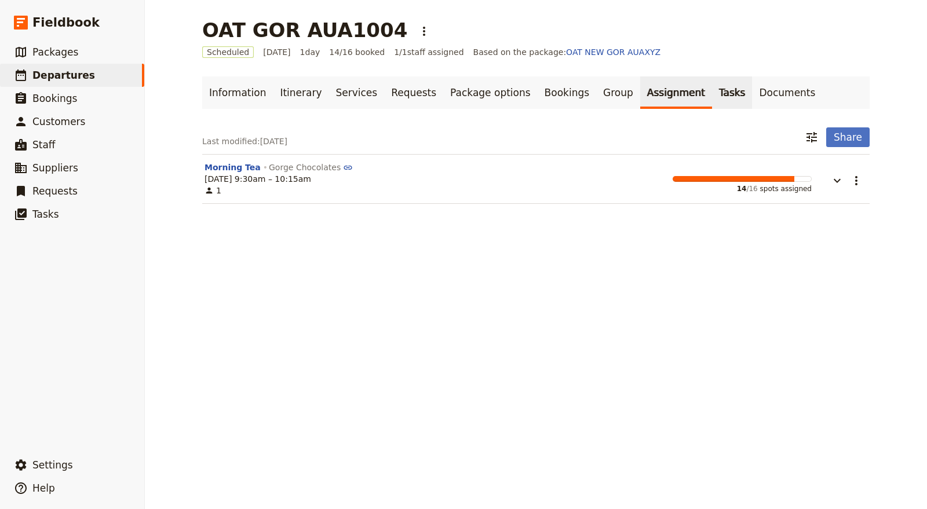
click at [712, 94] on link "Tasks" at bounding box center [732, 92] width 41 height 32
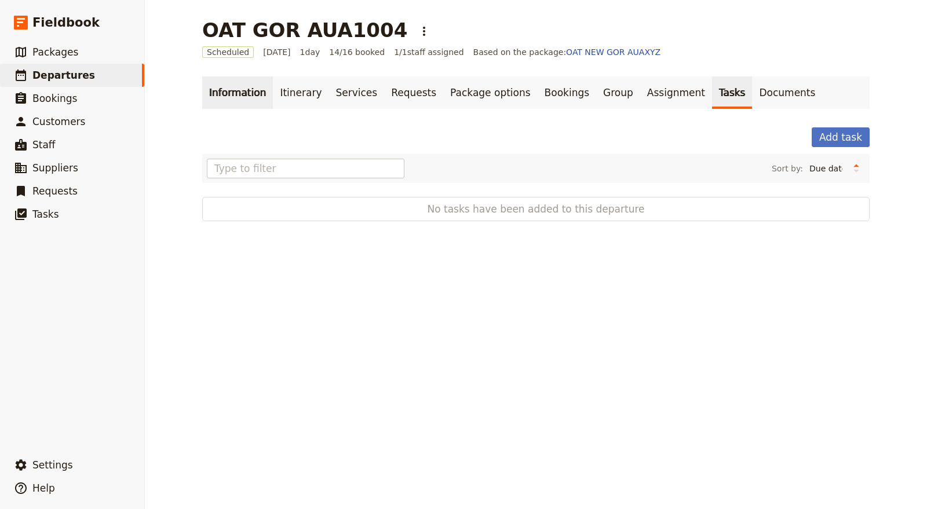
click at [242, 88] on link "Information" at bounding box center [237, 92] width 71 height 32
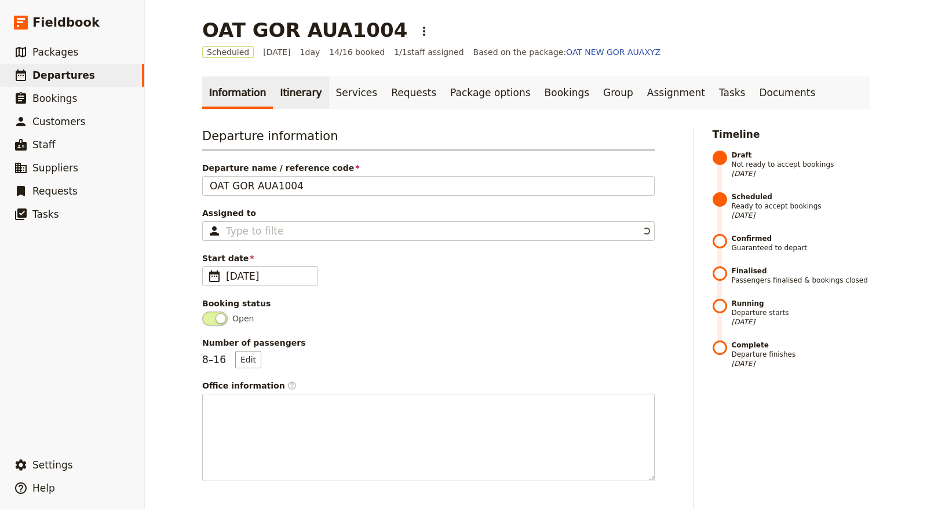
click at [278, 84] on link "Itinerary" at bounding box center [301, 92] width 56 height 32
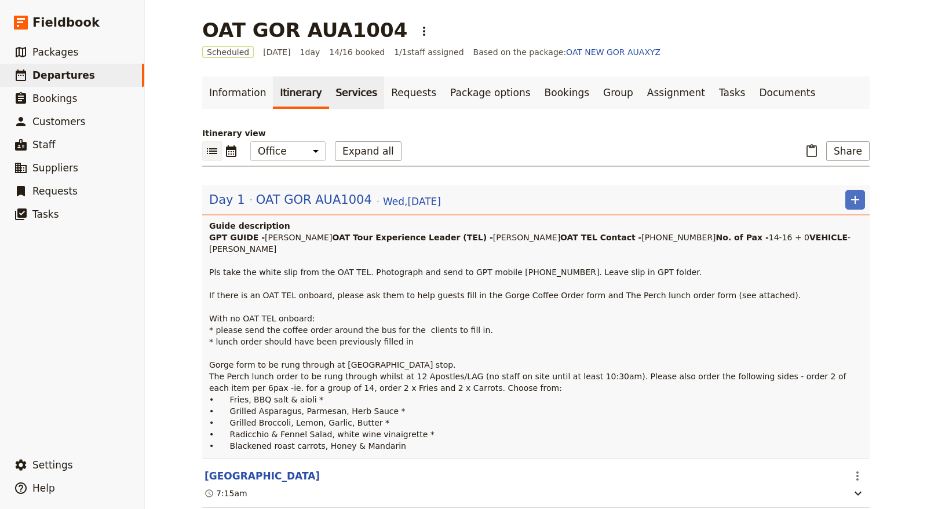
click at [329, 88] on link "Services" at bounding box center [357, 92] width 56 height 32
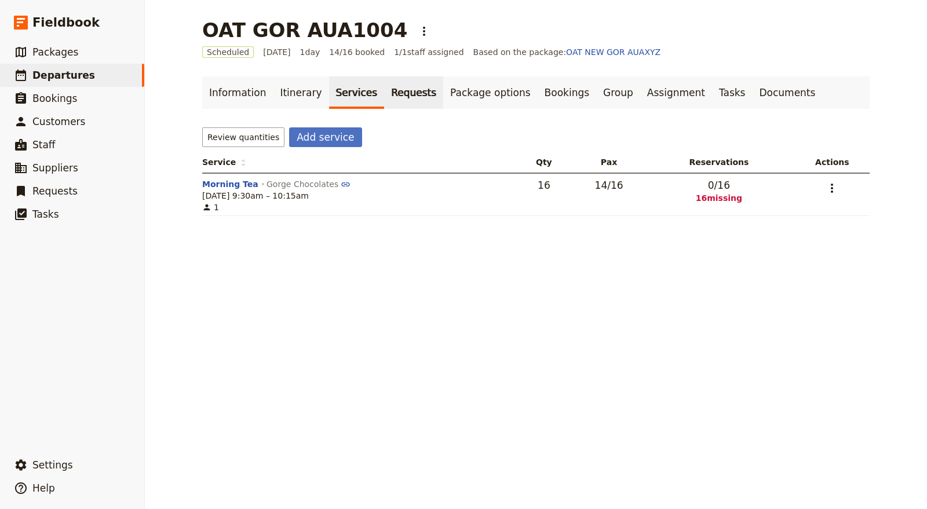
click at [394, 83] on link "Requests" at bounding box center [413, 92] width 59 height 32
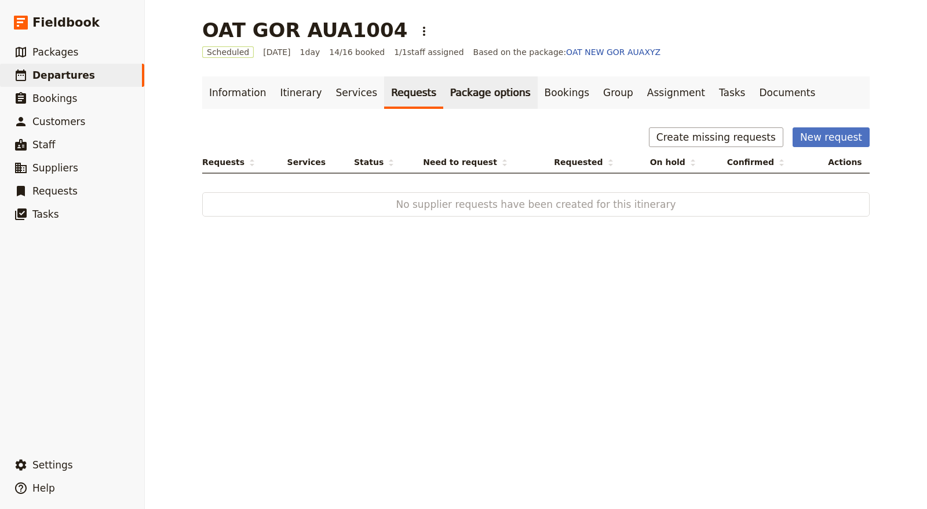
click at [447, 86] on link "Package options" at bounding box center [490, 92] width 94 height 32
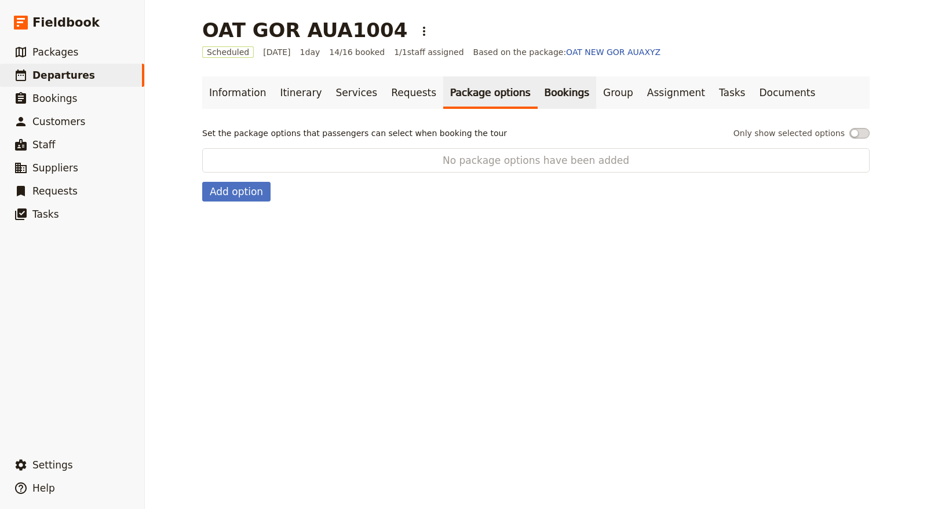
click at [538, 95] on link "Bookings" at bounding box center [567, 92] width 59 height 32
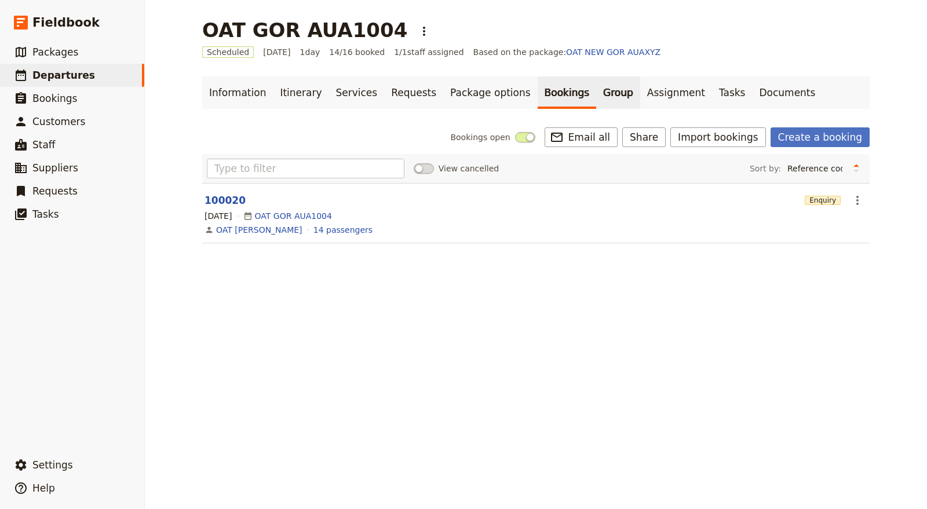
click at [596, 88] on link "Group" at bounding box center [618, 92] width 44 height 32
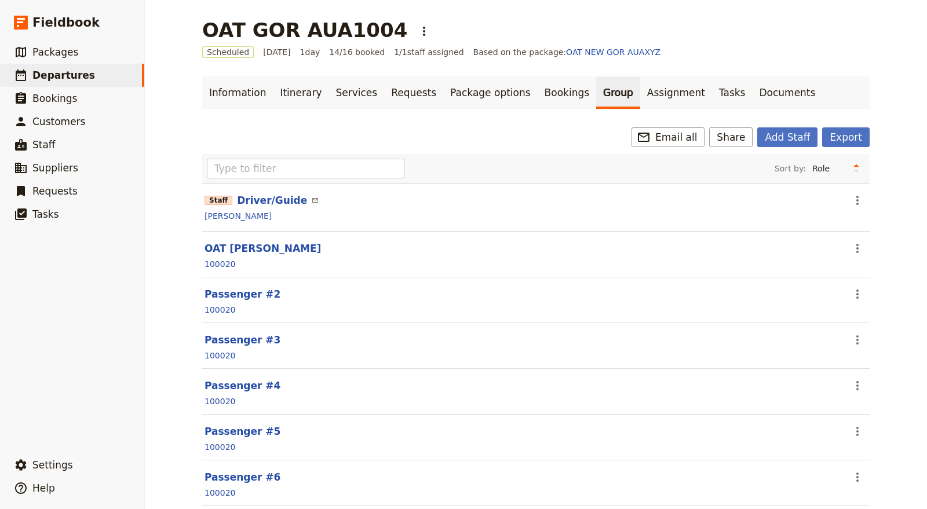
click at [596, 84] on link "Group" at bounding box center [618, 92] width 44 height 32
click at [640, 92] on link "Assignment" at bounding box center [676, 92] width 72 height 32
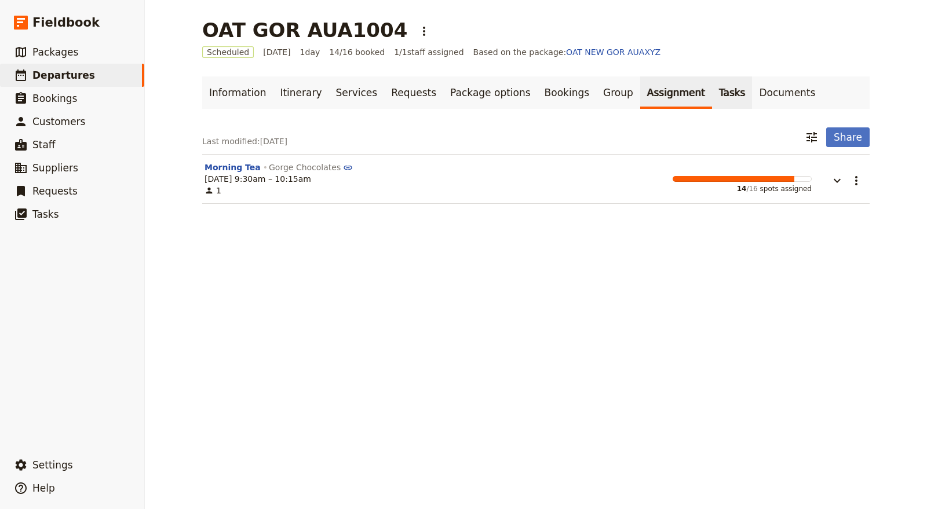
click at [712, 89] on link "Tasks" at bounding box center [732, 92] width 41 height 32
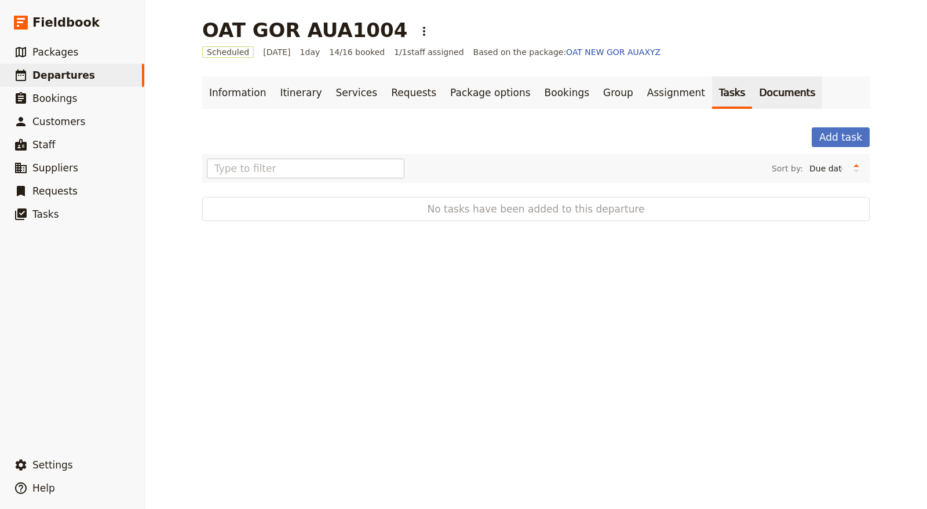
click at [752, 90] on link "Documents" at bounding box center [787, 92] width 70 height 32
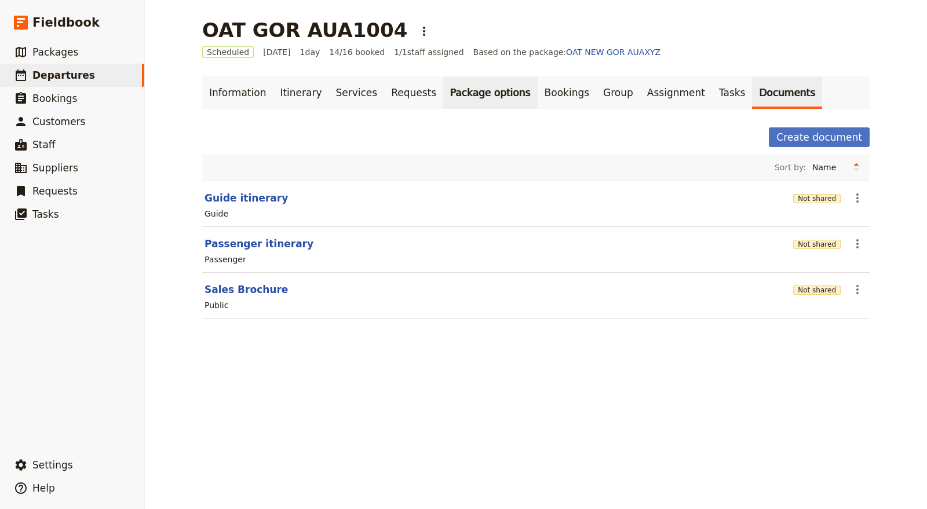
click at [467, 101] on link "Package options" at bounding box center [490, 92] width 94 height 32
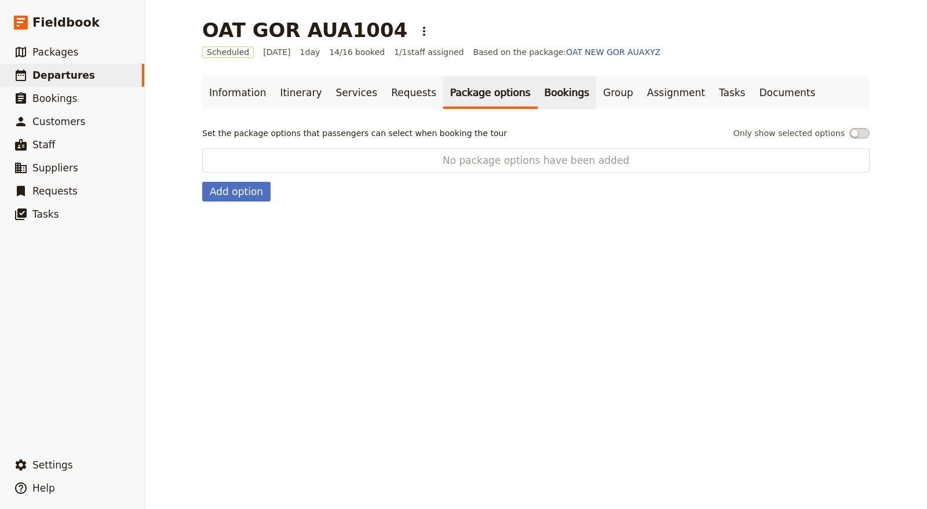
click at [538, 104] on link "Bookings" at bounding box center [567, 92] width 59 height 32
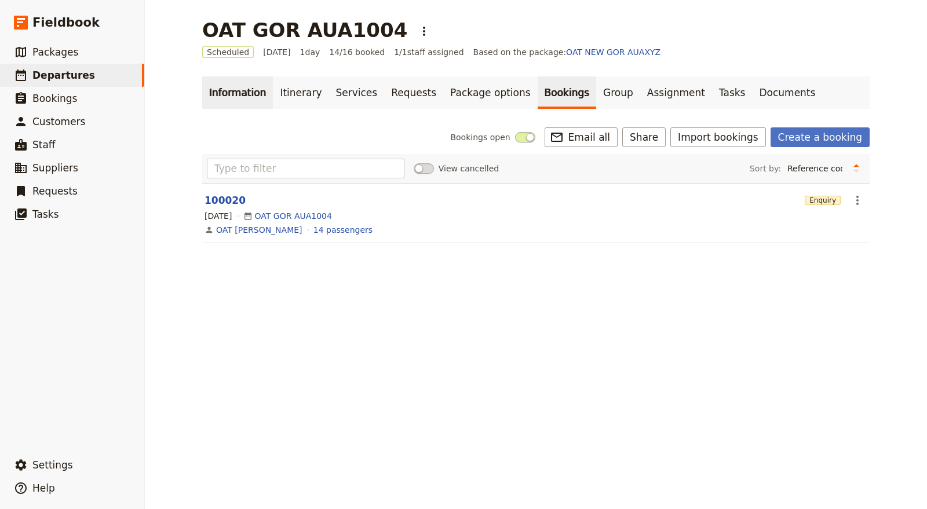
click at [213, 96] on link "Information" at bounding box center [237, 92] width 71 height 32
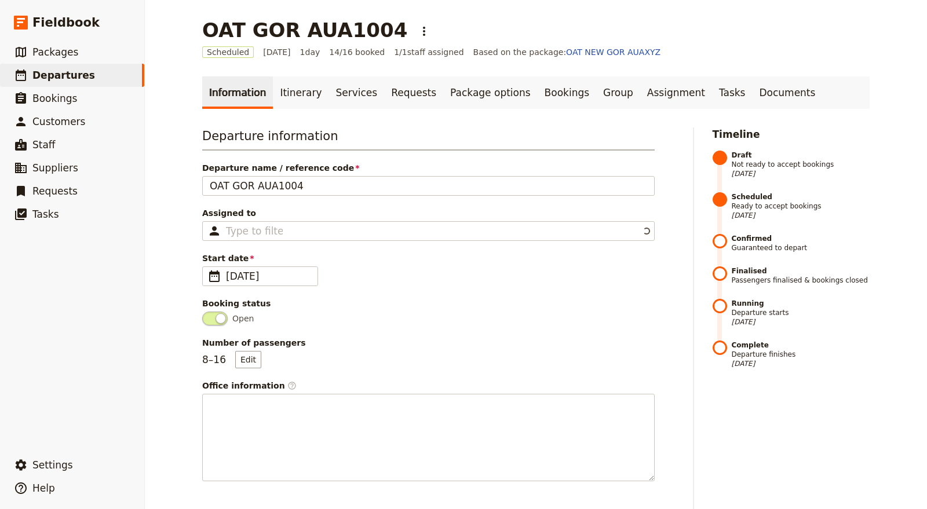
scroll to position [347, 0]
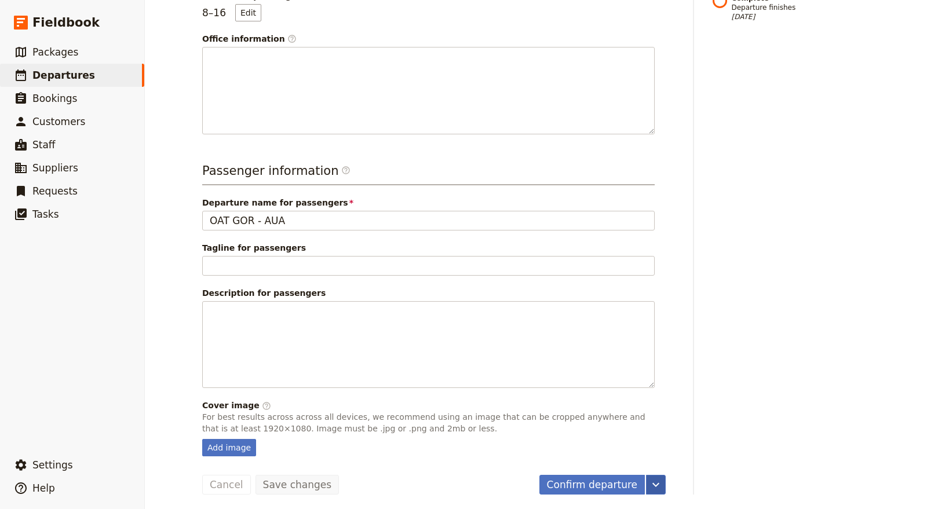
click at [656, 486] on icon "More actions" at bounding box center [656, 485] width 14 height 14
click at [721, 444] on div "Timeline Draft Not ready to accept bookings 1 Oct 2025 Scheduled Ready to accep…" at bounding box center [791, 137] width 158 height 714
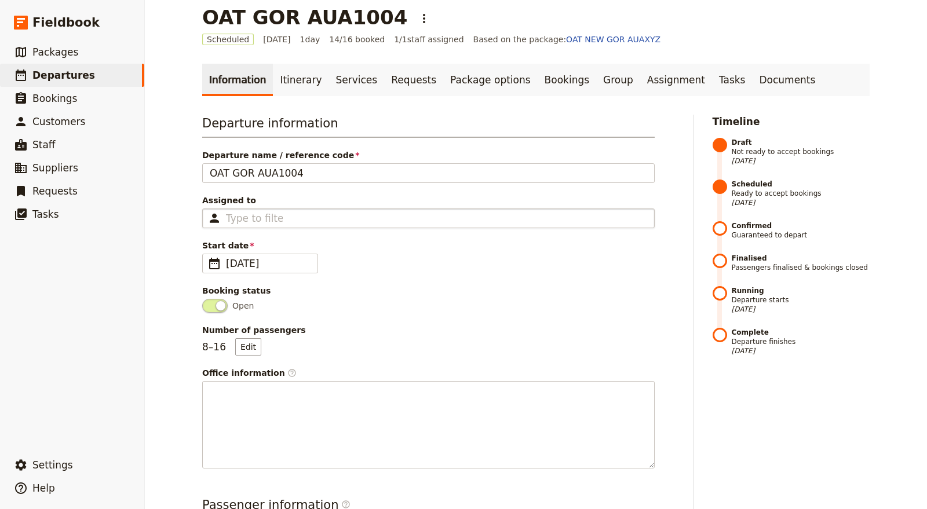
scroll to position [0, 0]
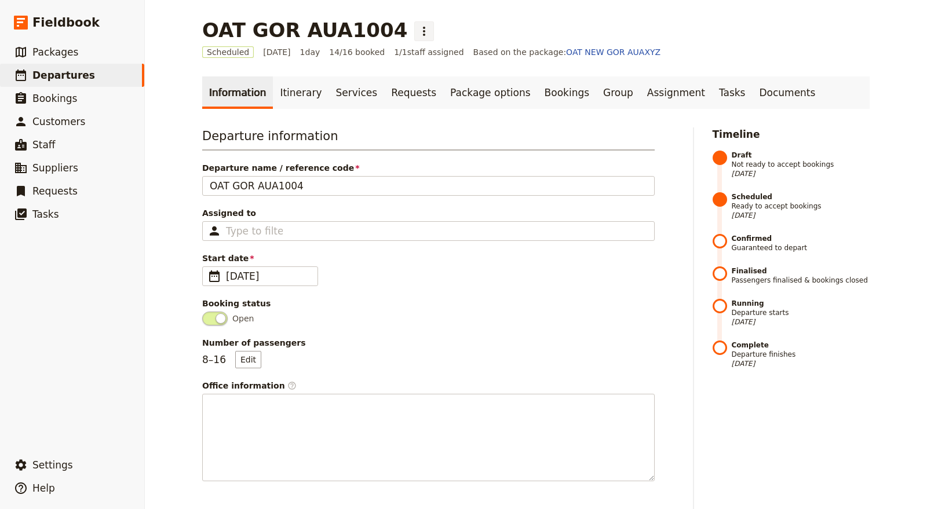
click at [417, 32] on icon "Actions" at bounding box center [424, 31] width 14 height 14
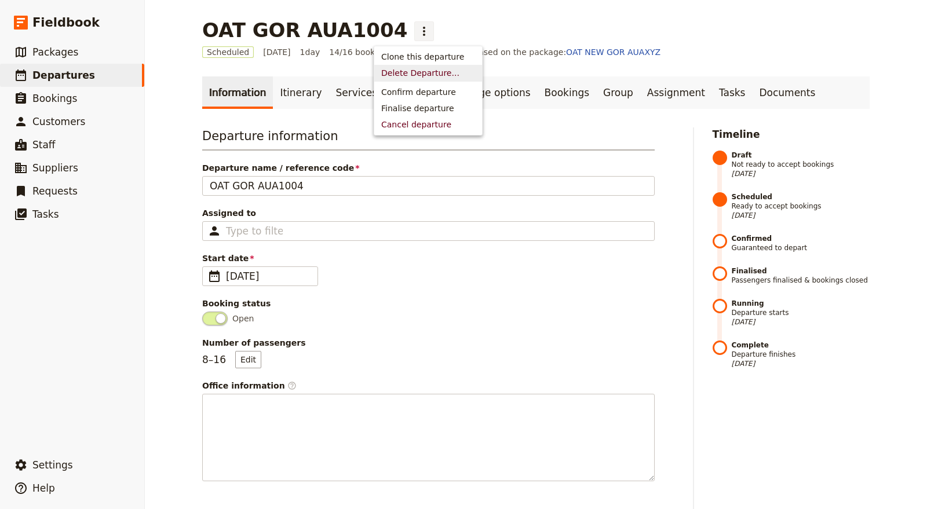
click at [412, 74] on span "Delete Departure..." at bounding box center [420, 73] width 78 height 12
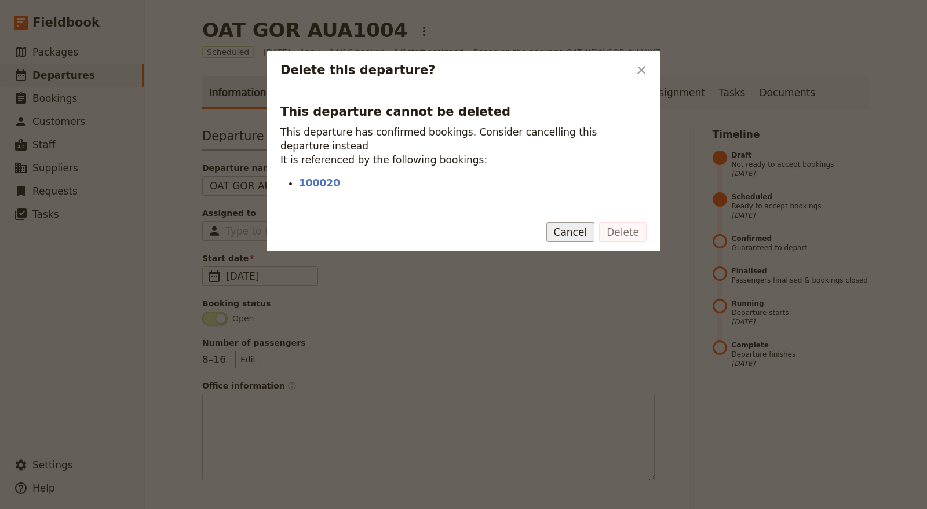
click at [575, 222] on button "Cancel" at bounding box center [570, 232] width 49 height 20
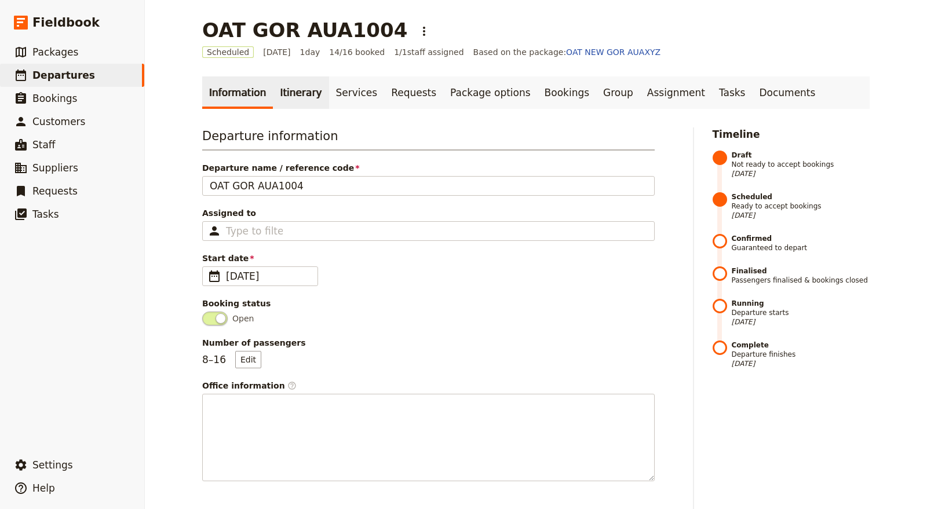
click at [292, 88] on link "Itinerary" at bounding box center [301, 92] width 56 height 32
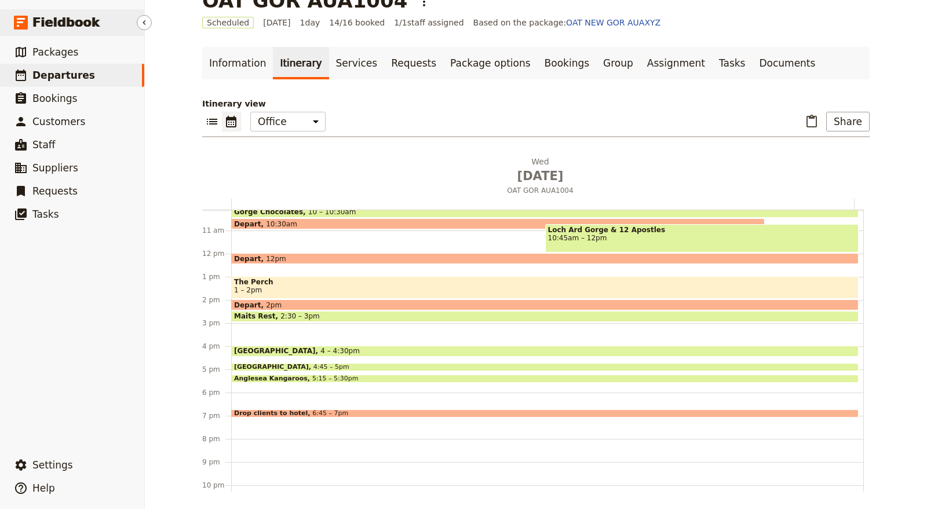
scroll to position [284, 0]
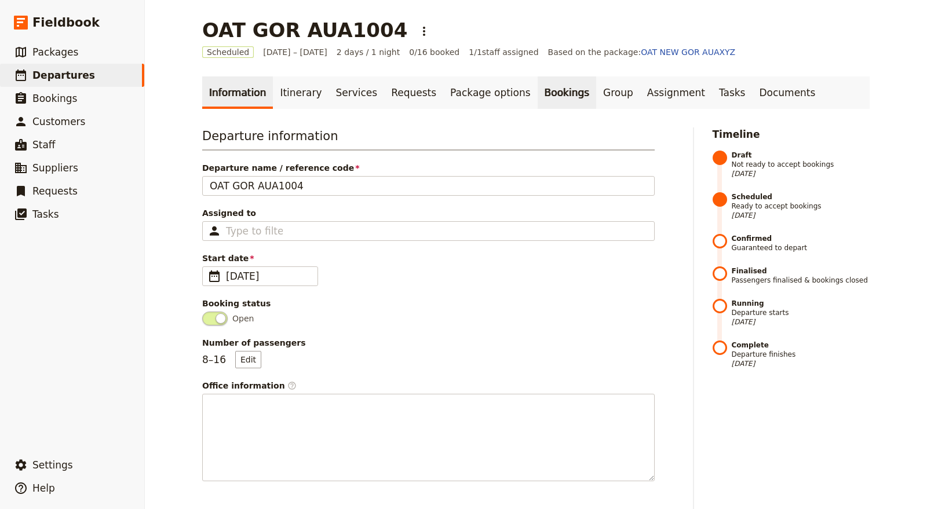
click at [538, 93] on link "Bookings" at bounding box center [567, 92] width 59 height 32
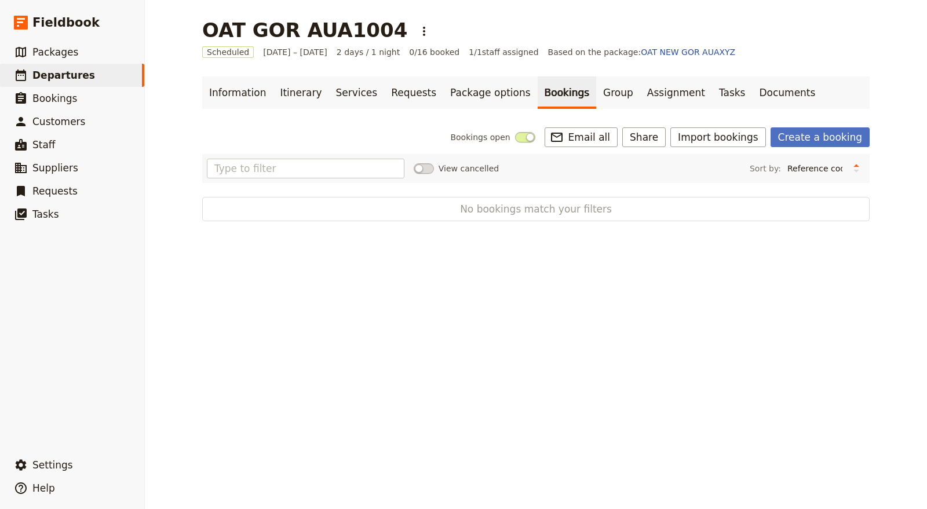
click at [540, 93] on link "Bookings" at bounding box center [567, 92] width 59 height 32
click at [474, 87] on link "Package options" at bounding box center [490, 92] width 94 height 32
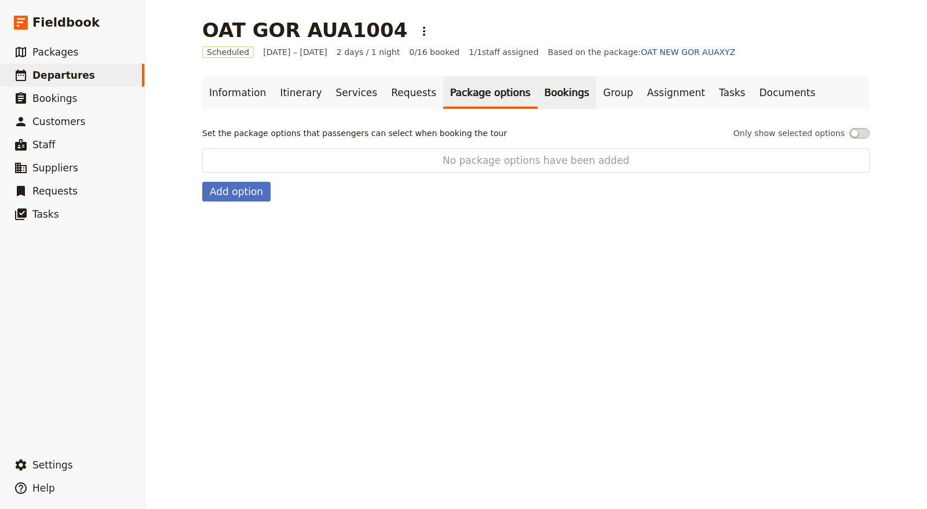
click at [538, 89] on link "Bookings" at bounding box center [567, 92] width 59 height 32
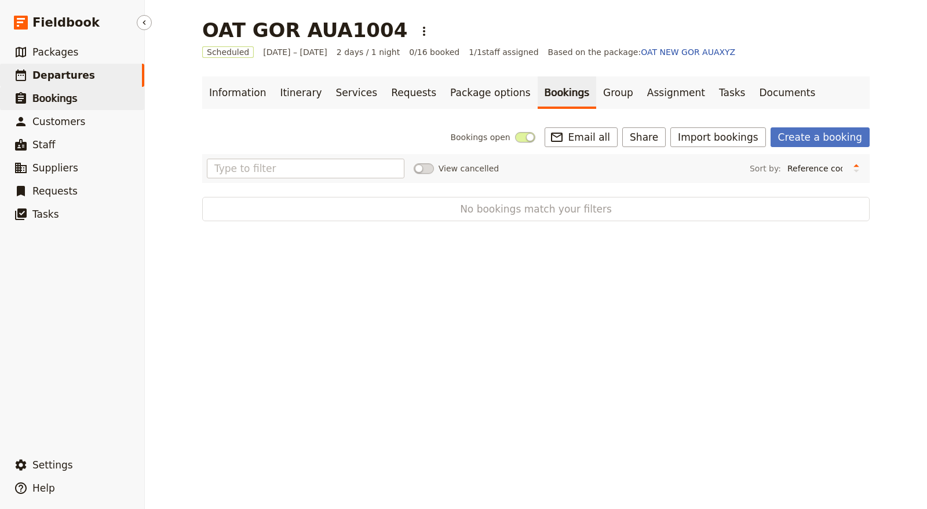
click at [112, 108] on link "​ Bookings" at bounding box center [72, 98] width 144 height 23
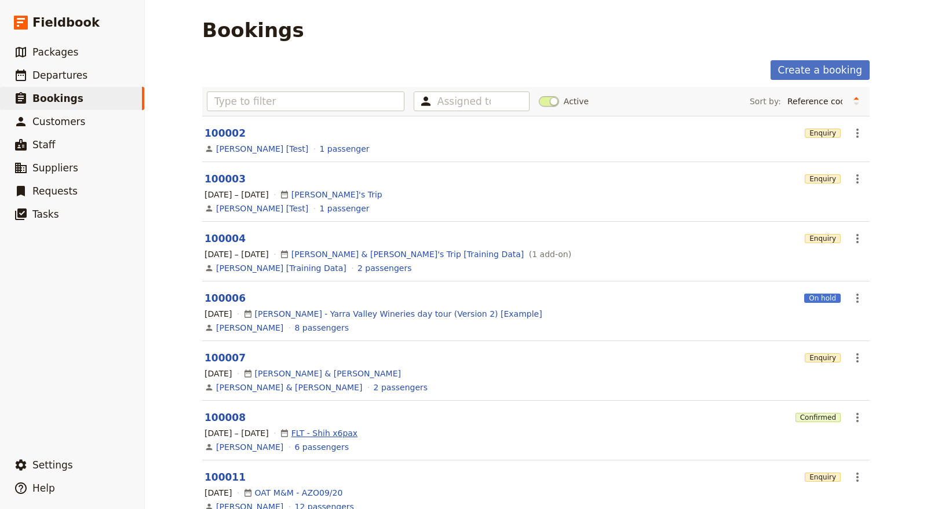
scroll to position [244, 0]
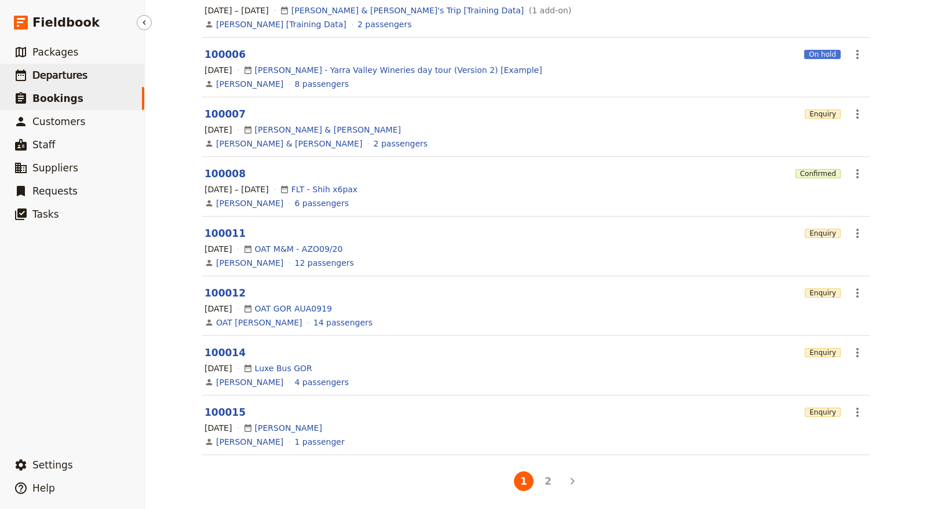
click at [114, 72] on link "​ Departures" at bounding box center [72, 75] width 144 height 23
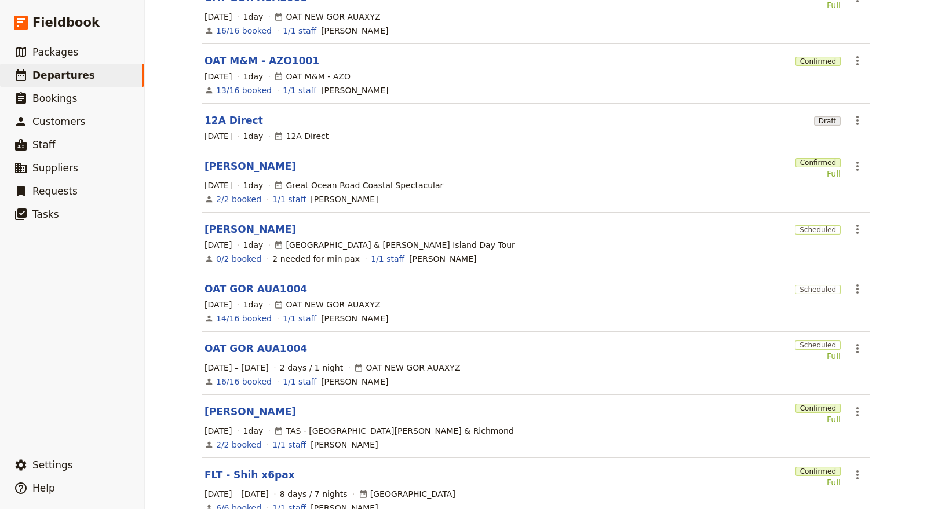
scroll to position [247, 0]
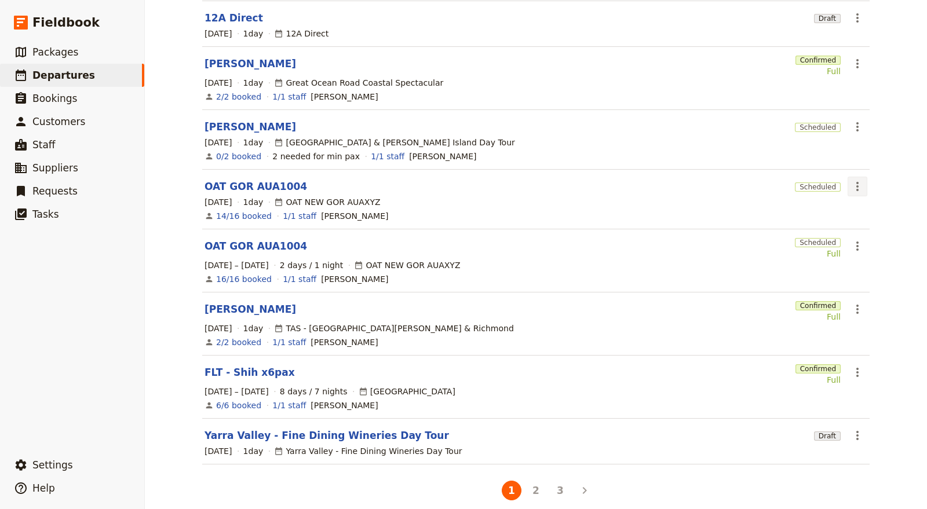
click at [852, 180] on icon "Actions" at bounding box center [857, 187] width 14 height 14
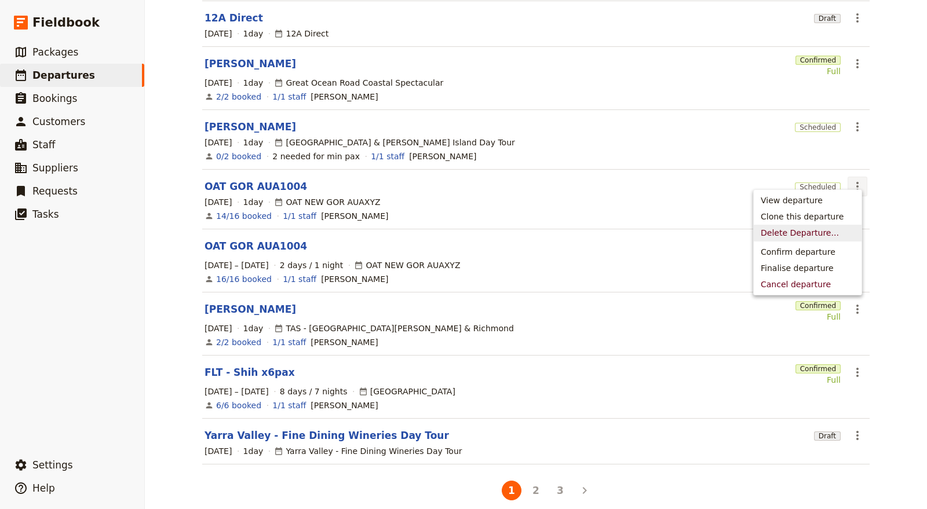
click at [809, 231] on span "Delete Departure..." at bounding box center [800, 233] width 78 height 12
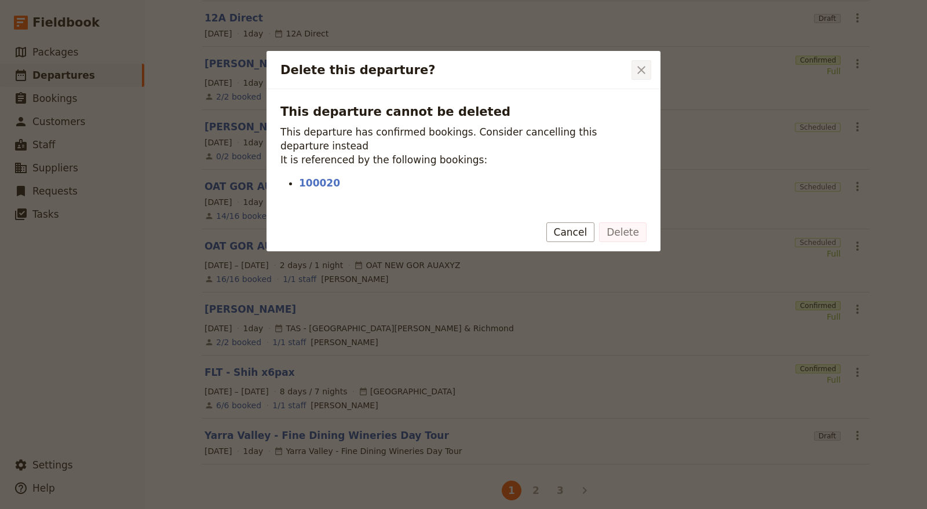
click at [638, 70] on icon "Close dialog" at bounding box center [641, 70] width 14 height 14
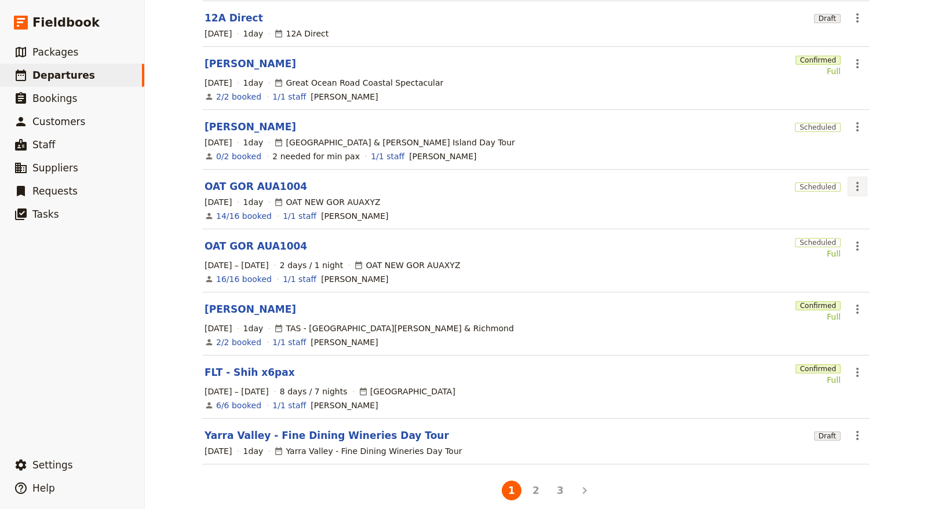
click at [851, 180] on icon "Actions" at bounding box center [857, 187] width 14 height 14
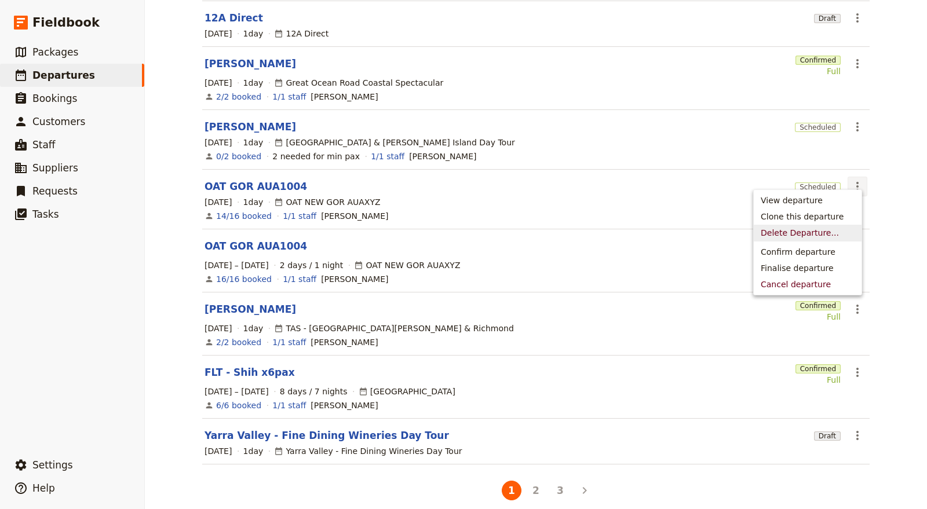
click at [799, 233] on span "Delete Departure..." at bounding box center [800, 233] width 78 height 12
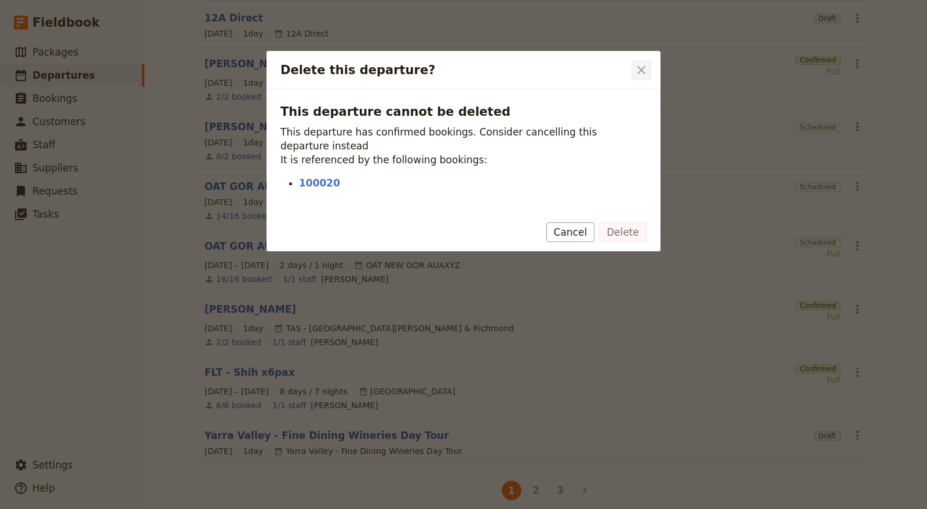
click at [637, 72] on icon "Close dialog" at bounding box center [641, 70] width 14 height 14
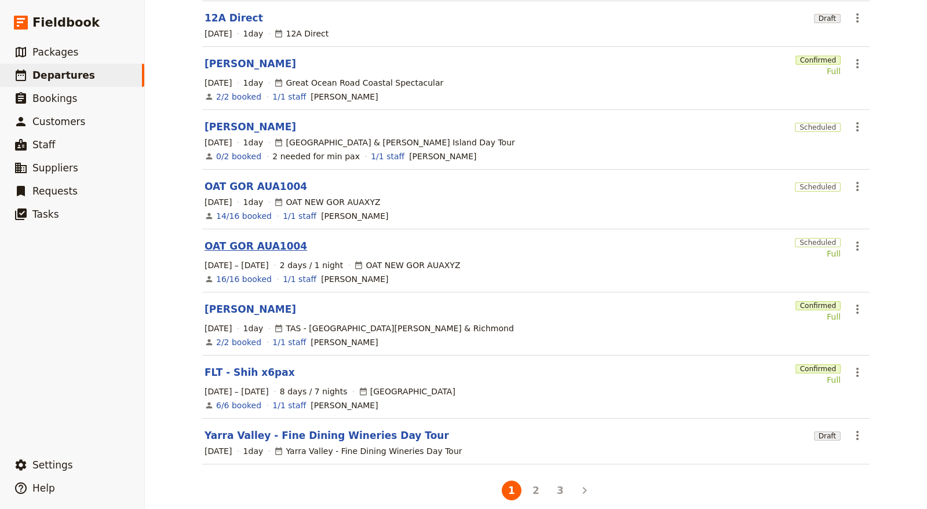
click at [267, 239] on link "OAT GOR AUA1004" at bounding box center [255, 246] width 103 height 14
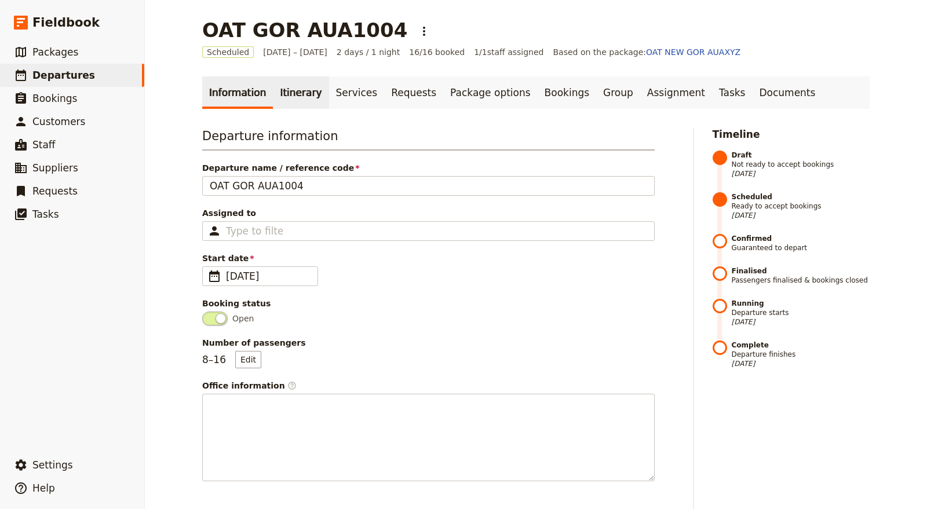
click at [299, 90] on link "Itinerary" at bounding box center [301, 92] width 56 height 32
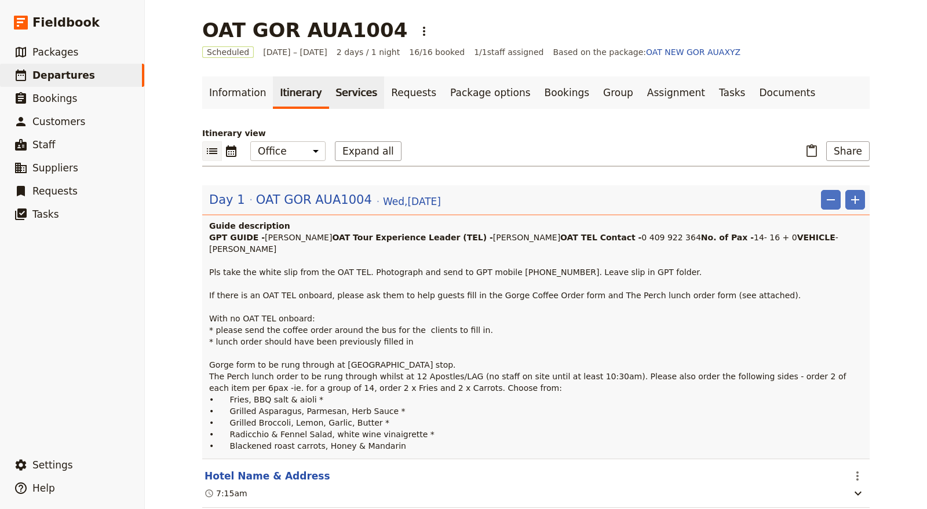
click at [334, 93] on link "Services" at bounding box center [357, 92] width 56 height 32
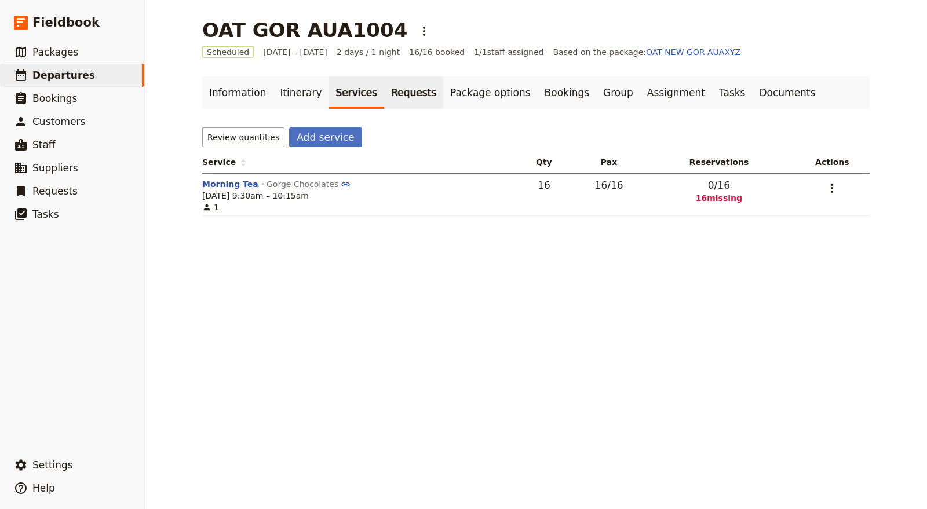
click at [393, 93] on link "Requests" at bounding box center [413, 92] width 59 height 32
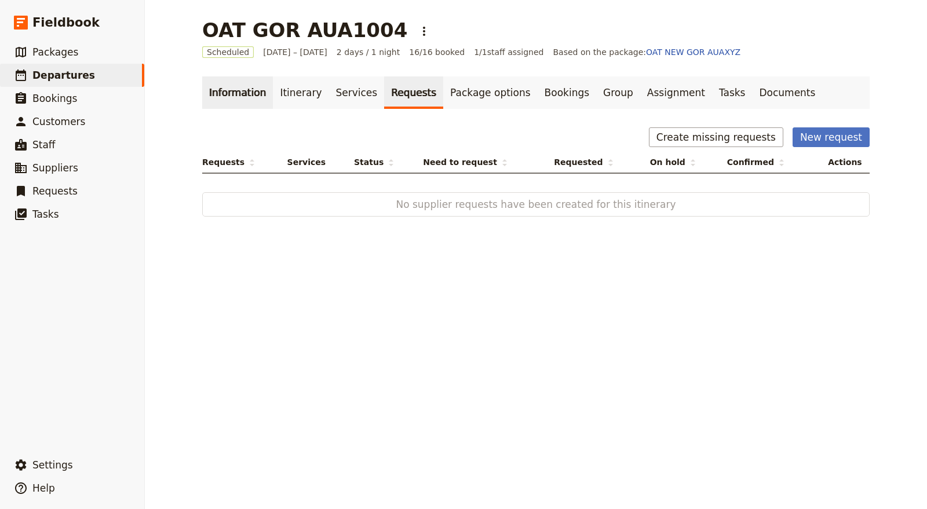
click at [248, 90] on link "Information" at bounding box center [237, 92] width 71 height 32
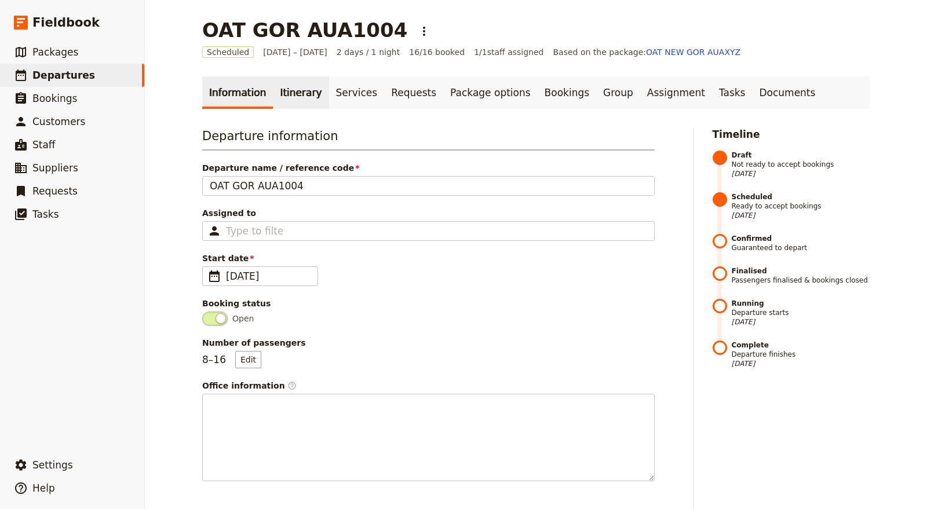
click at [291, 92] on link "Itinerary" at bounding box center [301, 92] width 56 height 32
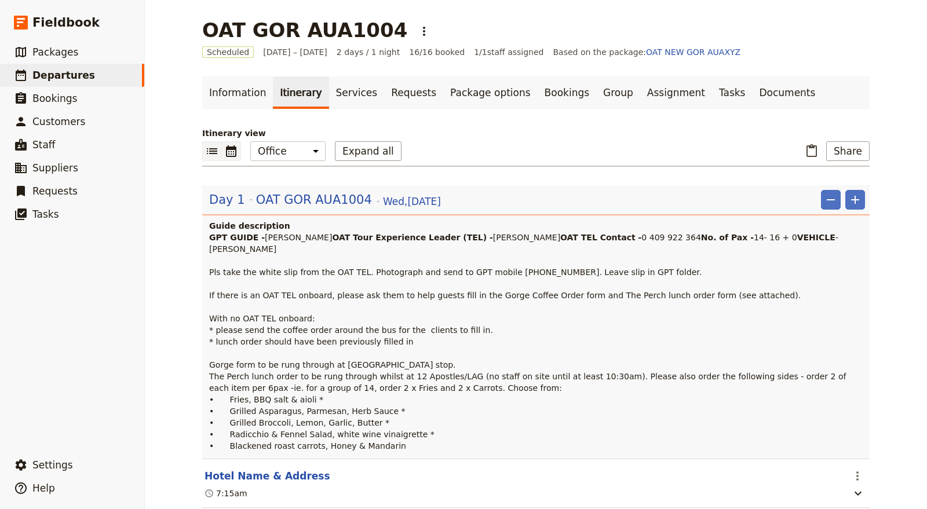
click at [226, 147] on icon "Calendar view" at bounding box center [231, 151] width 10 height 12
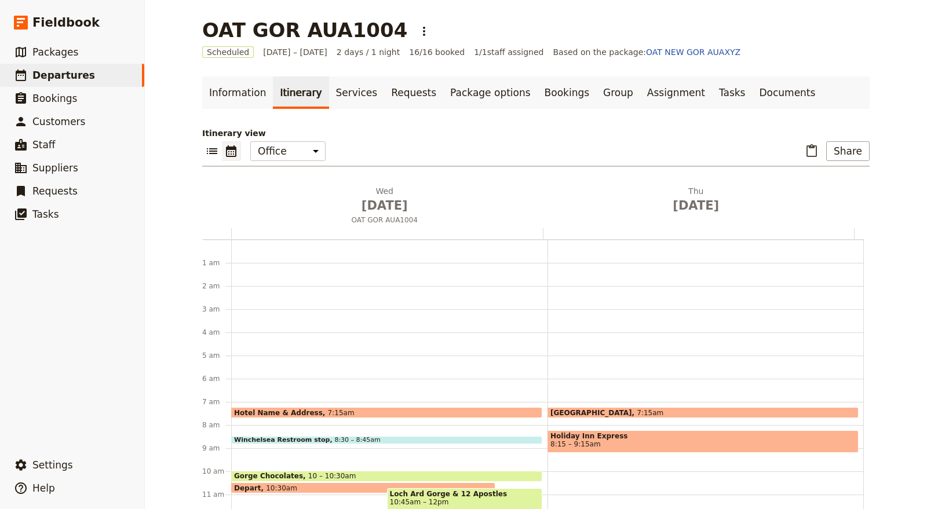
scroll to position [151, 0]
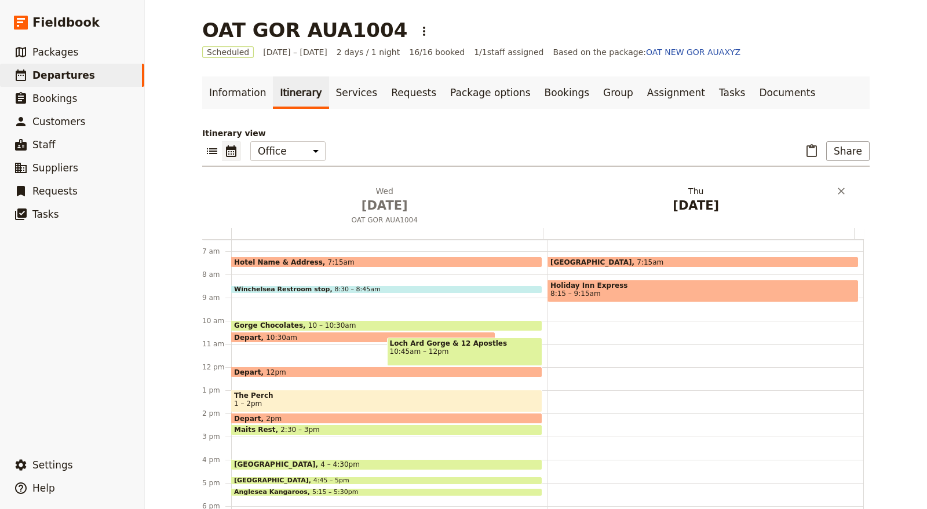
click at [721, 199] on span "[DATE]" at bounding box center [696, 205] width 298 height 17
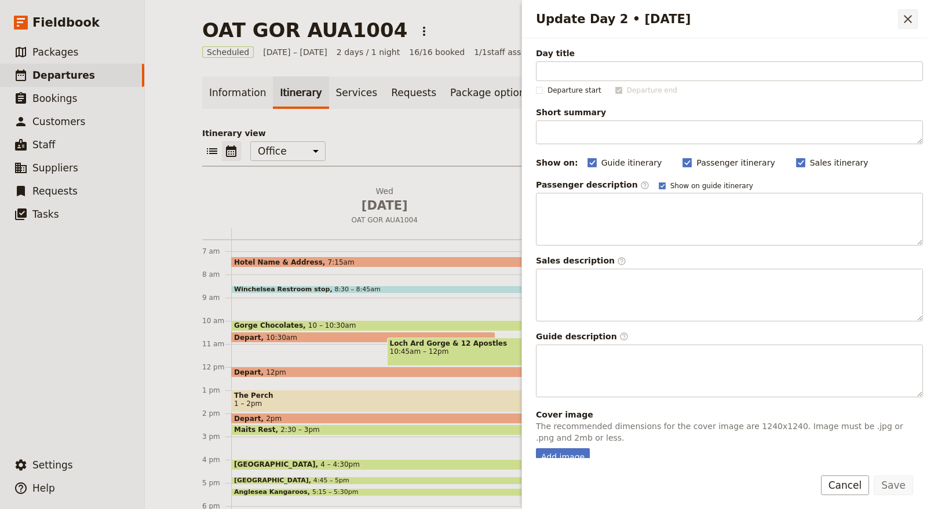
click at [905, 19] on icon "Close drawer" at bounding box center [908, 19] width 14 height 14
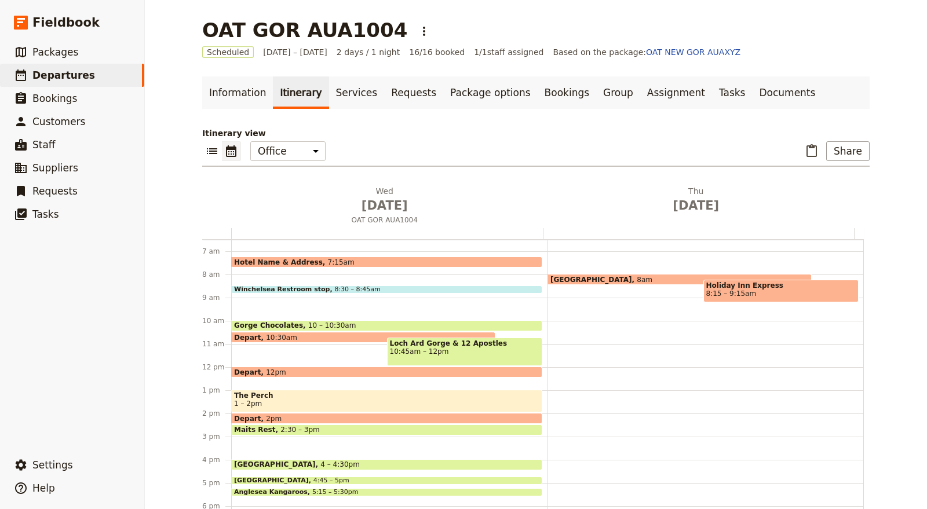
click at [608, 277] on span "[GEOGRAPHIC_DATA]" at bounding box center [593, 280] width 86 height 8
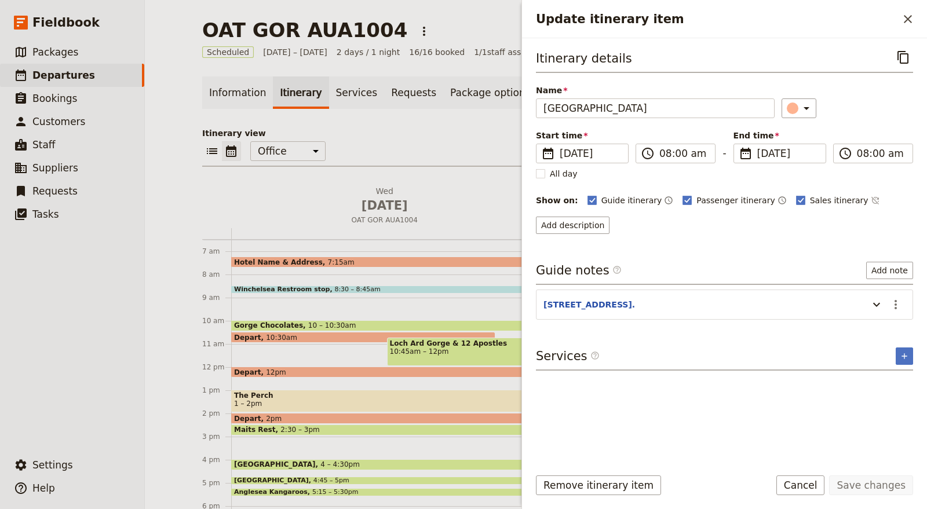
click at [608, 279] on div "Update itinerary item ​ Itinerary details ​ Name [GEOGRAPHIC_DATA] ​ Start time…" at bounding box center [723, 254] width 405 height 509
click at [608, 279] on div "Guide notes ​ Add note" at bounding box center [724, 273] width 377 height 23
drag, startPoint x: 711, startPoint y: 104, endPoint x: 444, endPoint y: 107, distance: 267.6
click at [444, 107] on div "OAT GOR AUA1004 ​ Scheduled [DATE] – [DATE] 2 days / 1 night 16/16 booked 1 / 1…" at bounding box center [536, 254] width 782 height 509
click at [905, 21] on icon "Close drawer" at bounding box center [908, 19] width 8 height 8
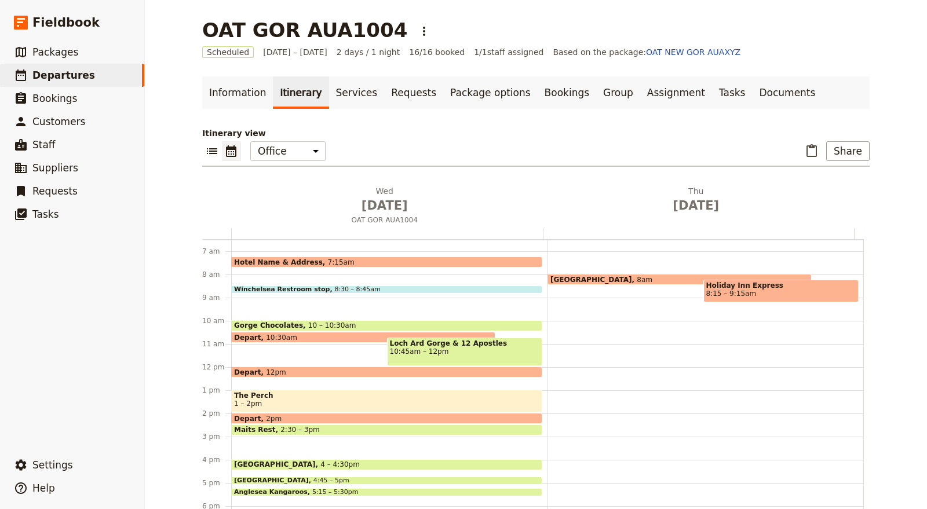
click at [265, 262] on span at bounding box center [387, 264] width 310 height 5
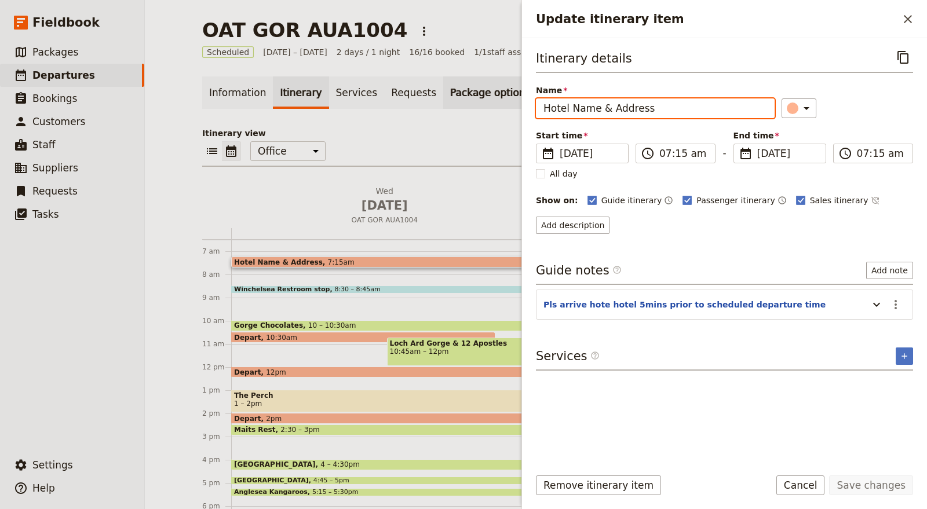
drag, startPoint x: 675, startPoint y: 107, endPoint x: 423, endPoint y: 93, distance: 251.8
click at [423, 93] on div "OAT GOR AUA1004 ​ Scheduled [DATE] – [DATE] 2 days / 1 night 16/16 booked 1 / 1…" at bounding box center [536, 254] width 782 height 509
paste input "[GEOGRAPHIC_DATA]"
type input "[GEOGRAPHIC_DATA]"
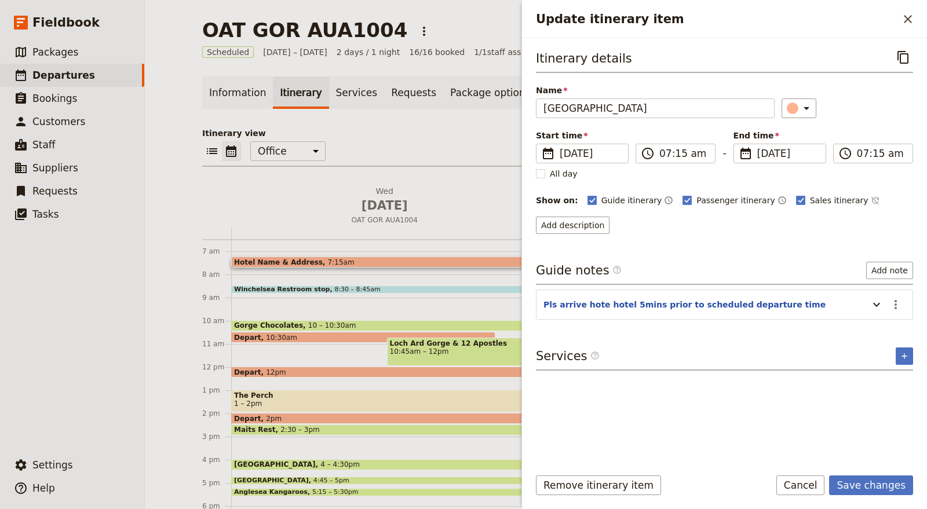
click at [878, 470] on form "Itinerary details ​ Name Rendezvous Hotel [GEOGRAPHIC_DATA] ​ Start time ​ [DAT…" at bounding box center [724, 273] width 405 height 471
click at [877, 477] on button "Save changes" at bounding box center [871, 486] width 84 height 20
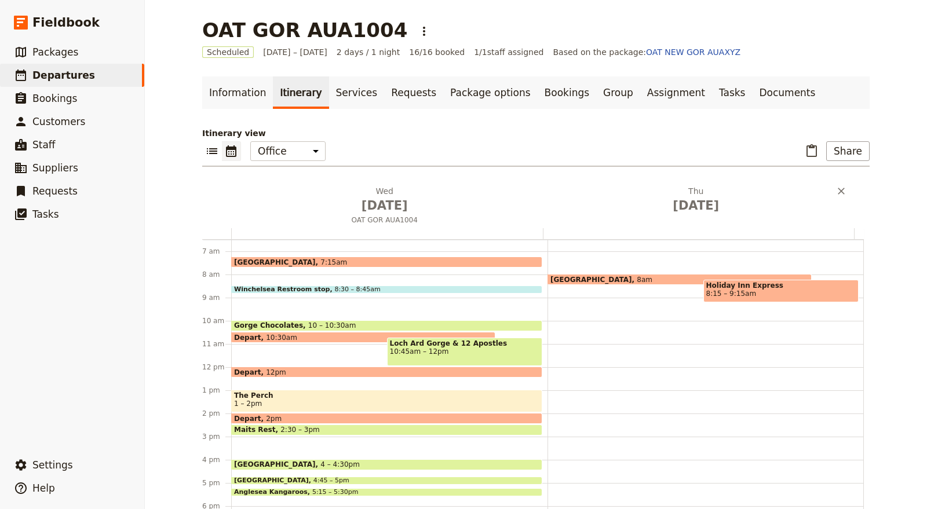
click at [721, 221] on div "[DATE]" at bounding box center [699, 206] width 312 height 43
click at [848, 189] on icon "Add after day 2" at bounding box center [854, 194] width 12 height 12
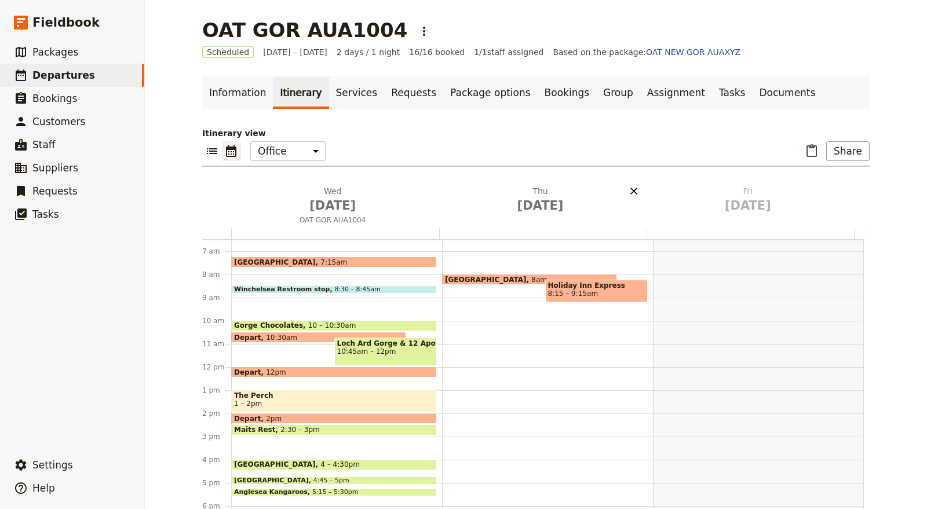
click at [835, 192] on icon "Delete Fri Oct 10" at bounding box center [841, 191] width 12 height 12
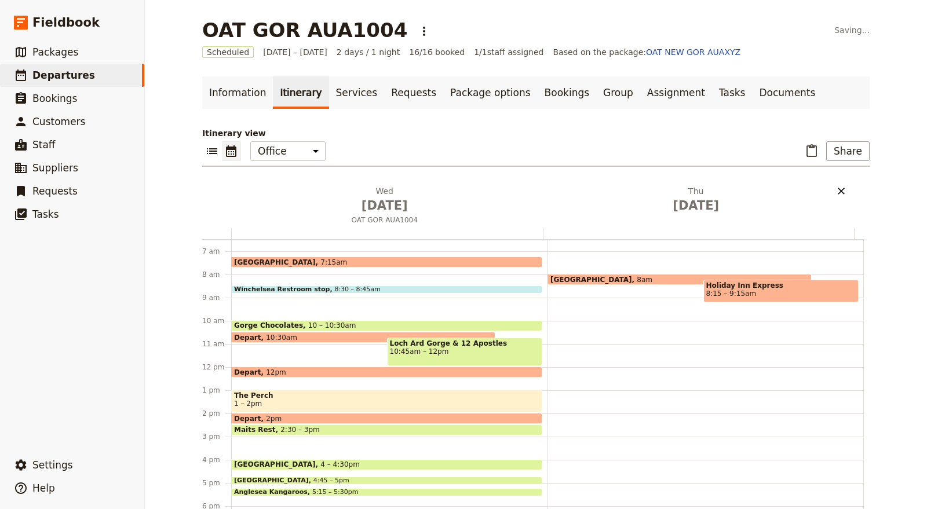
click at [838, 192] on icon "Delete Thu Oct 9" at bounding box center [841, 191] width 7 height 7
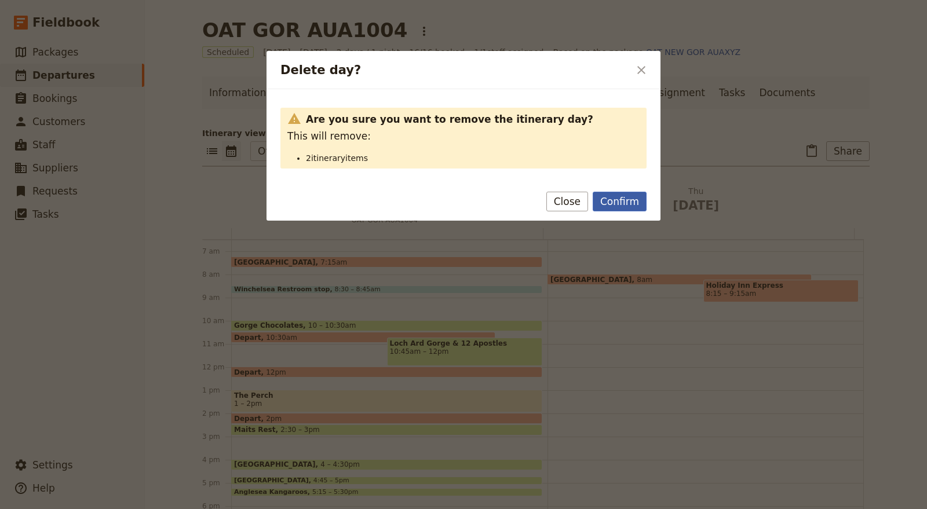
click at [624, 199] on button "Confirm" at bounding box center [620, 202] width 54 height 20
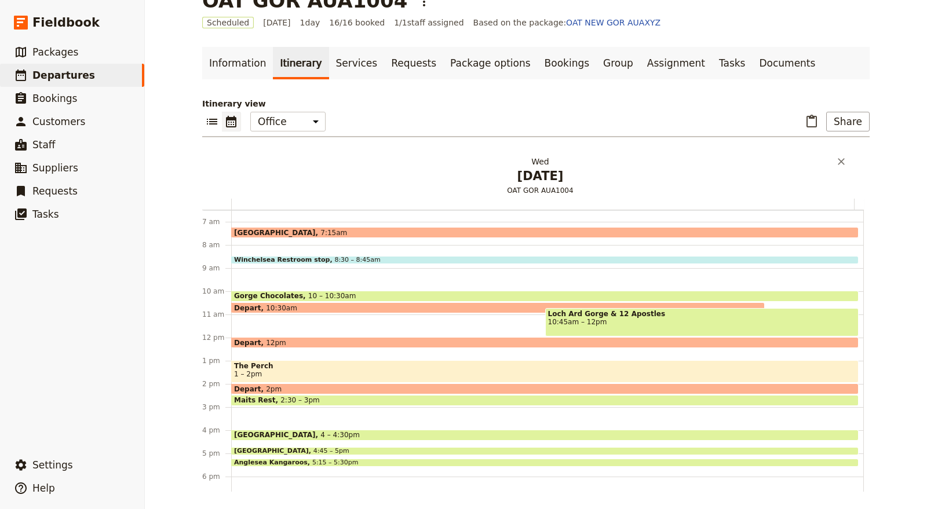
scroll to position [30, 0]
click at [329, 53] on link "Services" at bounding box center [357, 63] width 56 height 32
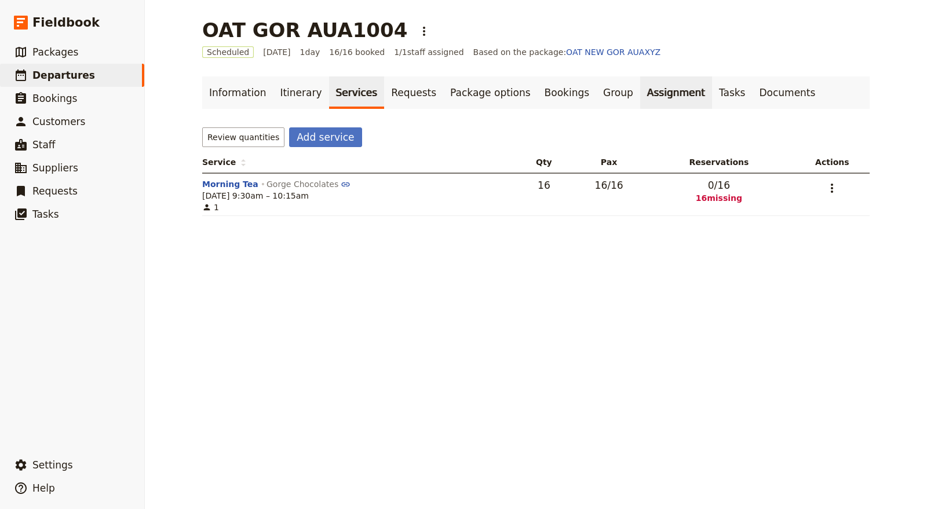
click at [640, 90] on link "Assignment" at bounding box center [676, 92] width 72 height 32
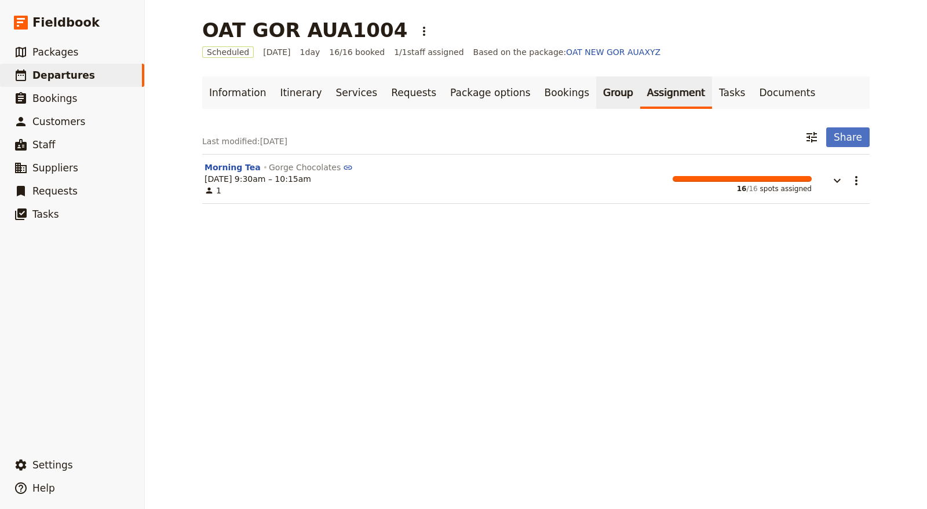
click at [596, 93] on link "Group" at bounding box center [618, 92] width 44 height 32
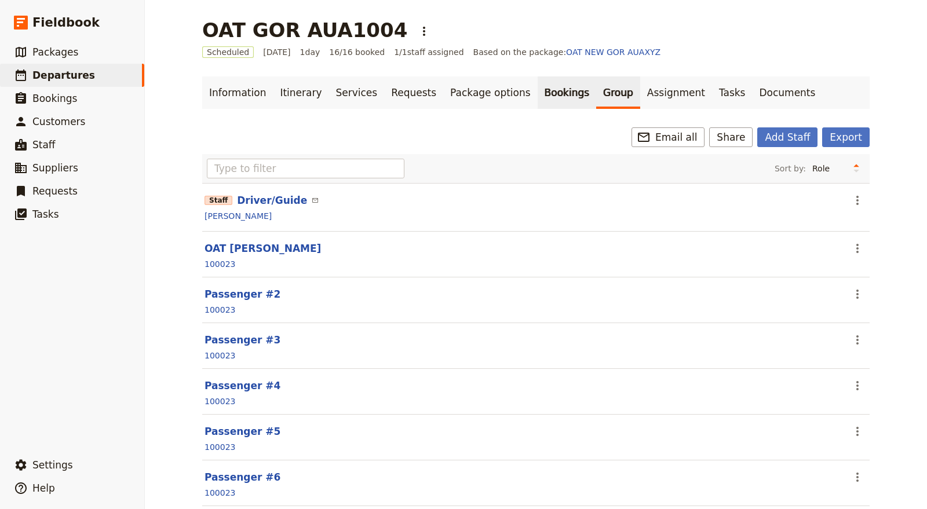
click at [538, 87] on link "Bookings" at bounding box center [567, 92] width 59 height 32
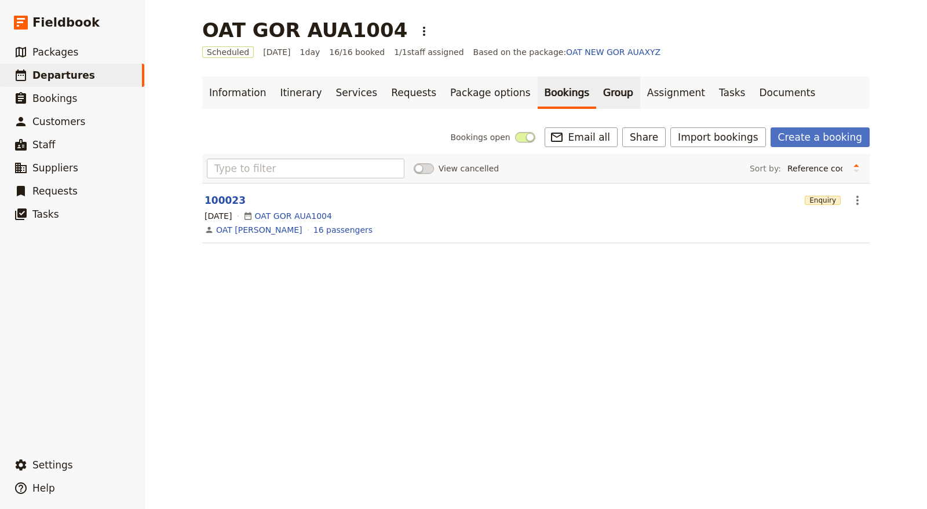
click at [596, 83] on link "Group" at bounding box center [618, 92] width 44 height 32
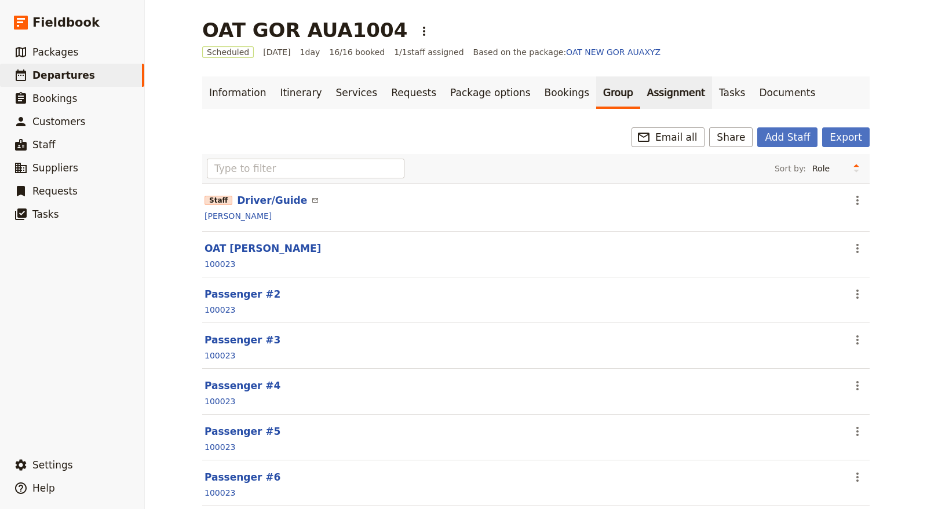
click at [640, 93] on link "Assignment" at bounding box center [676, 92] width 72 height 32
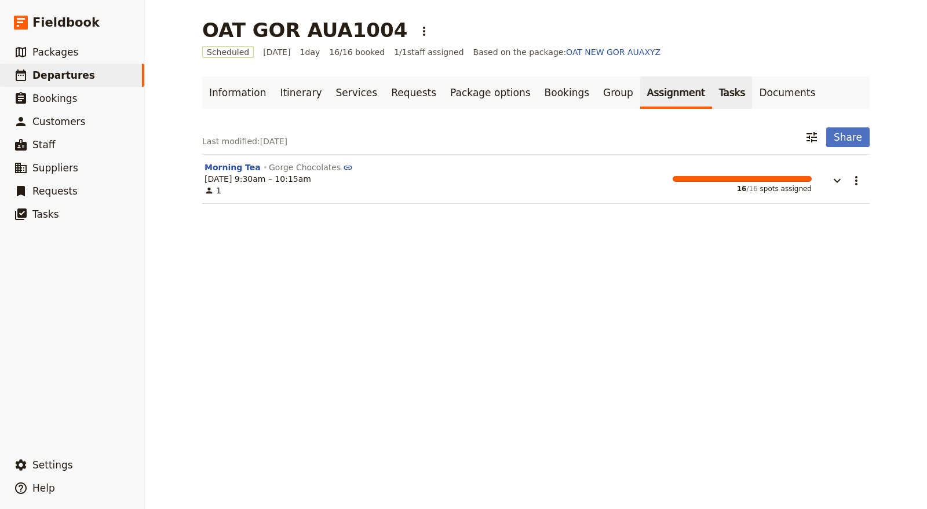
click at [712, 90] on link "Tasks" at bounding box center [732, 92] width 41 height 32
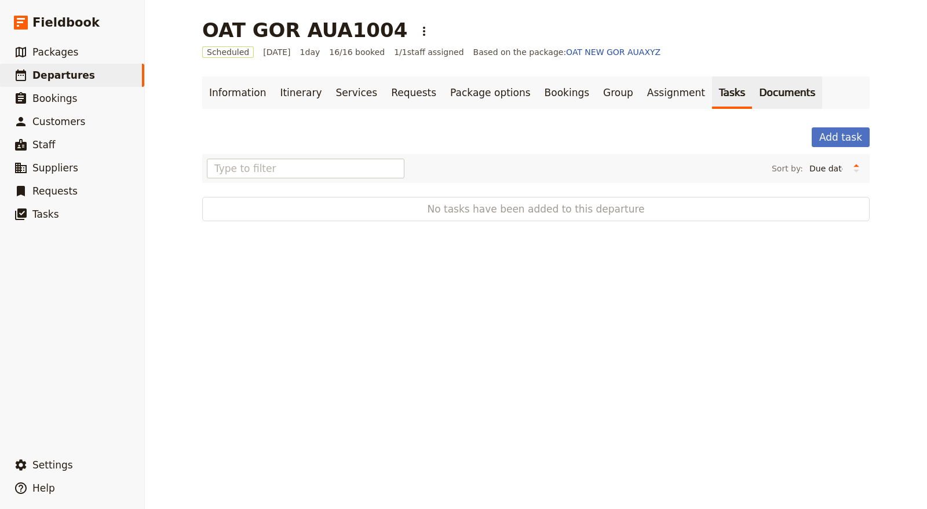
click at [752, 93] on link "Documents" at bounding box center [787, 92] width 70 height 32
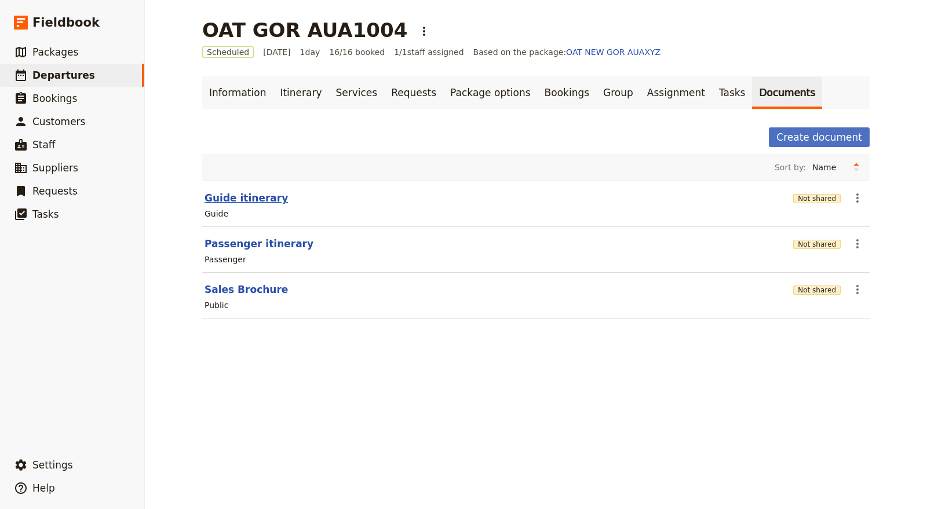
click at [242, 197] on button "Guide itinerary" at bounding box center [245, 198] width 83 height 14
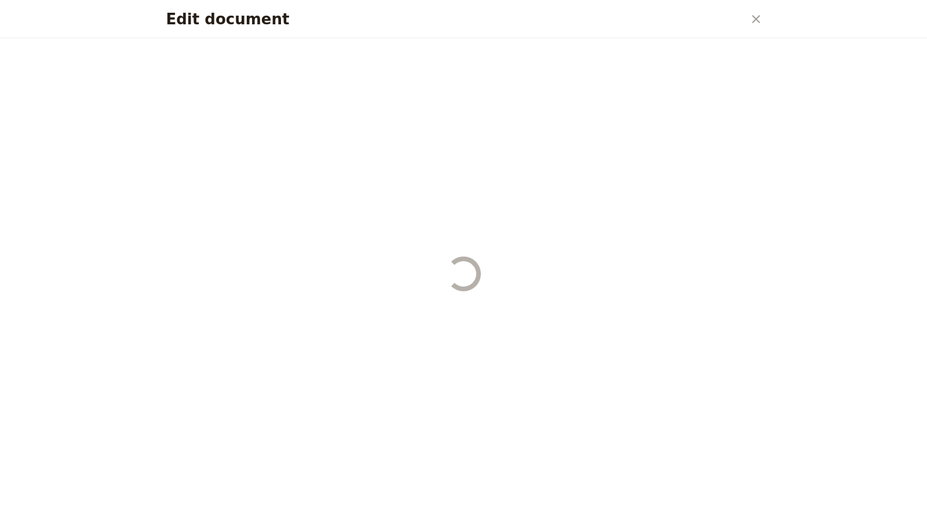
select select "STAFF"
select select "RUN_SHEET"
select select "DEFAULT"
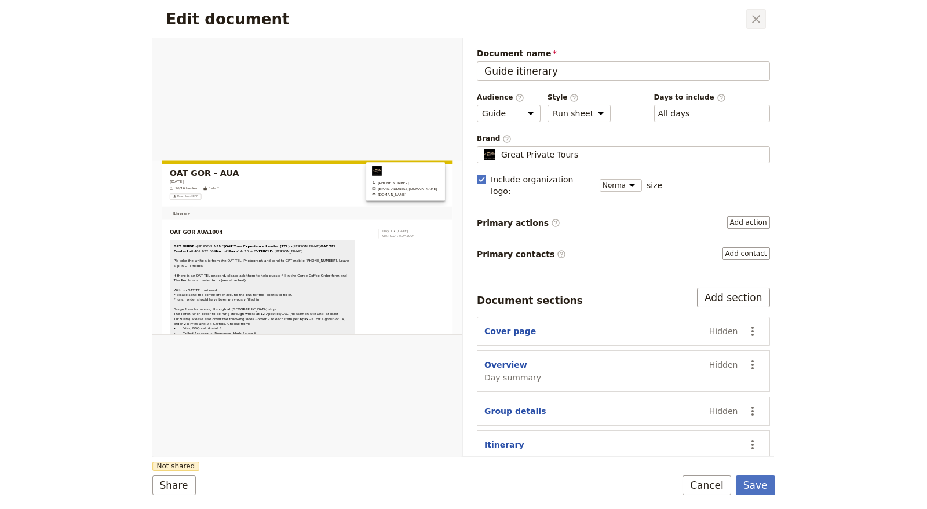
click at [756, 24] on icon "Close dialog" at bounding box center [756, 19] width 14 height 14
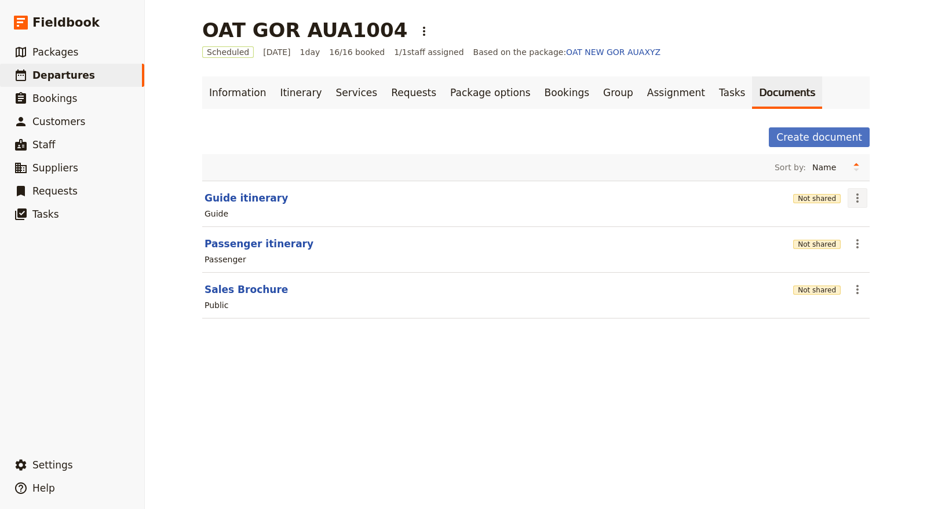
click at [850, 200] on icon "Actions" at bounding box center [857, 198] width 14 height 14
click at [850, 220] on span "Share" at bounding box center [861, 223] width 23 height 12
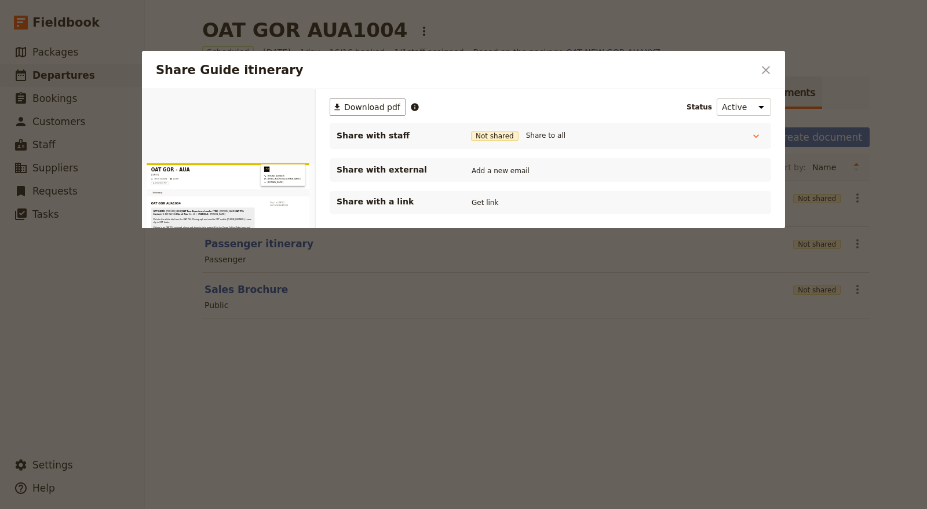
drag, startPoint x: 767, startPoint y: 65, endPoint x: 744, endPoint y: 68, distance: 22.9
click at [767, 65] on icon "Close dialog" at bounding box center [766, 70] width 14 height 14
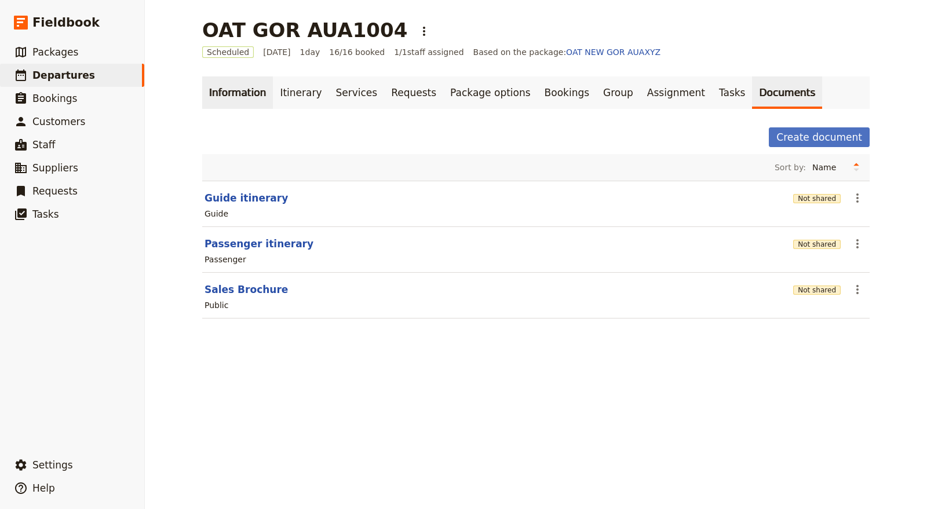
click at [255, 93] on link "Information" at bounding box center [237, 92] width 71 height 32
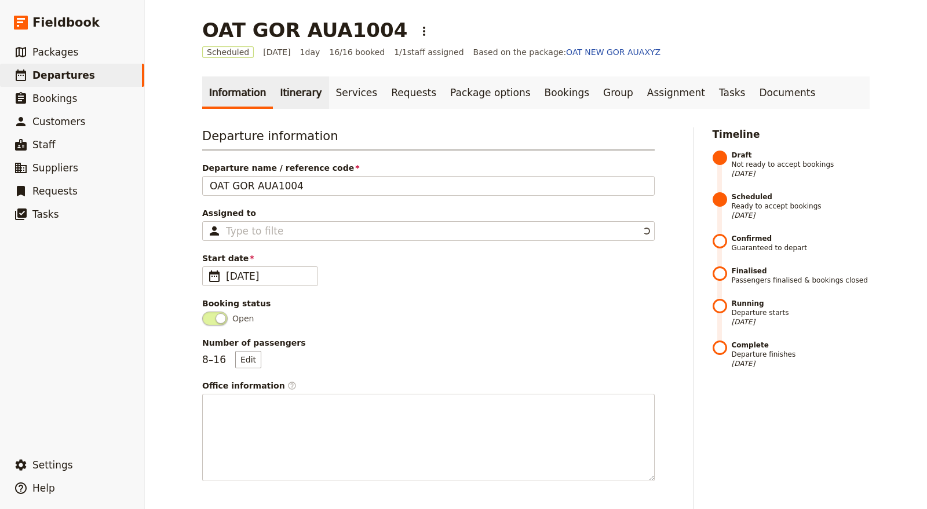
click at [298, 94] on link "Itinerary" at bounding box center [301, 92] width 56 height 32
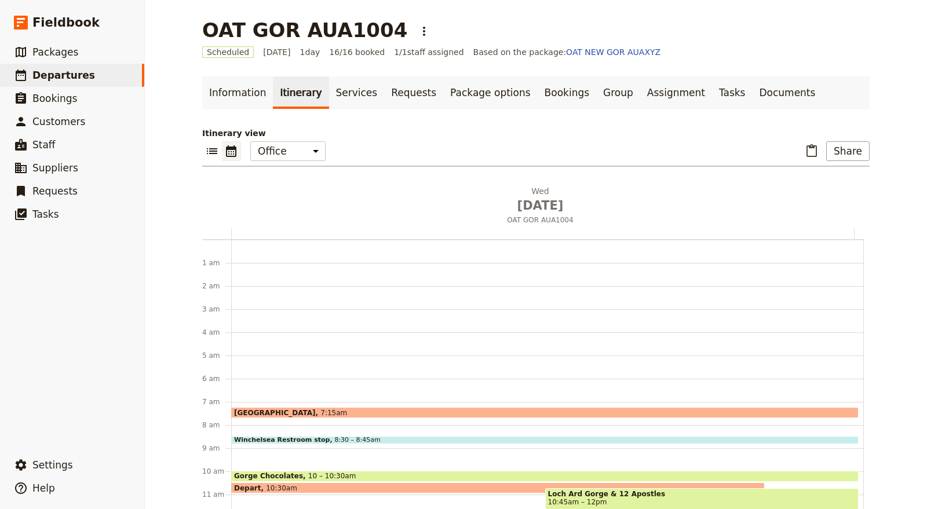
click at [222, 148] on button "​" at bounding box center [231, 151] width 19 height 20
click at [207, 151] on icon "List view" at bounding box center [212, 151] width 14 height 14
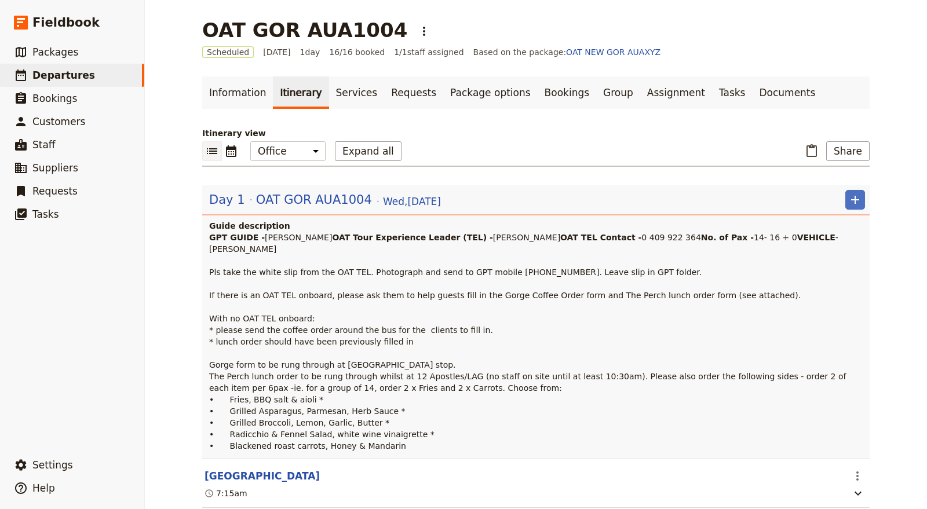
drag, startPoint x: 336, startPoint y: 258, endPoint x: 276, endPoint y: 258, distance: 60.2
click at [276, 258] on p "GPT GUIDE - [PERSON_NAME] Tour Experience Leader (TEL) - [PERSON_NAME] OAT TEL …" at bounding box center [537, 342] width 656 height 220
copy span "0 409 922 364"
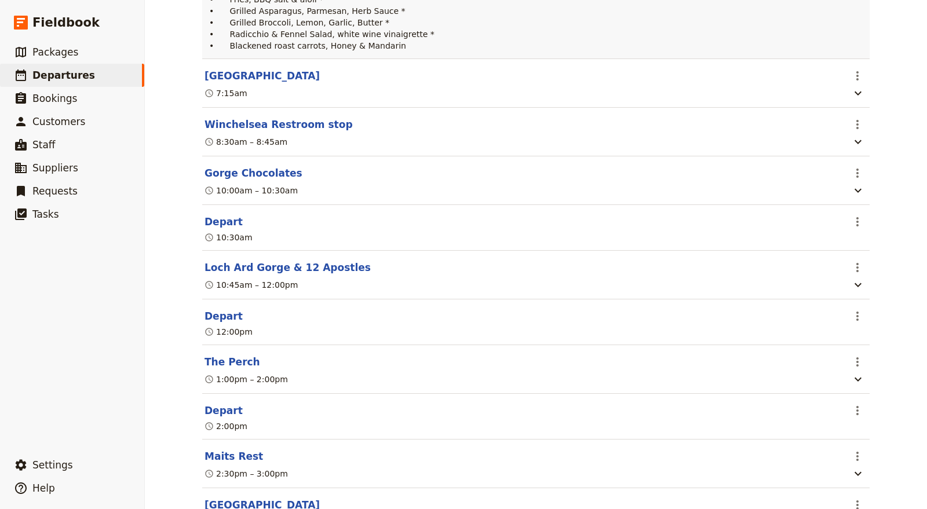
scroll to position [448, 0]
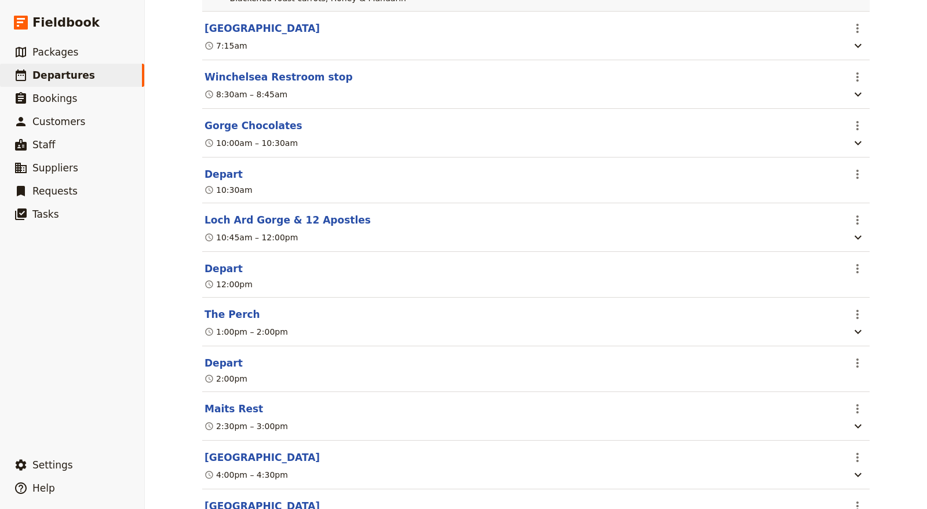
click at [412, 339] on div "1:00pm – 2:00pm" at bounding box center [523, 332] width 641 height 14
click at [850, 321] on icon "Actions" at bounding box center [857, 315] width 14 height 14
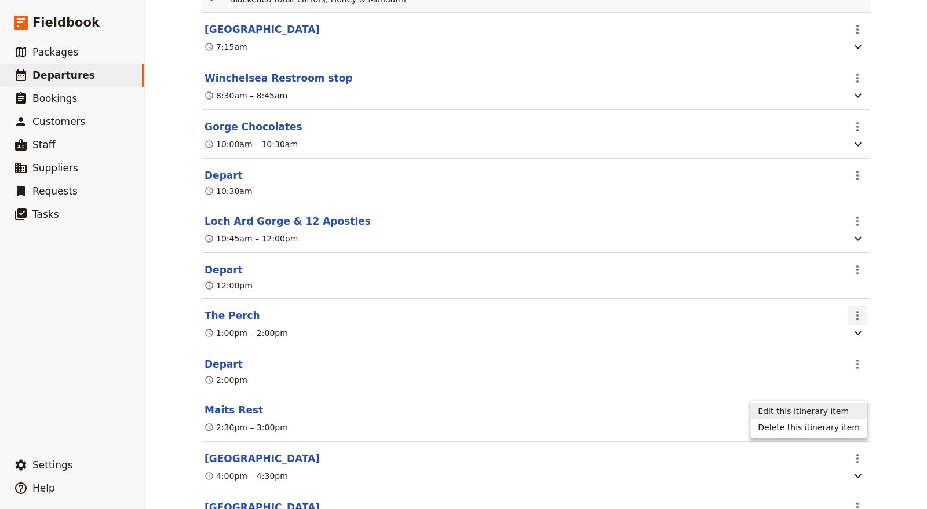
scroll to position [450, 0]
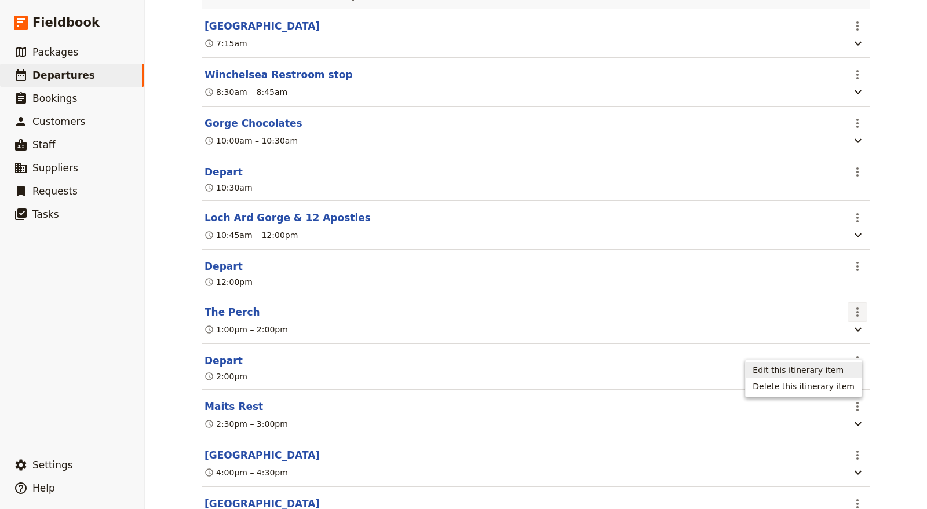
click at [837, 370] on span "Edit this itinerary item" at bounding box center [797, 370] width 91 height 12
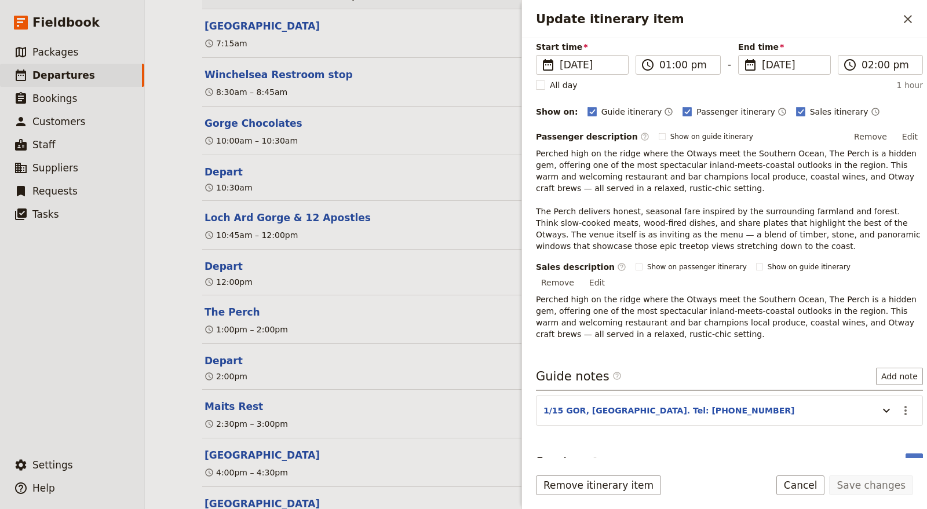
scroll to position [90, 0]
click at [659, 403] on button "1/15 GOR, [GEOGRAPHIC_DATA]. Tel: [PHONE_NUMBER]" at bounding box center [668, 409] width 251 height 12
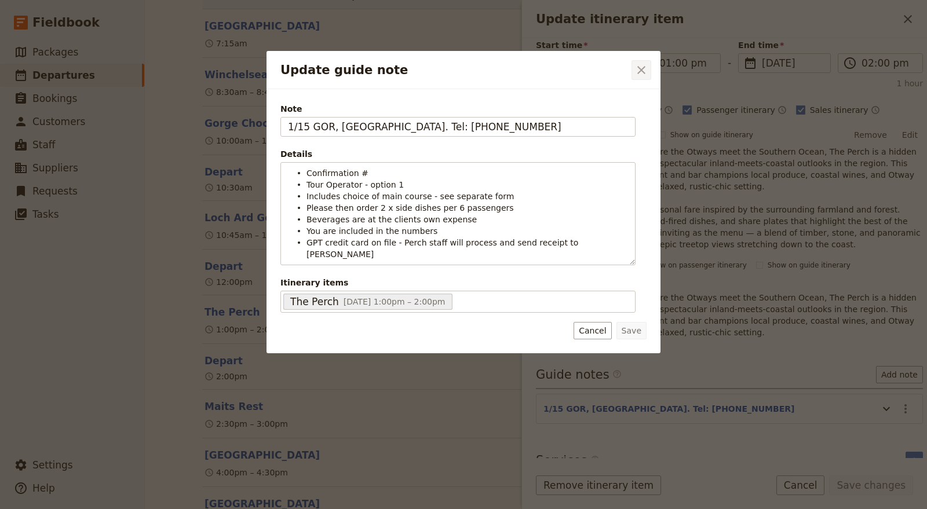
click at [641, 67] on icon "Close dialog" at bounding box center [641, 70] width 14 height 14
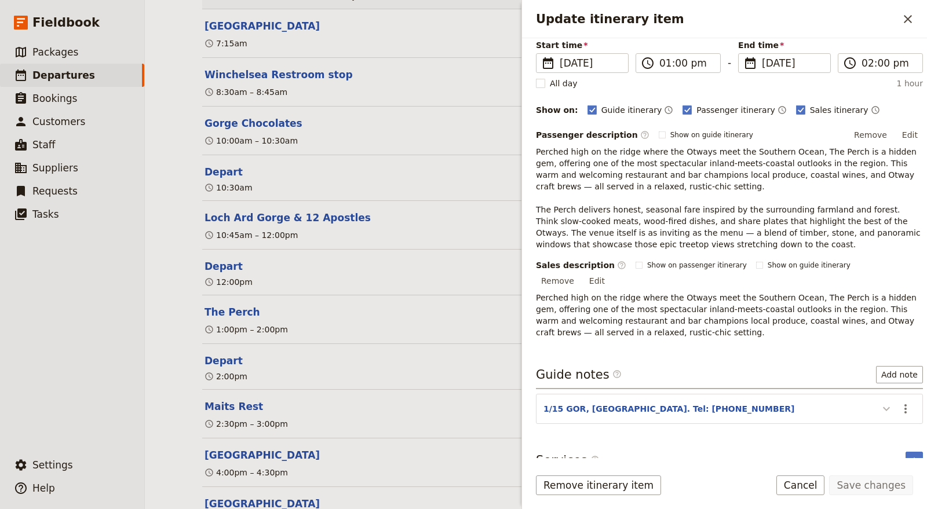
click at [883, 407] on icon "Update itinerary item" at bounding box center [886, 409] width 7 height 4
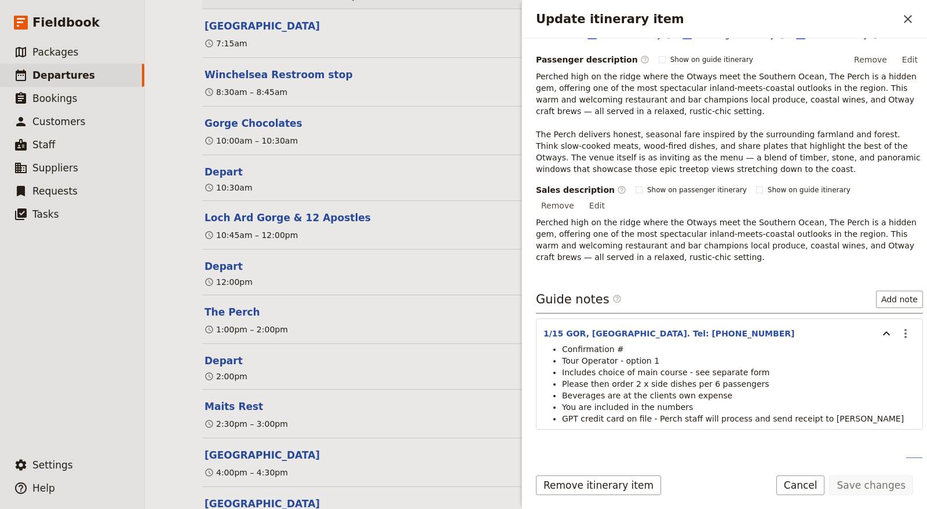
scroll to position [171, 0]
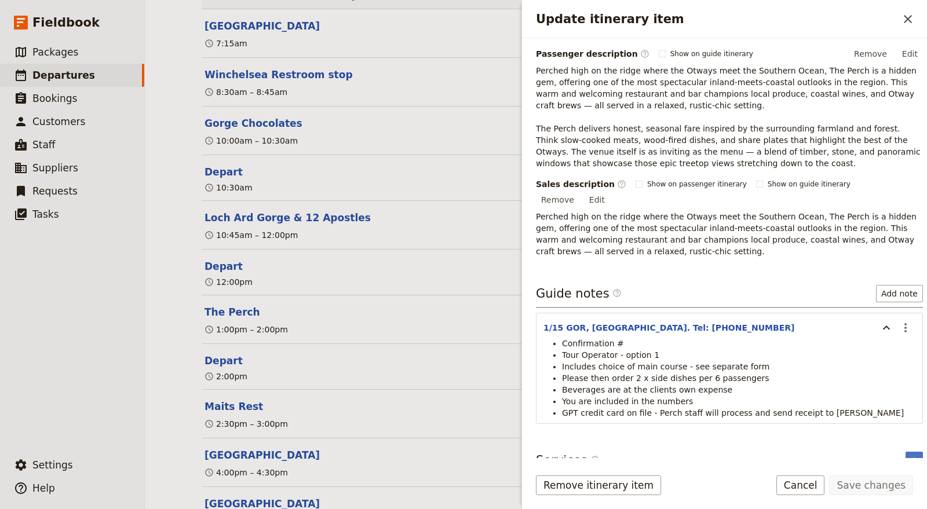
click at [641, 338] on li "Confirmation #" at bounding box center [738, 344] width 353 height 12
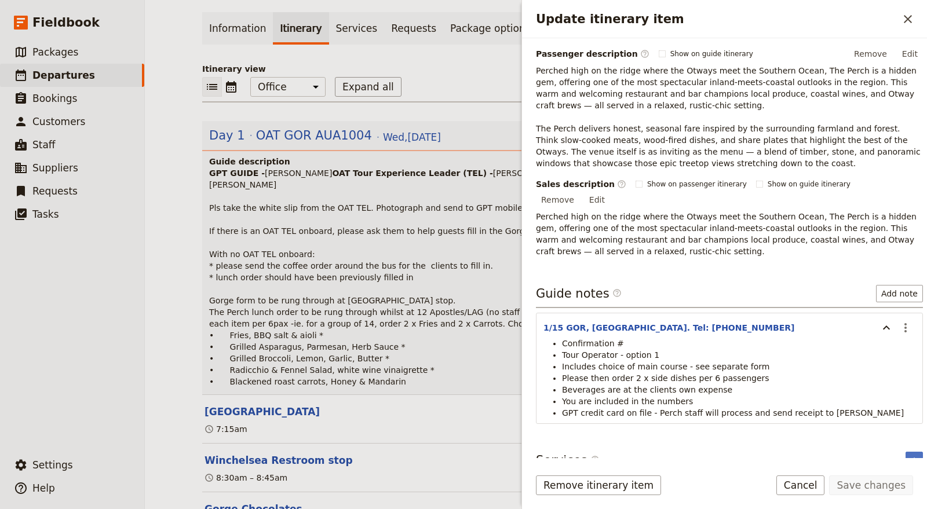
click at [641, 338] on li "Confirmation #" at bounding box center [738, 344] width 353 height 12
click at [898, 321] on icon "Actions" at bounding box center [905, 328] width 14 height 14
click at [878, 331] on span "Edit note" at bounding box center [862, 337] width 36 height 12
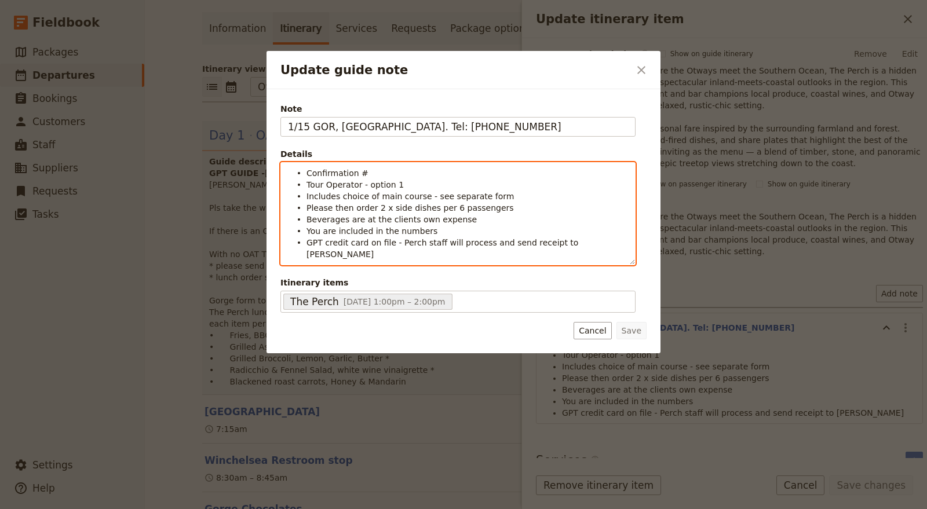
click at [378, 171] on li "Confirmation #" at bounding box center [466, 173] width 321 height 12
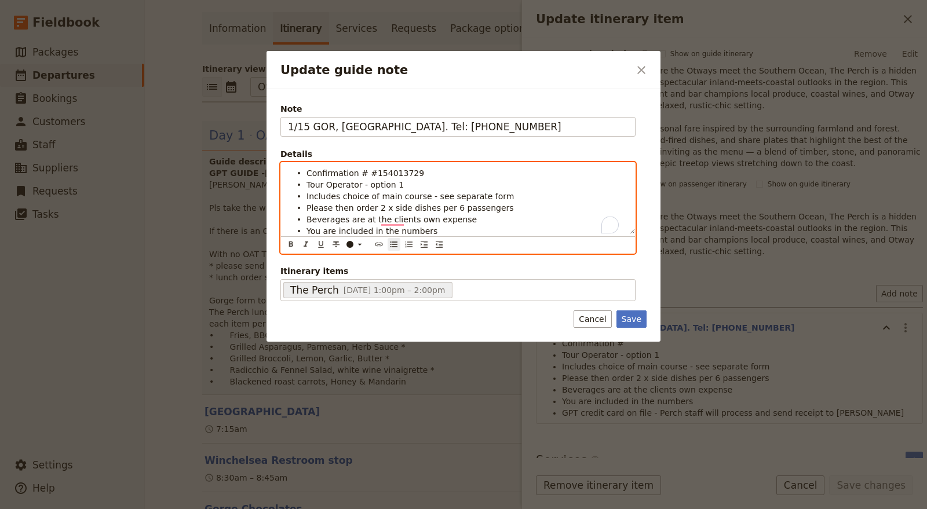
click at [363, 170] on span "Confirmation # #154013729" at bounding box center [365, 173] width 118 height 9
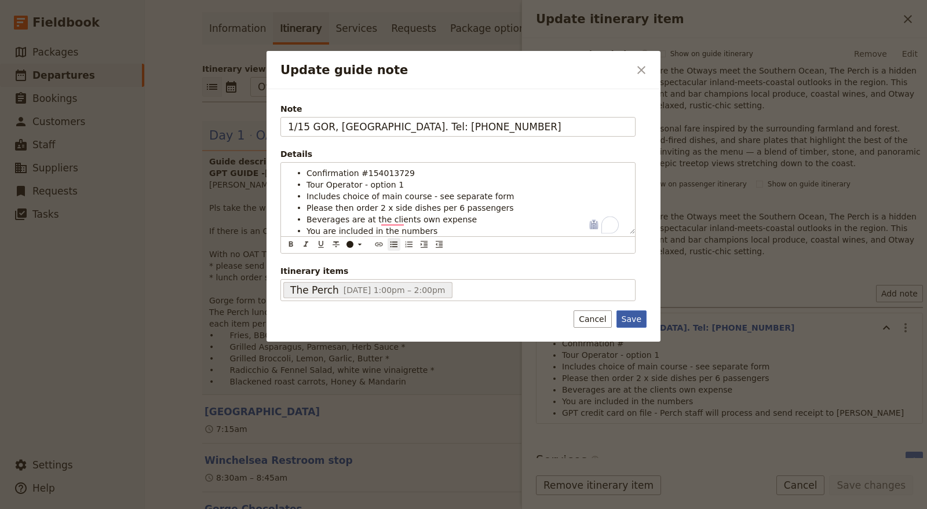
click at [633, 313] on button "Save" at bounding box center [631, 318] width 30 height 17
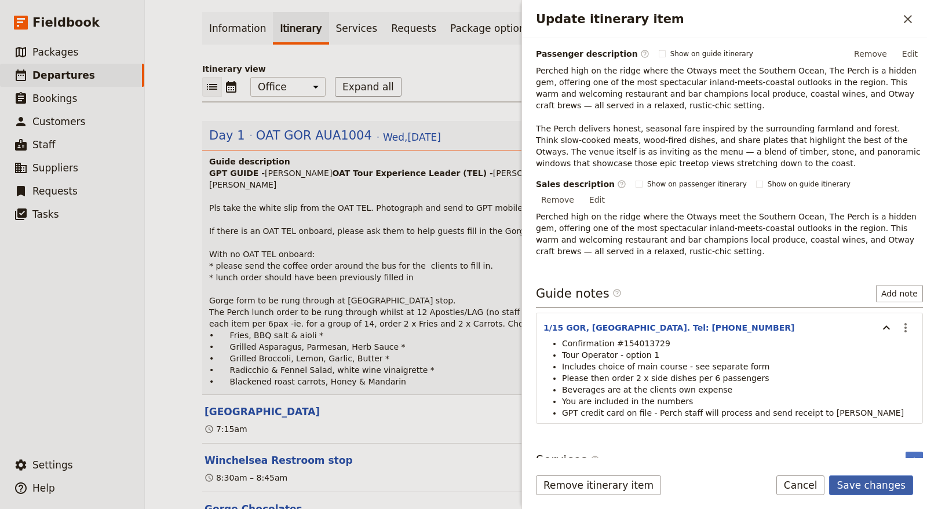
click at [891, 485] on button "Save changes" at bounding box center [871, 486] width 84 height 20
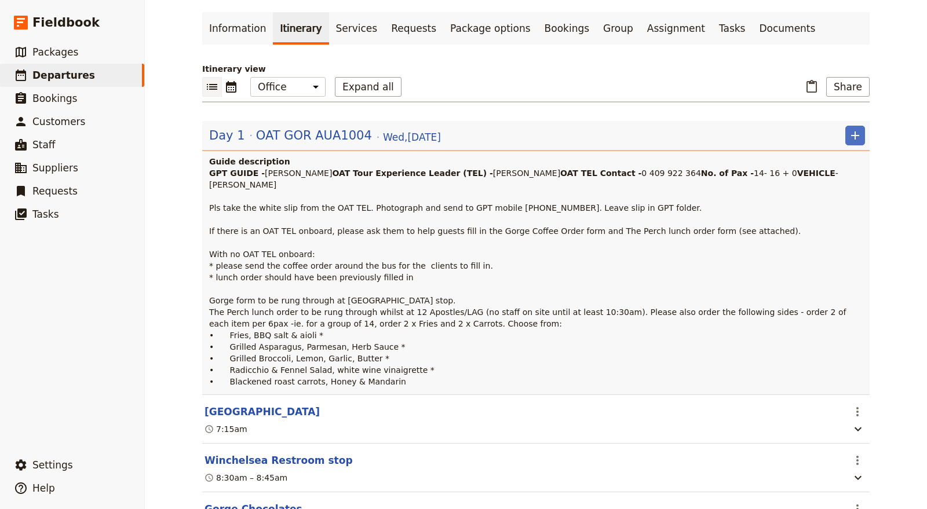
scroll to position [541, 0]
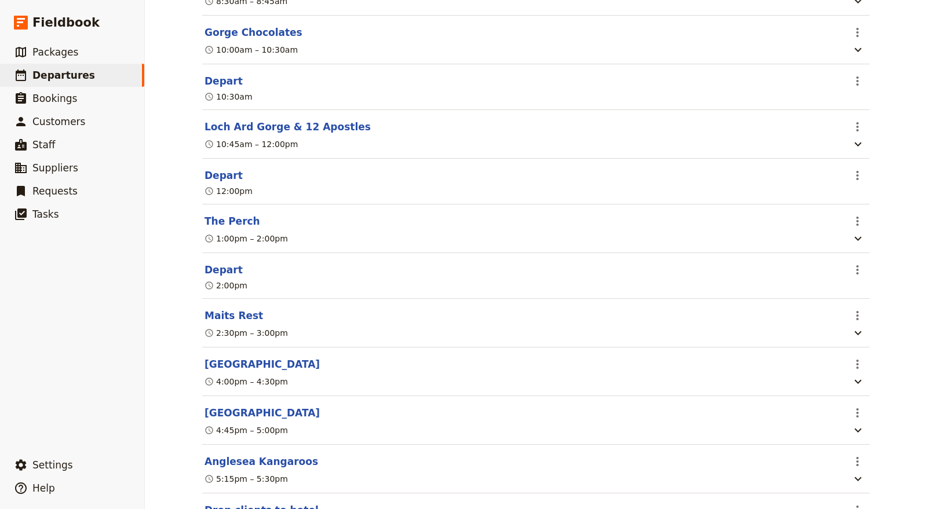
click at [277, 246] on div "1:00pm – 2:00pm" at bounding box center [523, 239] width 641 height 14
click at [258, 228] on header "The Perch" at bounding box center [523, 221] width 638 height 14
click at [854, 228] on icon "Actions" at bounding box center [857, 221] width 14 height 14
click at [836, 276] on span "Edit this itinerary item" at bounding box center [797, 280] width 91 height 12
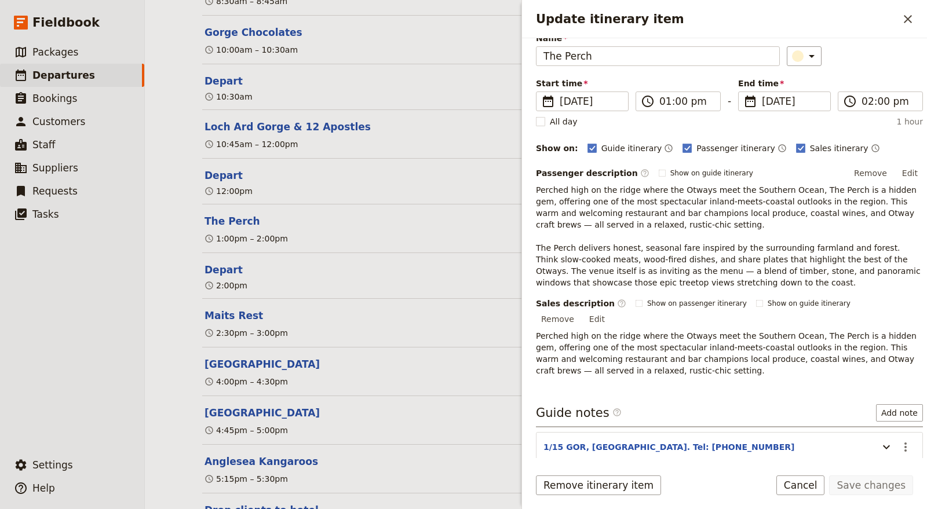
scroll to position [90, 0]
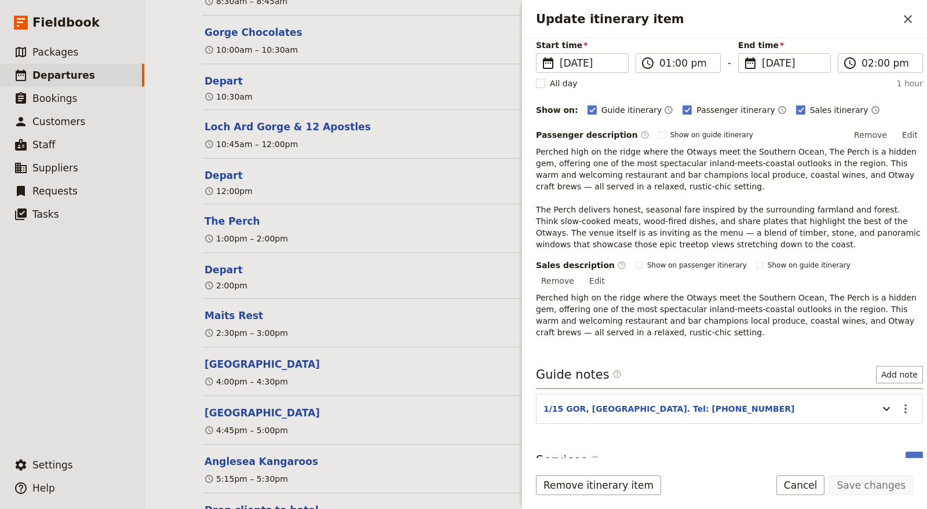
click at [859, 403] on header "1/15 GOR, [GEOGRAPHIC_DATA]. Tel: [PHONE_NUMBER]" at bounding box center [707, 410] width 329 height 14
click at [879, 402] on icon "Update itinerary item" at bounding box center [886, 409] width 14 height 14
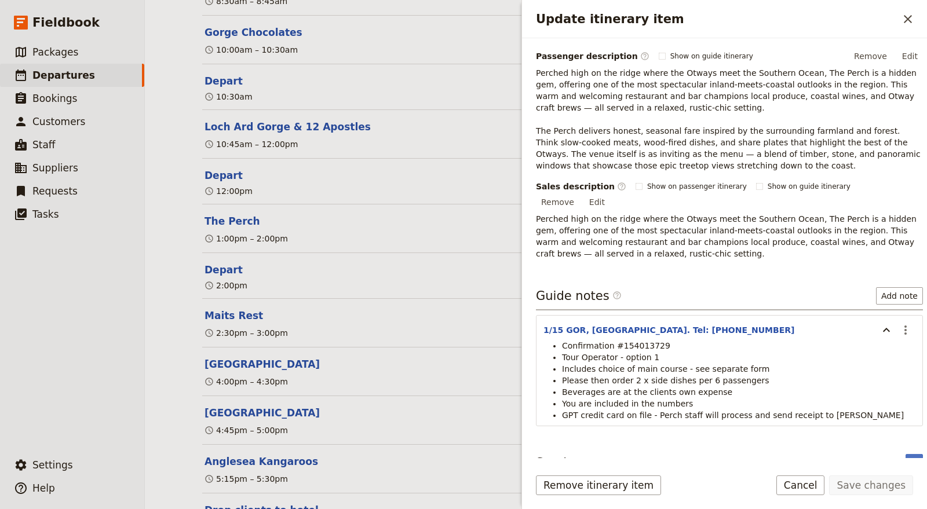
scroll to position [171, 0]
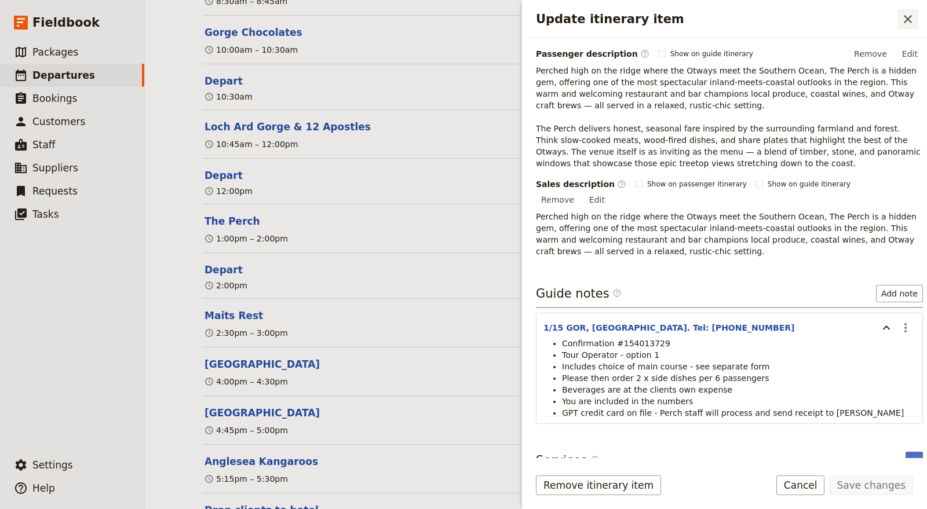
click at [905, 23] on icon "Close drawer" at bounding box center [908, 19] width 14 height 14
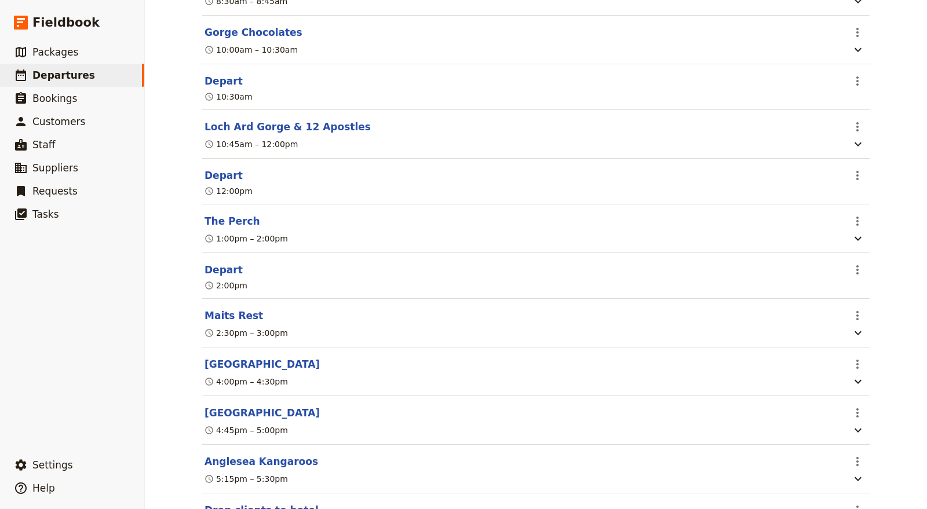
click at [520, 246] on div "1:00pm – 2:00pm" at bounding box center [523, 239] width 641 height 14
click at [854, 228] on icon "Actions" at bounding box center [857, 221] width 14 height 14
click at [841, 275] on span "Edit this itinerary item" at bounding box center [797, 280] width 91 height 12
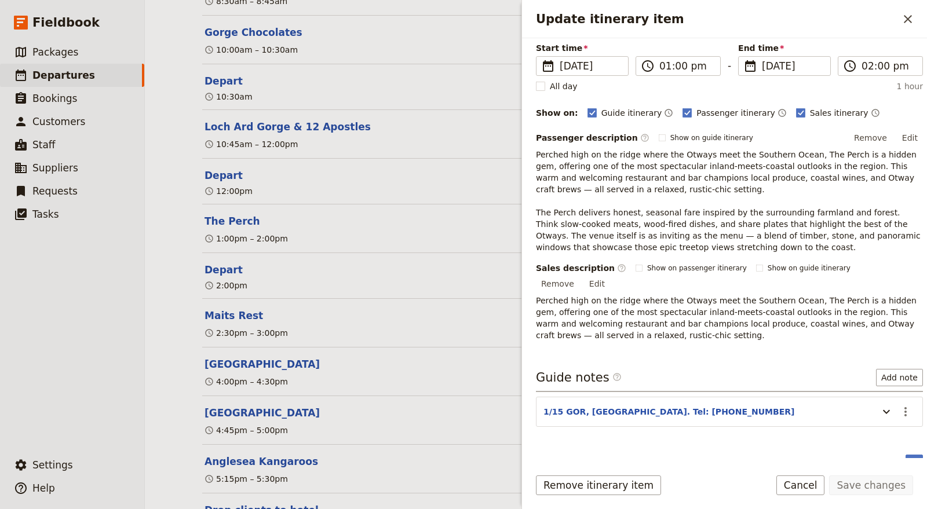
scroll to position [90, 0]
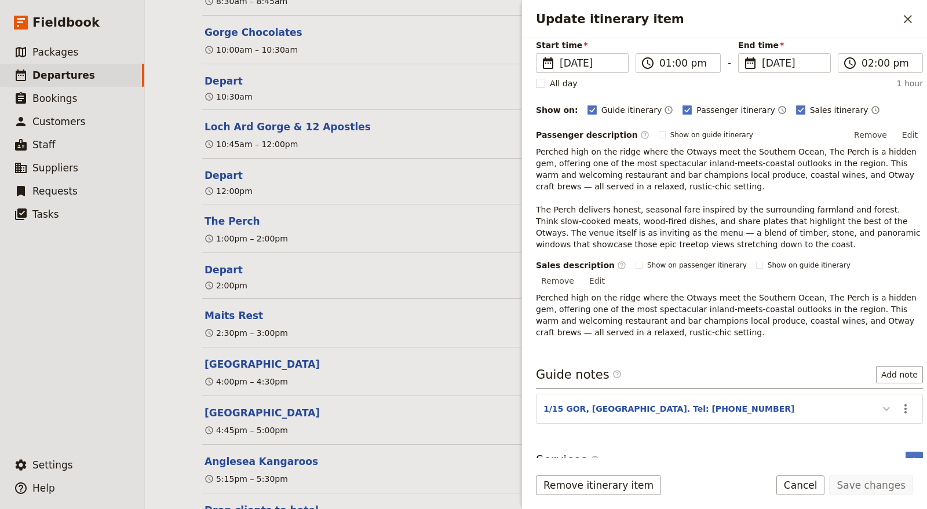
click at [879, 402] on icon "Update itinerary item" at bounding box center [886, 409] width 14 height 14
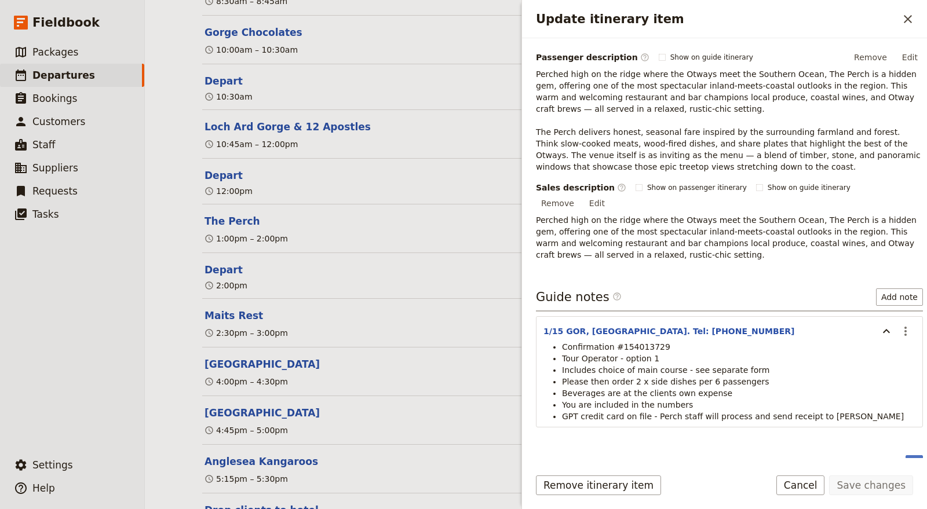
scroll to position [171, 0]
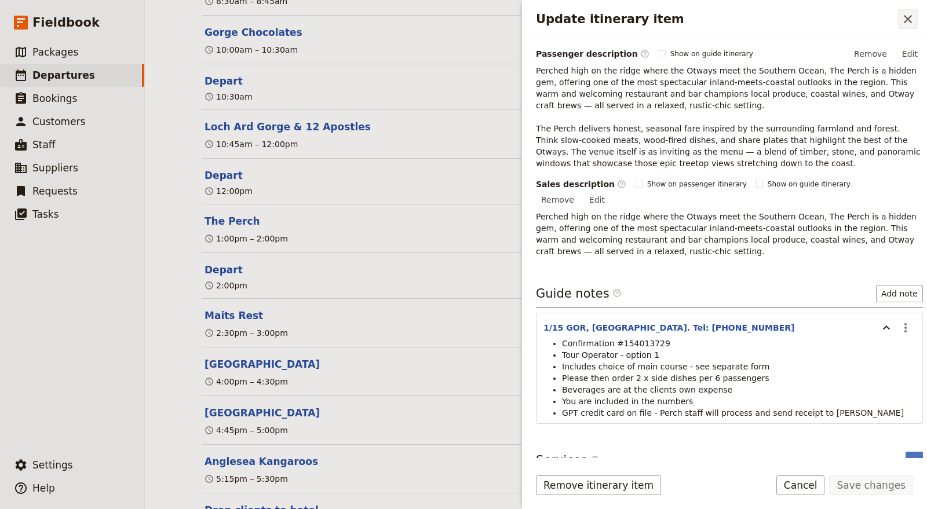
click at [908, 17] on icon "Close drawer" at bounding box center [908, 19] width 14 height 14
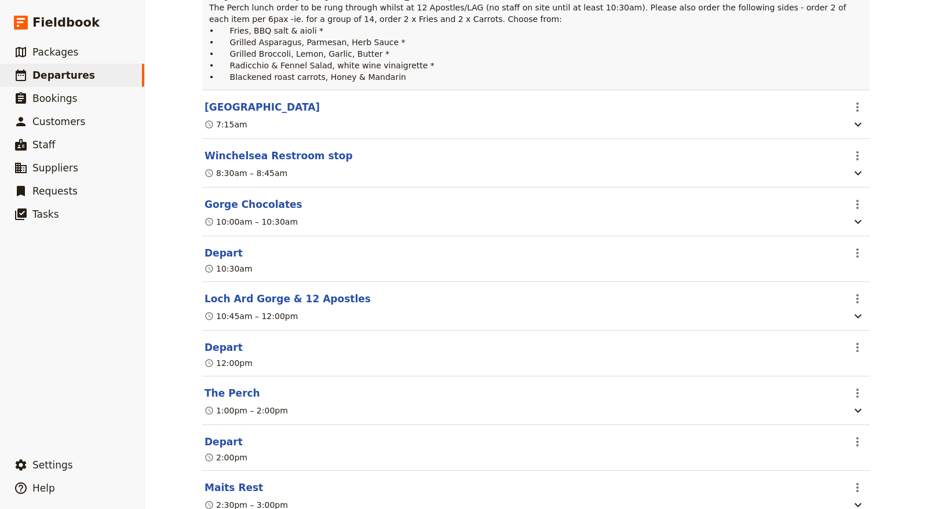
scroll to position [450, 0]
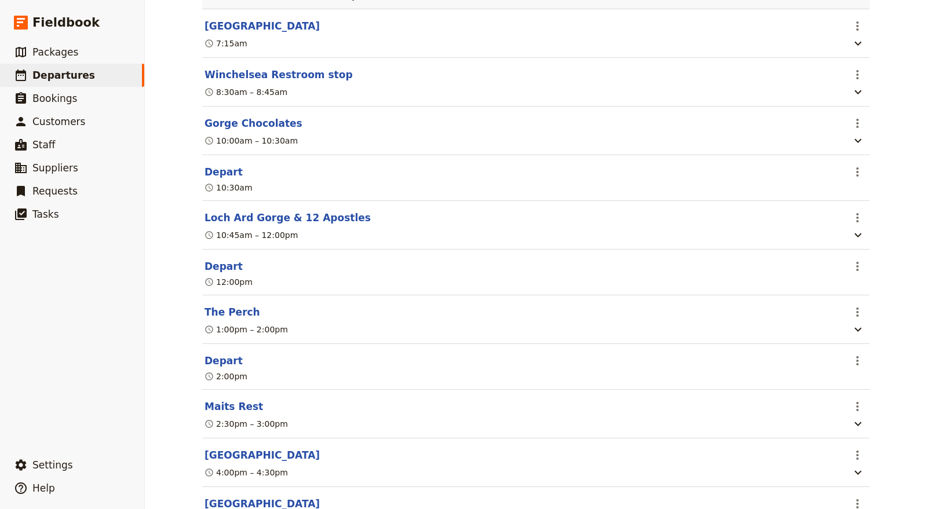
click at [507, 344] on section "The Perch ​ 1:00pm – 2:00pm" at bounding box center [535, 319] width 667 height 49
click at [847, 322] on button "​" at bounding box center [857, 312] width 20 height 20
click at [817, 371] on span "Edit this itinerary item" at bounding box center [797, 370] width 91 height 12
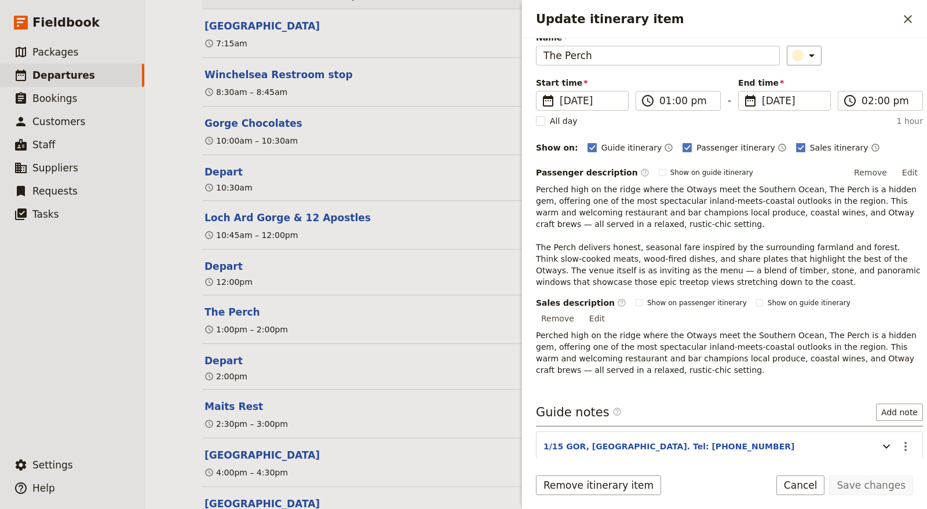
scroll to position [90, 0]
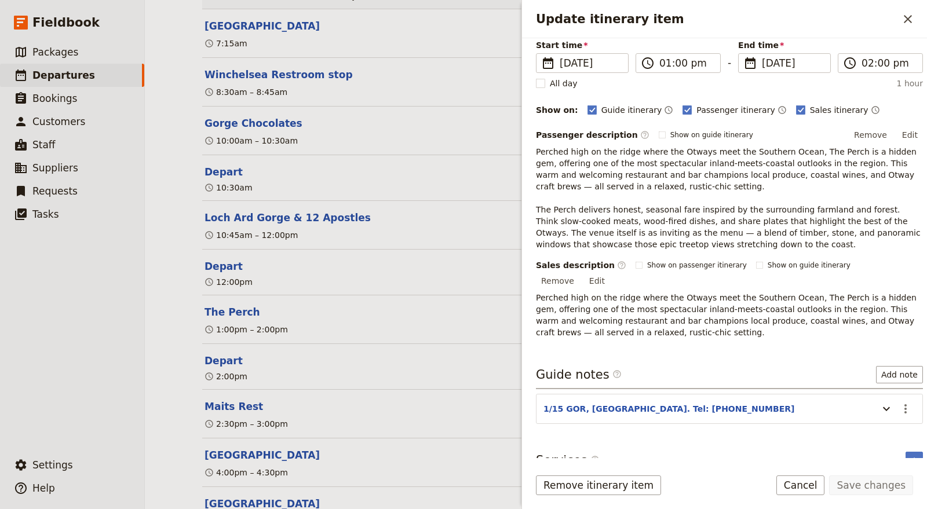
click at [816, 403] on header "1/15 GOR, [GEOGRAPHIC_DATA]. Tel: [PHONE_NUMBER]" at bounding box center [707, 410] width 329 height 14
click at [883, 407] on icon "Update itinerary item" at bounding box center [886, 409] width 7 height 4
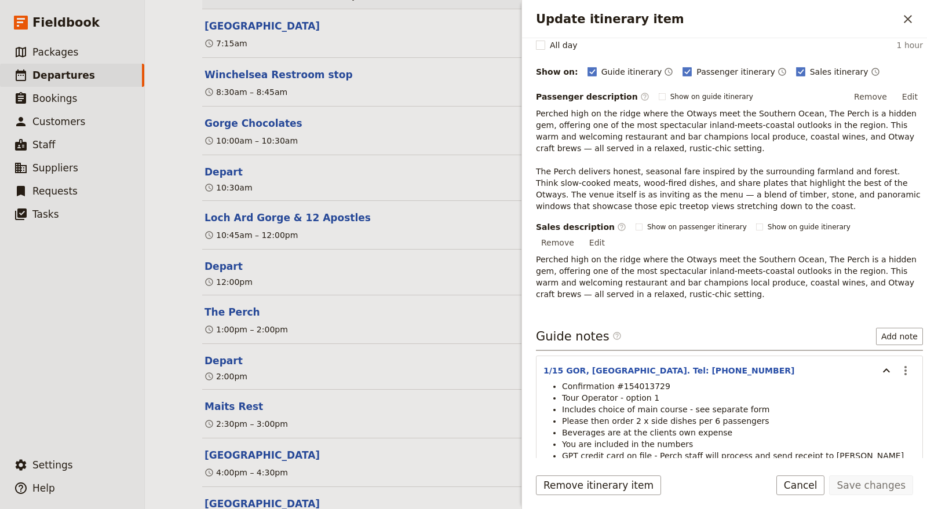
scroll to position [155, 0]
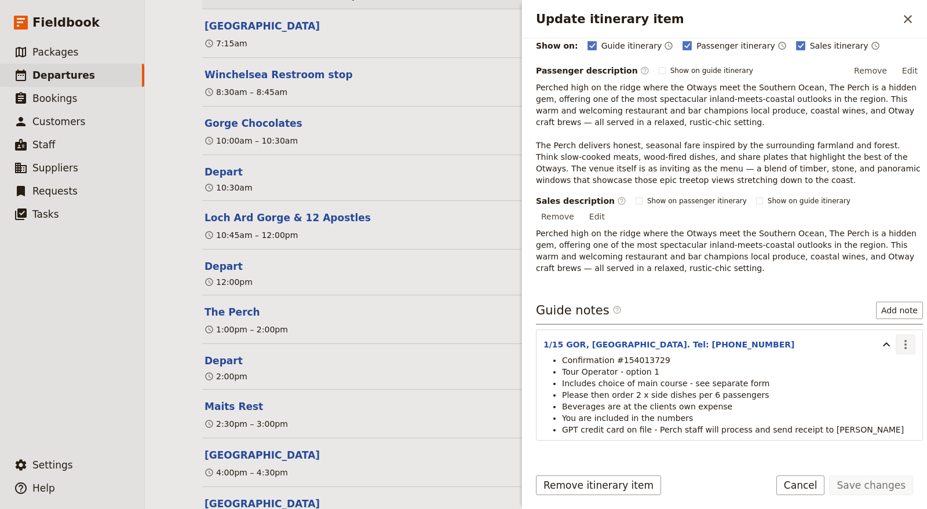
click at [904, 340] on icon "Actions" at bounding box center [905, 344] width 2 height 9
click at [887, 352] on span "Edit note" at bounding box center [871, 354] width 54 height 12
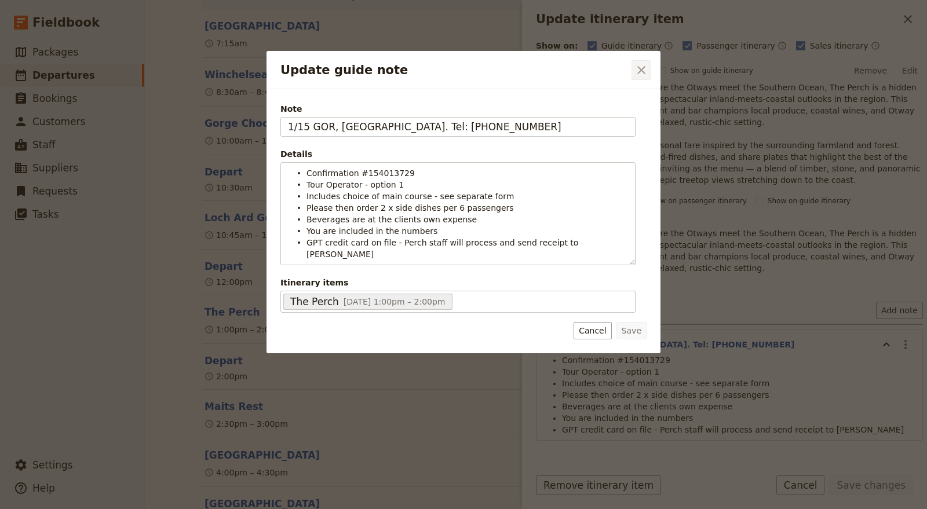
click at [643, 67] on icon "Close dialog" at bounding box center [641, 70] width 14 height 14
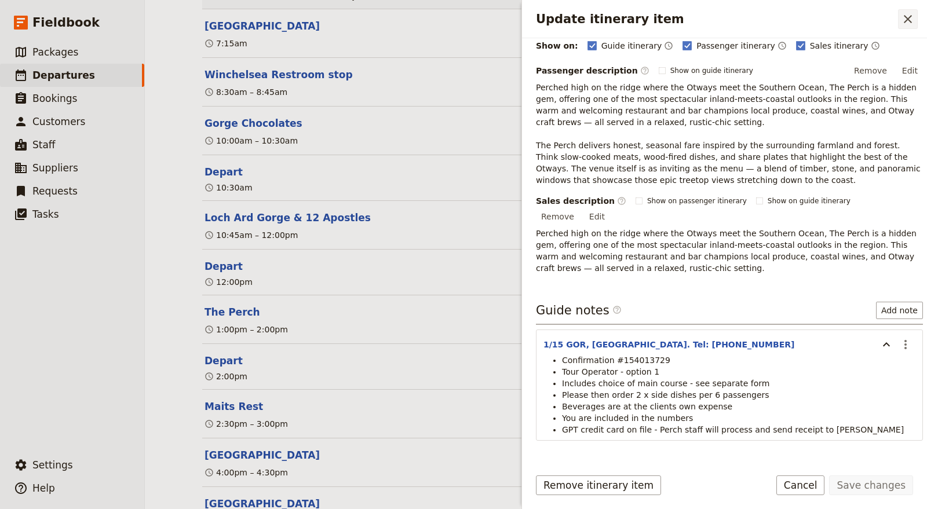
click at [908, 17] on icon "Close drawer" at bounding box center [908, 19] width 8 height 8
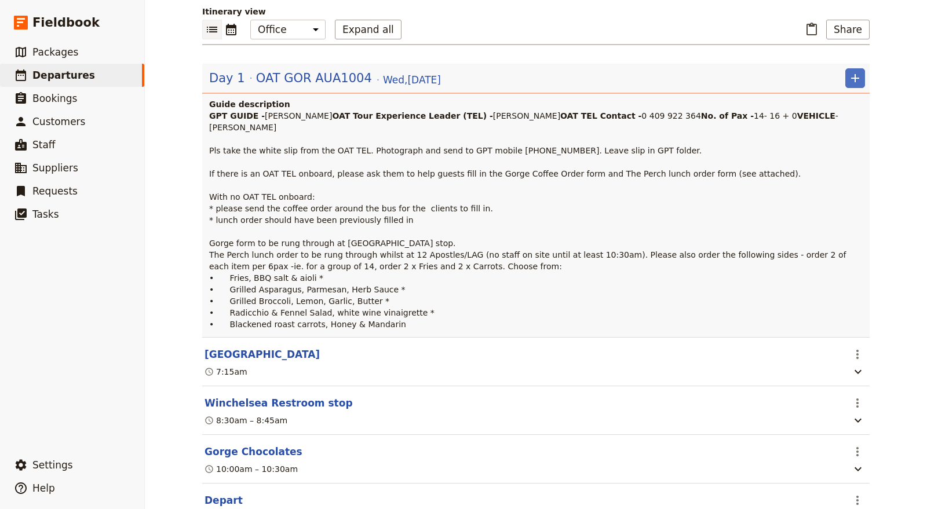
scroll to position [0, 0]
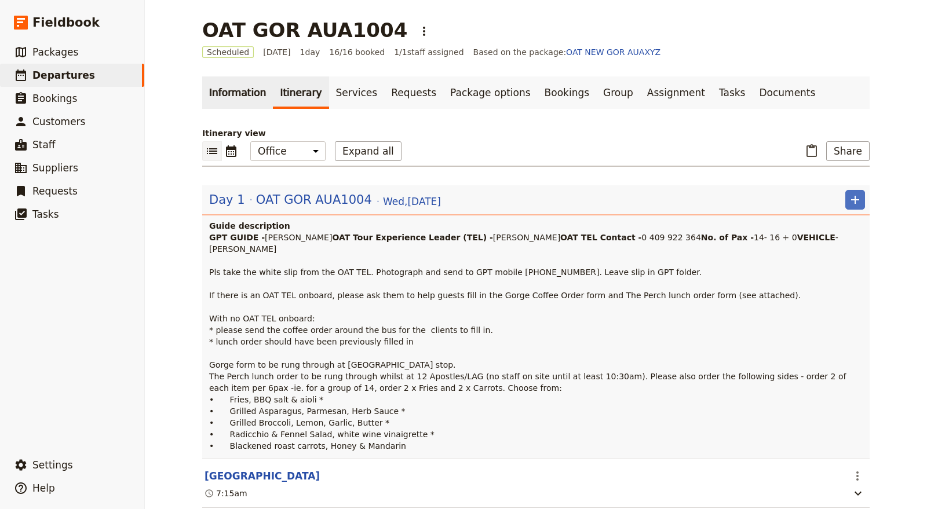
click at [246, 92] on link "Information" at bounding box center [237, 92] width 71 height 32
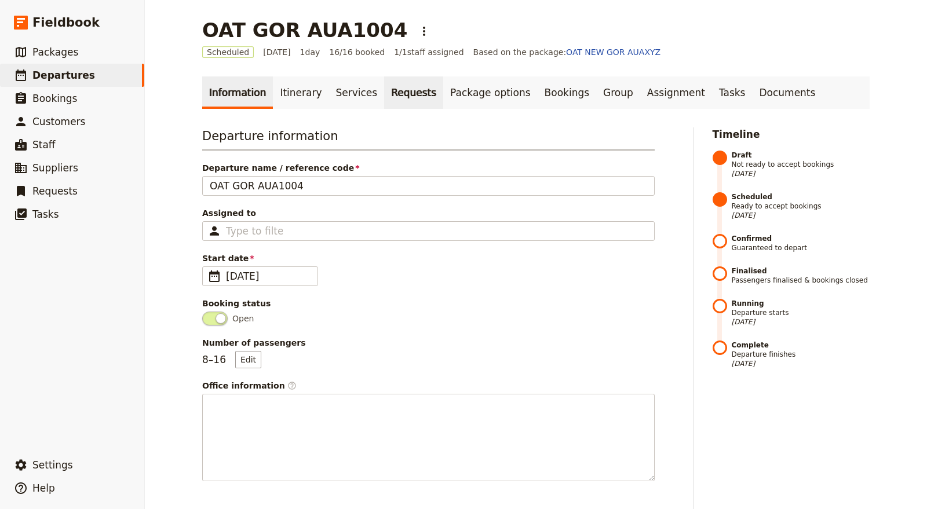
click at [401, 90] on link "Requests" at bounding box center [413, 92] width 59 height 32
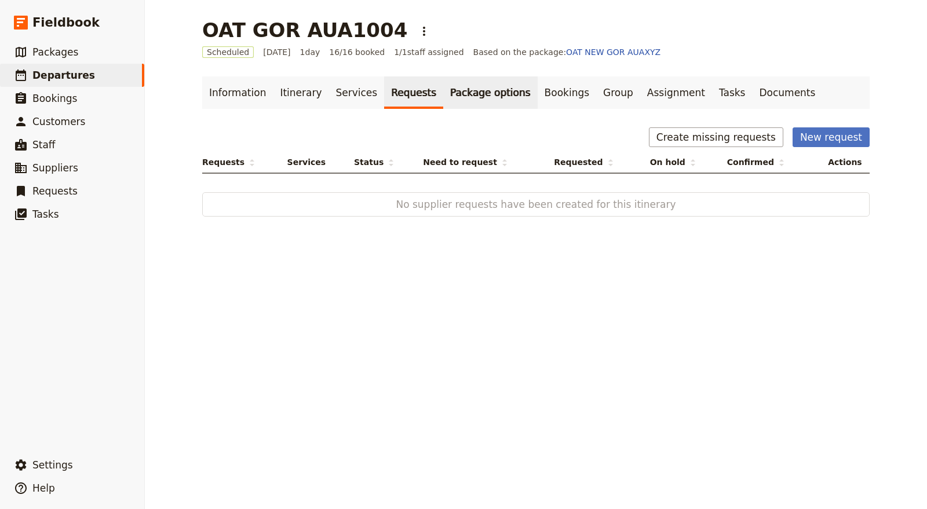
click at [463, 91] on link "Package options" at bounding box center [490, 92] width 94 height 32
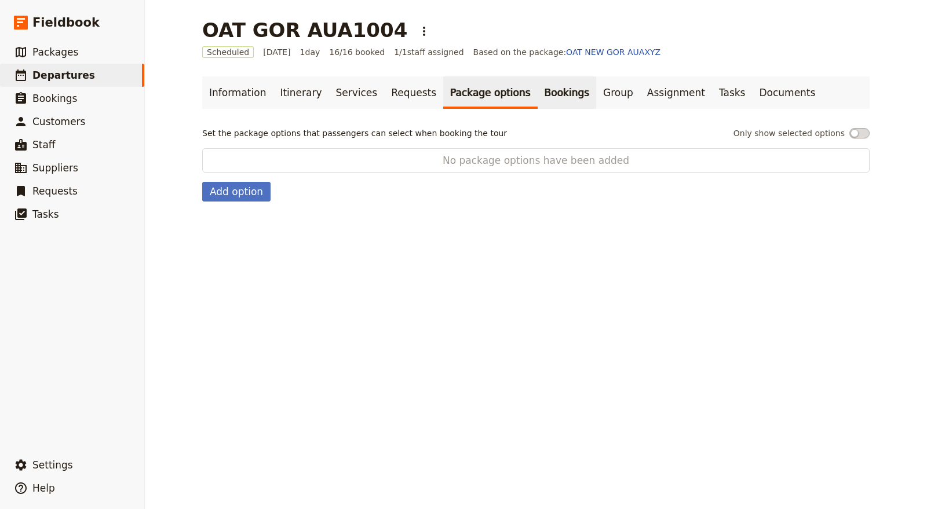
click at [538, 91] on link "Bookings" at bounding box center [567, 92] width 59 height 32
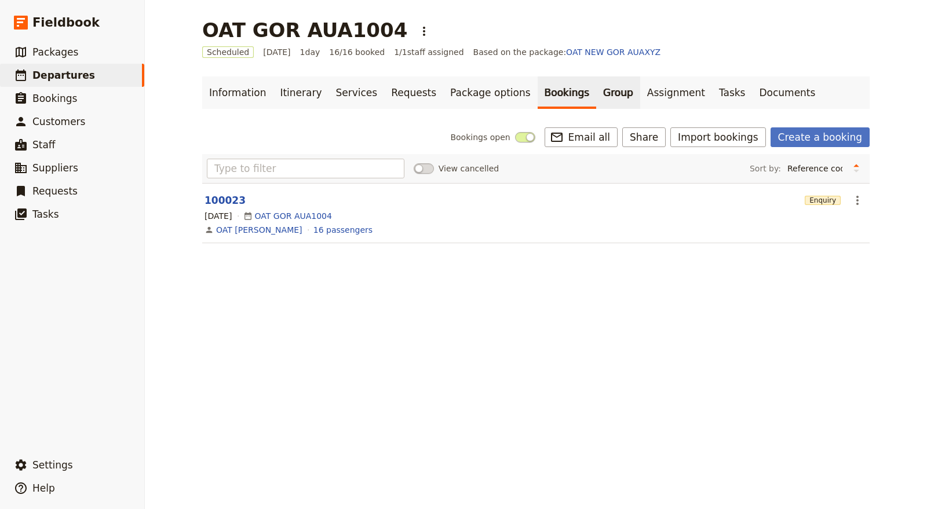
click at [596, 88] on link "Group" at bounding box center [618, 92] width 44 height 32
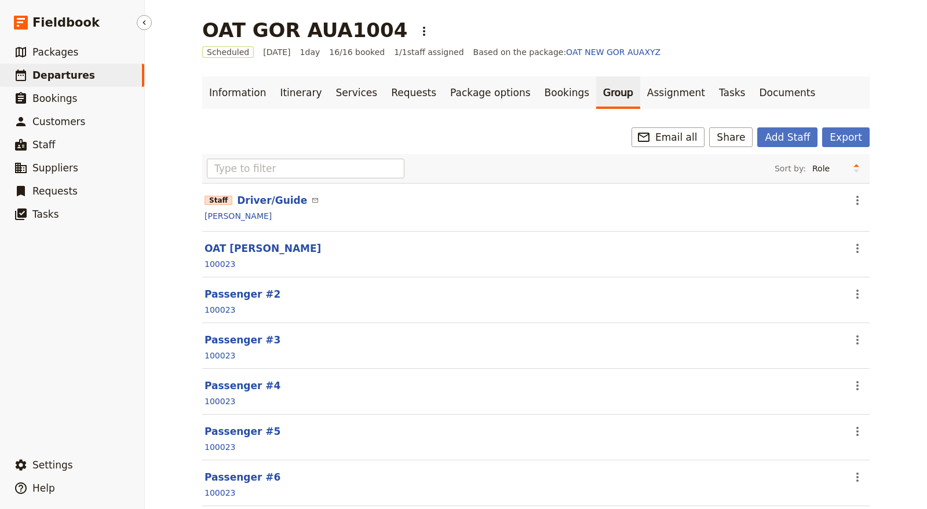
click at [68, 75] on span "Departures" at bounding box center [63, 76] width 63 height 12
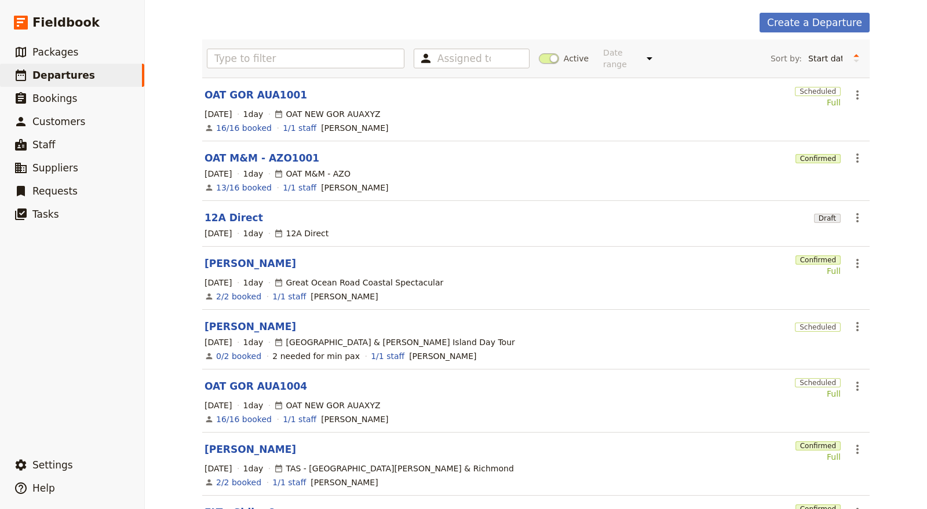
scroll to position [64, 0]
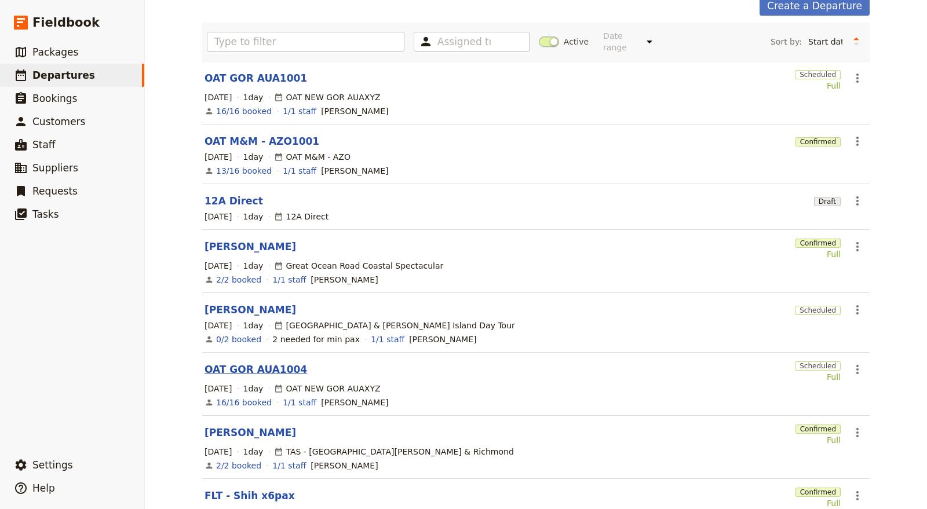
click at [269, 363] on link "OAT GOR AUA1004" at bounding box center [255, 370] width 103 height 14
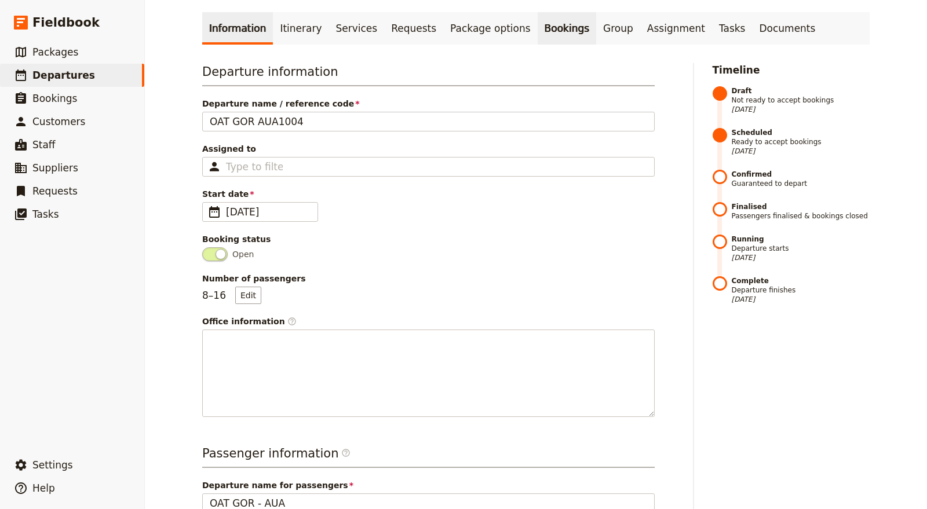
click at [538, 31] on link "Bookings" at bounding box center [567, 28] width 59 height 32
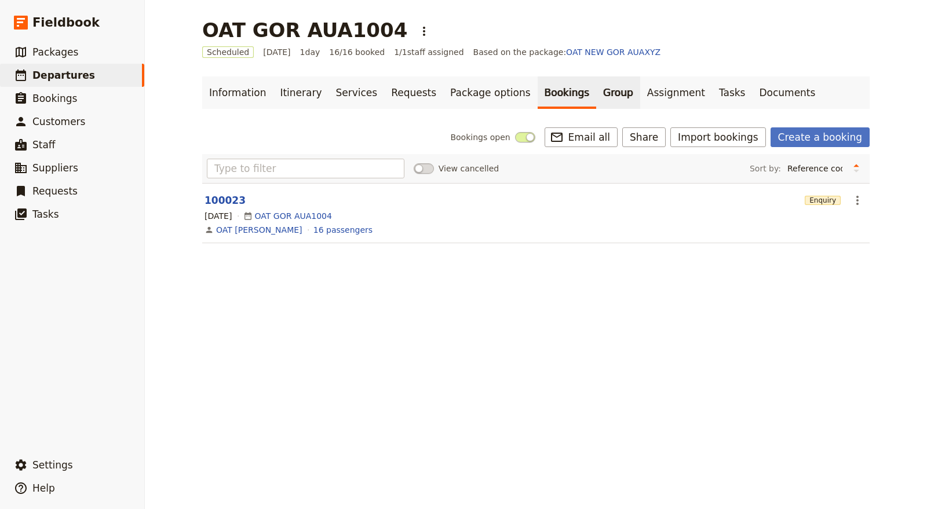
click at [596, 100] on link "Group" at bounding box center [618, 92] width 44 height 32
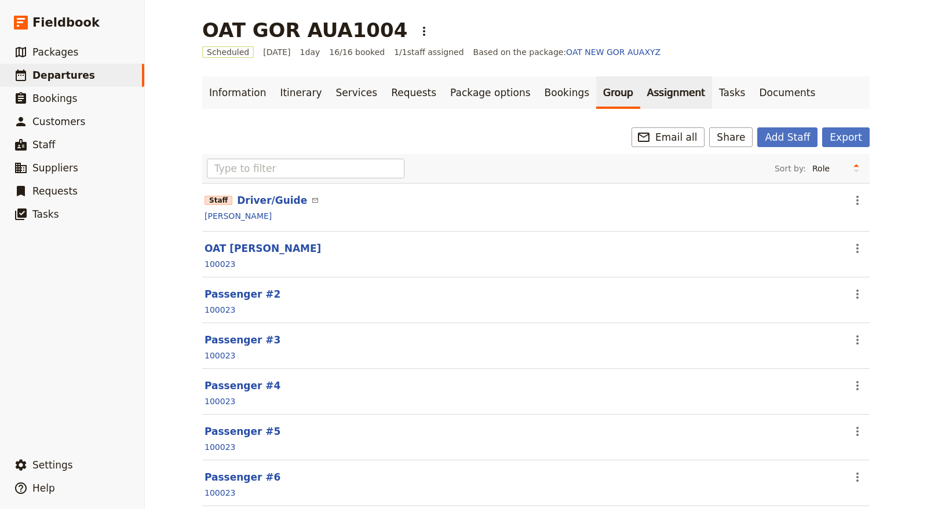
click at [640, 93] on link "Assignment" at bounding box center [676, 92] width 72 height 32
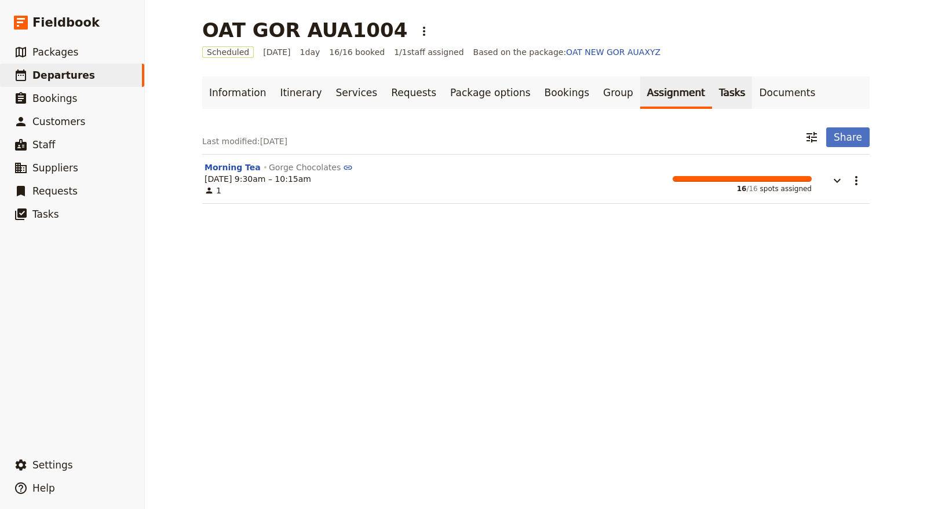
click at [712, 94] on link "Tasks" at bounding box center [732, 92] width 41 height 32
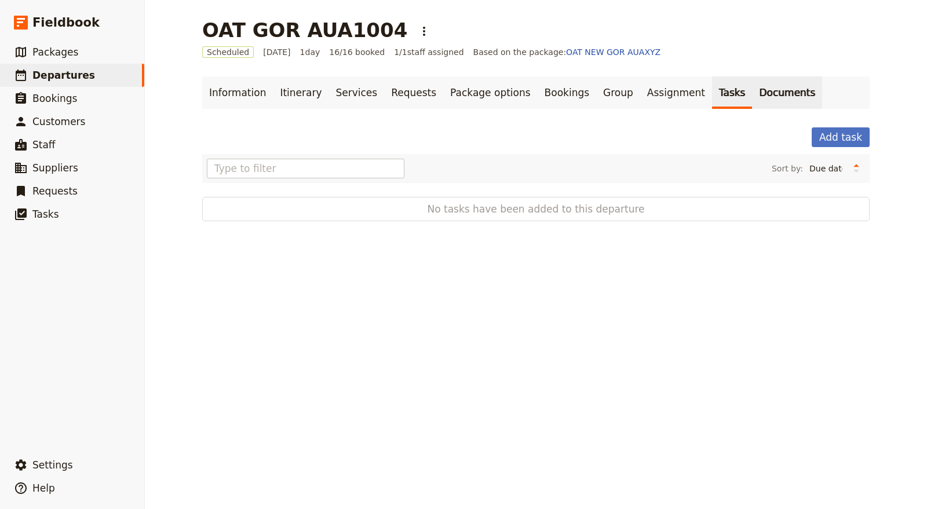
click at [752, 93] on link "Documents" at bounding box center [787, 92] width 70 height 32
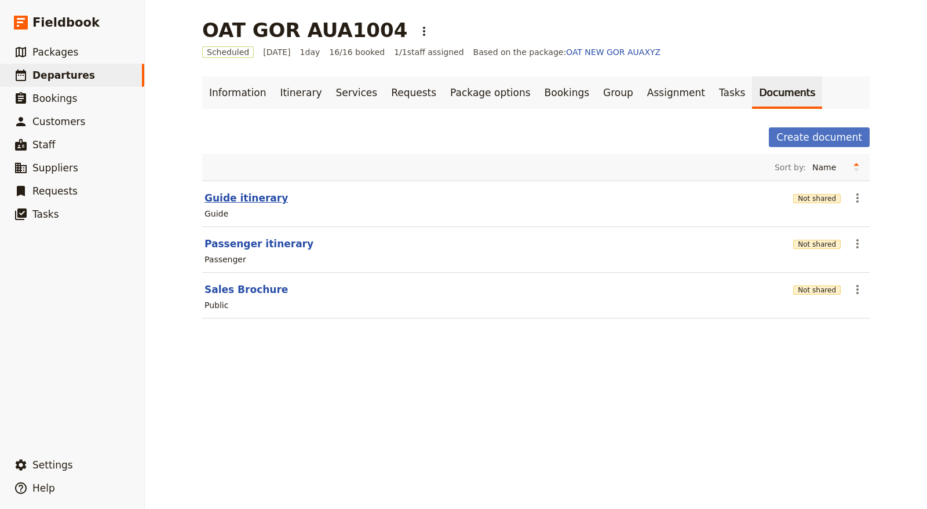
click at [251, 198] on button "Guide itinerary" at bounding box center [245, 198] width 83 height 14
select select "STAFF"
select select "RUN_SHEET"
select select "DEFAULT"
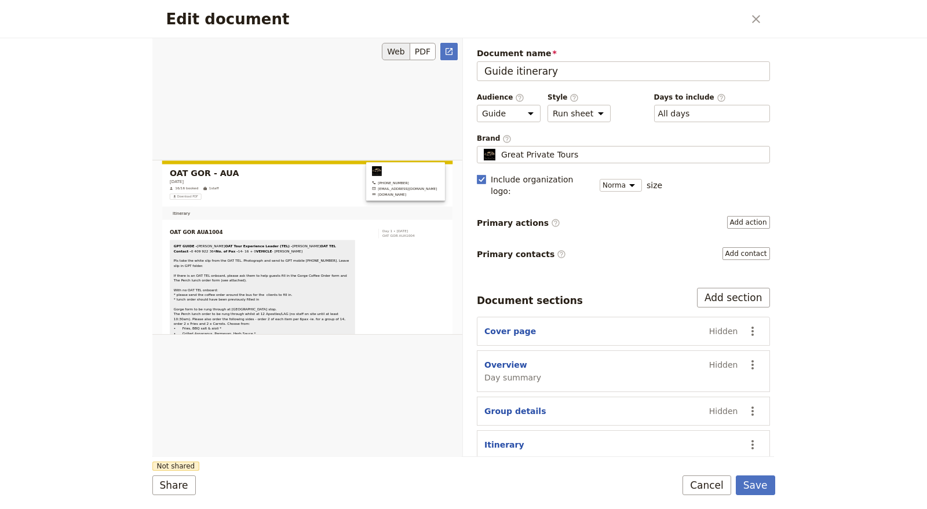
scroll to position [257, 0]
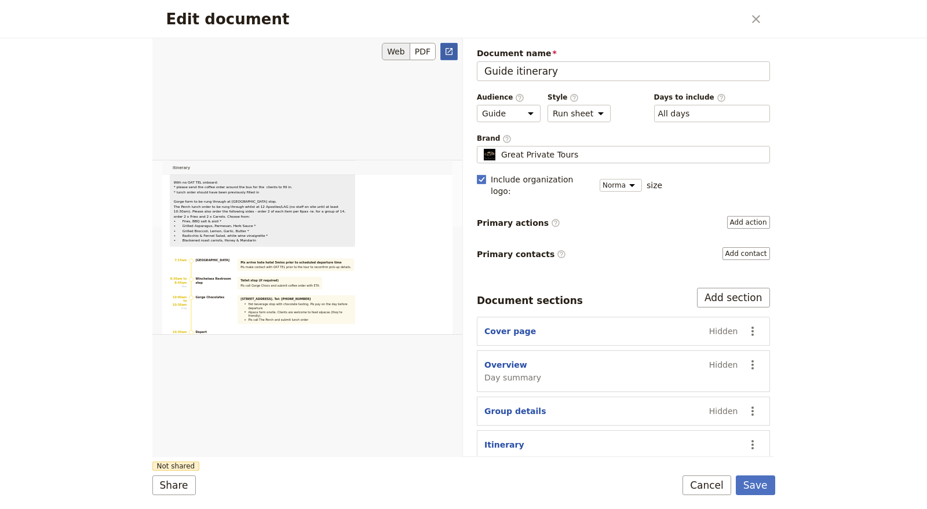
click at [447, 52] on icon "Open full preview" at bounding box center [448, 51] width 9 height 9
click at [716, 489] on button "Cancel" at bounding box center [706, 486] width 49 height 20
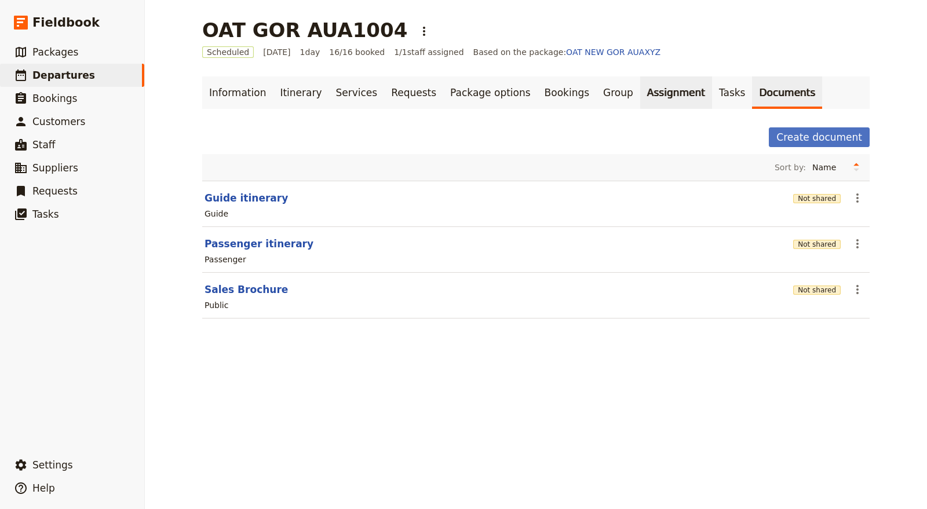
click at [640, 97] on link "Assignment" at bounding box center [676, 92] width 72 height 32
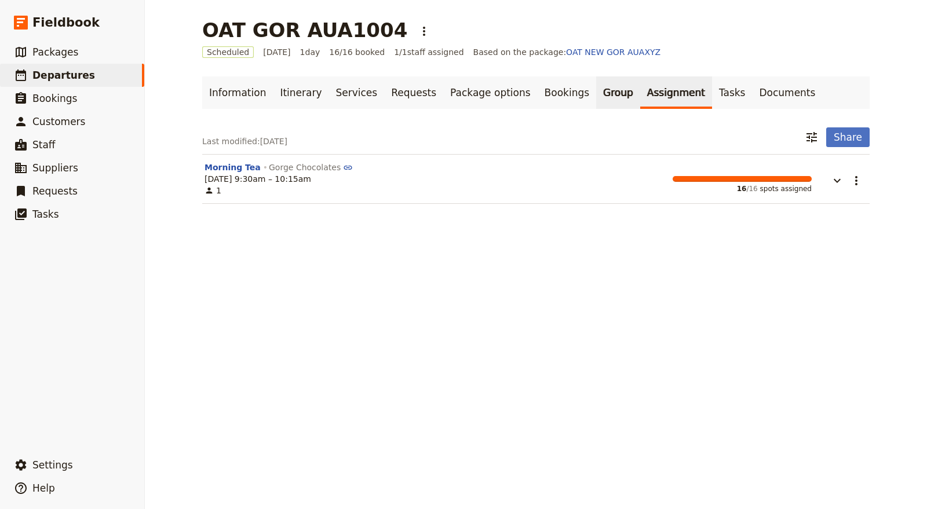
click at [596, 94] on link "Group" at bounding box center [618, 92] width 44 height 32
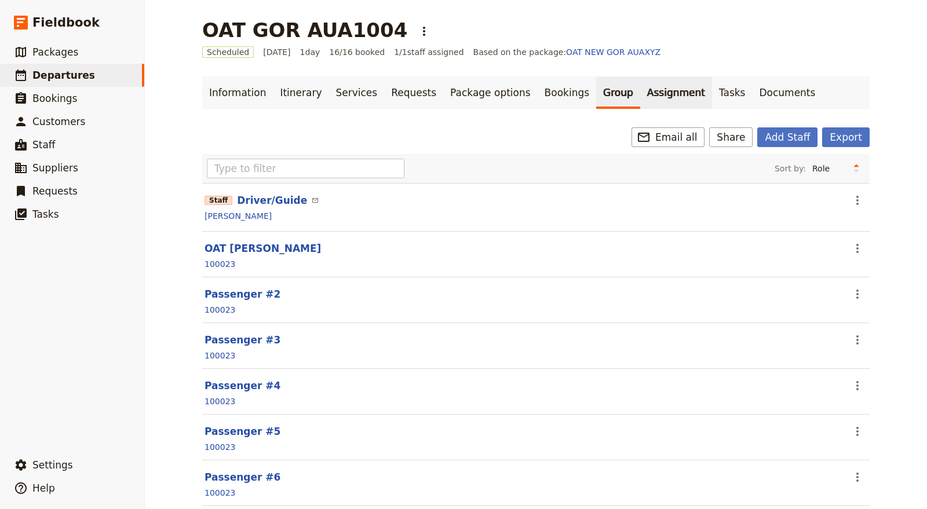
click at [640, 88] on link "Assignment" at bounding box center [676, 92] width 72 height 32
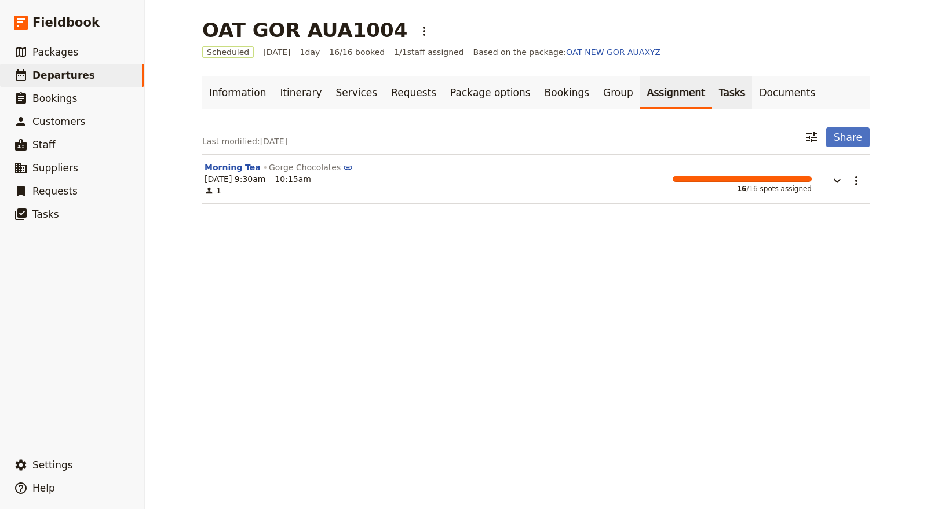
click at [712, 93] on link "Tasks" at bounding box center [732, 92] width 41 height 32
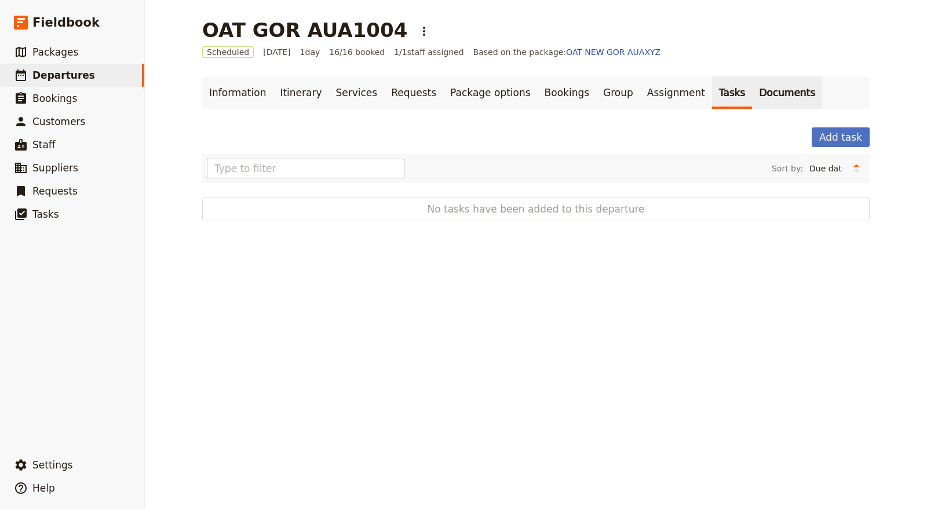
click at [752, 88] on link "Documents" at bounding box center [787, 92] width 70 height 32
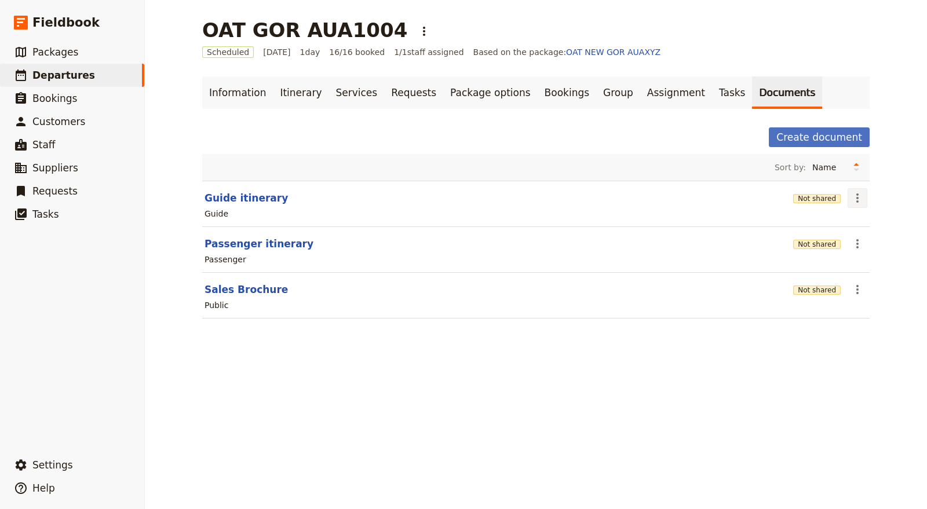
click at [856, 193] on icon "Actions" at bounding box center [857, 197] width 2 height 9
click at [868, 221] on span "Share" at bounding box center [861, 223] width 23 height 12
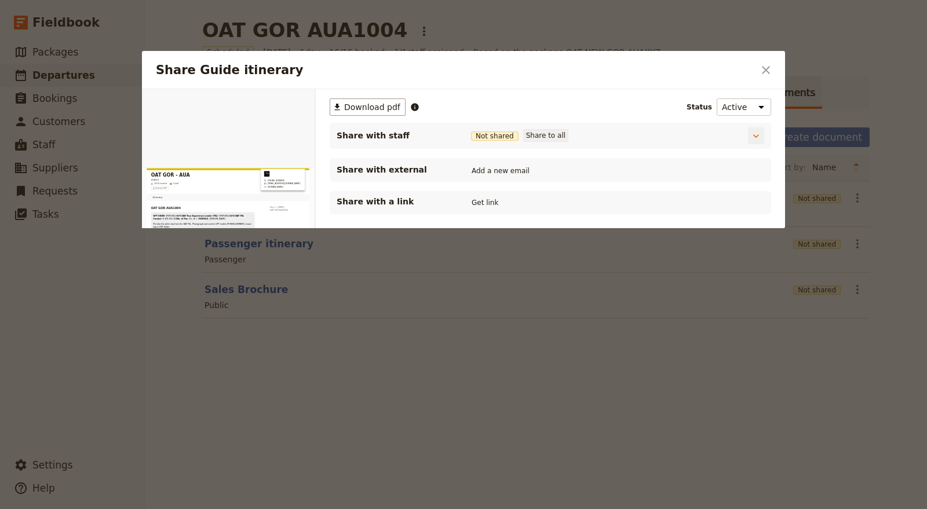
click at [549, 131] on button "Share to all" at bounding box center [545, 135] width 45 height 13
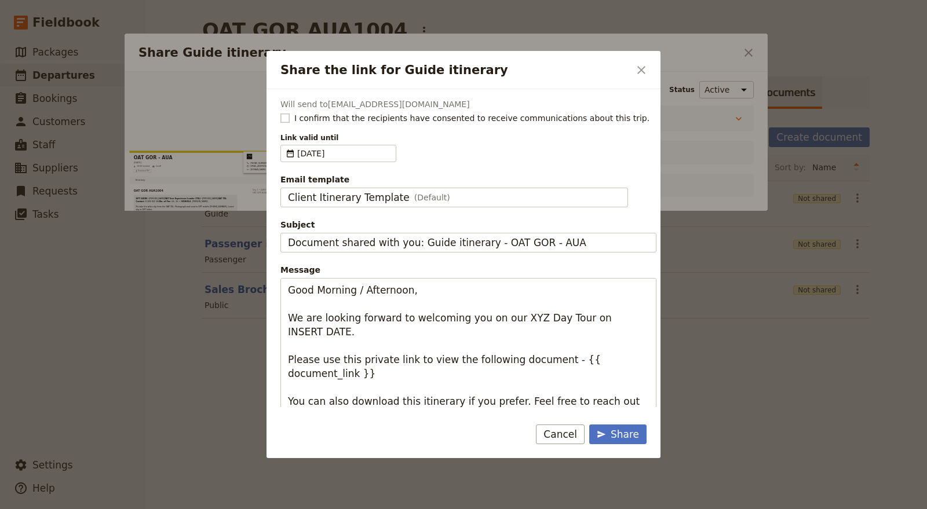
click at [283, 116] on rect "Share the link for Guide itinerary" at bounding box center [284, 118] width 9 height 9
click at [280, 112] on input "I confirm that the recipients have consented to receive communications about th…" at bounding box center [280, 112] width 1 height 1
checkbox input "true"
click at [313, 153] on span "[DATE]" at bounding box center [344, 154] width 94 height 12
click at [286, 145] on input "[DATE]" at bounding box center [285, 145] width 1 height 1
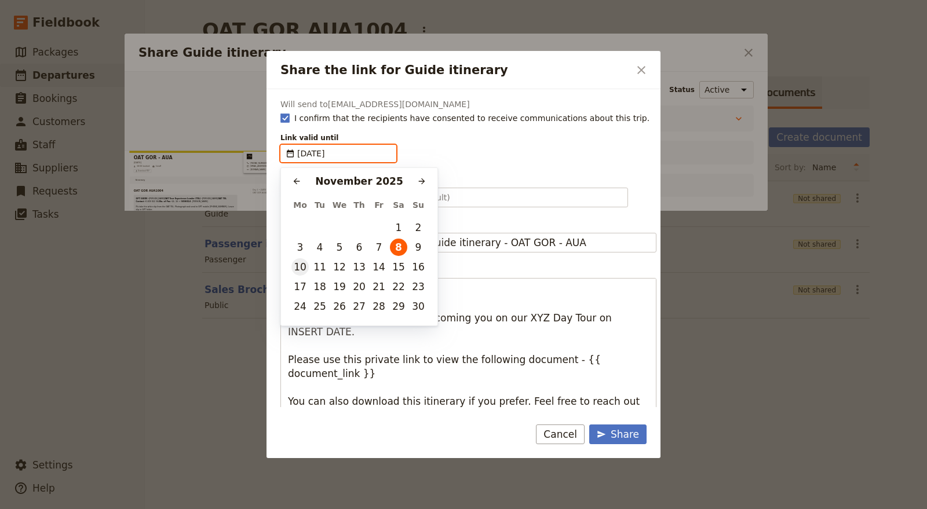
click at [302, 267] on button "10" at bounding box center [299, 266] width 17 height 17
type input "[DATE]"
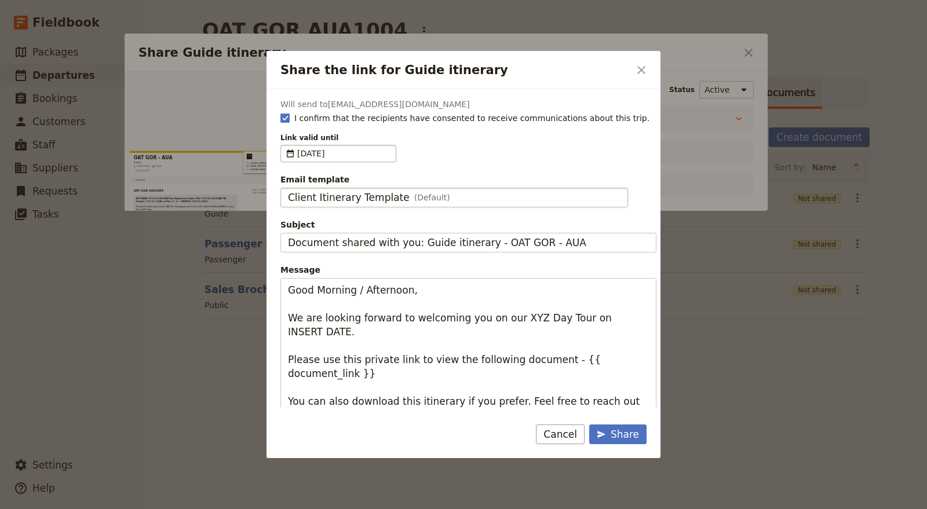
click at [416, 197] on span "(Default)" at bounding box center [432, 198] width 36 height 12
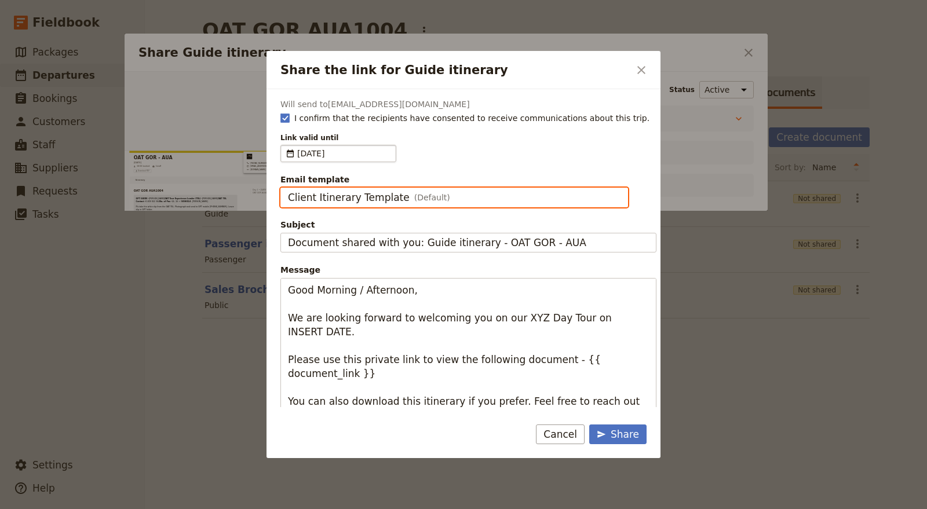
click at [288, 188] on input "Client Itinerary Template" at bounding box center [287, 188] width 1 height 1
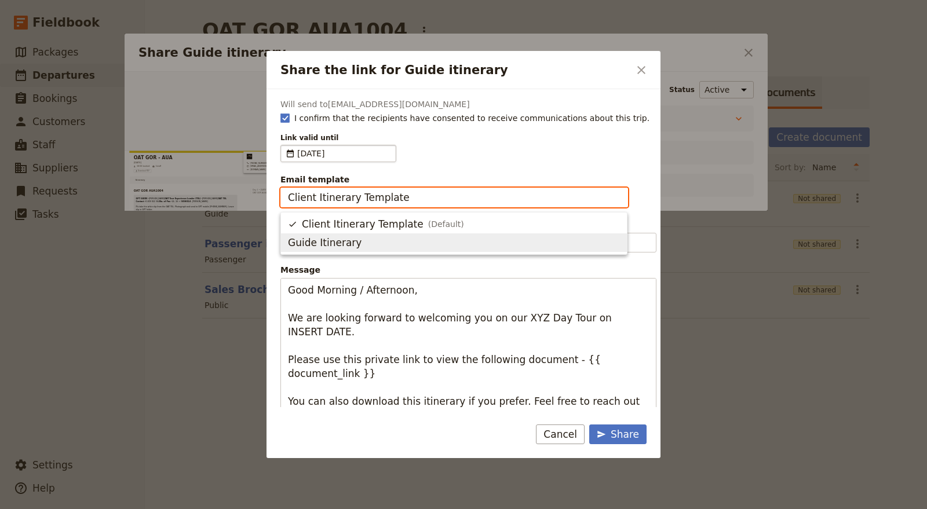
click at [401, 249] on button "Guide Itinerary" at bounding box center [454, 242] width 346 height 19
type input "Guide Itinerary"
type input "TOUR NAME & Date"
type textarea "Hi {{ contact_name }} Please find a link to your upcoming tour of OAT GOR - AUA…"
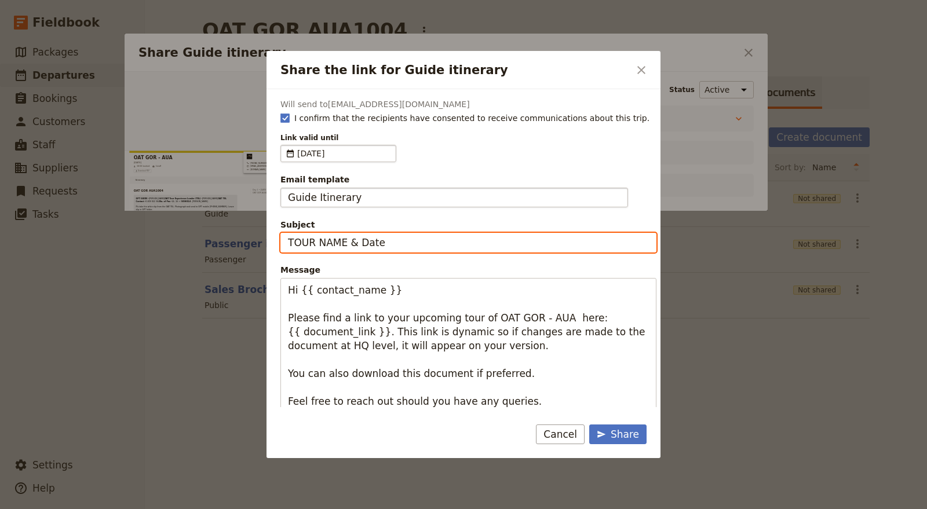
drag, startPoint x: 395, startPoint y: 239, endPoint x: 235, endPoint y: 232, distance: 160.0
click at [236, 509] on div "Share the link for Guide itinerary ​ Will send to [EMAIL_ADDRESS][DOMAIN_NAME] …" at bounding box center [463, 509] width 927 height 0
paste input "OAT GOR [DATE]"
click at [352, 236] on input "OAT GOR [DATE]" at bounding box center [468, 243] width 376 height 20
click at [341, 240] on input "OAT GOR [DATE]" at bounding box center [468, 243] width 376 height 20
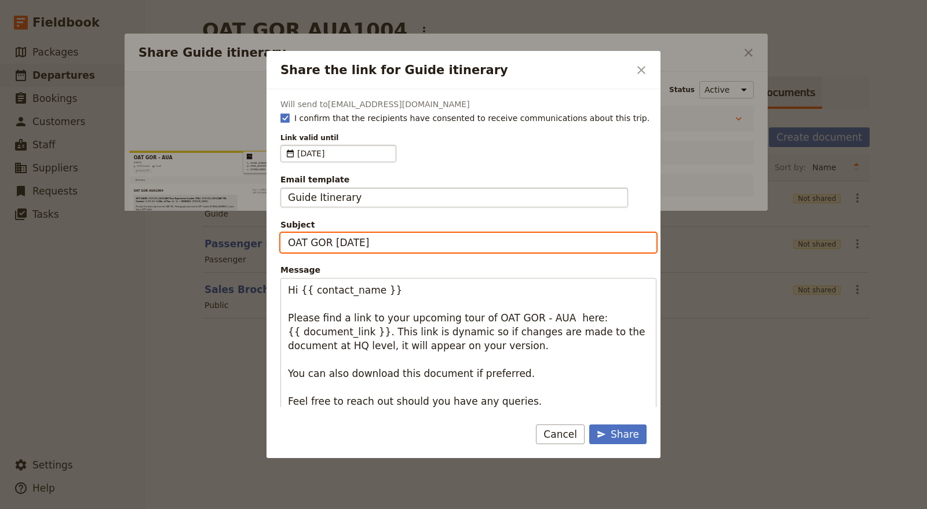
click at [341, 240] on input "OAT GOR [DATE]" at bounding box center [468, 243] width 376 height 20
click at [358, 242] on input "OAT GOR [DATE]" at bounding box center [468, 243] width 376 height 20
type input "OAT GOR [DATE]"
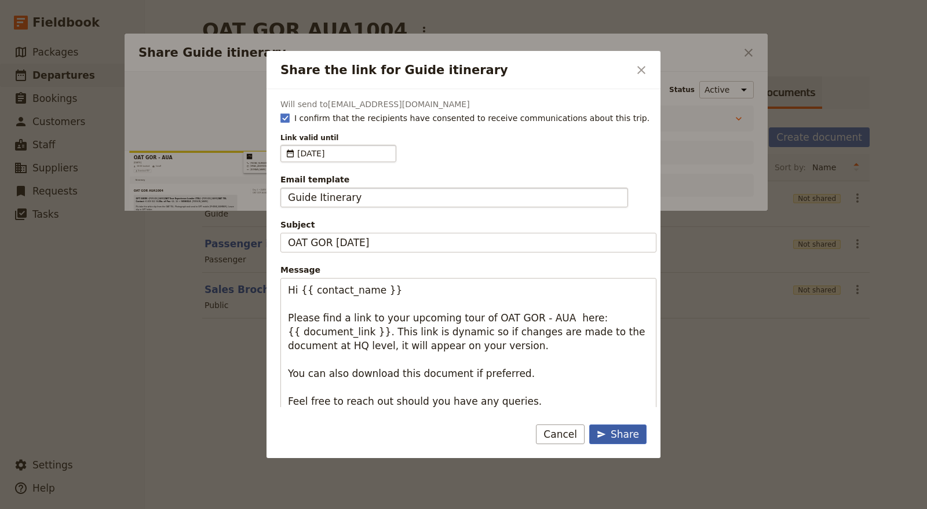
click at [615, 428] on div "Share" at bounding box center [618, 434] width 42 height 14
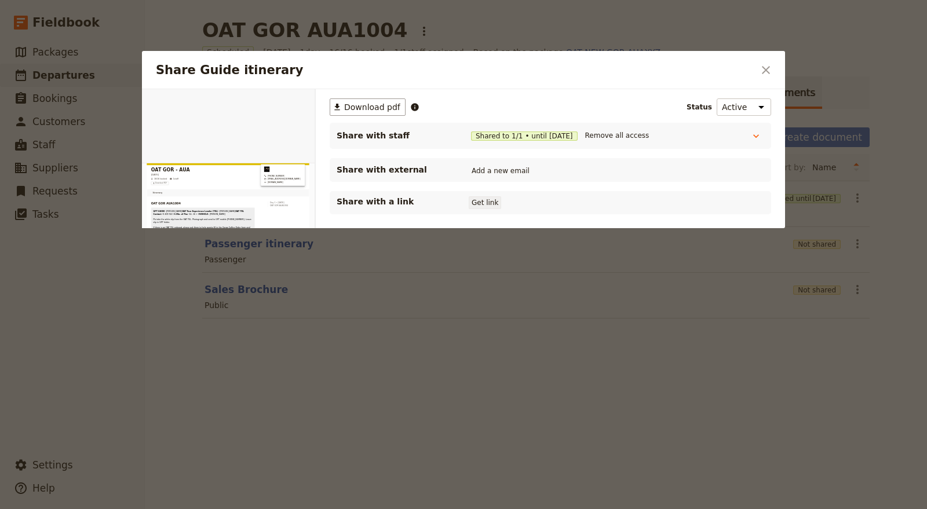
click at [489, 202] on button "Get link" at bounding box center [485, 202] width 32 height 13
click at [582, 202] on button "Get link" at bounding box center [572, 202] width 32 height 13
click at [766, 71] on icon "Close dialog" at bounding box center [766, 70] width 14 height 14
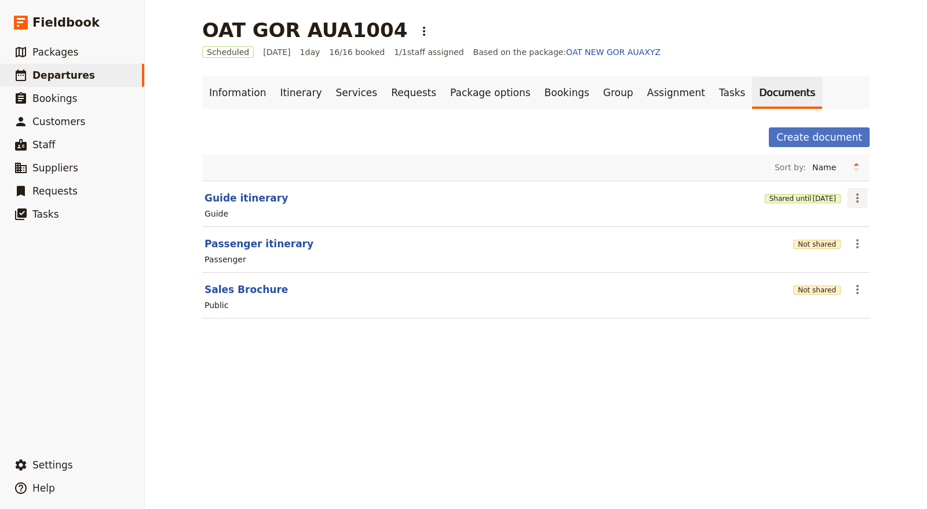
click at [854, 192] on icon "Actions" at bounding box center [857, 198] width 14 height 14
click at [850, 195] on icon "Actions" at bounding box center [857, 198] width 14 height 14
click at [850, 198] on icon "Actions" at bounding box center [857, 198] width 14 height 14
click at [863, 215] on button "Share" at bounding box center [881, 222] width 77 height 16
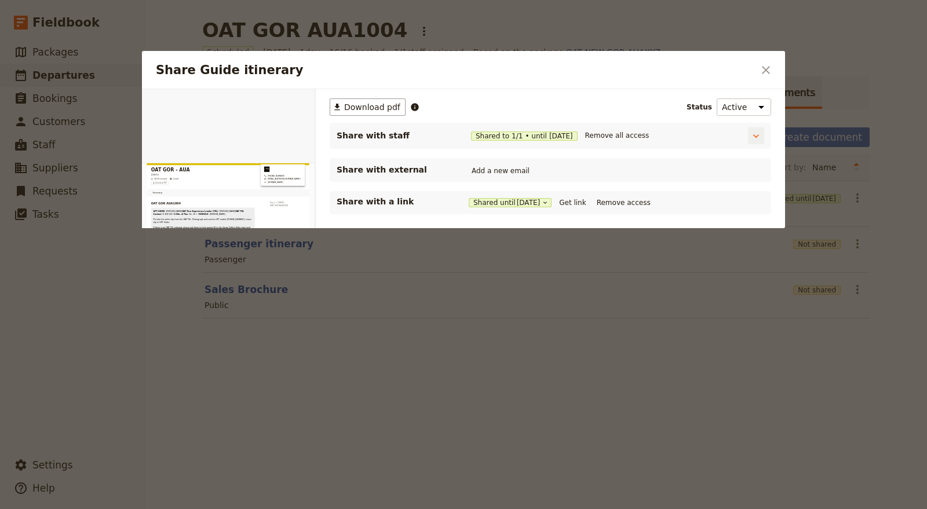
click at [553, 140] on span "Shared to 1 / 1 • until [DATE]" at bounding box center [520, 136] width 116 height 12
click at [766, 67] on icon "Close dialog" at bounding box center [766, 70] width 14 height 14
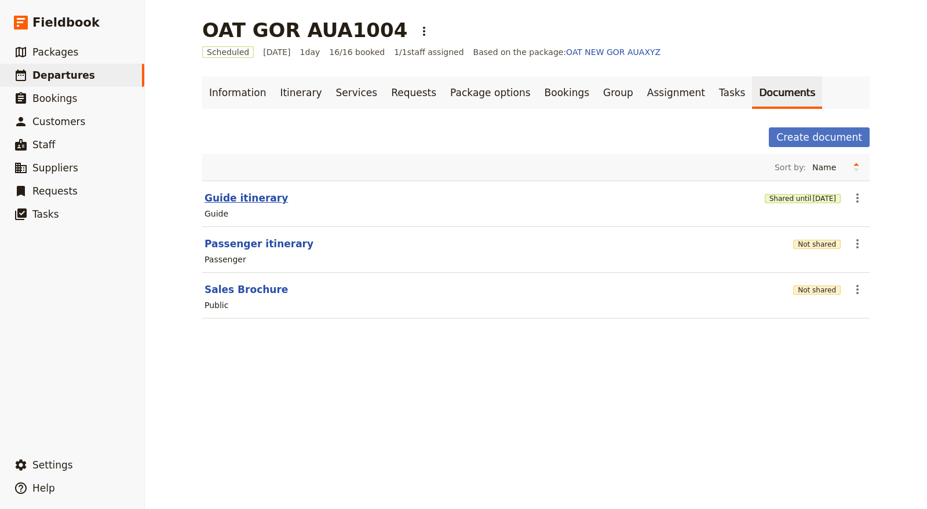
click at [253, 201] on button "Guide itinerary" at bounding box center [245, 198] width 83 height 14
select select "STAFF"
select select "RUN_SHEET"
select select "DEFAULT"
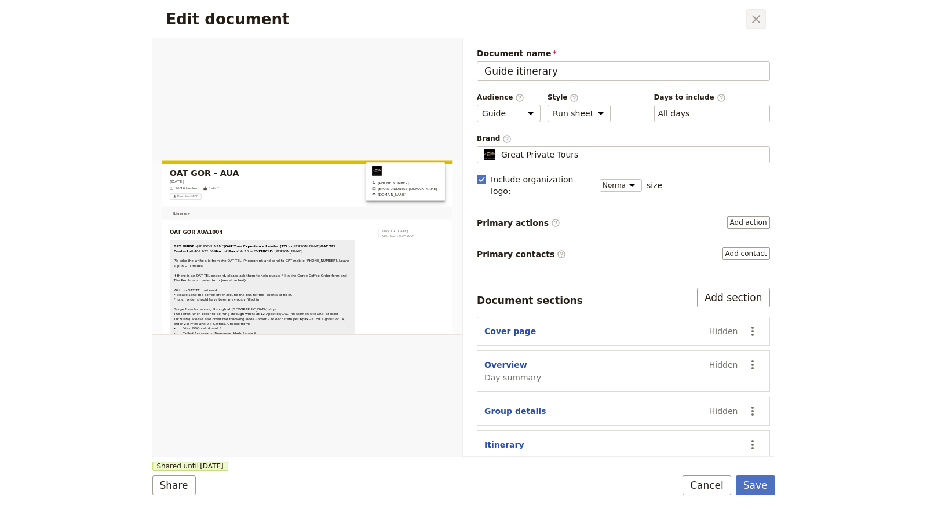
click at [754, 24] on icon "Close dialog" at bounding box center [756, 19] width 14 height 14
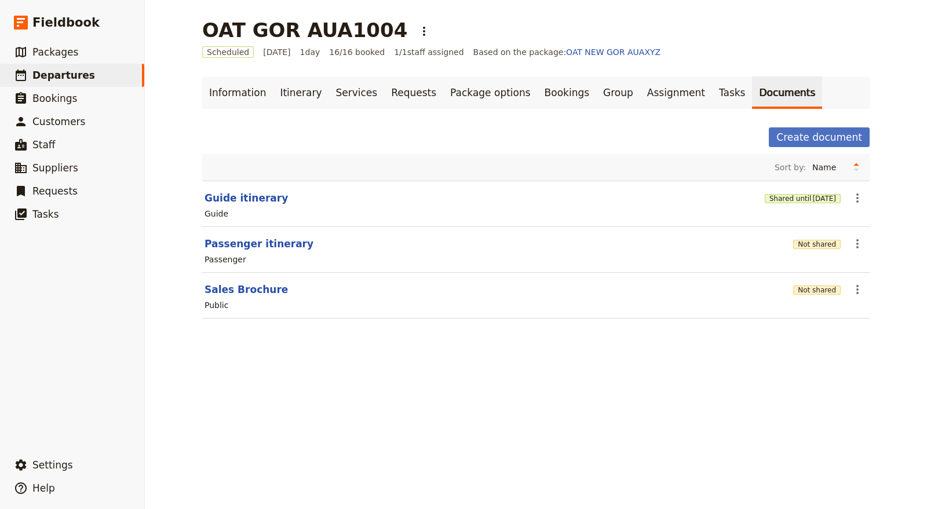
click at [849, 207] on div "Guide" at bounding box center [535, 214] width 665 height 14
click at [850, 201] on icon "Actions" at bounding box center [857, 198] width 14 height 14
click at [855, 215] on button "Share" at bounding box center [881, 222] width 77 height 16
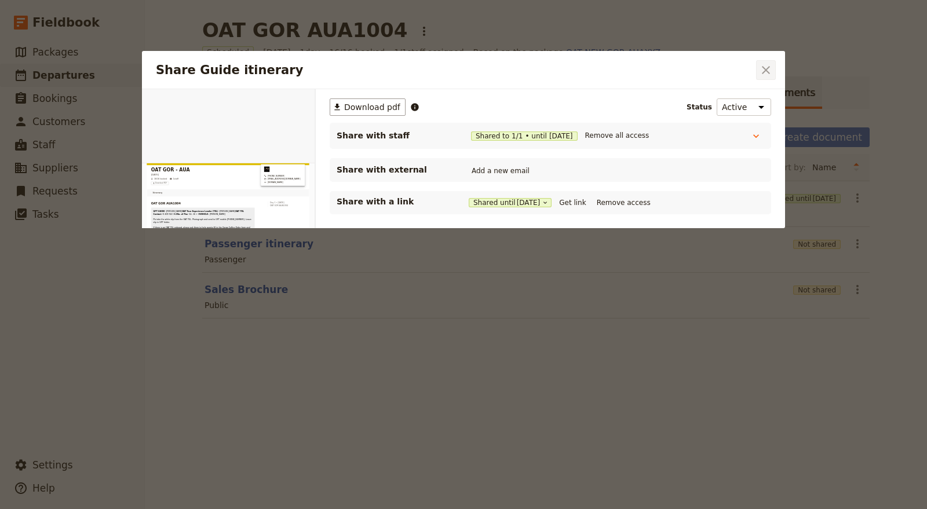
click at [767, 65] on icon "Close dialog" at bounding box center [766, 70] width 14 height 14
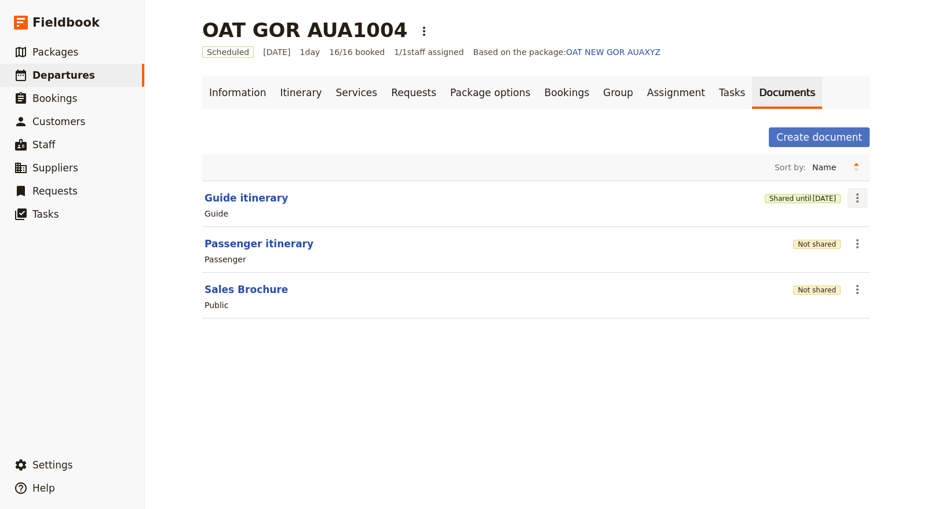
click at [850, 200] on icon "Actions" at bounding box center [857, 198] width 14 height 14
click at [857, 222] on span "Share" at bounding box center [861, 223] width 23 height 12
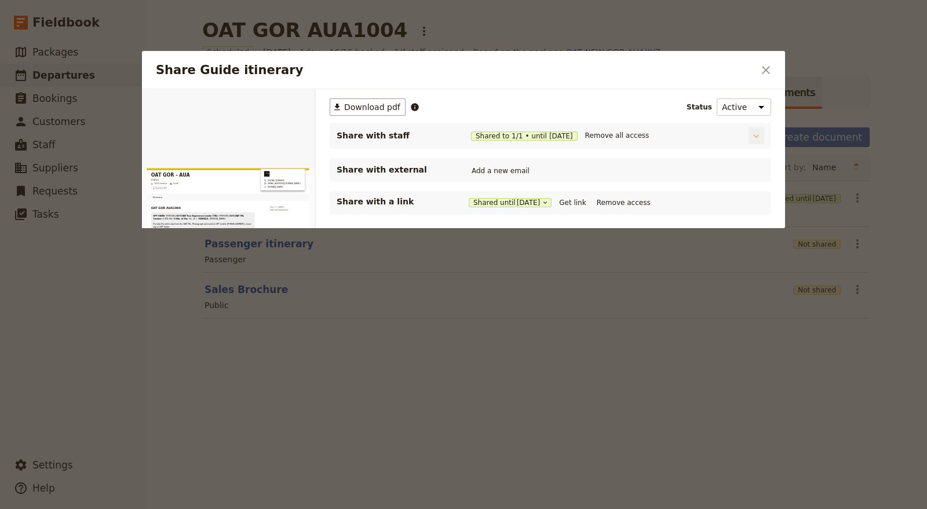
click at [751, 135] on icon "Share Guide itinerary" at bounding box center [756, 136] width 12 height 12
